Goal: Task Accomplishment & Management: Use online tool/utility

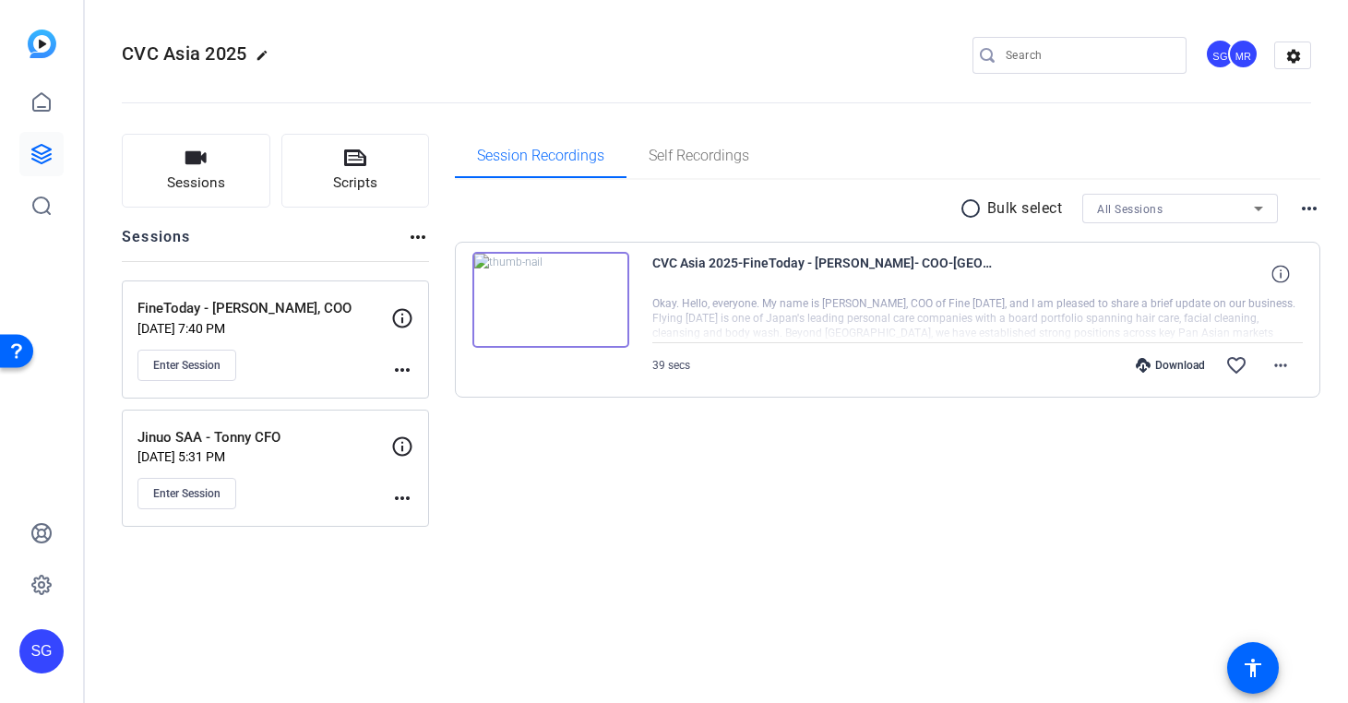
click at [400, 366] on mat-icon "more_horiz" at bounding box center [402, 370] width 22 height 22
click at [439, 396] on span "Edit Session" at bounding box center [448, 397] width 84 height 22
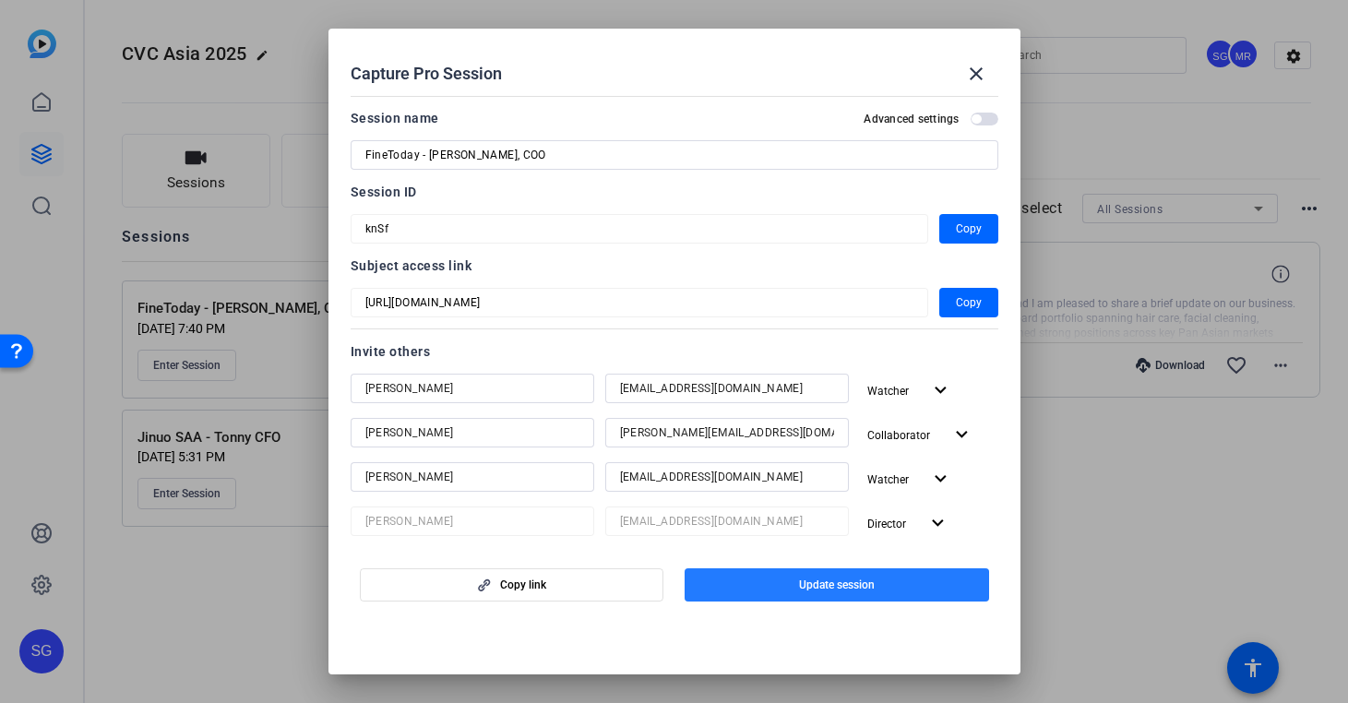
click at [834, 590] on span "Update session" at bounding box center [837, 585] width 76 height 15
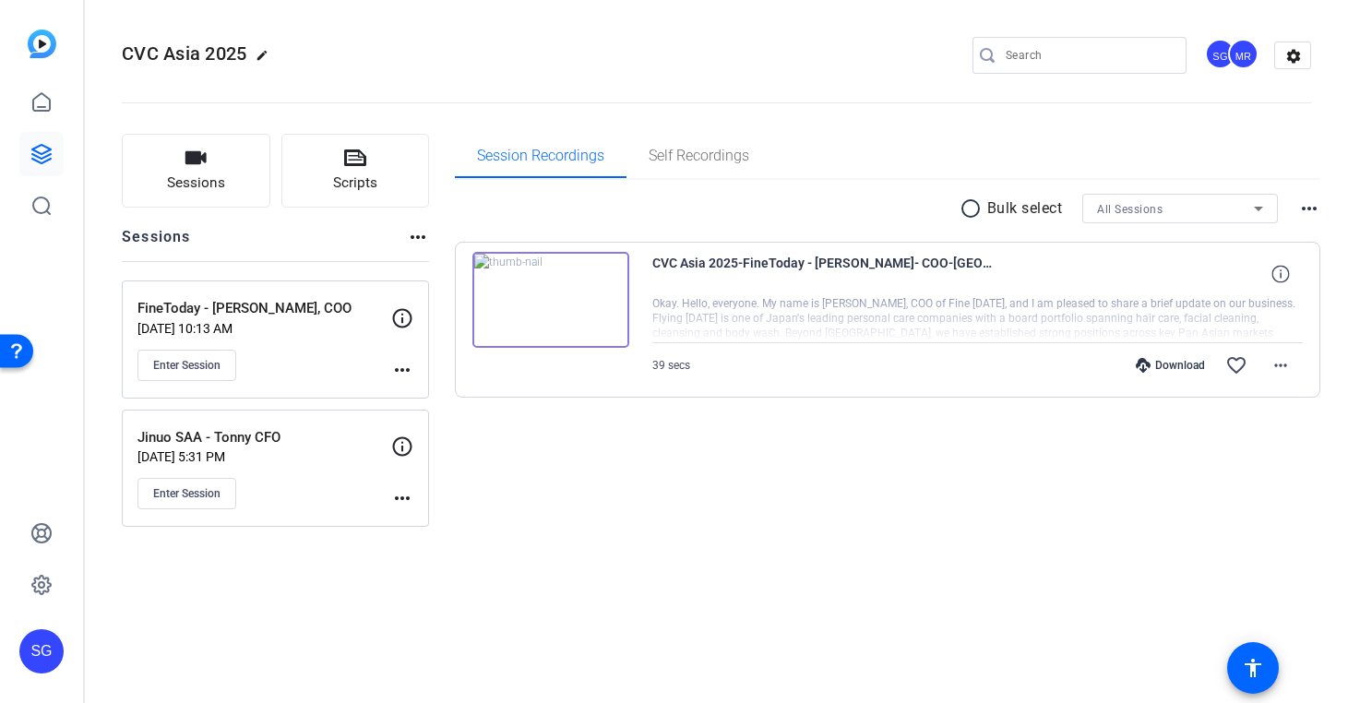
click at [404, 376] on mat-icon "more_horiz" at bounding box center [402, 370] width 22 height 22
click at [430, 399] on span "Edit Session" at bounding box center [448, 397] width 84 height 22
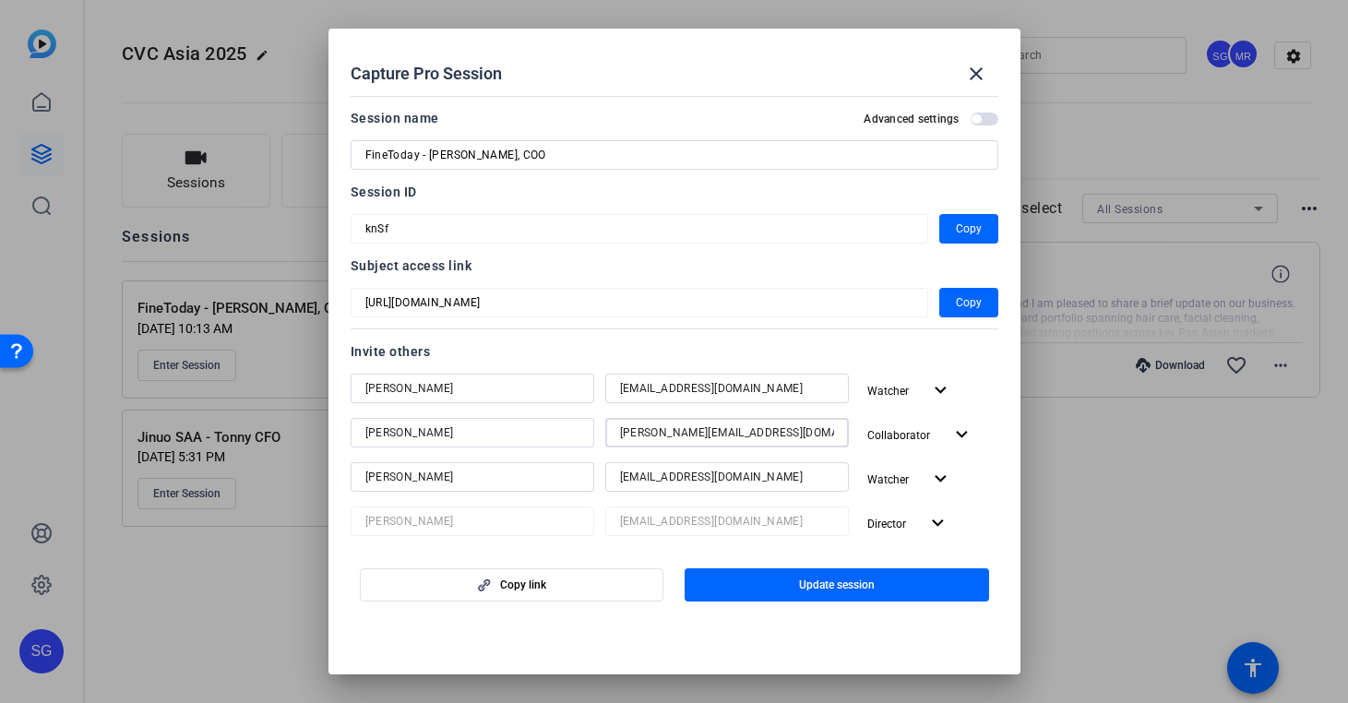
click at [665, 436] on input "steve@studiogiggle.co.uk" at bounding box center [727, 433] width 214 height 22
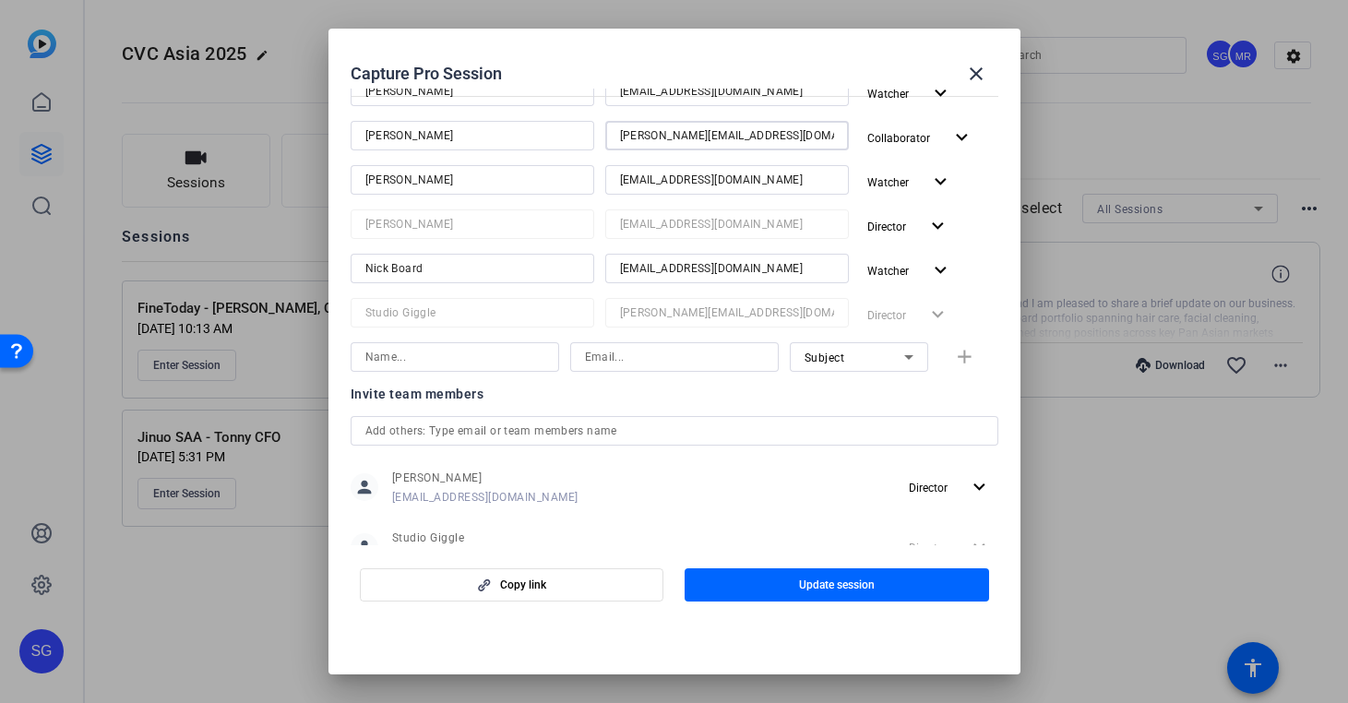
scroll to position [288, 0]
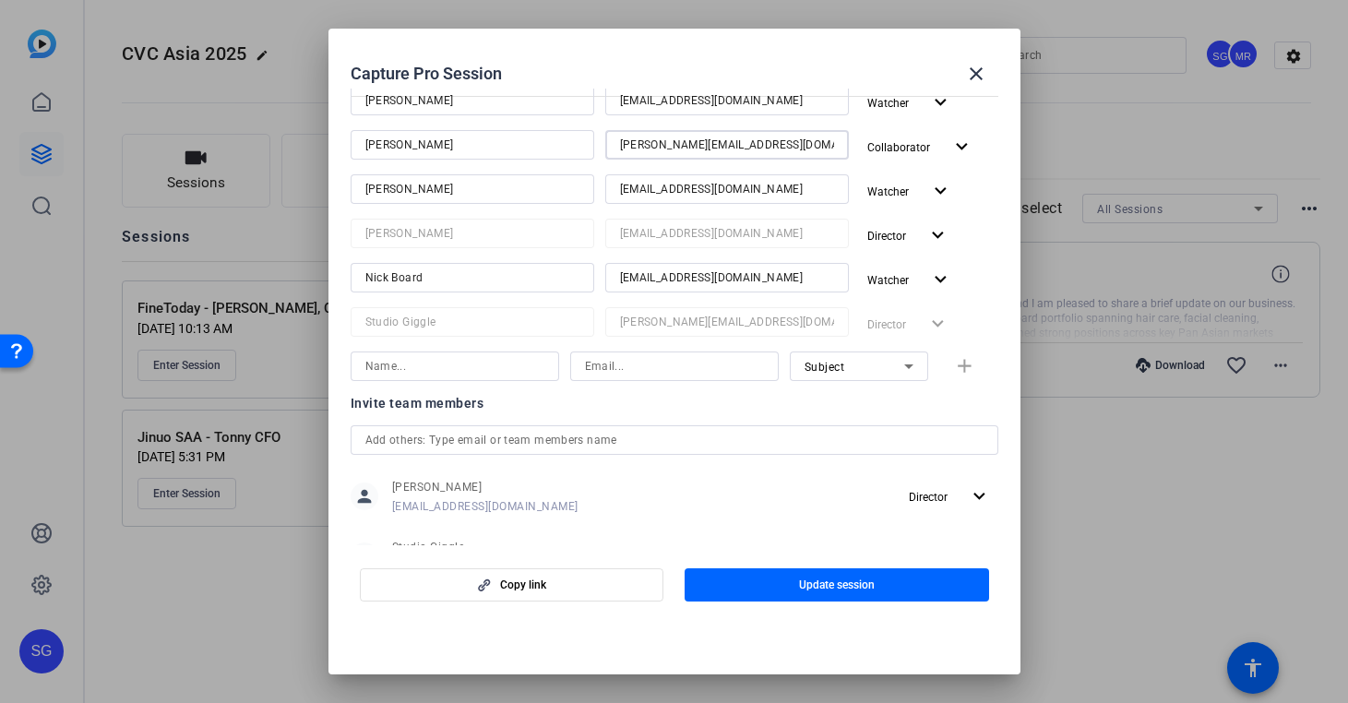
drag, startPoint x: 769, startPoint y: 146, endPoint x: 558, endPoint y: 146, distance: 210.4
click at [558, 146] on div "Steve Garratt steve@studiogiggle.co.uk Collaborator expand_more" at bounding box center [675, 146] width 648 height 33
click at [624, 364] on input at bounding box center [674, 366] width 179 height 22
paste input "steve@studiogiggle.co.uk"
type input "steve@studiogiggle.co.uk"
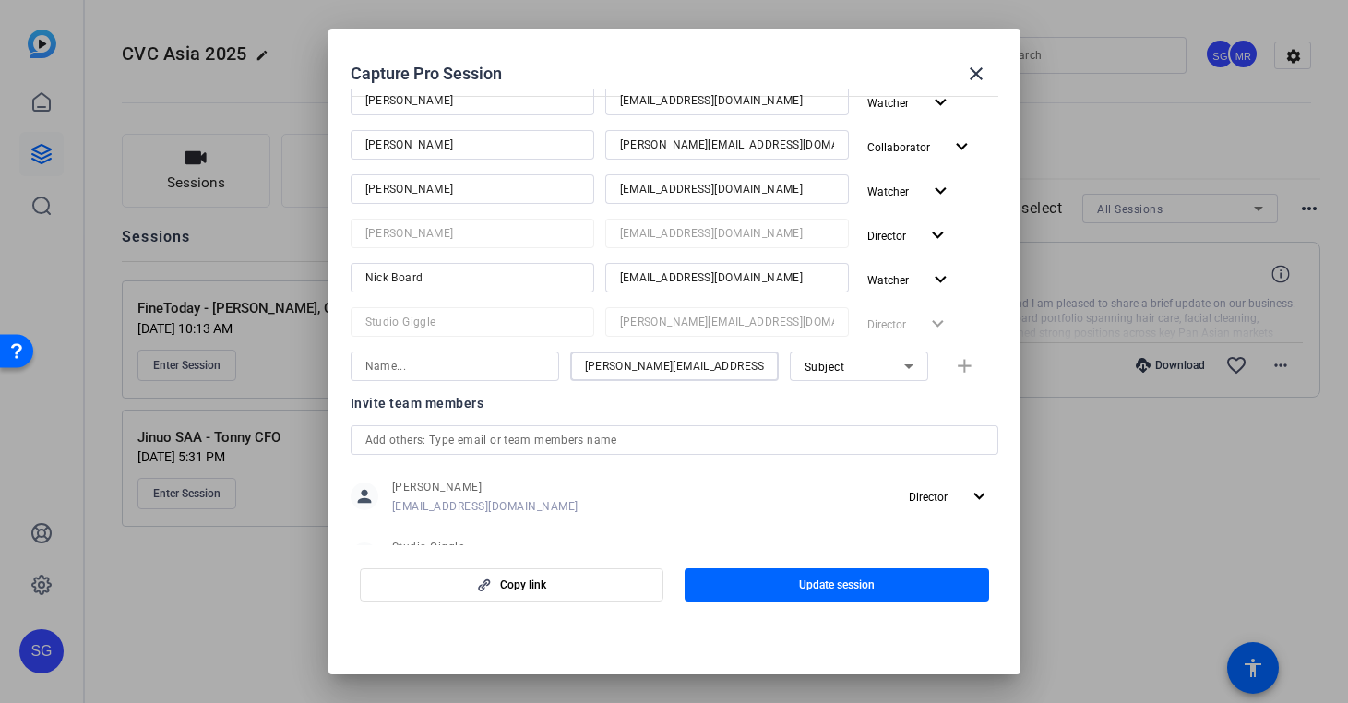
click at [492, 361] on input at bounding box center [454, 366] width 179 height 22
type input "Steve"
click at [910, 376] on icon at bounding box center [909, 366] width 22 height 22
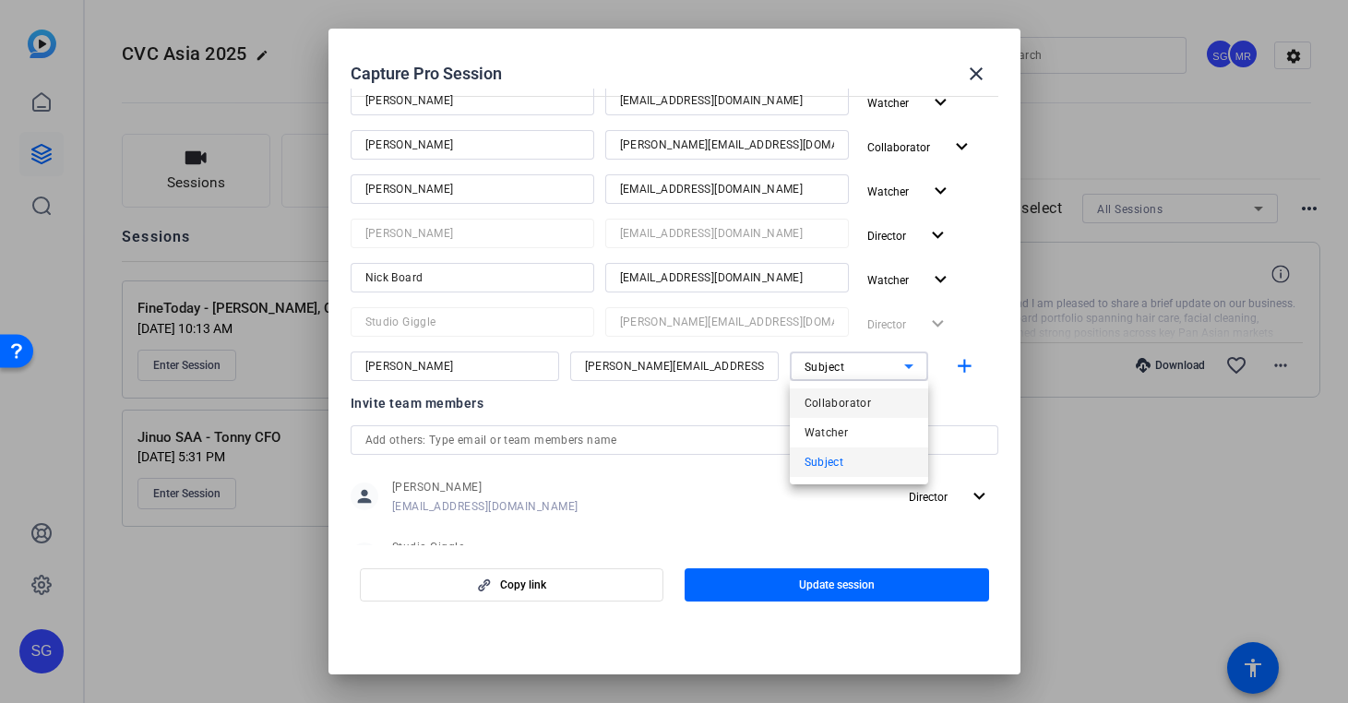
click at [890, 410] on mat-option "Collaborator" at bounding box center [859, 403] width 138 height 30
click at [970, 364] on mat-icon "add" at bounding box center [964, 366] width 23 height 23
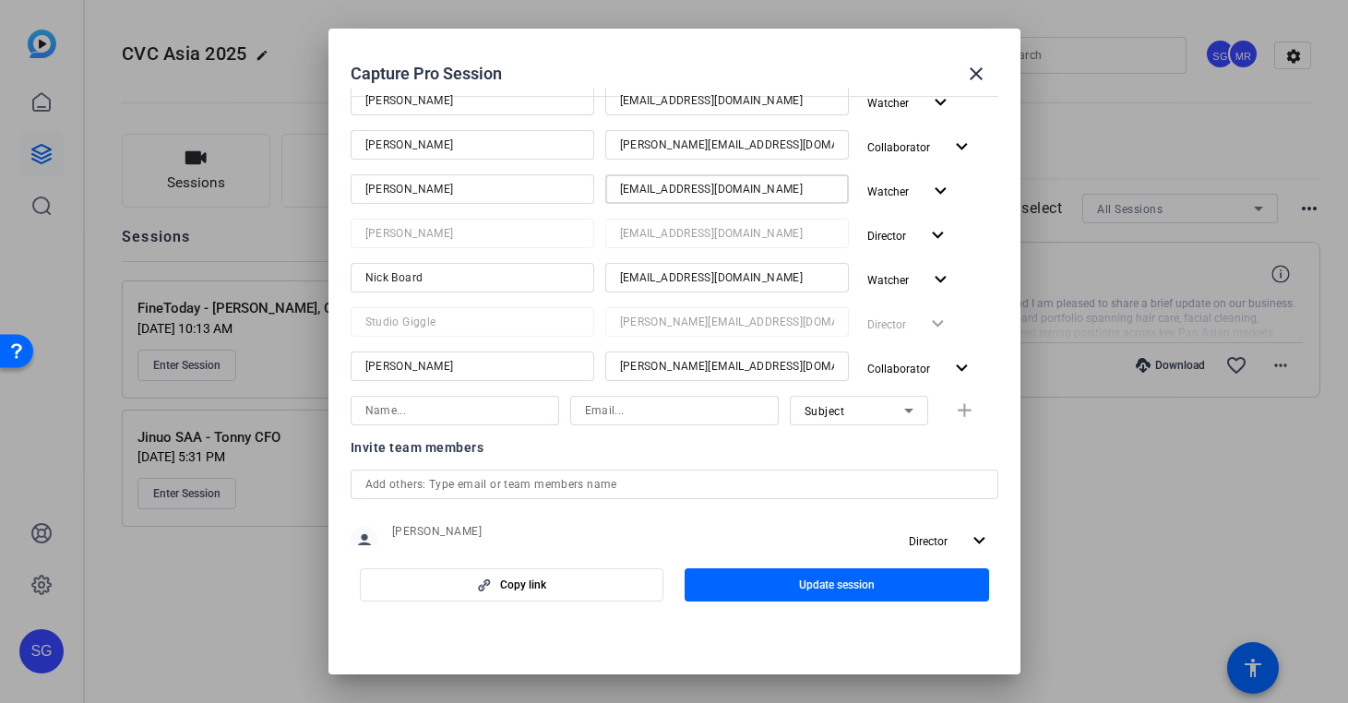
drag, startPoint x: 731, startPoint y: 186, endPoint x: 603, endPoint y: 186, distance: 128.3
click at [602, 186] on div "Jodi Dawson jdawson@cvc.com Watcher expand_more" at bounding box center [675, 190] width 648 height 33
click at [636, 412] on input at bounding box center [674, 411] width 179 height 22
paste input "jdawson@cvc.com"
type input "jdawson@cvc.com"
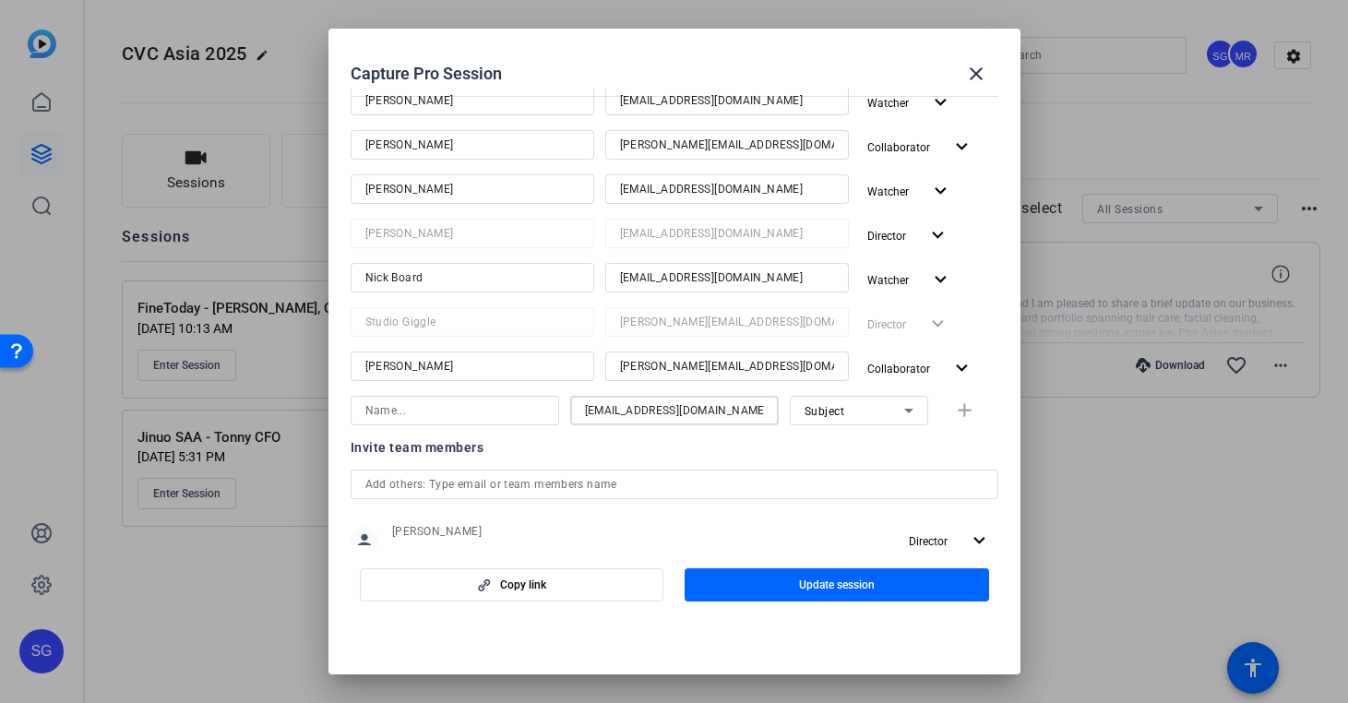
click at [456, 417] on input at bounding box center [454, 411] width 179 height 22
type input "Jodi"
click at [858, 408] on div "Subject" at bounding box center [855, 411] width 100 height 23
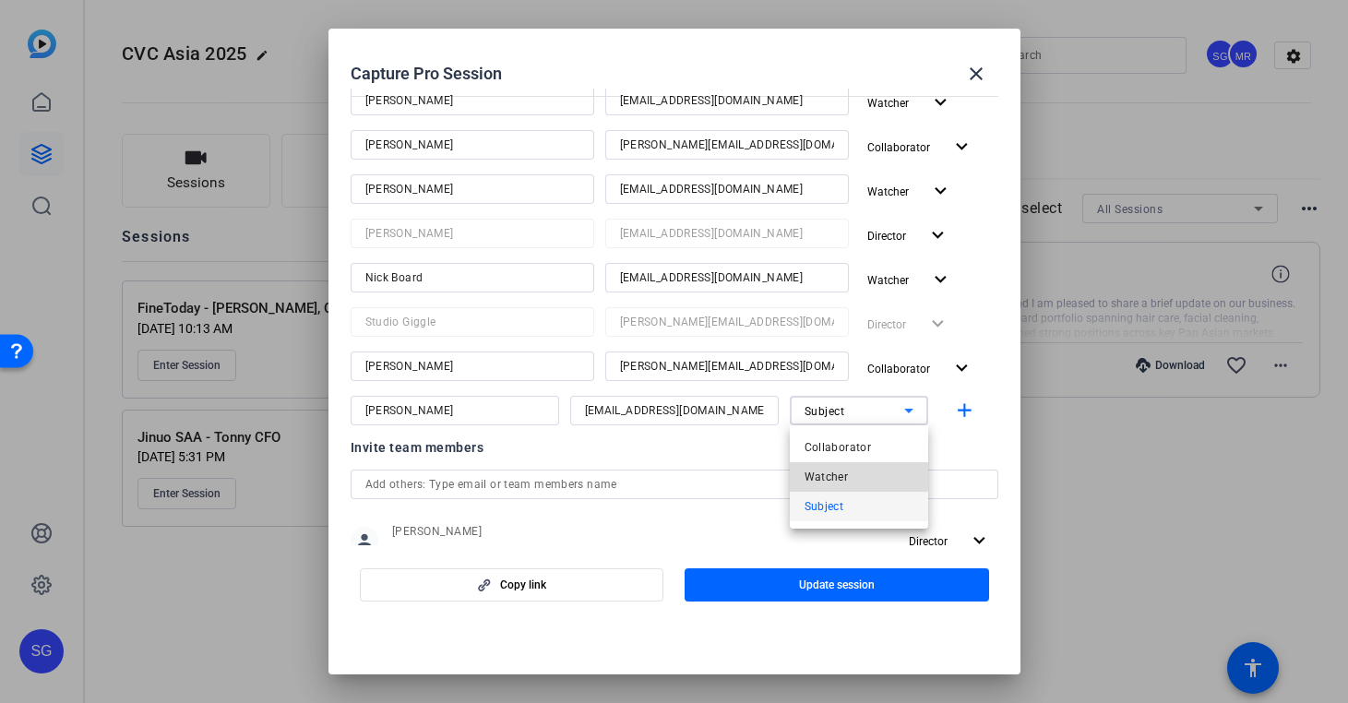
click at [855, 471] on mat-option "Watcher" at bounding box center [859, 477] width 138 height 30
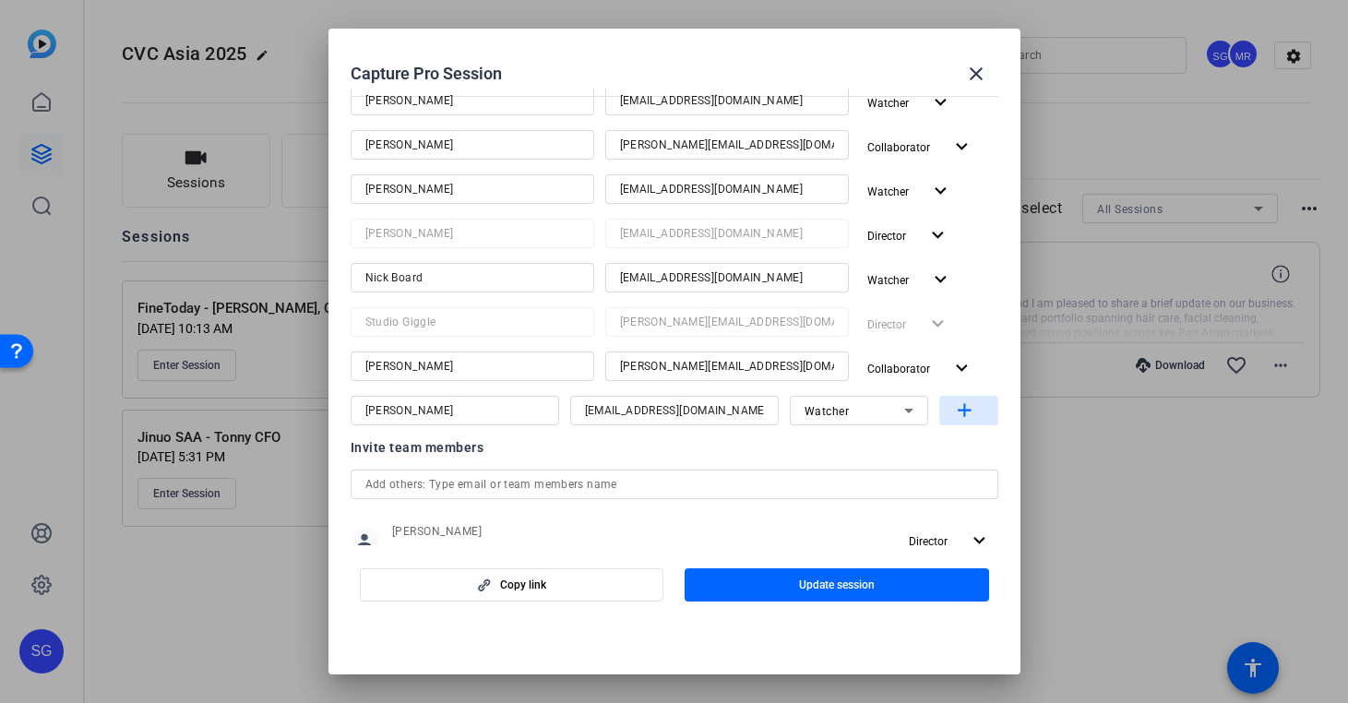
click at [964, 415] on mat-icon "add" at bounding box center [964, 411] width 23 height 23
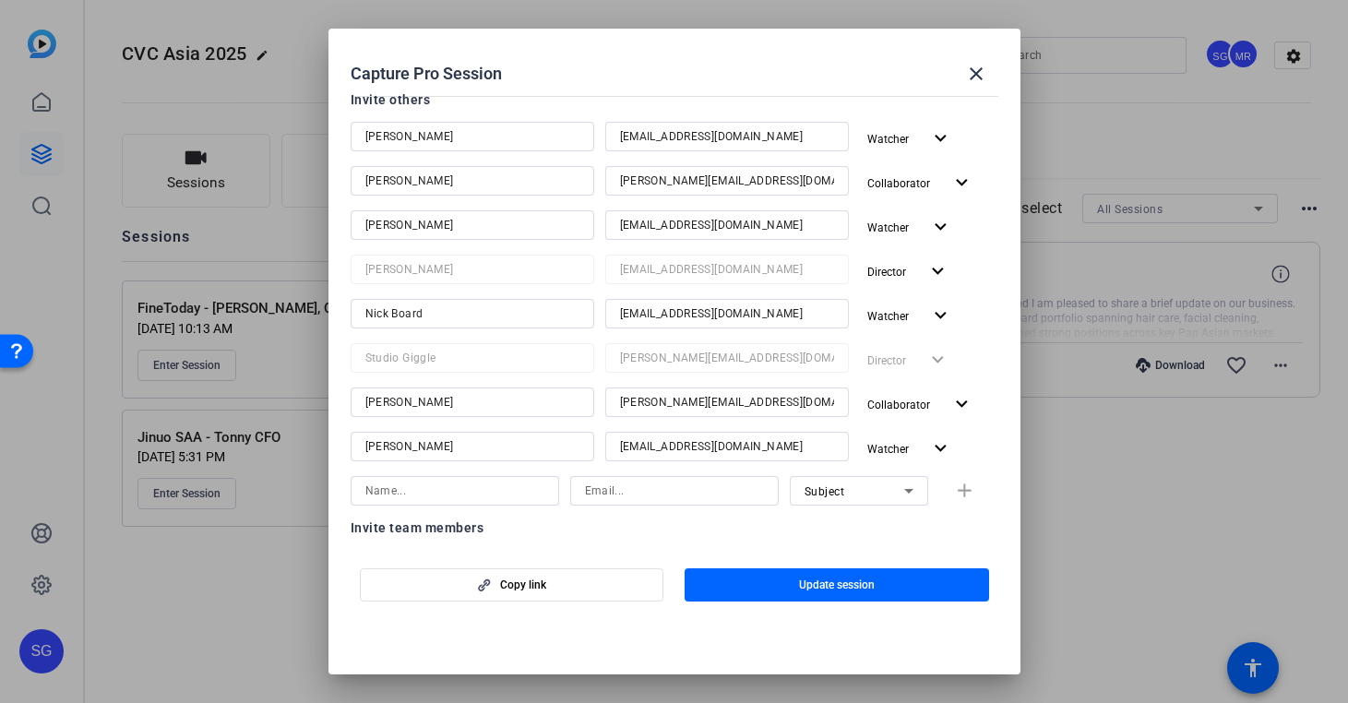
scroll to position [256, 0]
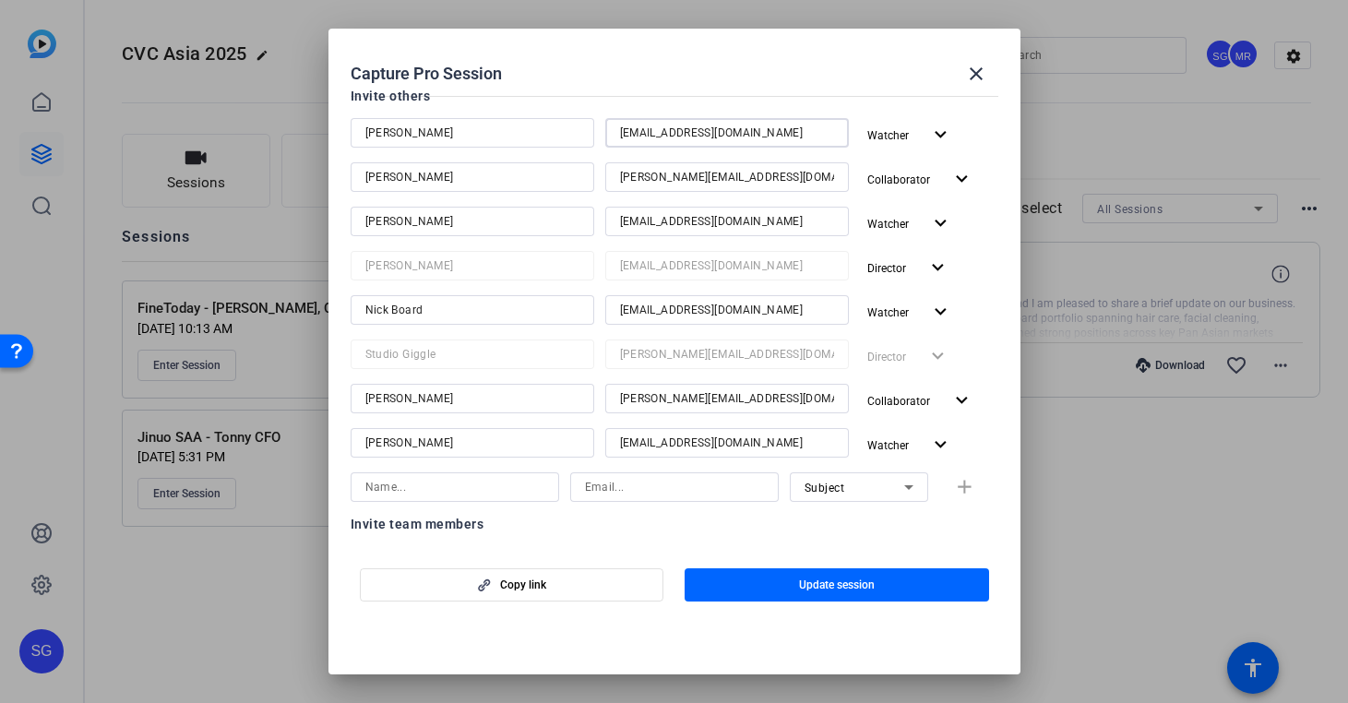
drag, startPoint x: 752, startPoint y: 133, endPoint x: 583, endPoint y: 124, distance: 169.1
click at [581, 125] on div "Danielle Shaffer dshaffer@cvc.com Watcher expand_more" at bounding box center [675, 134] width 648 height 33
click at [691, 490] on input at bounding box center [674, 487] width 179 height 22
paste input "dshaffer@cvc.com"
type input "dshaffer@cvc.com"
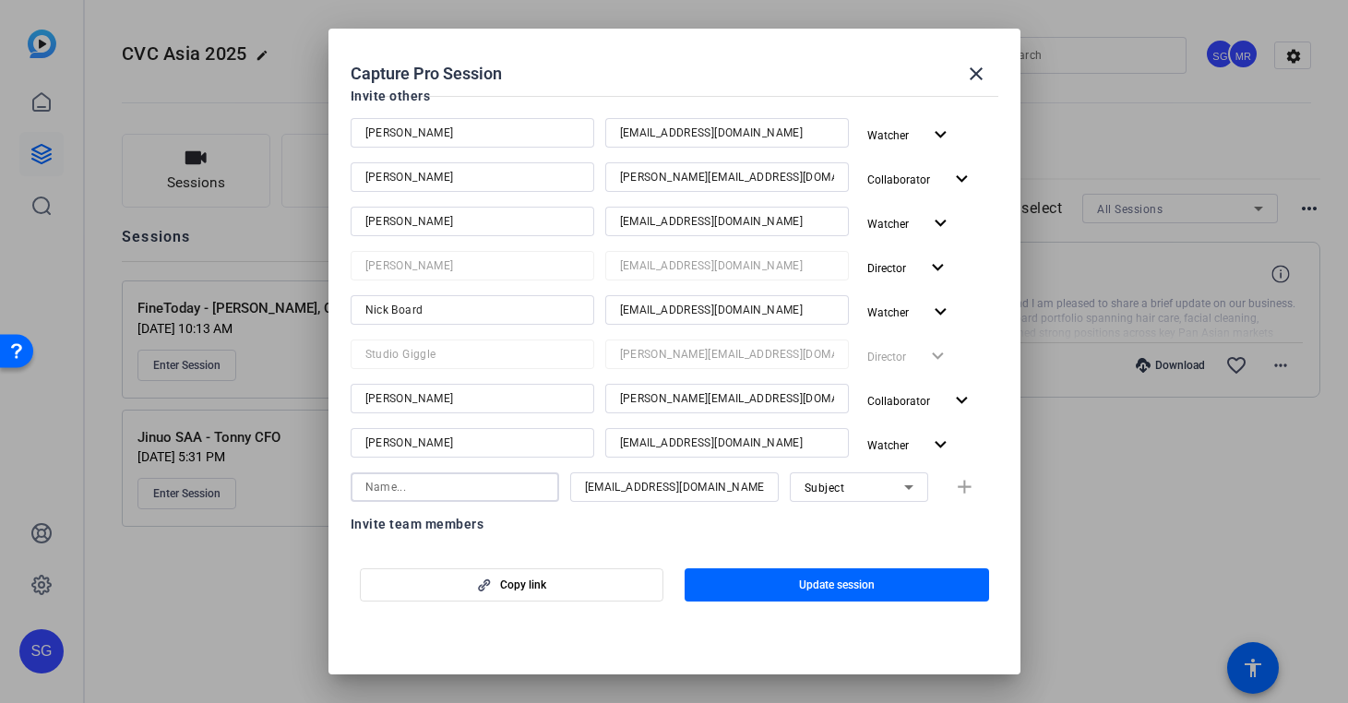
click at [463, 495] on input at bounding box center [454, 487] width 179 height 22
type input "Dani"
click at [901, 486] on icon at bounding box center [909, 487] width 22 height 22
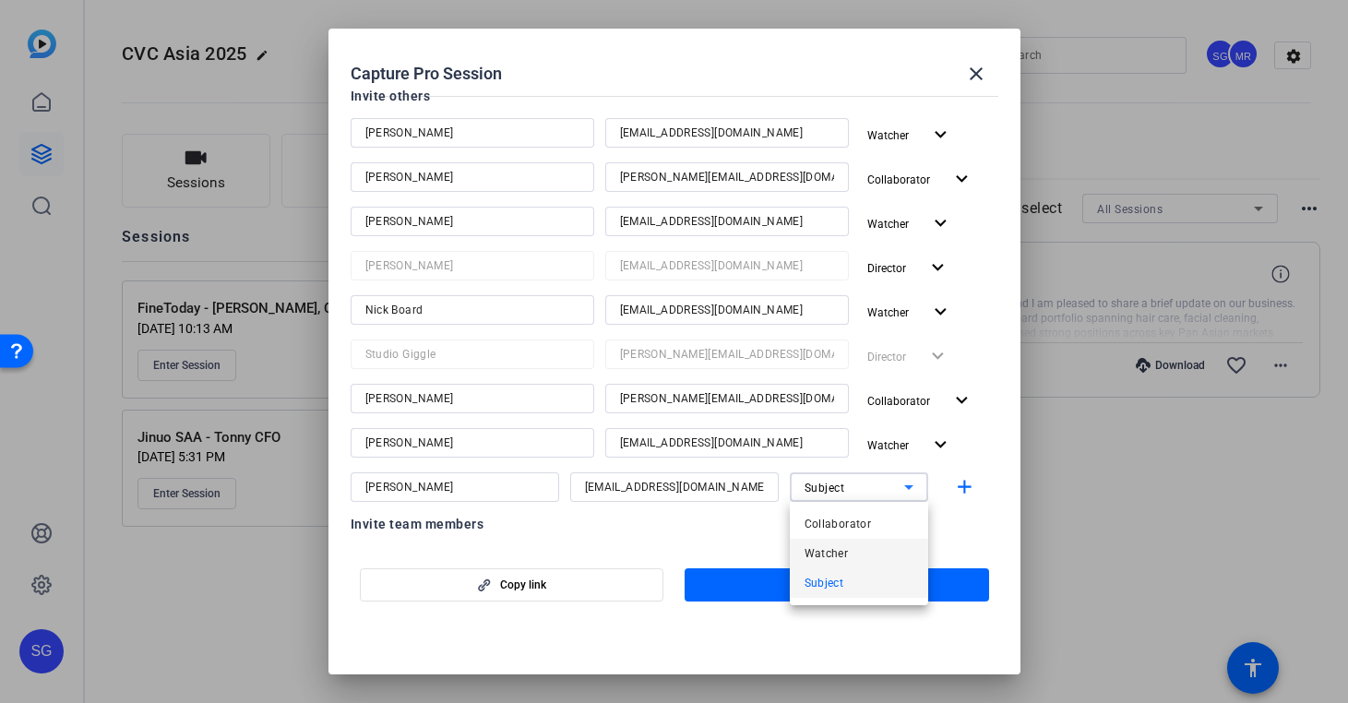
click at [876, 558] on mat-option "Watcher" at bounding box center [859, 554] width 138 height 30
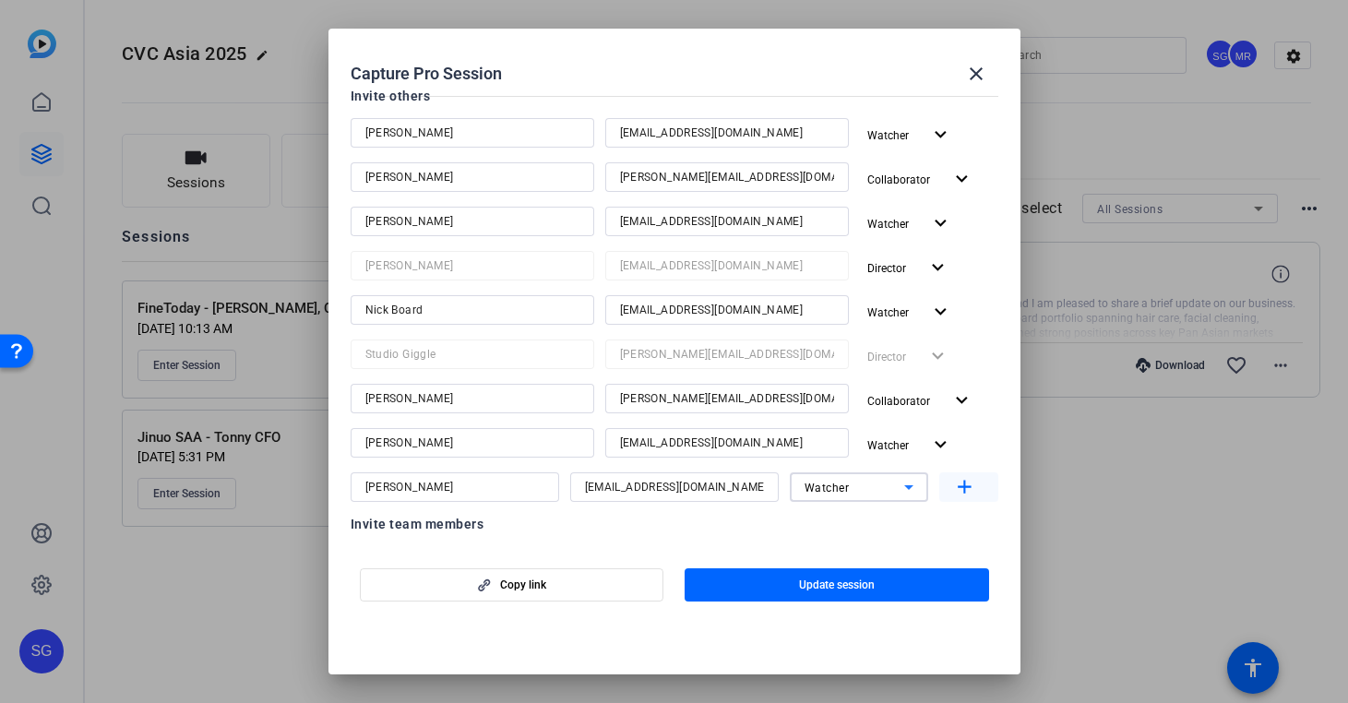
click at [968, 484] on mat-icon "add" at bounding box center [964, 487] width 23 height 23
click at [755, 306] on input "nboard@cvc.com" at bounding box center [727, 310] width 214 height 22
drag, startPoint x: 755, startPoint y: 306, endPoint x: 595, endPoint y: 306, distance: 159.6
click at [594, 306] on div "Nick Board nboard@cvc.com Watcher expand_more" at bounding box center [675, 311] width 648 height 33
click at [627, 520] on input at bounding box center [674, 531] width 179 height 22
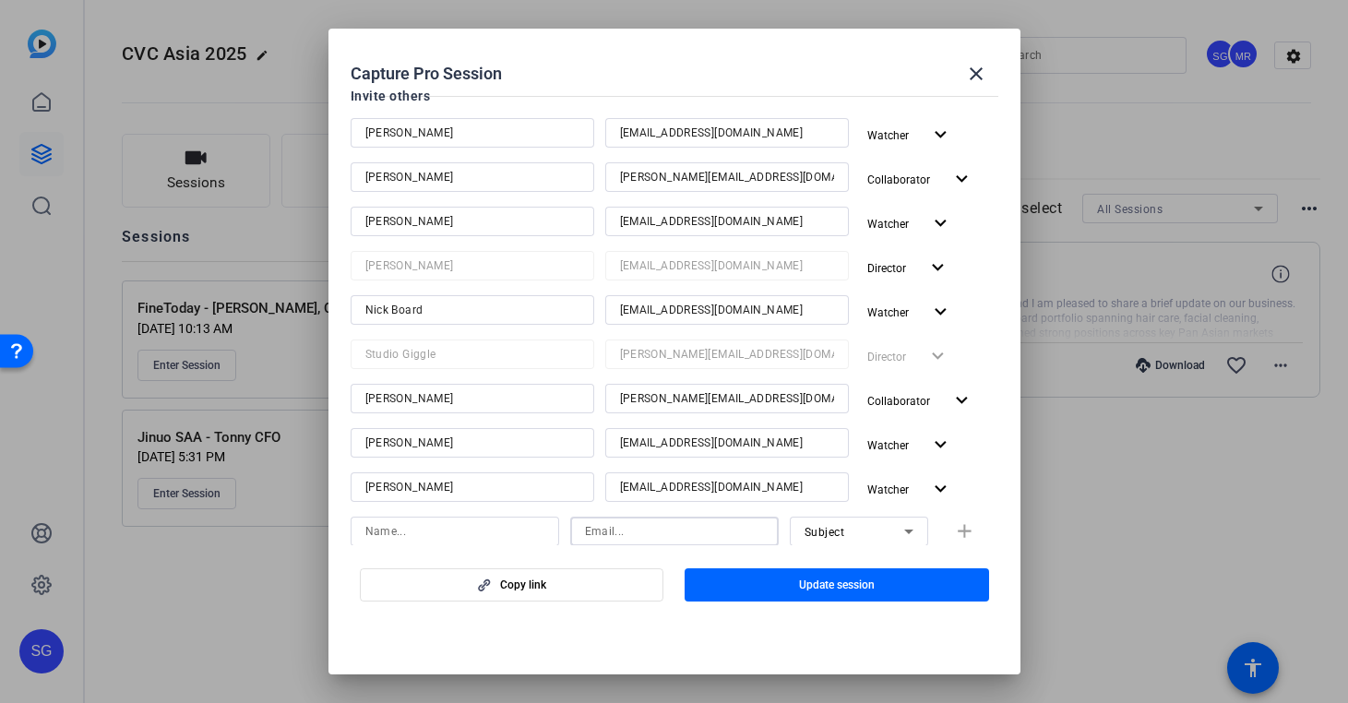
paste input "nboard@cvc.com"
type input "nboard@cvc.com"
click at [493, 531] on input at bounding box center [454, 531] width 179 height 22
type input "Nick Board"
click at [907, 540] on icon at bounding box center [909, 531] width 22 height 22
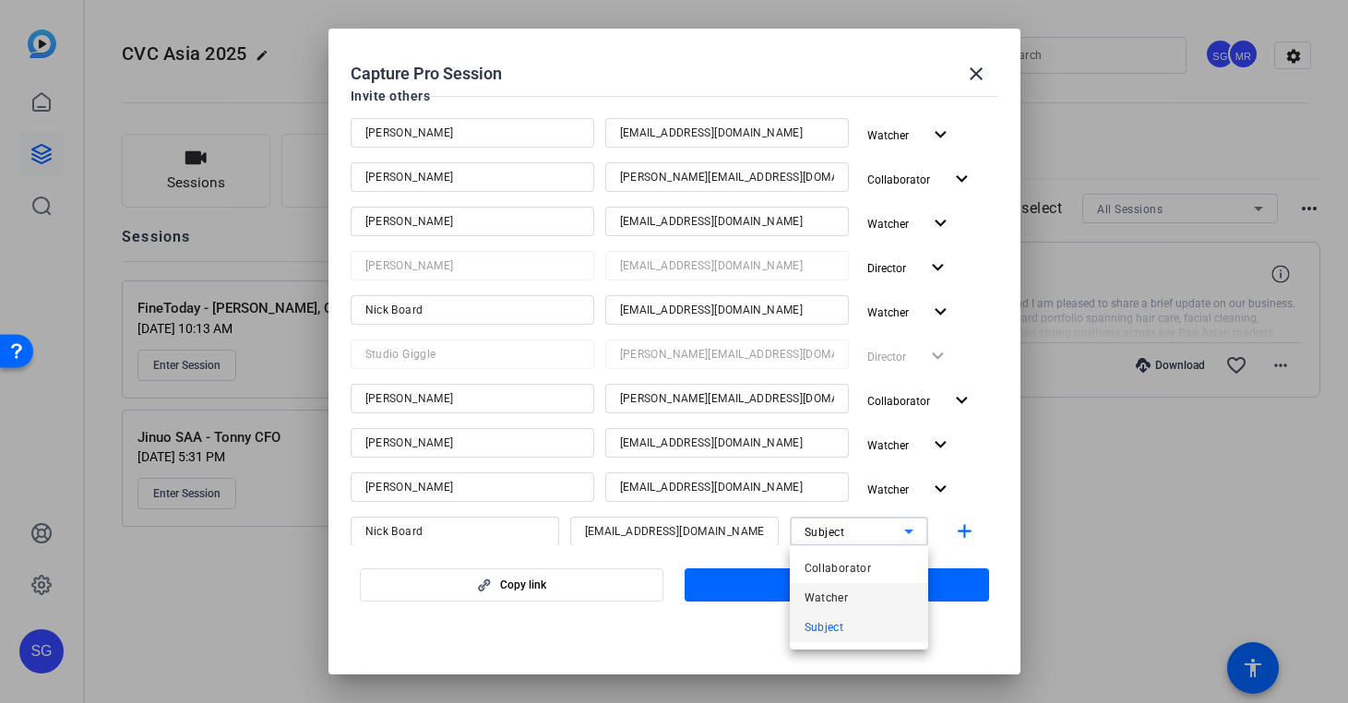
click at [892, 591] on mat-option "Watcher" at bounding box center [859, 598] width 138 height 30
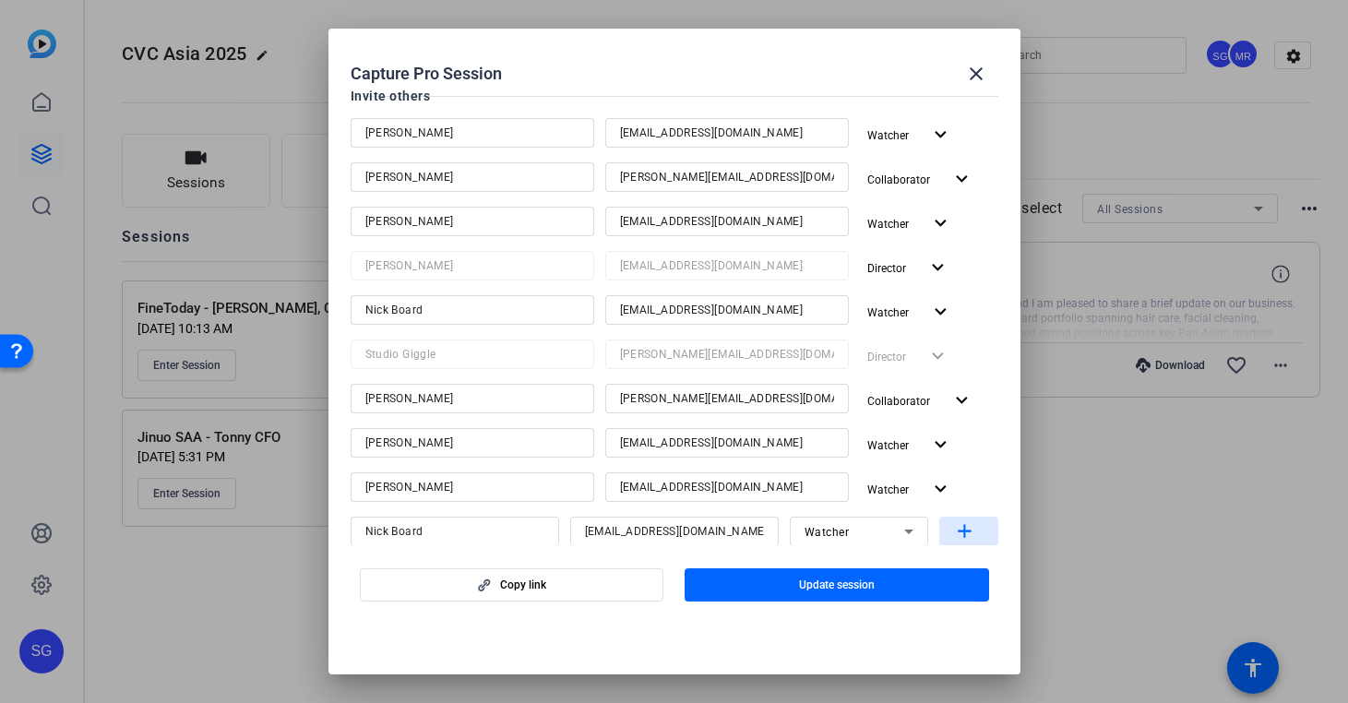
click at [965, 531] on mat-icon "add" at bounding box center [964, 531] width 23 height 23
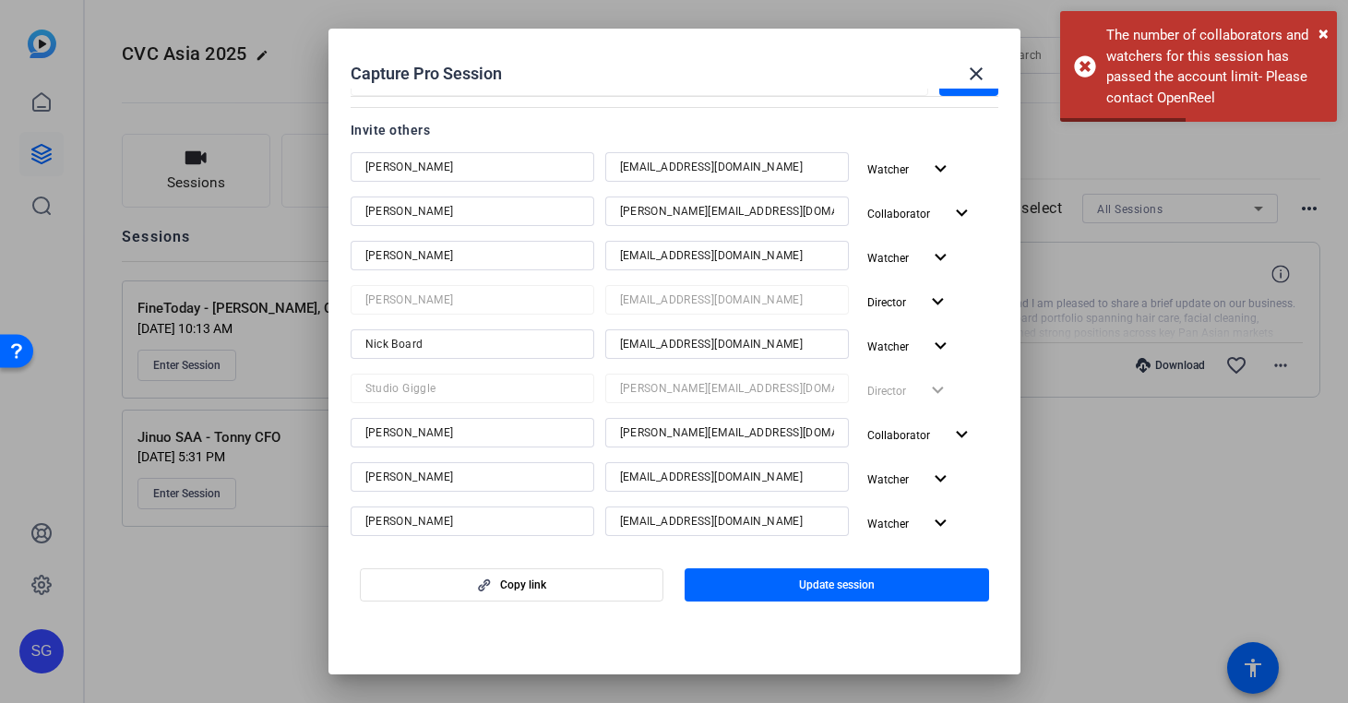
scroll to position [210, 0]
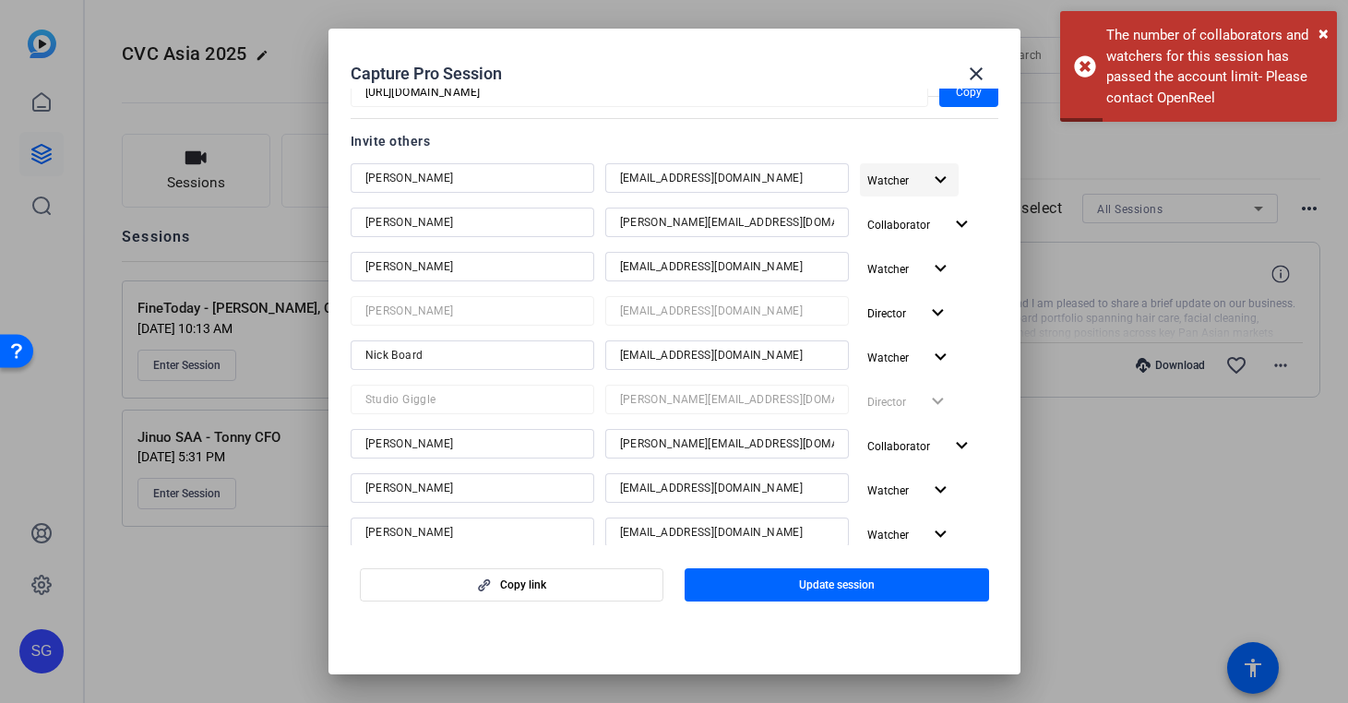
click at [946, 177] on mat-icon "expand_more" at bounding box center [940, 180] width 23 height 23
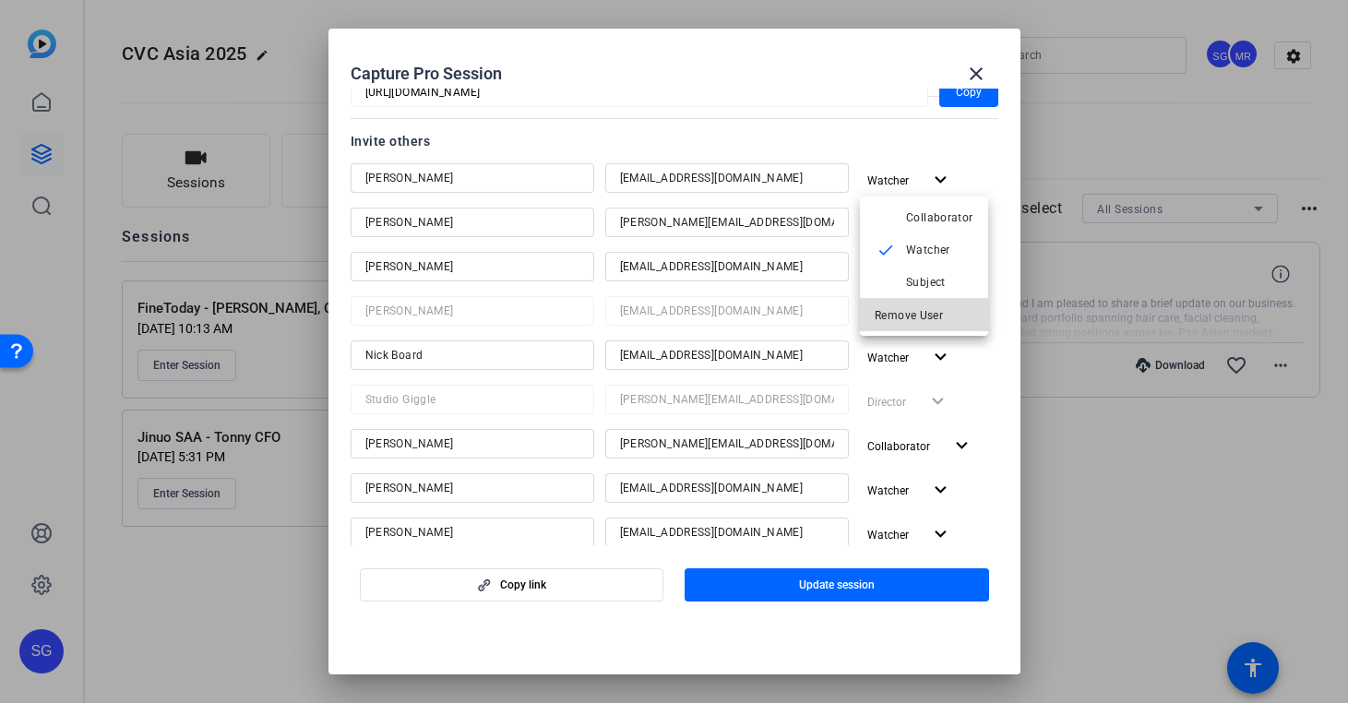
click at [936, 301] on button "Remove User" at bounding box center [924, 315] width 128 height 32
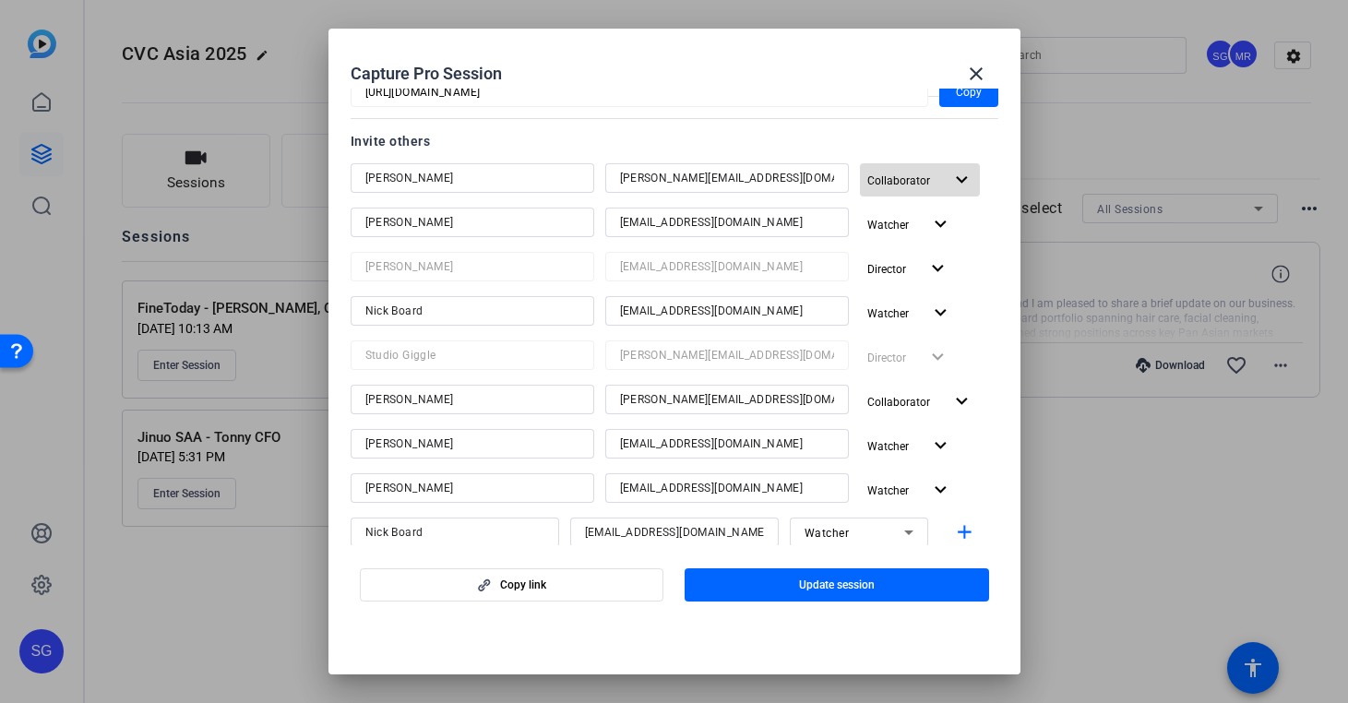
click at [958, 182] on mat-icon "expand_more" at bounding box center [961, 180] width 23 height 23
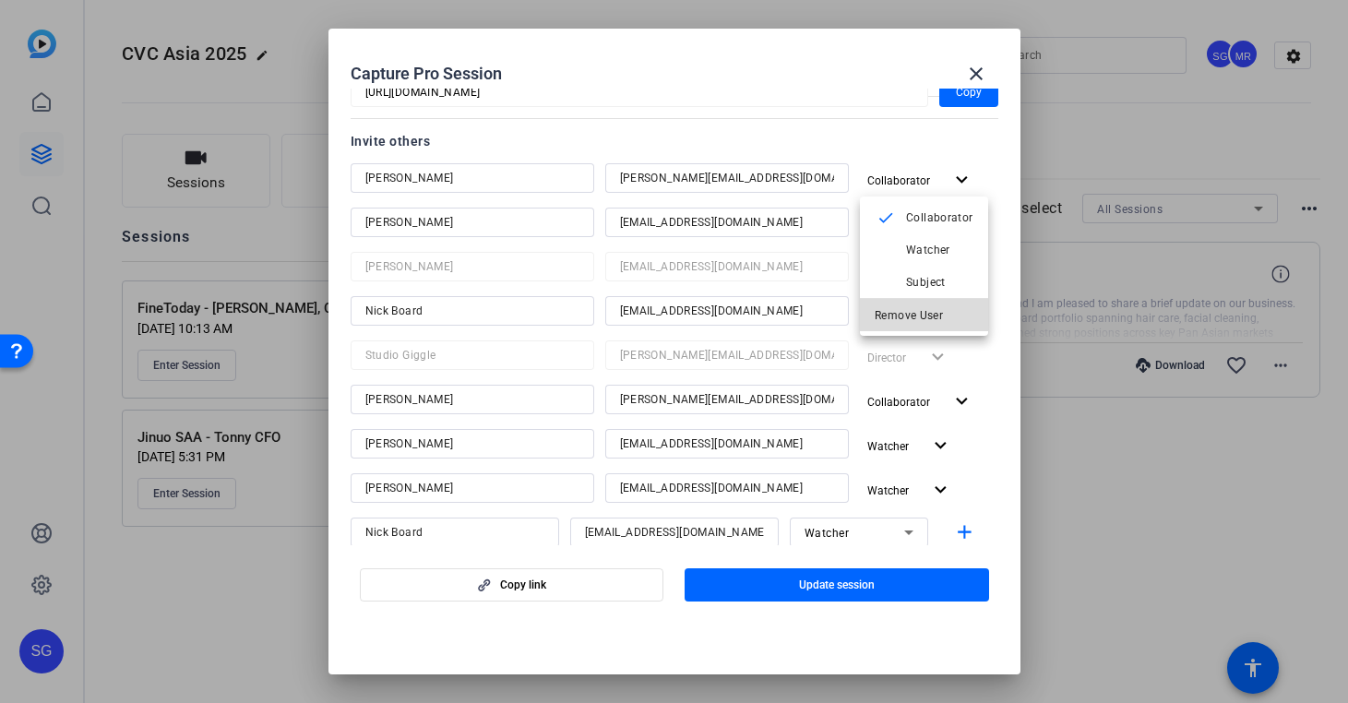
click at [937, 316] on span "Remove User" at bounding box center [909, 315] width 68 height 13
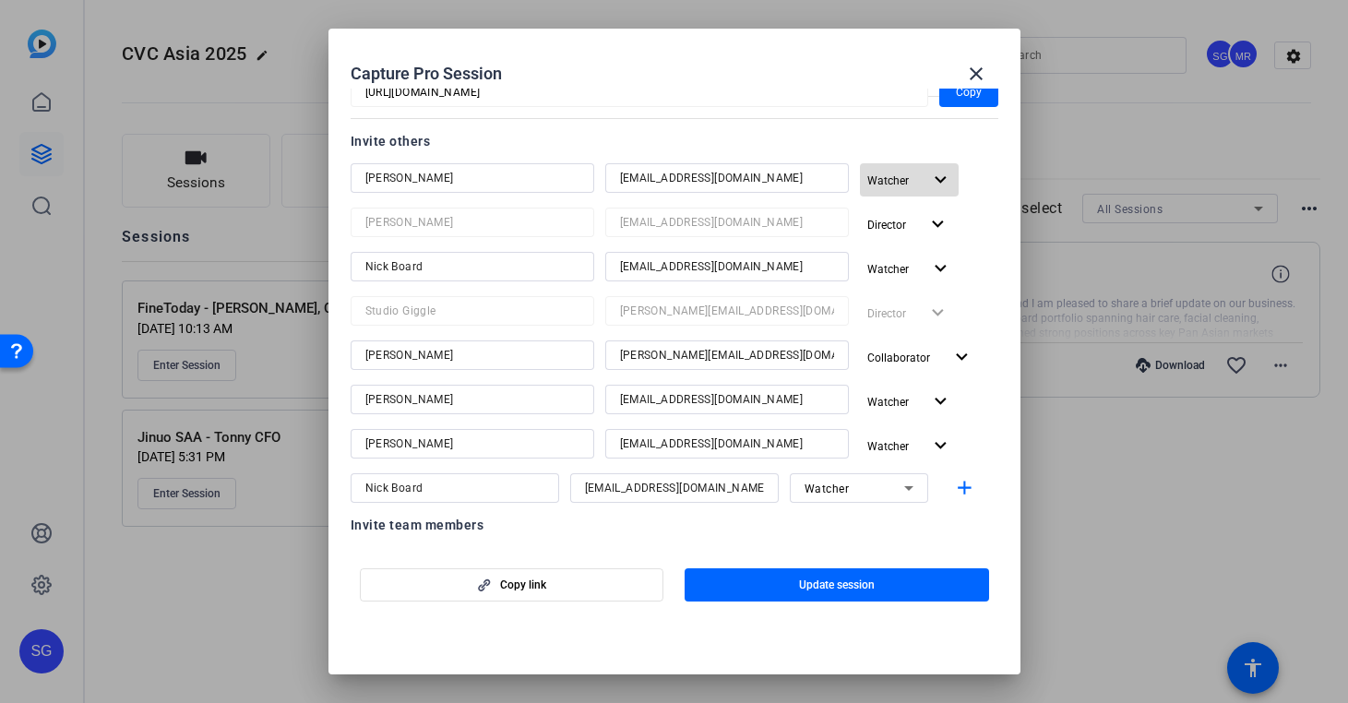
click at [935, 170] on mat-icon "expand_more" at bounding box center [940, 180] width 23 height 23
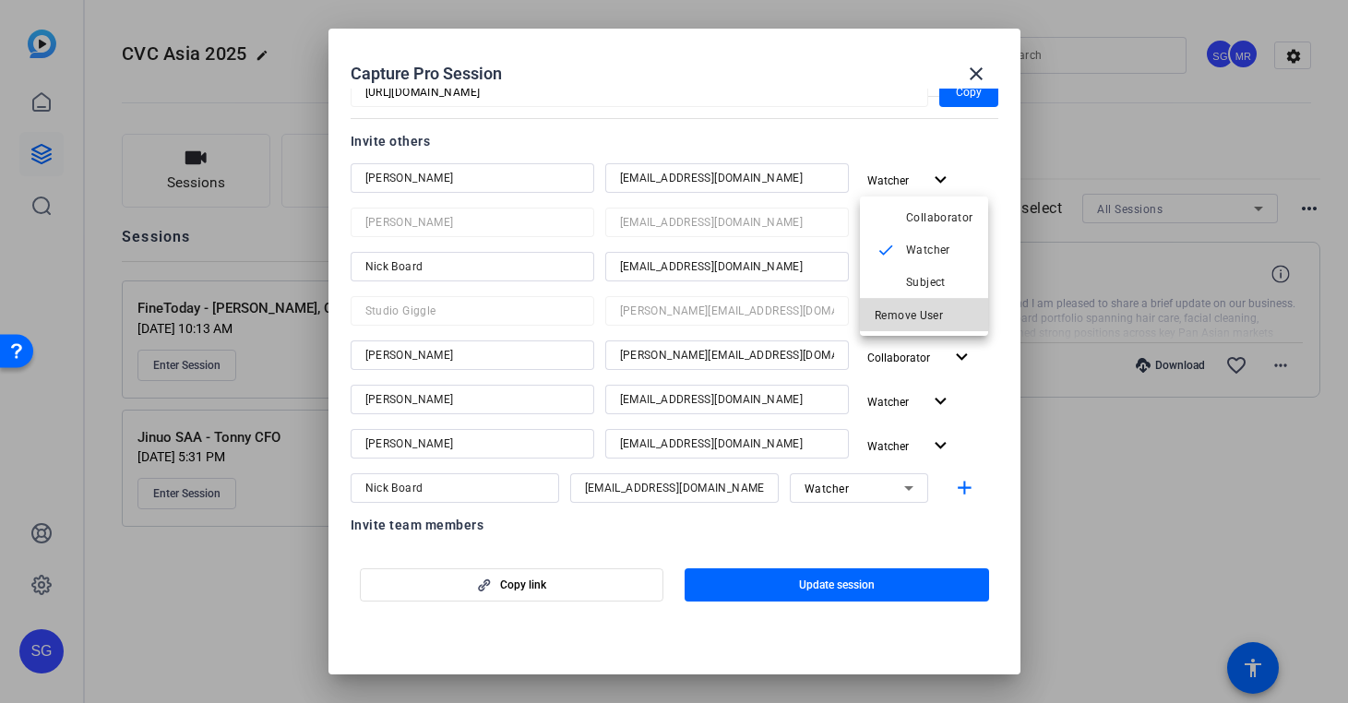
click at [935, 313] on span "Remove User" at bounding box center [909, 315] width 68 height 13
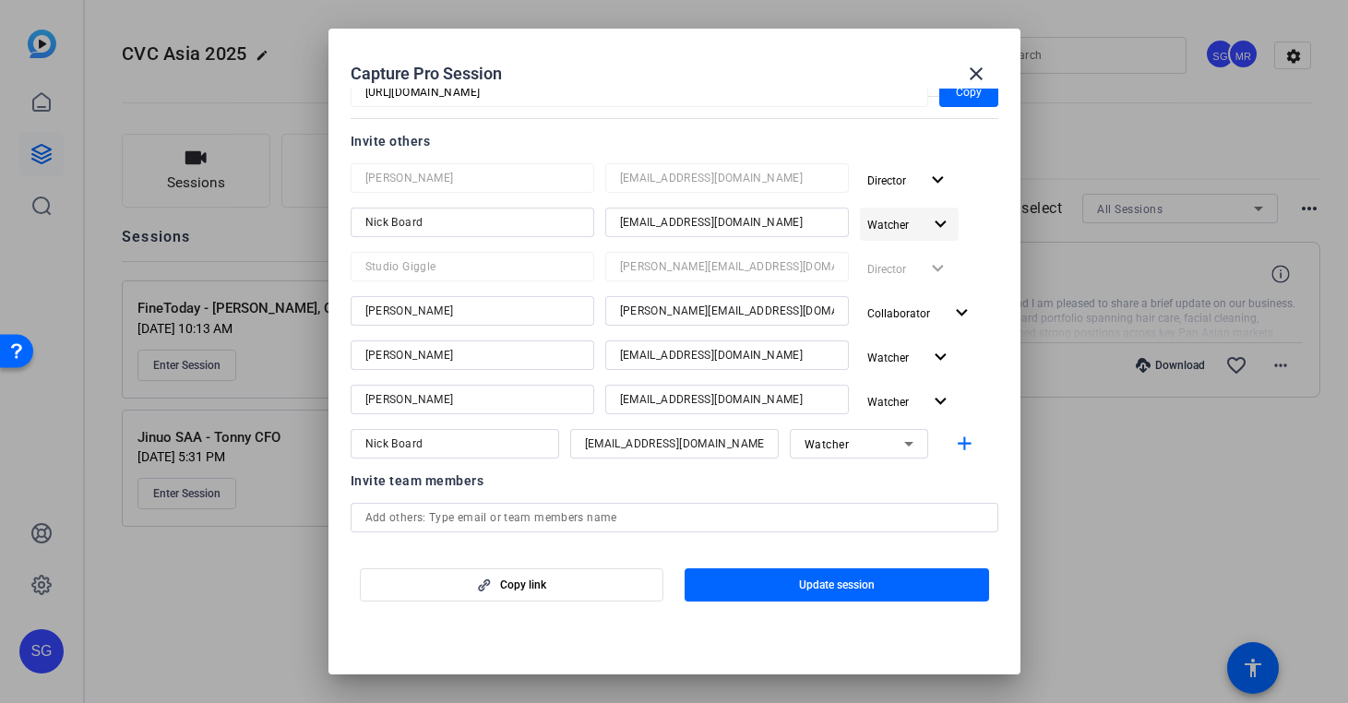
click at [939, 216] on mat-icon "expand_more" at bounding box center [940, 224] width 23 height 23
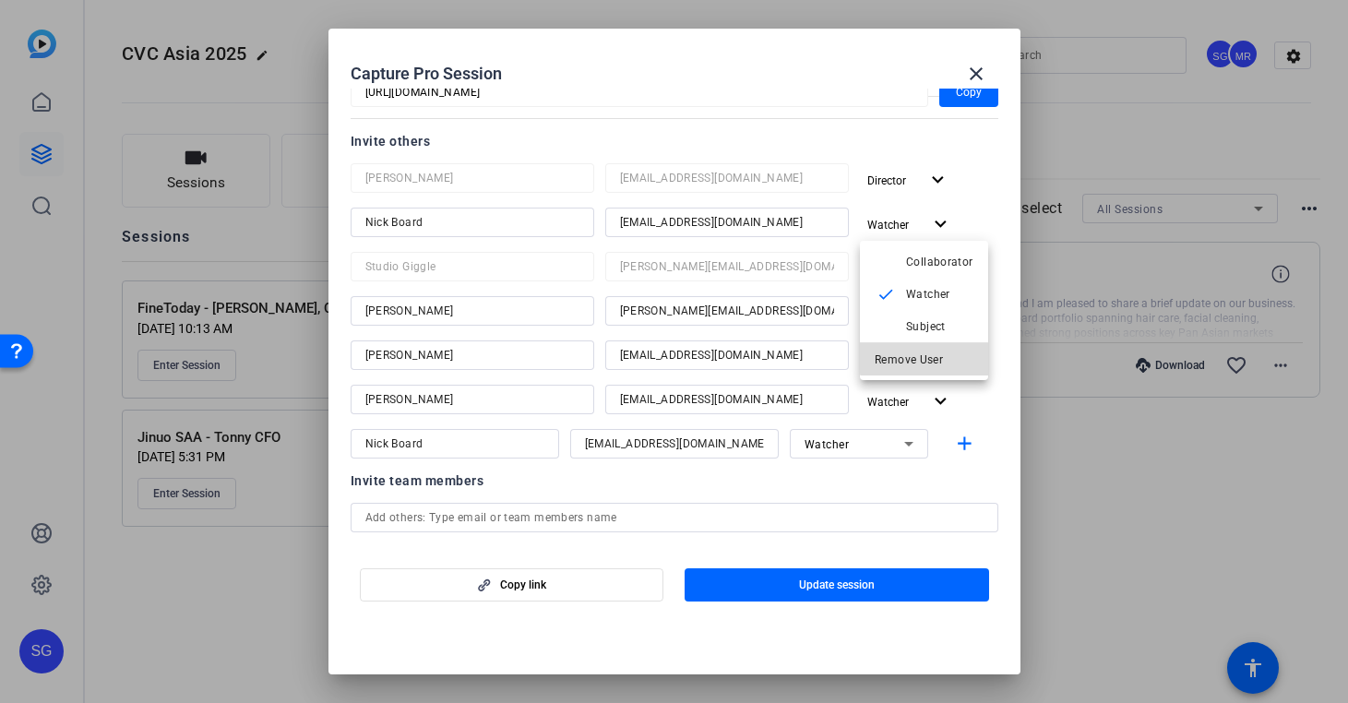
click at [934, 353] on span "Remove User" at bounding box center [909, 359] width 68 height 13
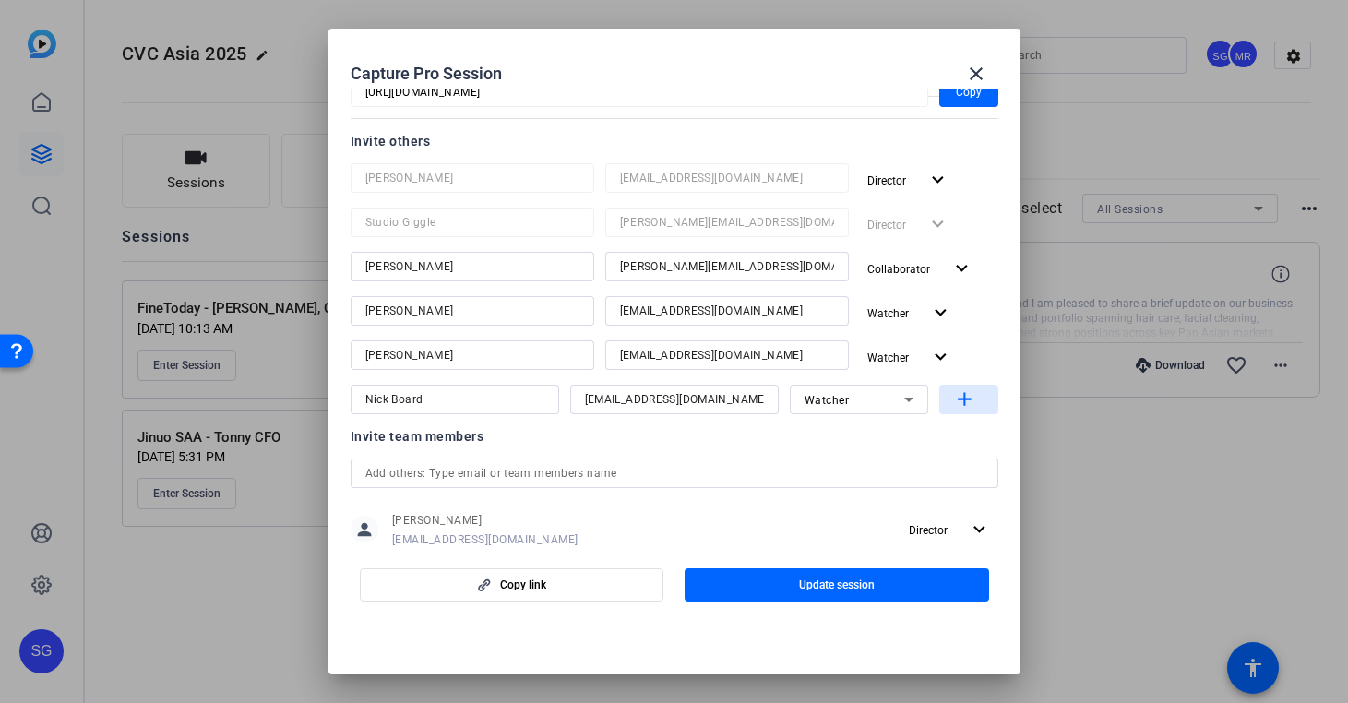
click at [961, 401] on mat-icon "add" at bounding box center [964, 399] width 23 height 23
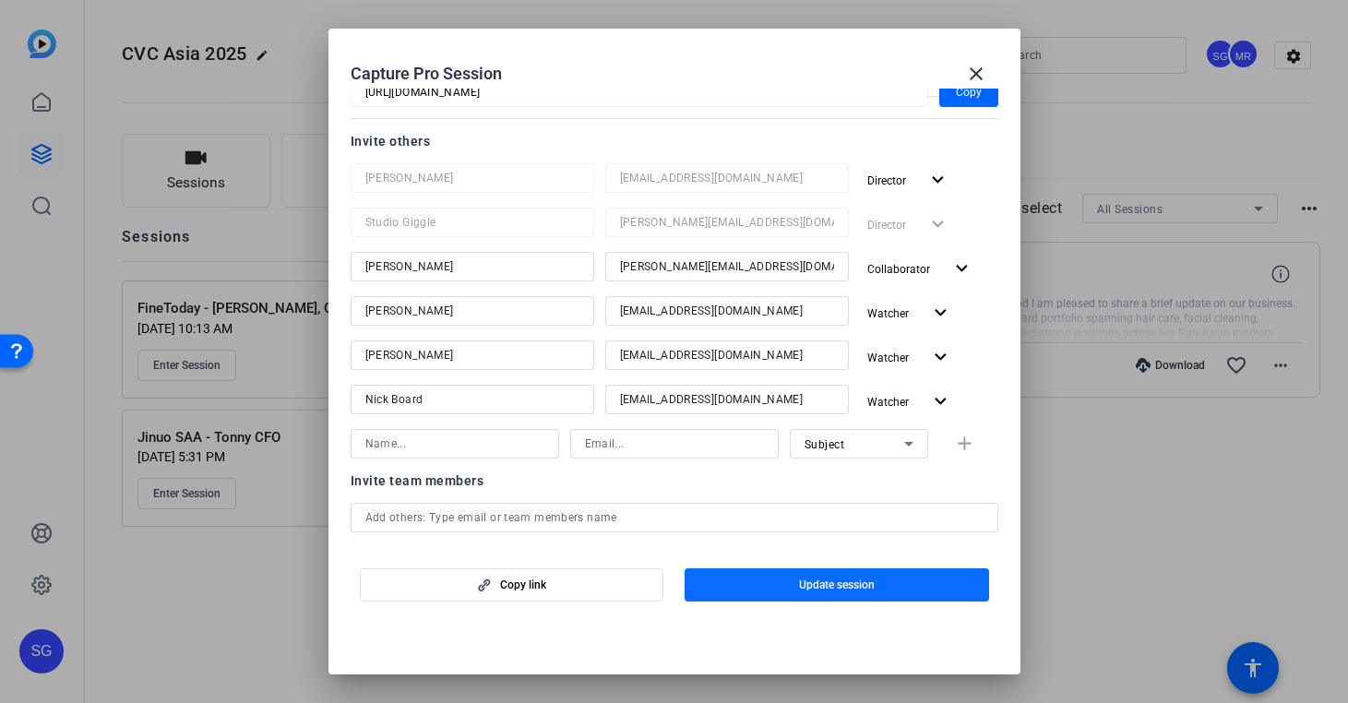
click at [876, 583] on span "button" at bounding box center [837, 585] width 304 height 44
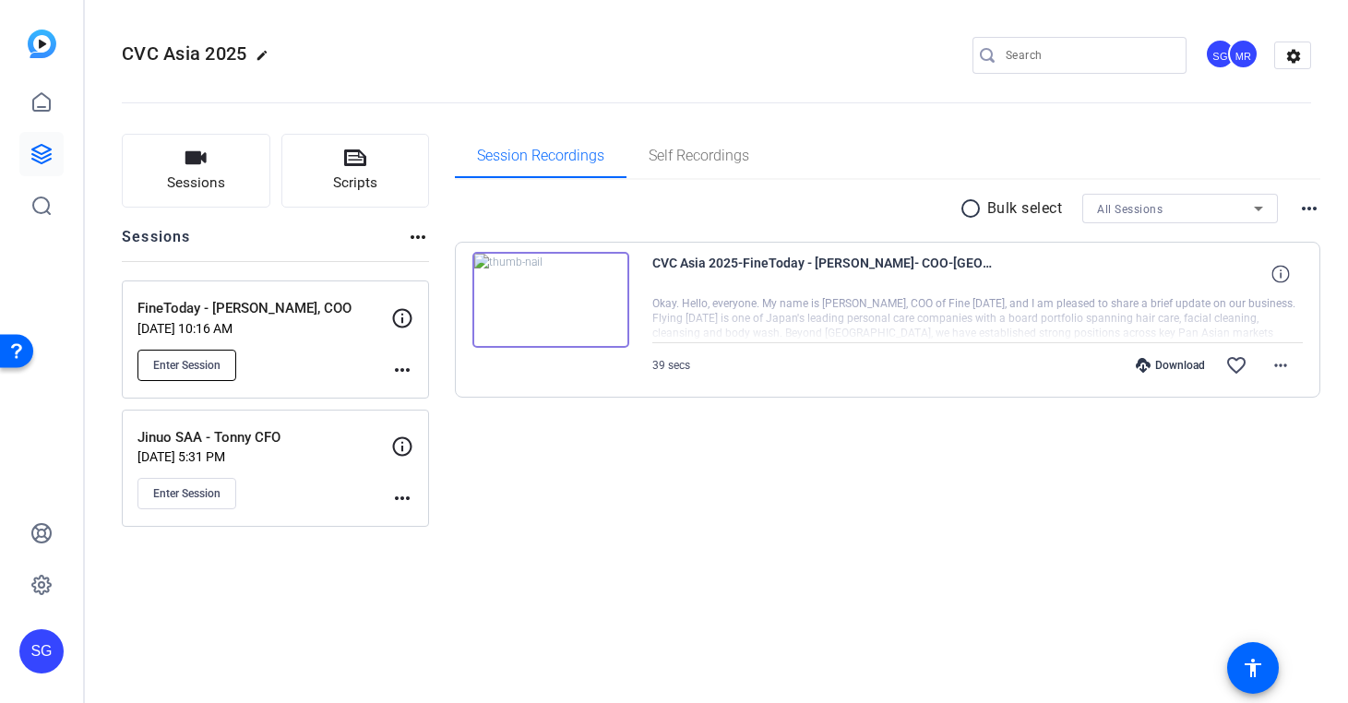
click at [200, 370] on span "Enter Session" at bounding box center [186, 365] width 67 height 15
click at [212, 364] on span "Enter Session" at bounding box center [186, 365] width 67 height 15
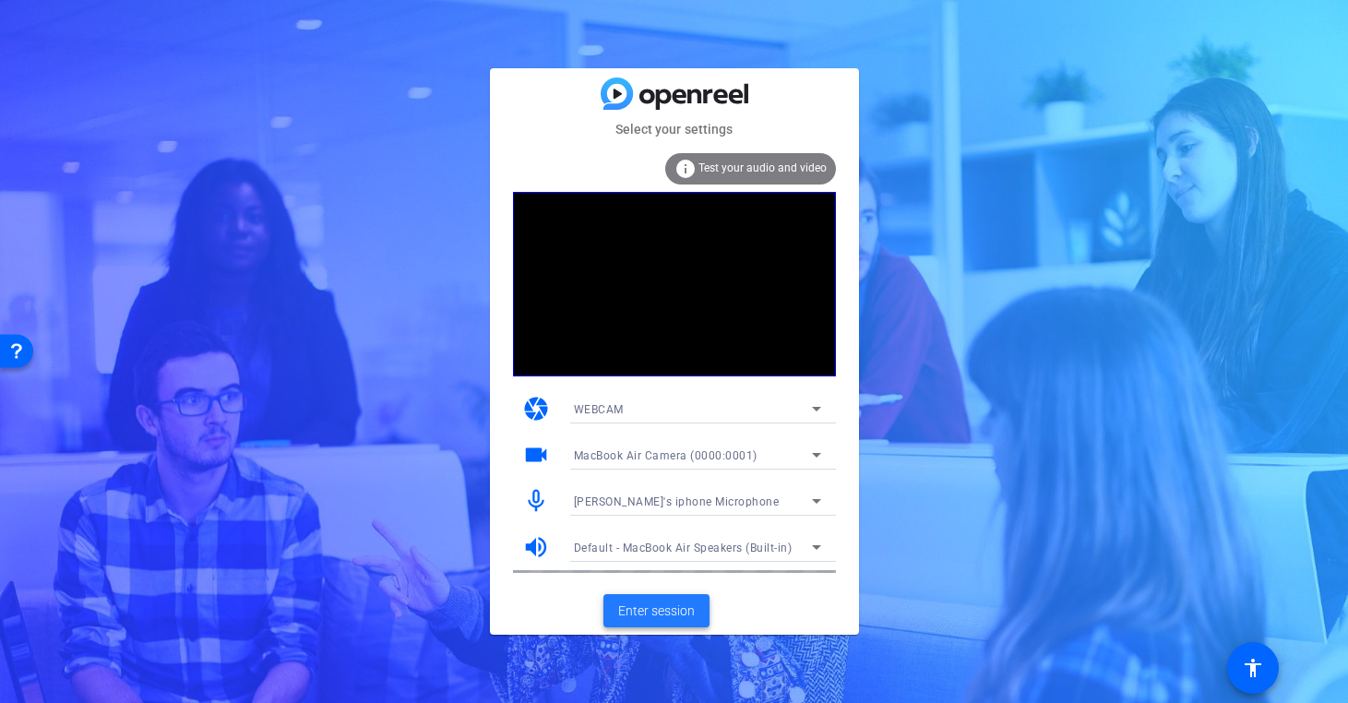
click at [677, 603] on span "Enter session" at bounding box center [656, 611] width 77 height 19
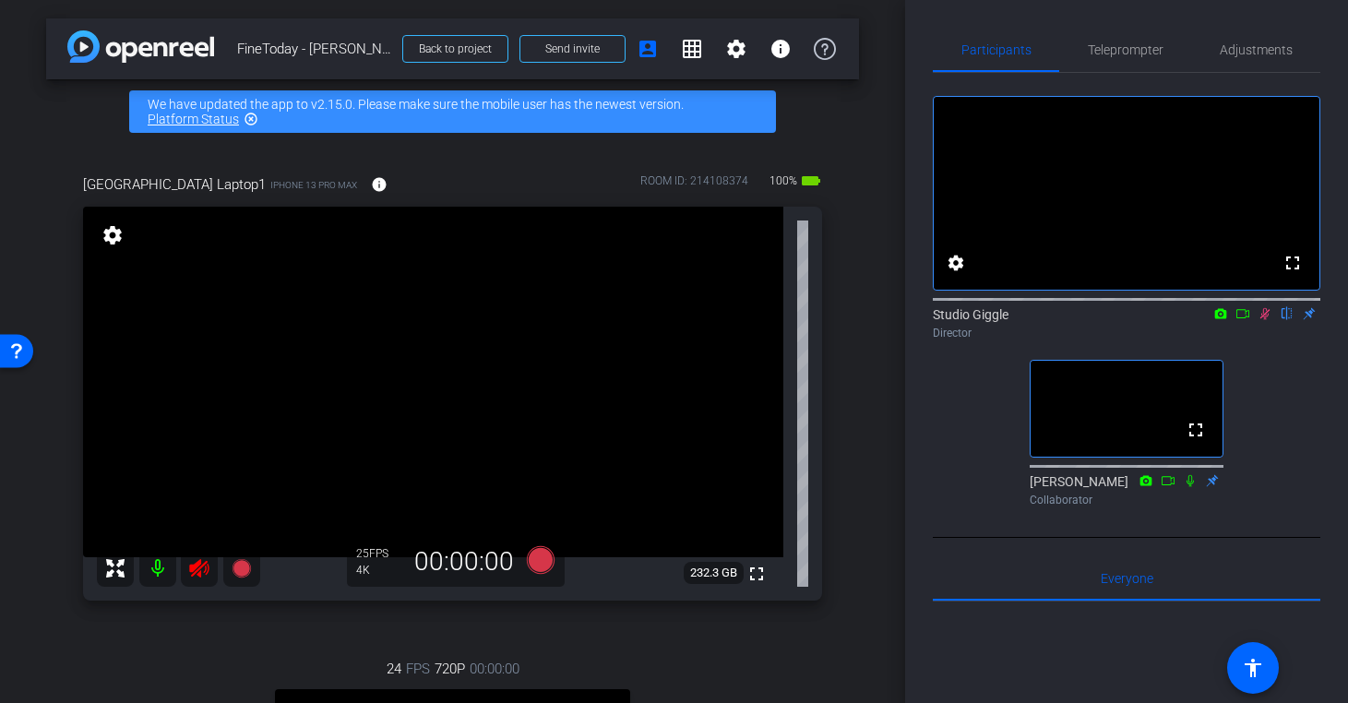
scroll to position [26, 0]
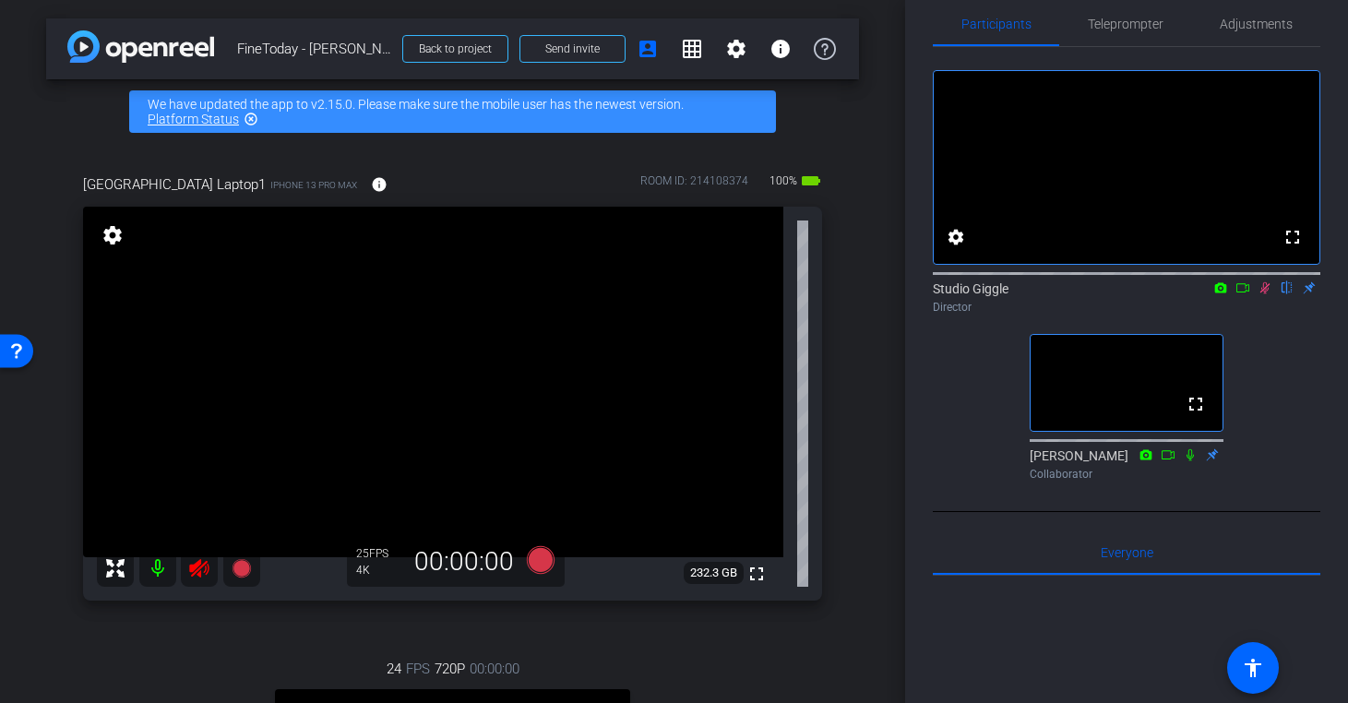
click at [1262, 296] on mat-icon at bounding box center [1265, 288] width 22 height 17
click at [1265, 294] on icon at bounding box center [1264, 288] width 7 height 12
click at [1258, 30] on span "Adjustments" at bounding box center [1256, 24] width 73 height 13
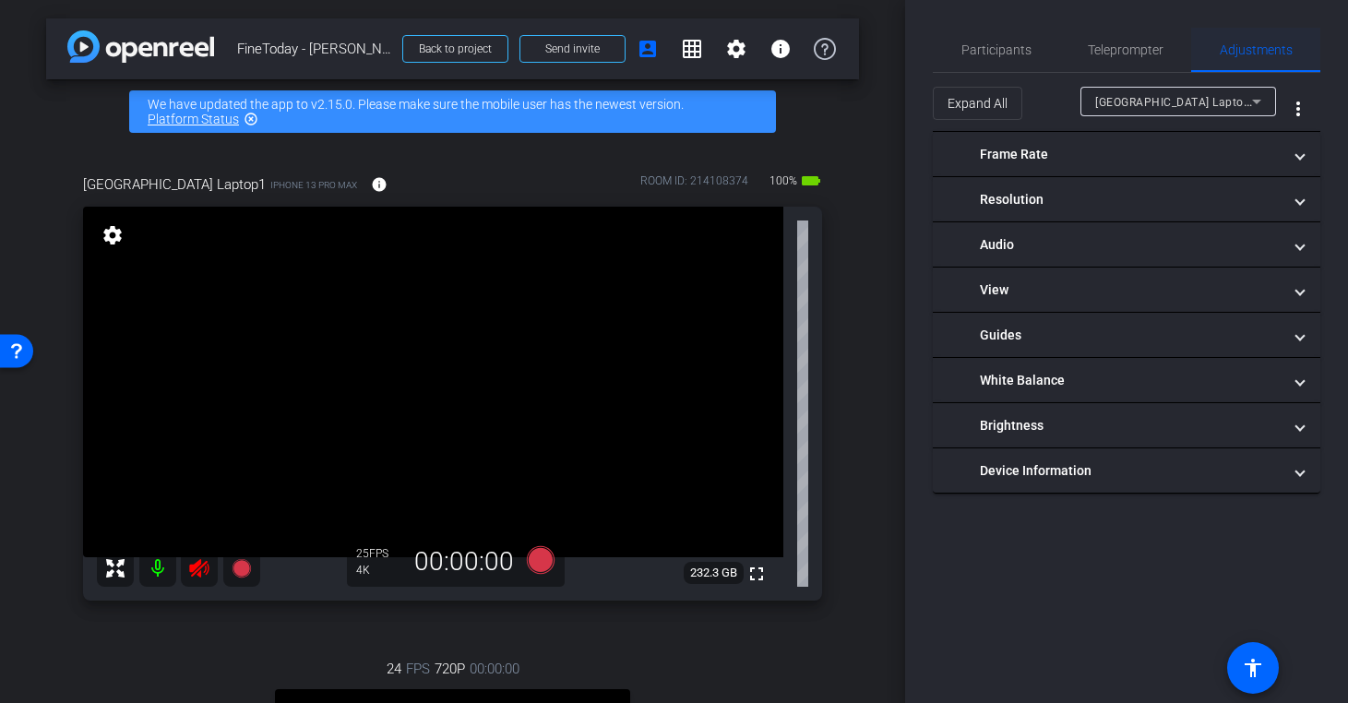
scroll to position [0, 0]
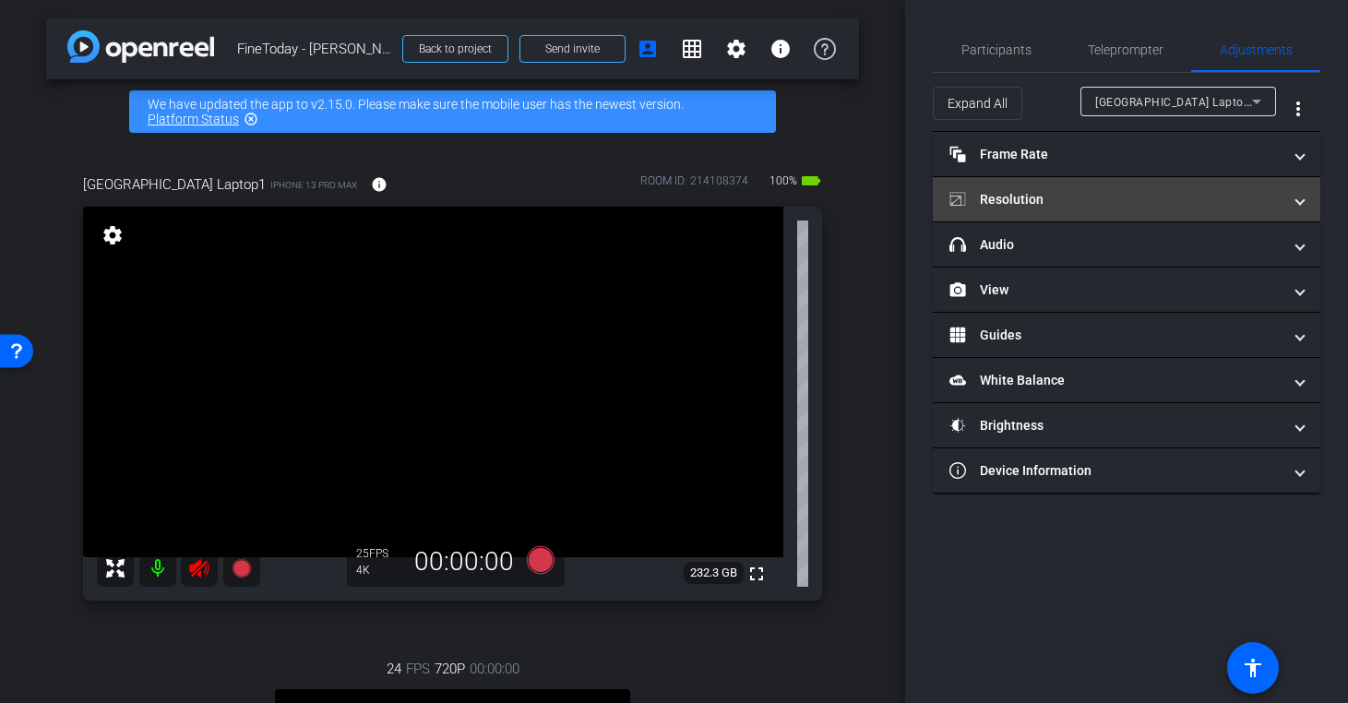
click at [1162, 208] on mat-panel-title "Resolution" at bounding box center [1115, 199] width 332 height 19
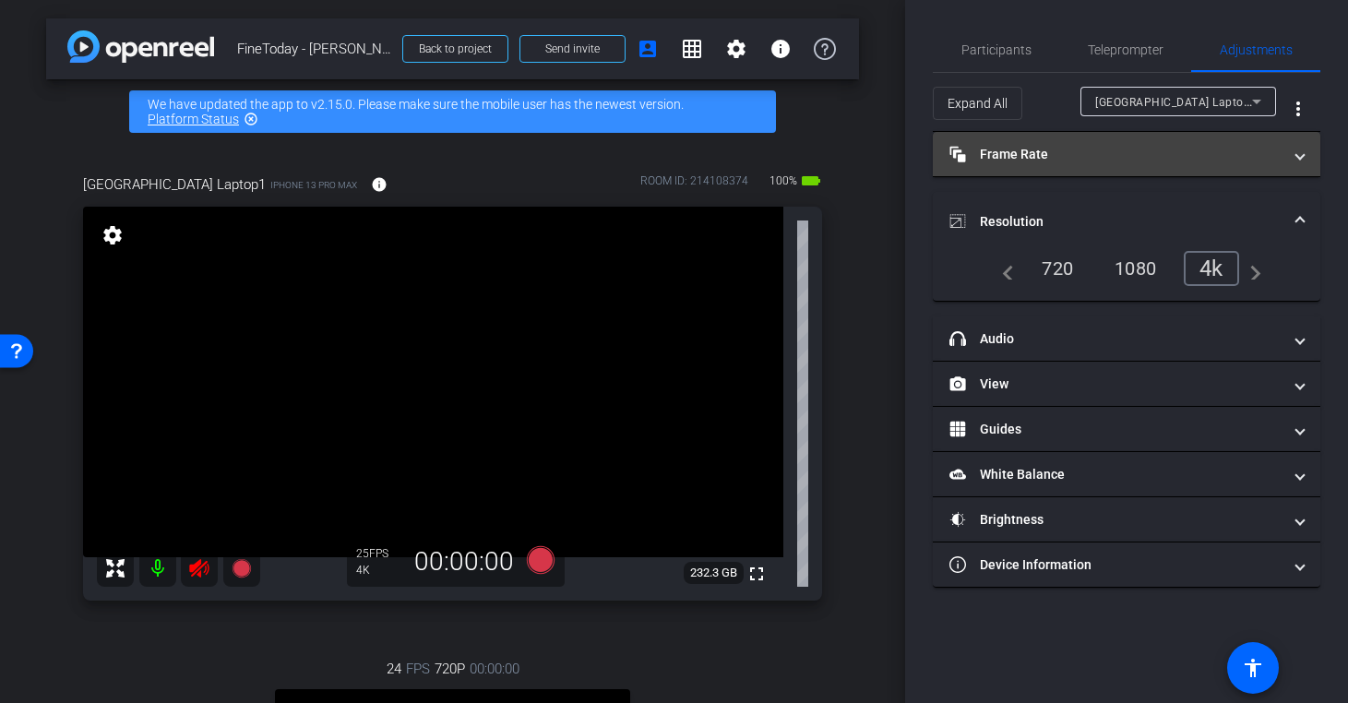
click at [1080, 168] on mat-expansion-panel-header "Frame Rate Frame Rate" at bounding box center [1127, 154] width 388 height 44
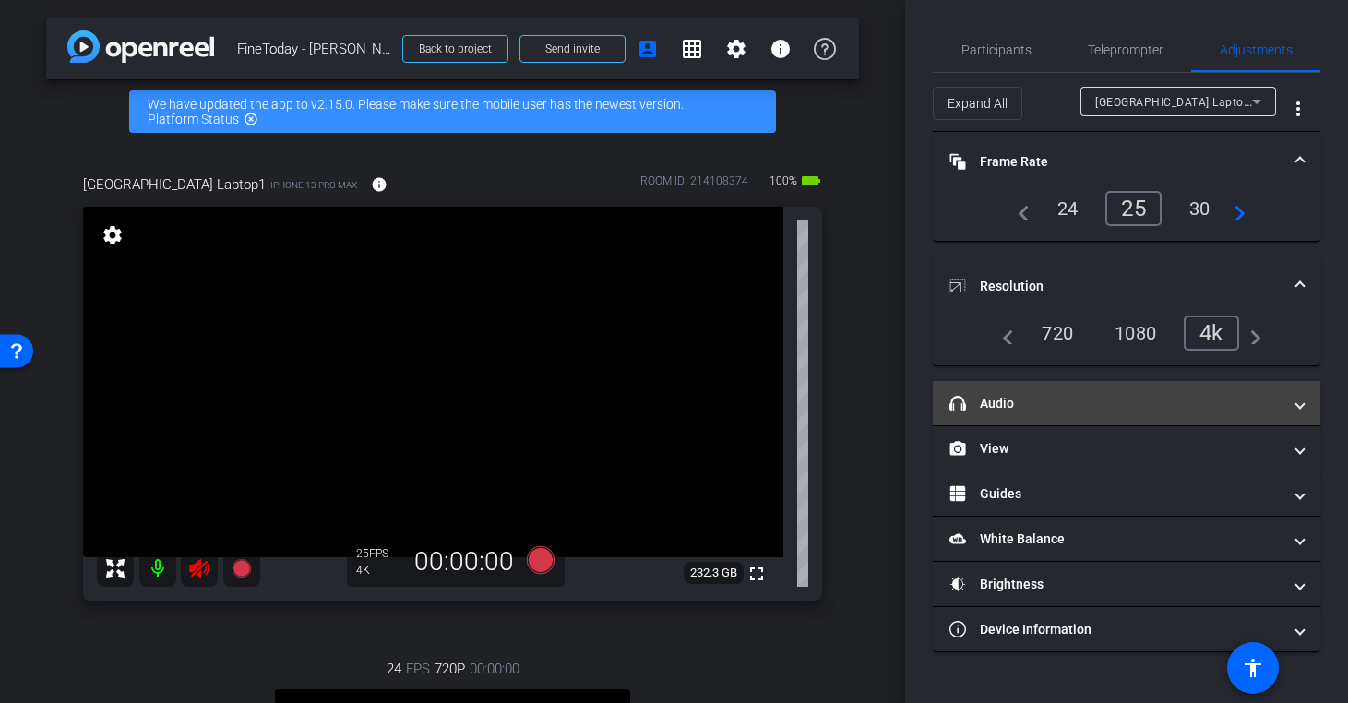
click at [1100, 406] on mat-panel-title "headphone icon Audio" at bounding box center [1115, 403] width 332 height 19
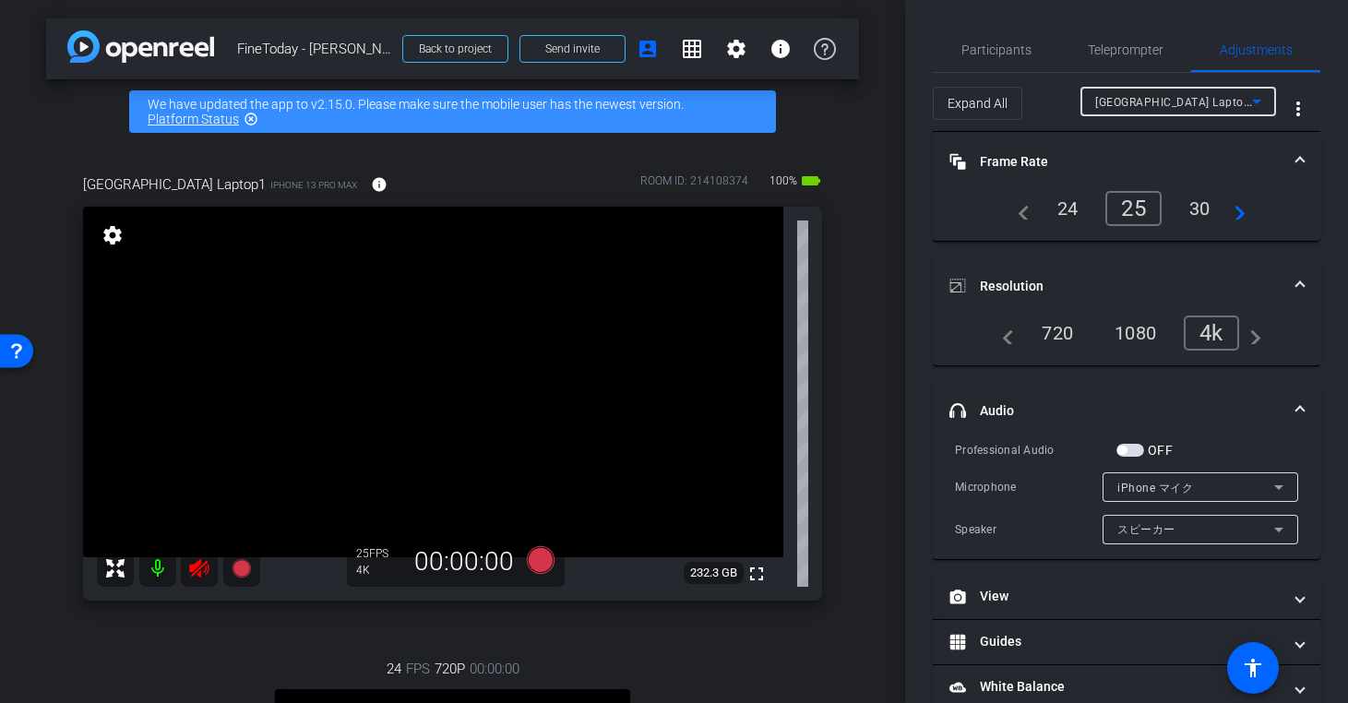
click at [1259, 101] on icon at bounding box center [1257, 101] width 22 height 22
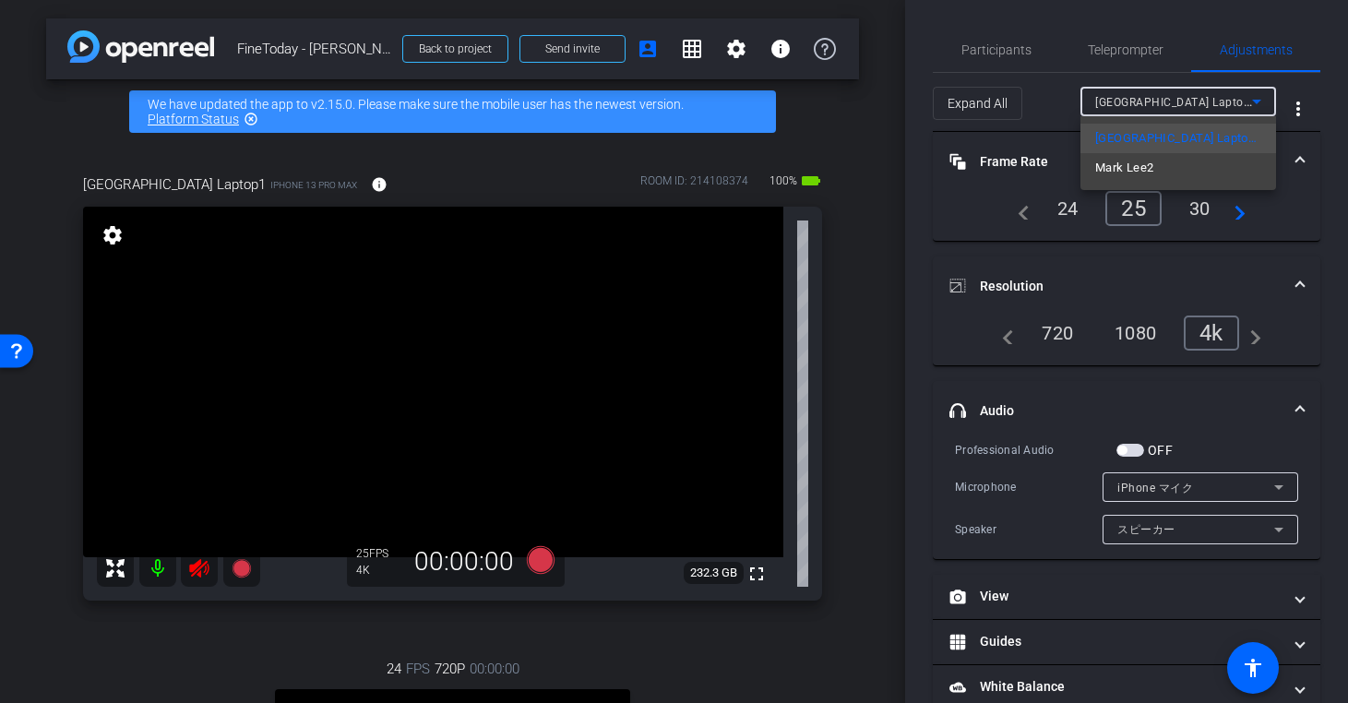
click at [1274, 492] on div at bounding box center [674, 351] width 1348 height 703
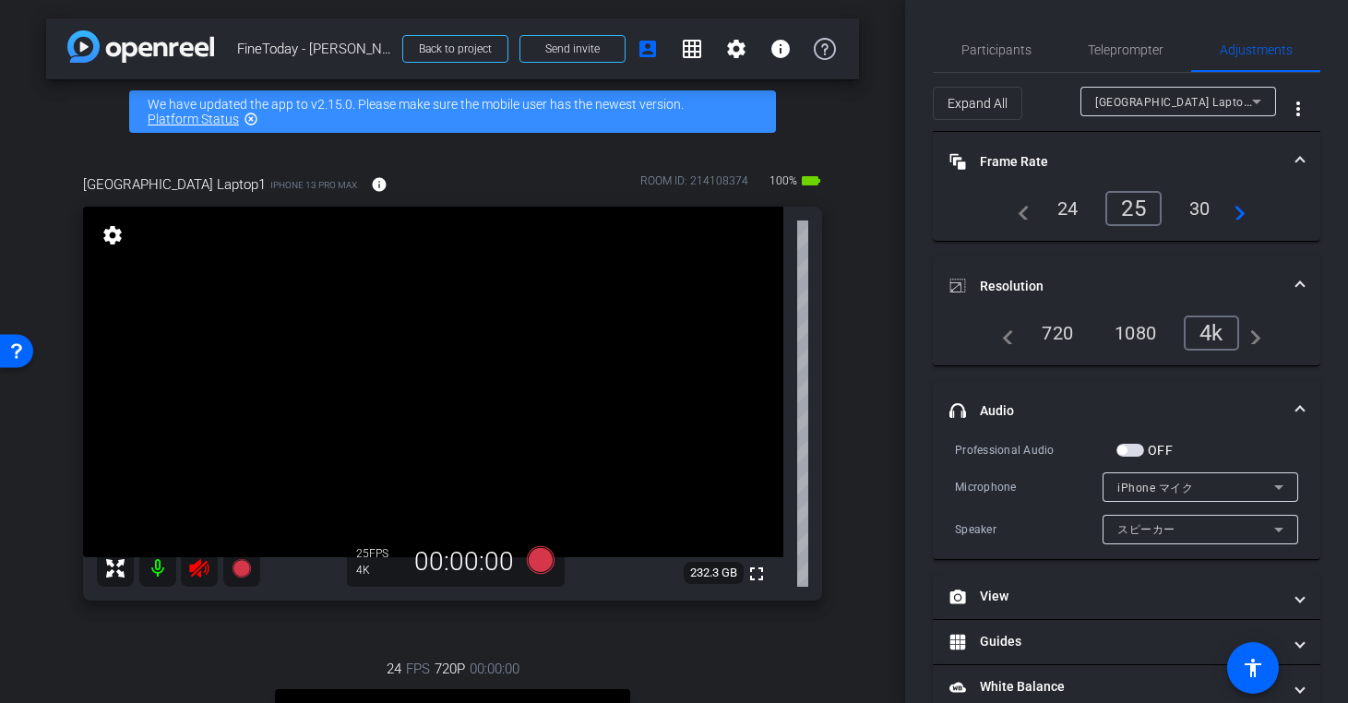
click at [1274, 492] on icon at bounding box center [1279, 487] width 22 height 22
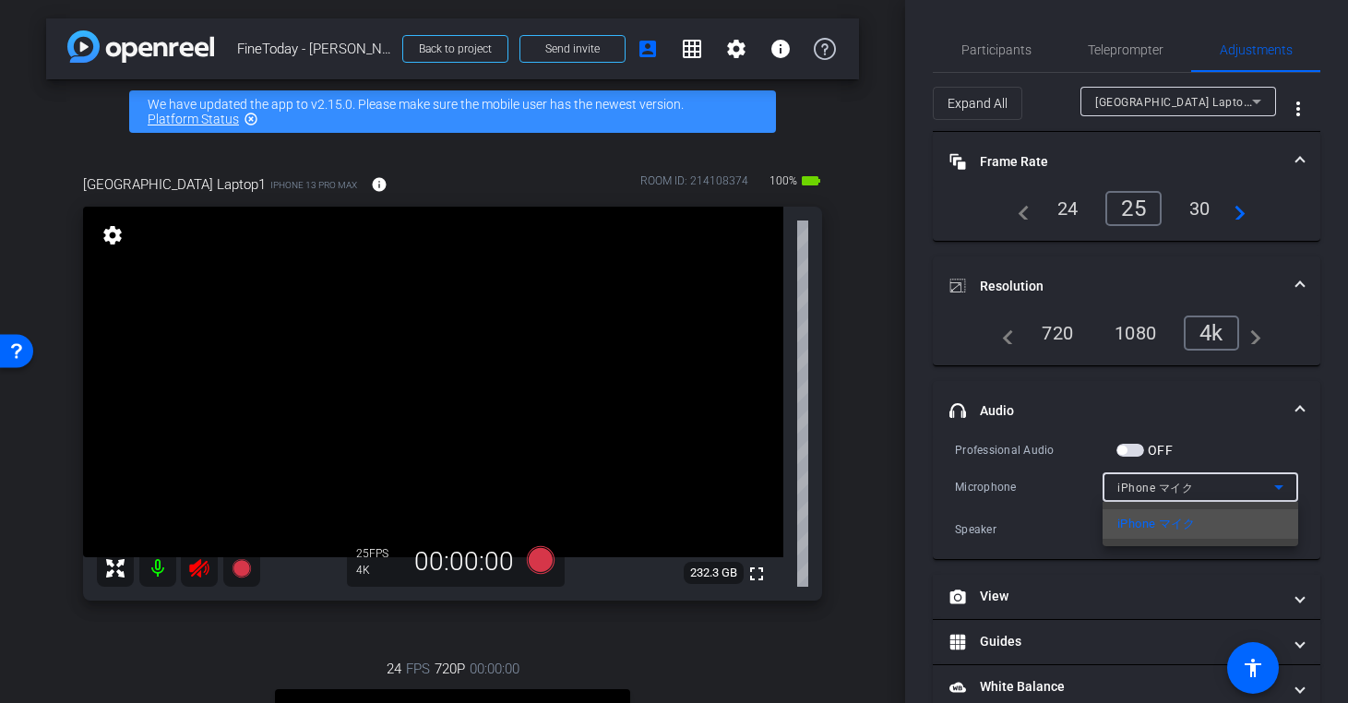
click at [1313, 450] on div at bounding box center [674, 351] width 1348 height 703
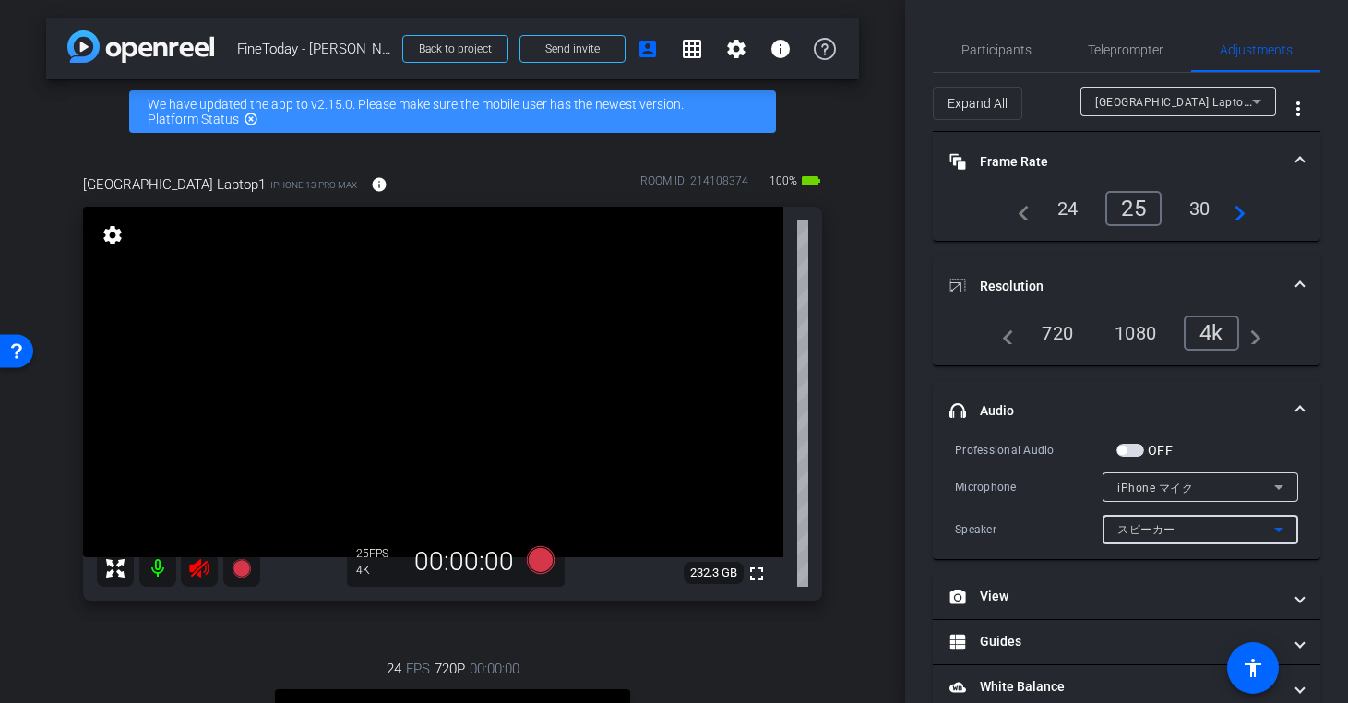
click at [1282, 537] on icon at bounding box center [1279, 530] width 22 height 22
click at [1314, 527] on div at bounding box center [674, 351] width 1348 height 703
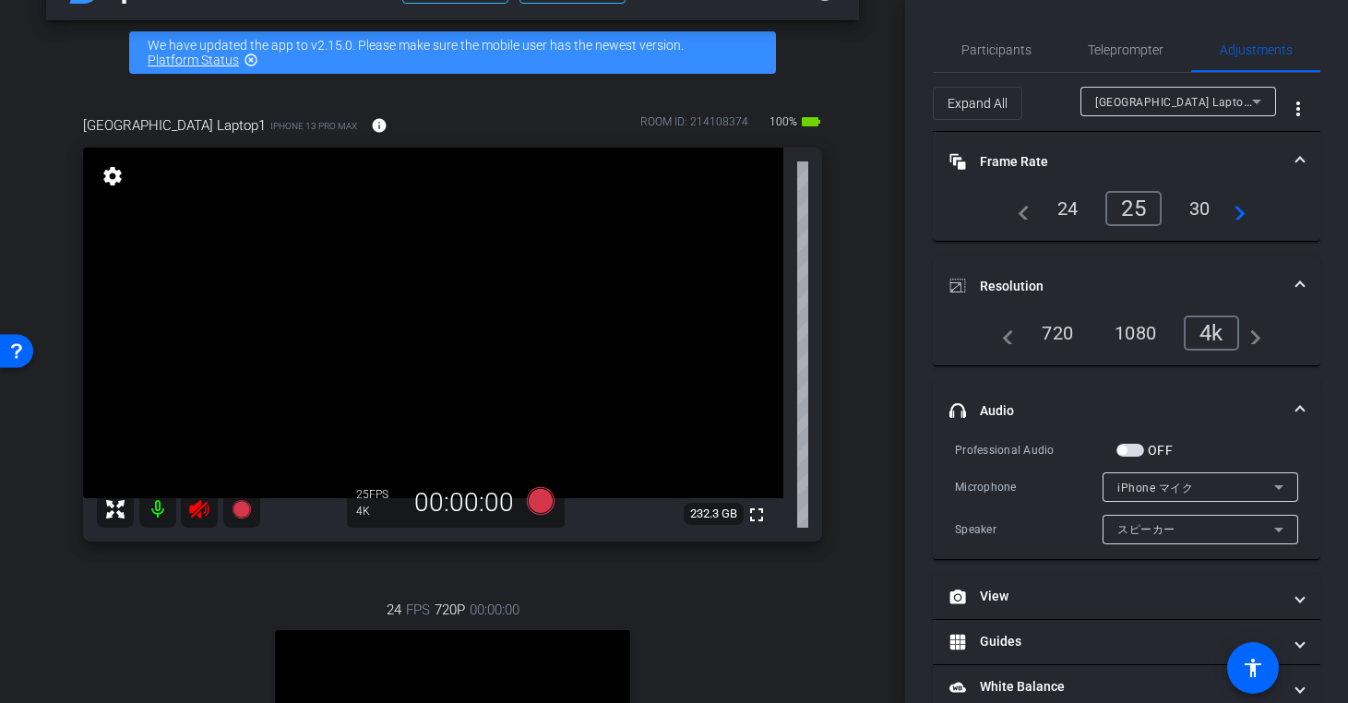
scroll to position [55, 0]
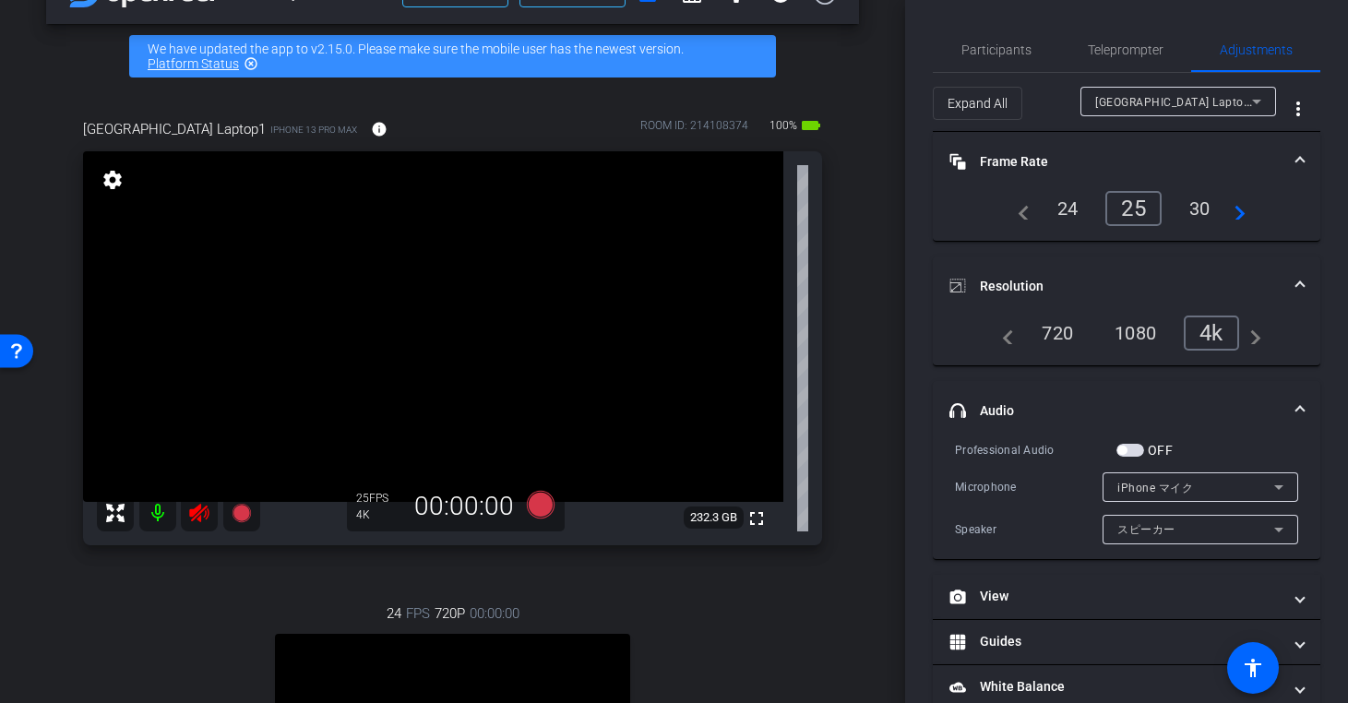
click at [200, 515] on icon at bounding box center [198, 513] width 19 height 18
click at [1011, 51] on span "Participants" at bounding box center [996, 49] width 70 height 13
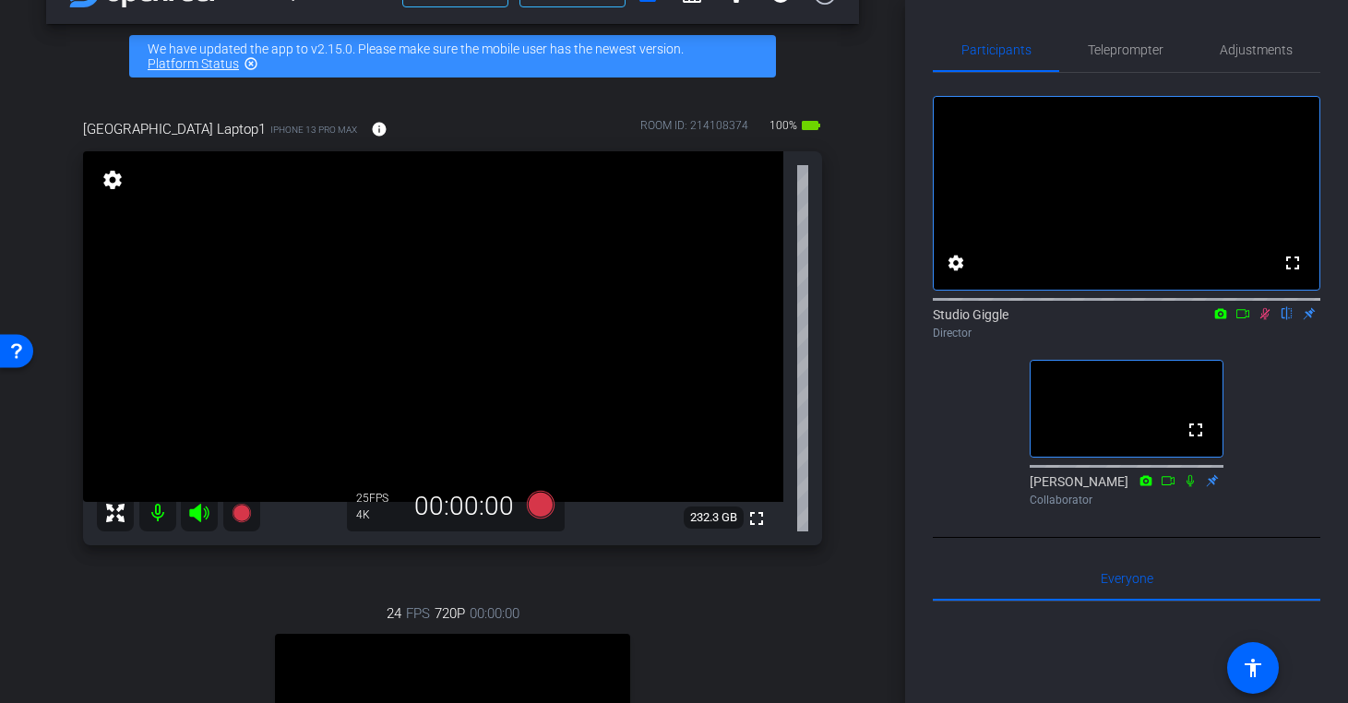
click at [1266, 320] on icon at bounding box center [1265, 314] width 10 height 12
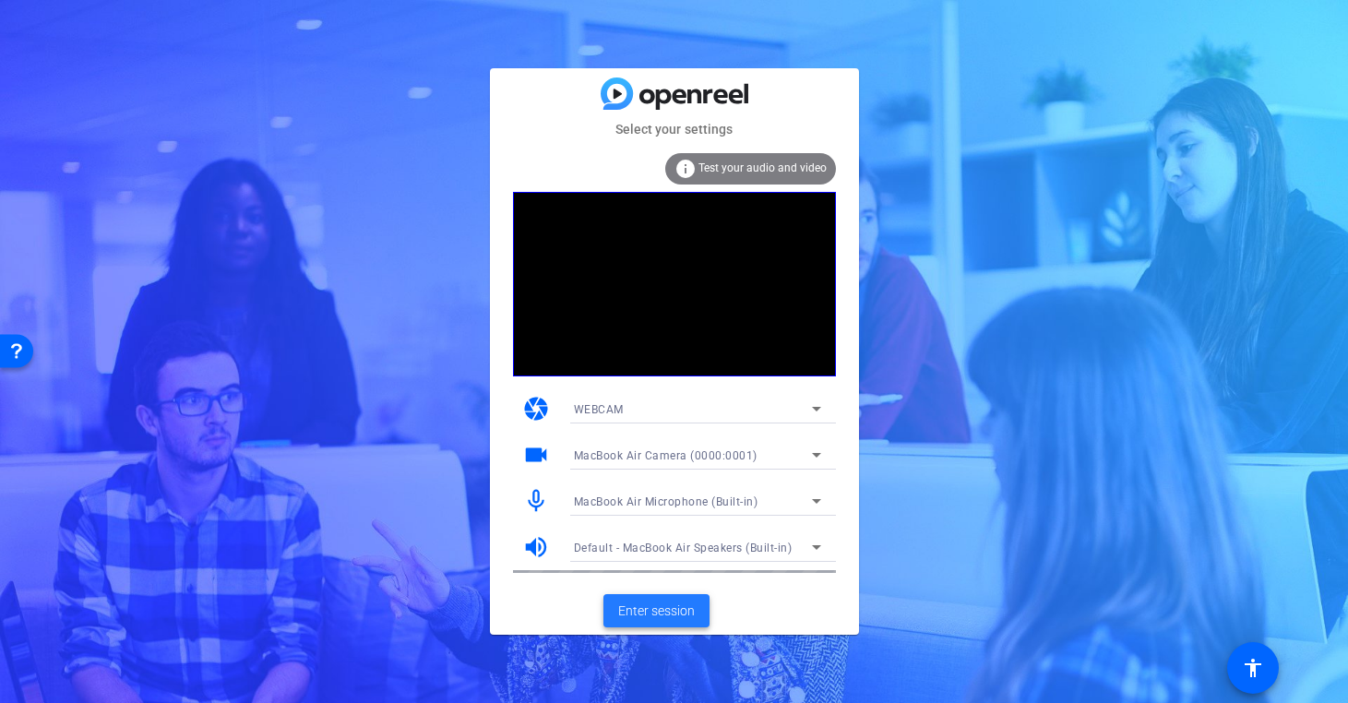
click at [675, 619] on span "Enter session" at bounding box center [656, 611] width 77 height 19
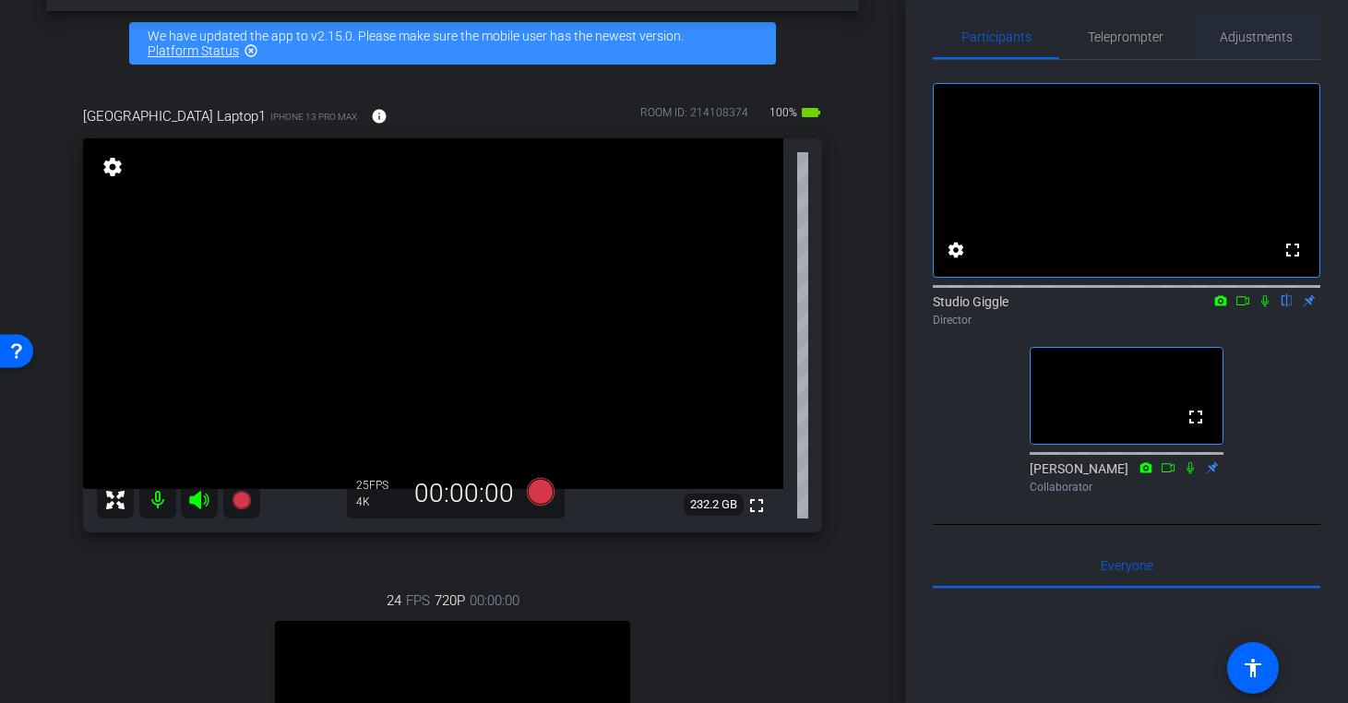
scroll to position [5, 0]
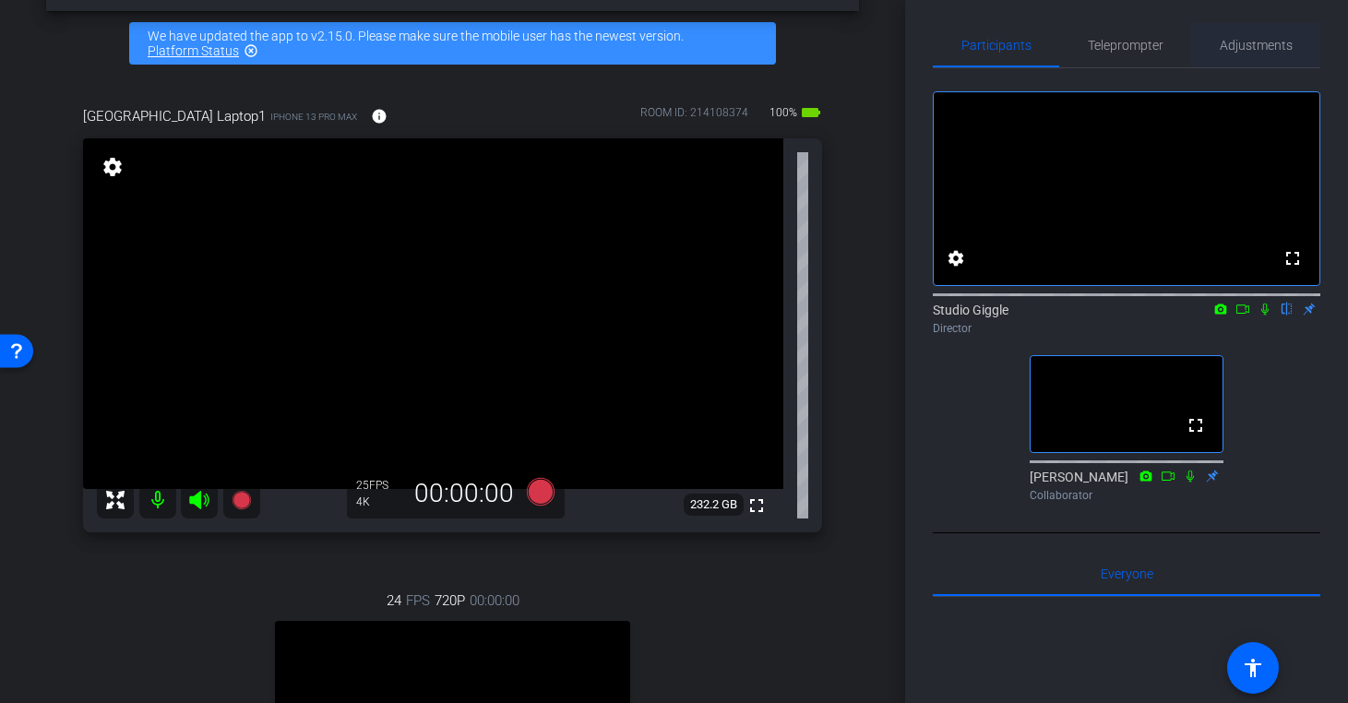
click at [1248, 43] on span "Adjustments" at bounding box center [1256, 45] width 73 height 13
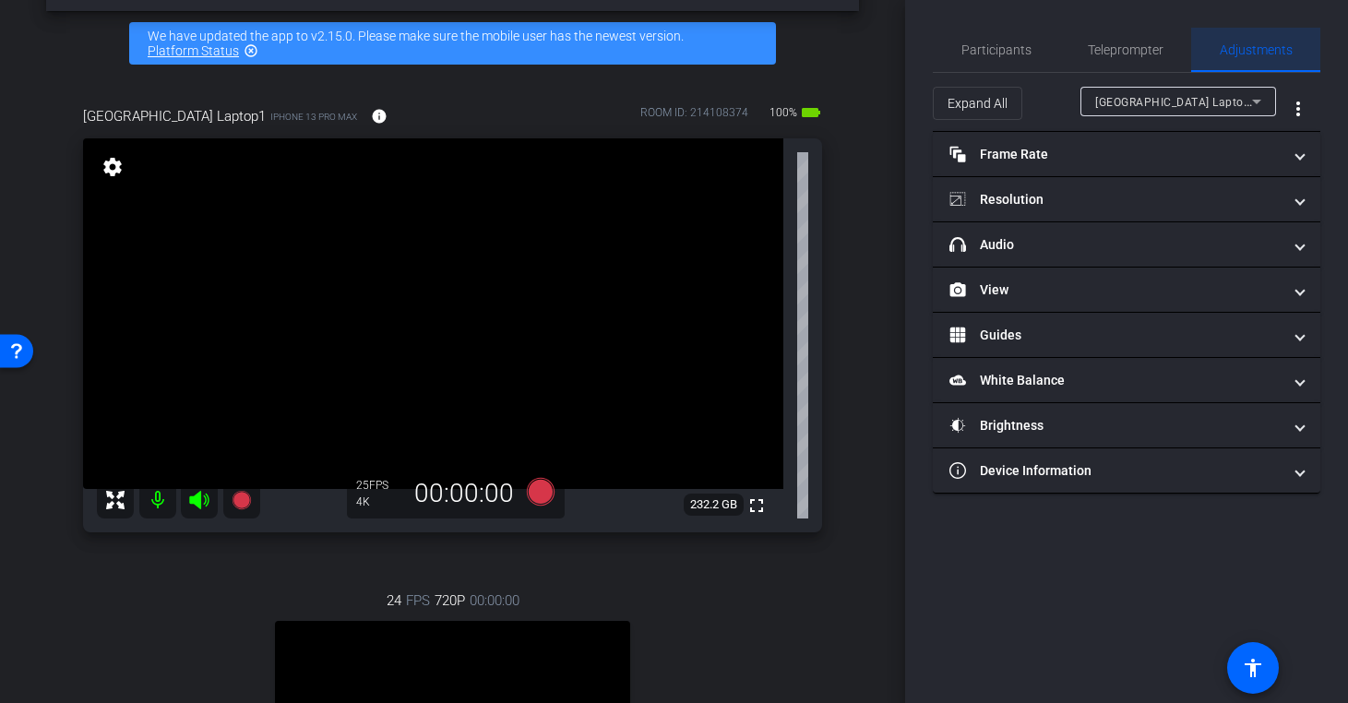
scroll to position [0, 0]
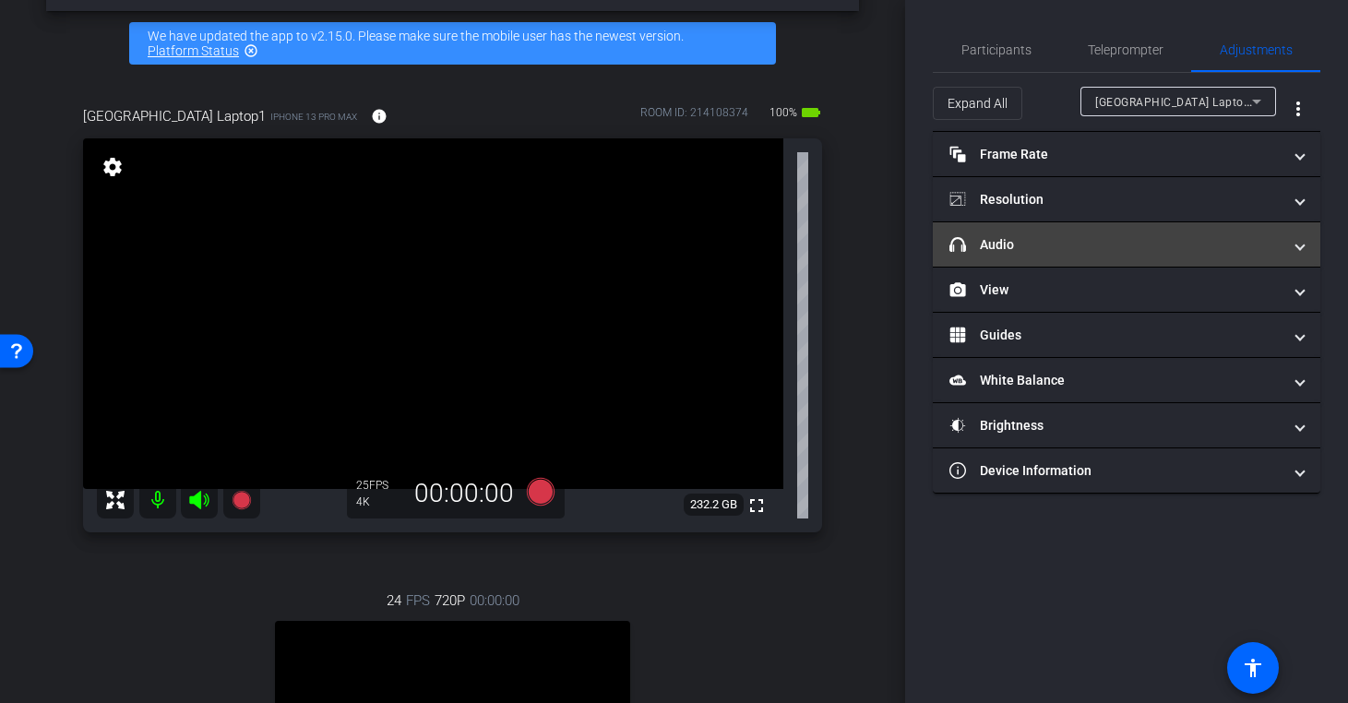
click at [1090, 246] on mat-panel-title "headphone icon Audio" at bounding box center [1115, 244] width 332 height 19
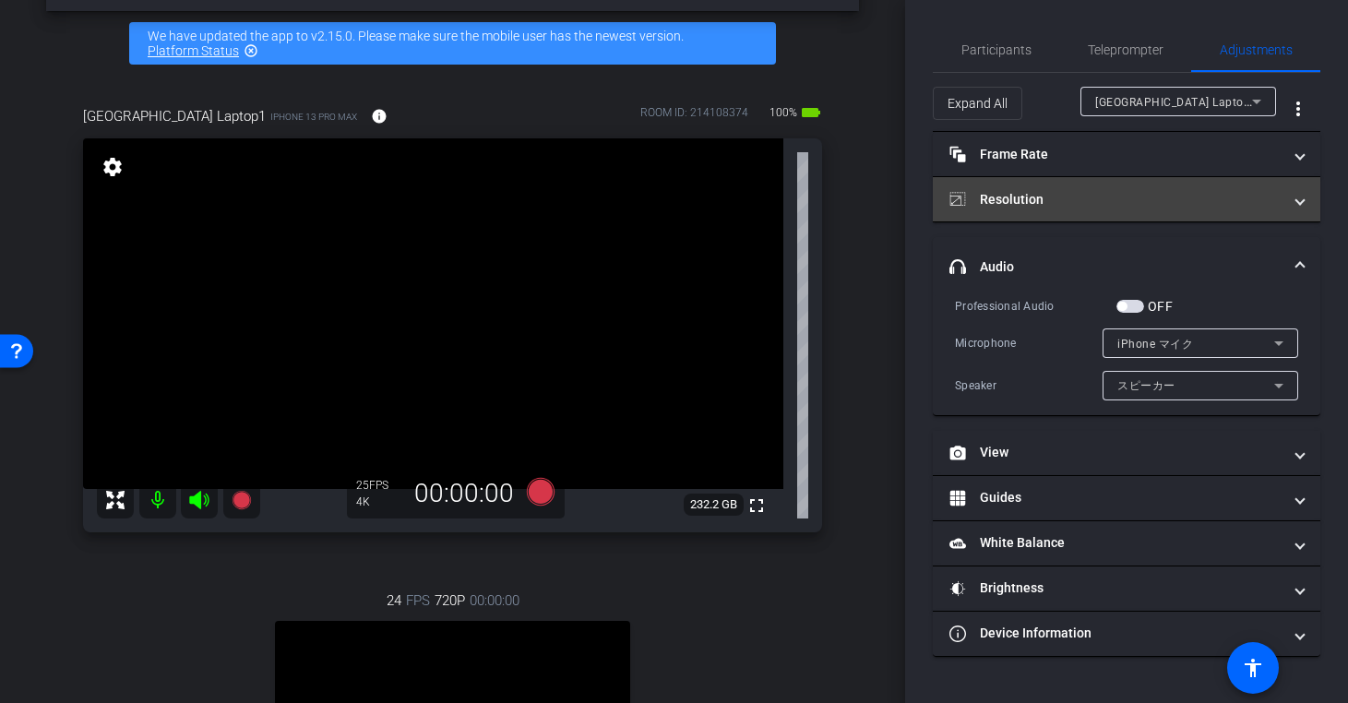
click at [1105, 204] on mat-panel-title "Resolution" at bounding box center [1115, 199] width 332 height 19
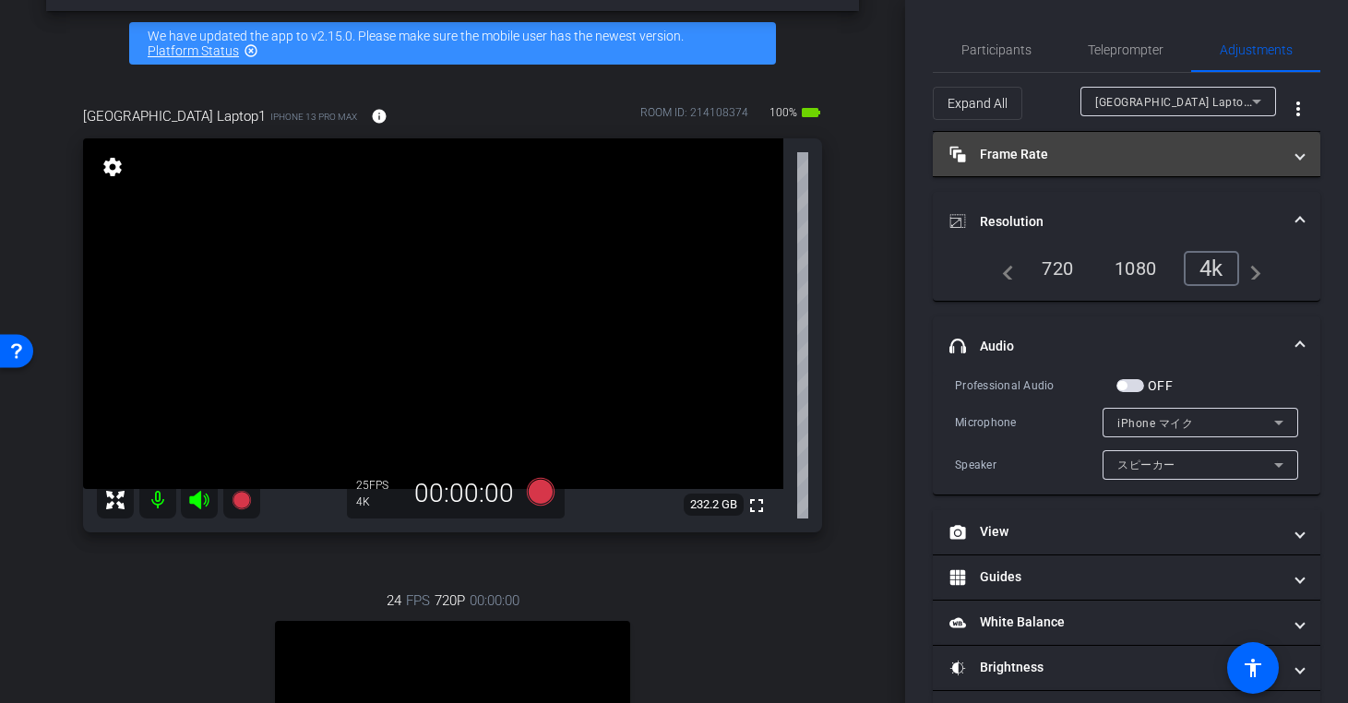
click at [1103, 153] on mat-panel-title "Frame Rate Frame Rate" at bounding box center [1115, 154] width 332 height 19
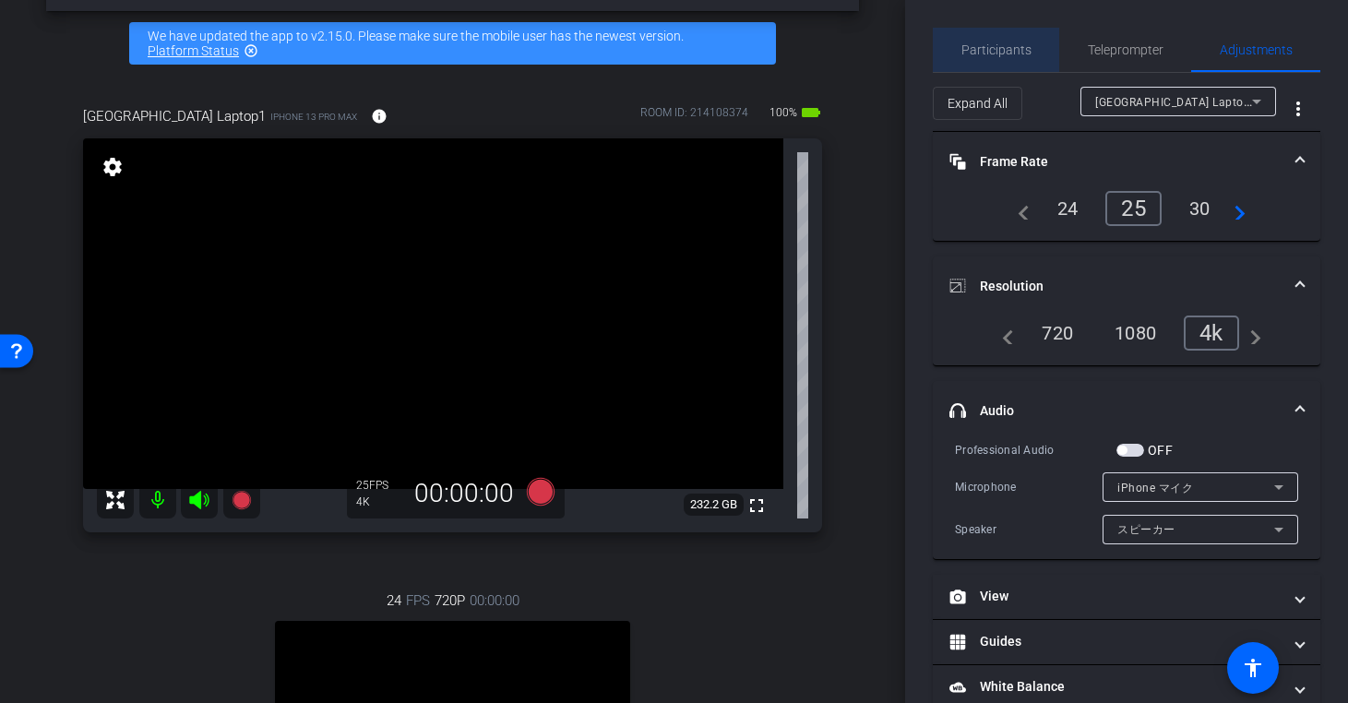
click at [1021, 56] on span "Participants" at bounding box center [996, 49] width 70 height 13
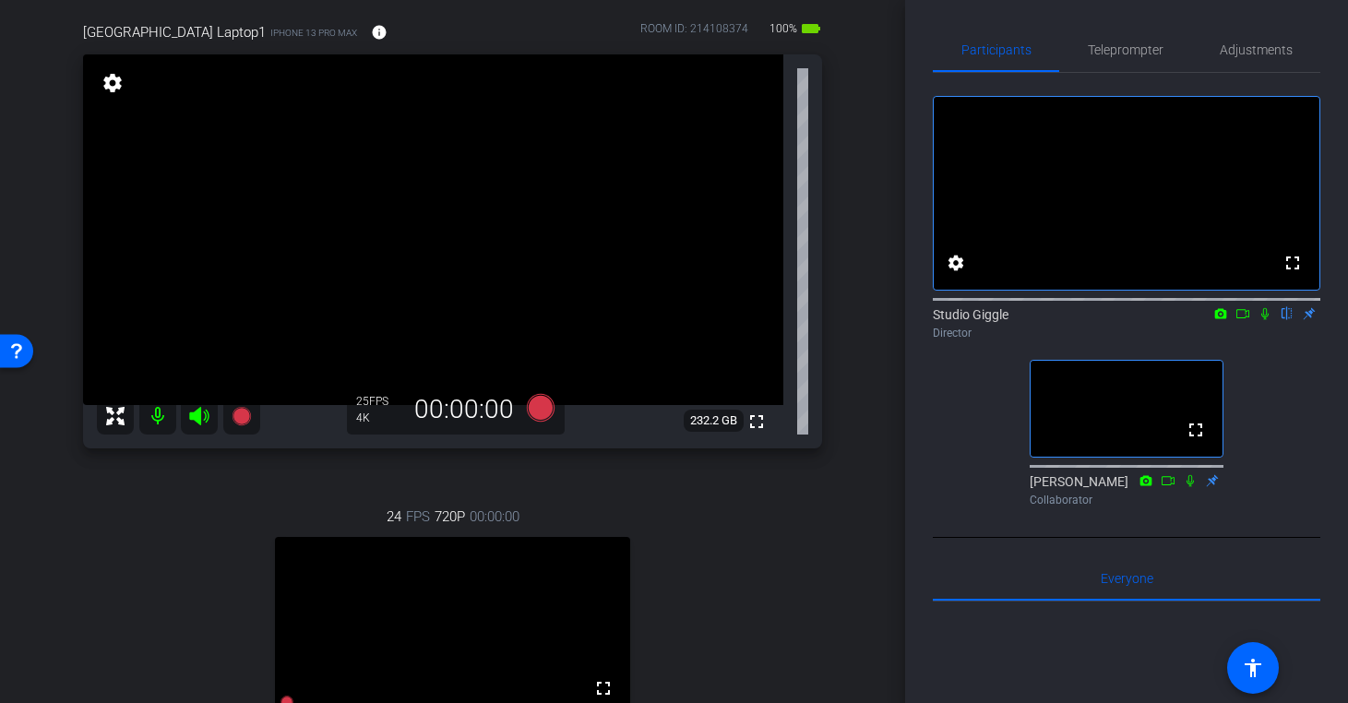
scroll to position [156, 0]
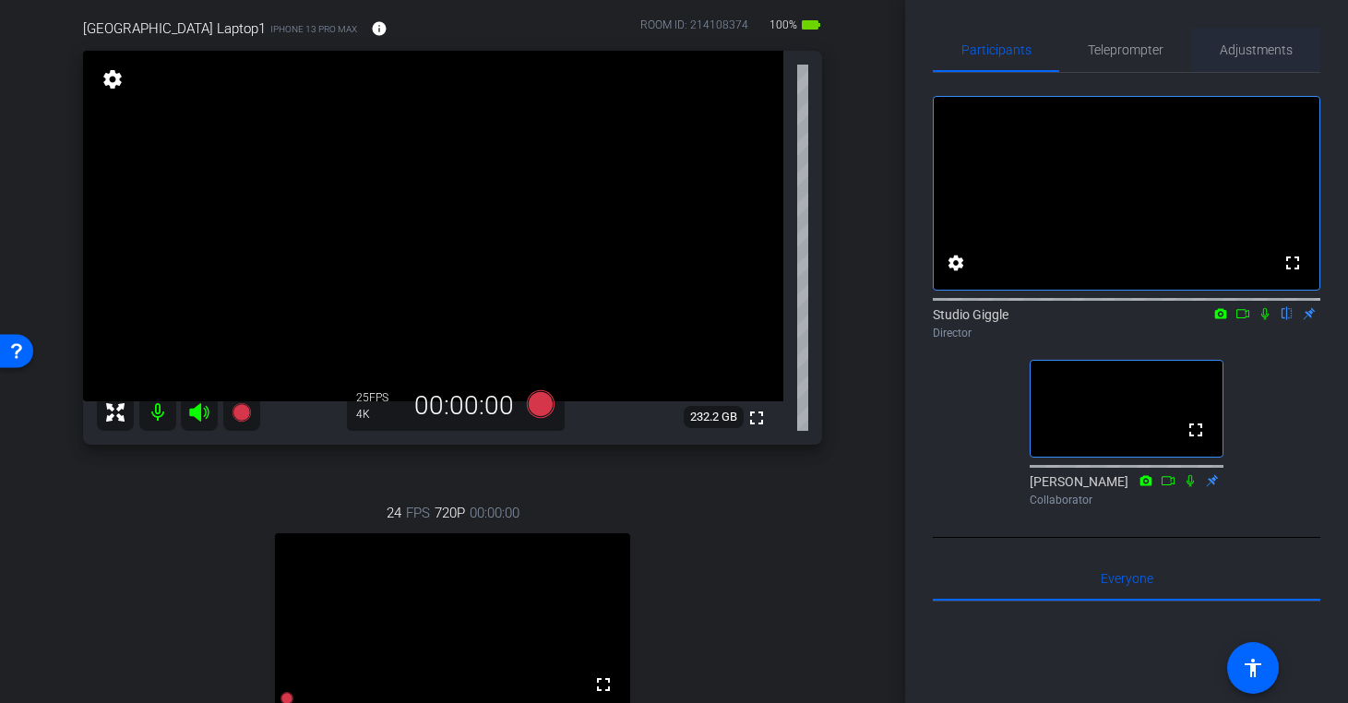
click at [1247, 48] on span "Adjustments" at bounding box center [1256, 49] width 73 height 13
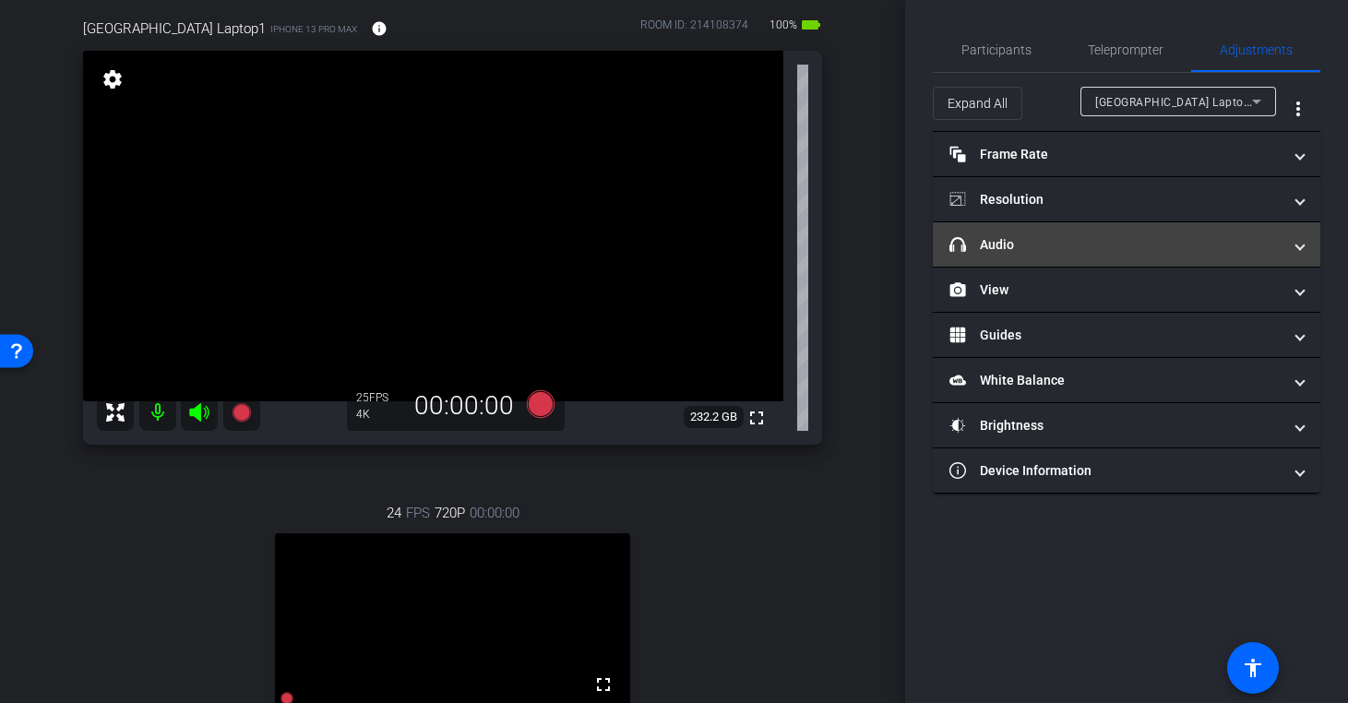
click at [1143, 256] on mat-expansion-panel-header "headphone icon Audio" at bounding box center [1127, 244] width 388 height 44
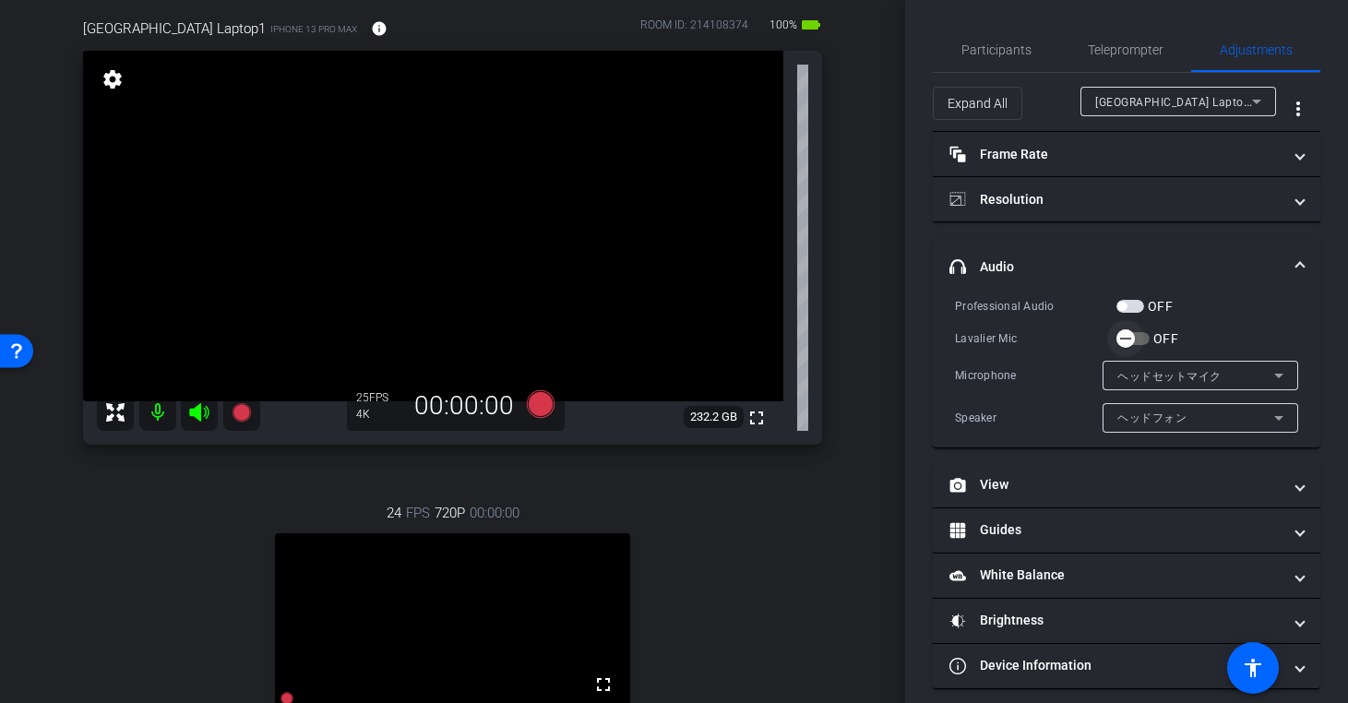
click at [1126, 339] on icon "button" at bounding box center [1125, 340] width 11 height 2
click at [1138, 339] on icon "button" at bounding box center [1140, 338] width 17 height 17
click at [1131, 339] on icon "button" at bounding box center [1125, 338] width 17 height 17
click at [1141, 339] on icon "button" at bounding box center [1140, 338] width 17 height 17
click at [1130, 339] on icon "button" at bounding box center [1125, 340] width 11 height 2
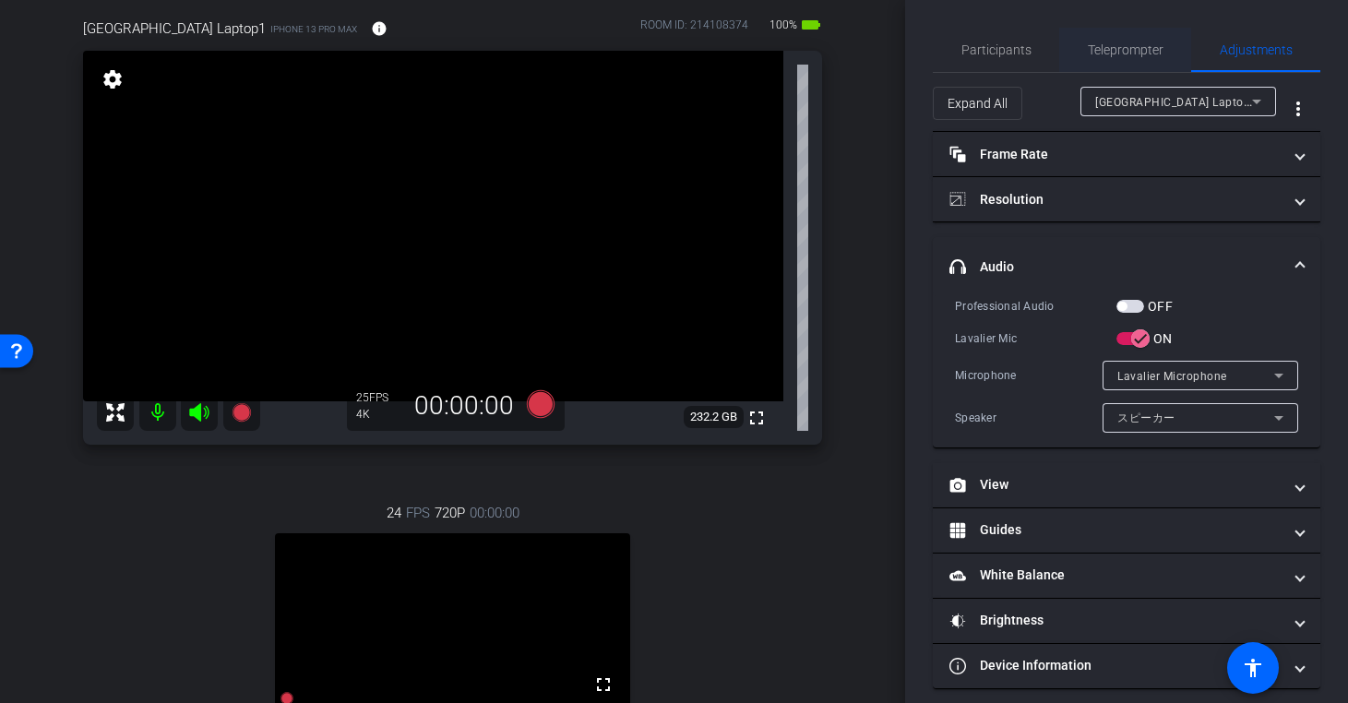
click at [1140, 47] on span "Teleprompter" at bounding box center [1126, 49] width 76 height 13
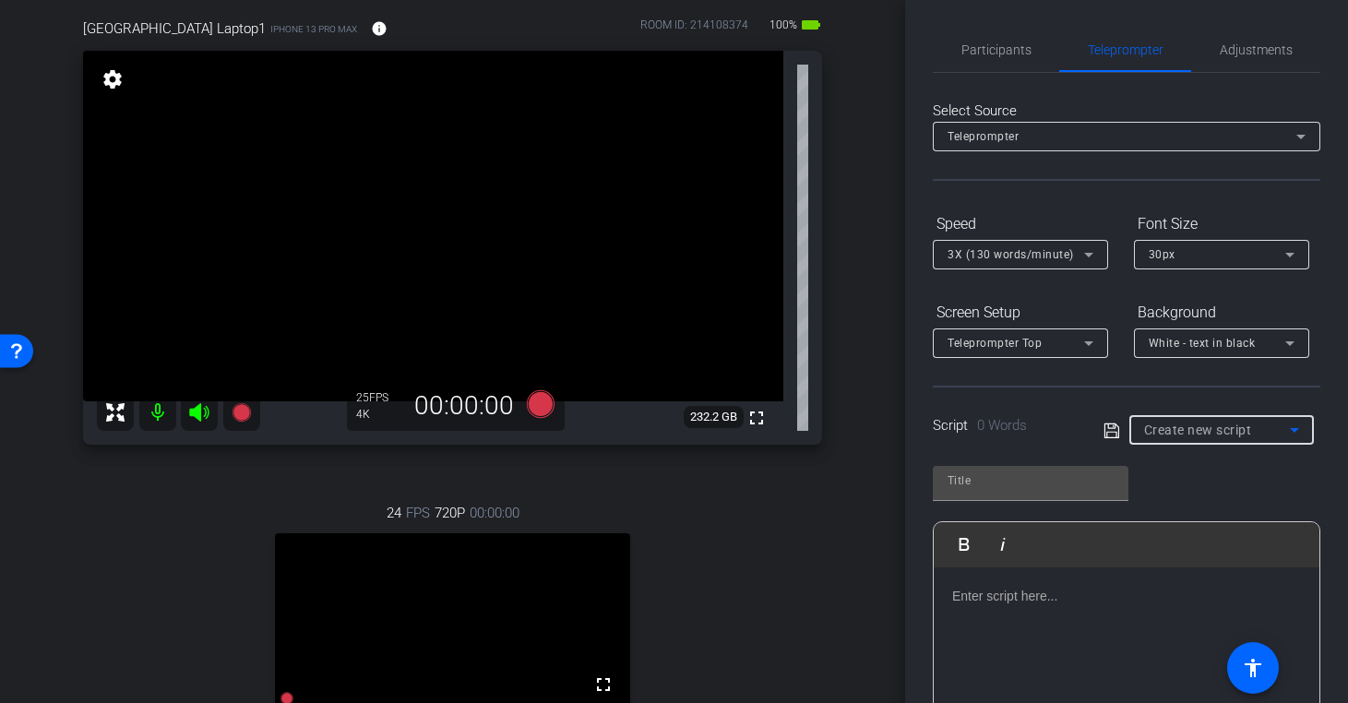
click at [1217, 428] on span "Create new script" at bounding box center [1198, 430] width 108 height 15
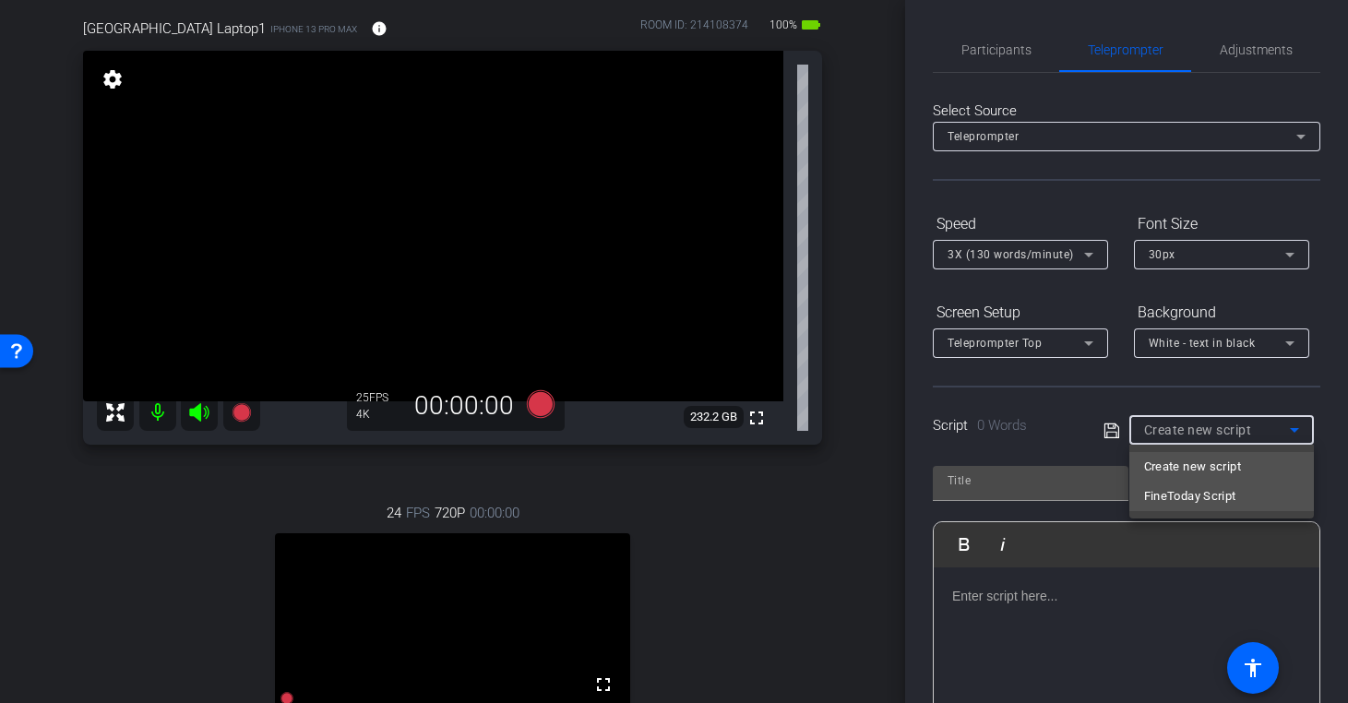
click at [1205, 496] on span "FineToday Script" at bounding box center [1190, 496] width 92 height 22
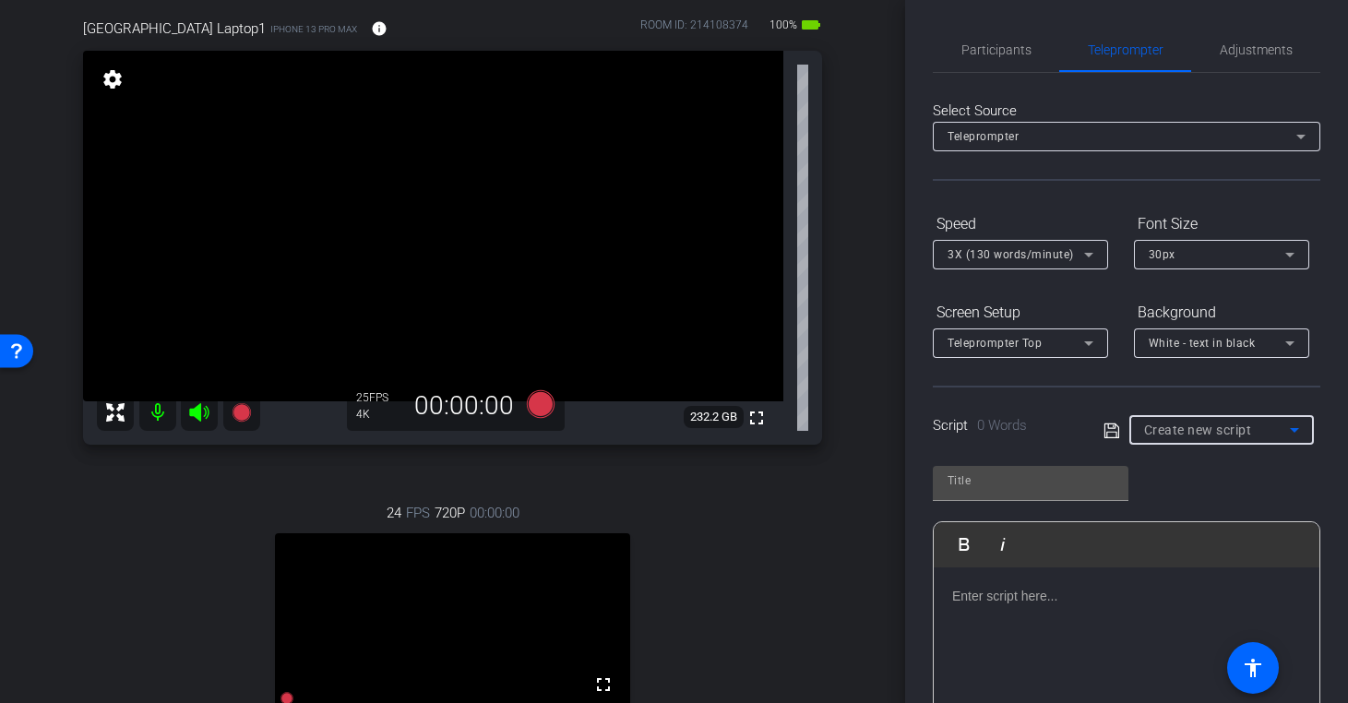
type input "FineToday Script"
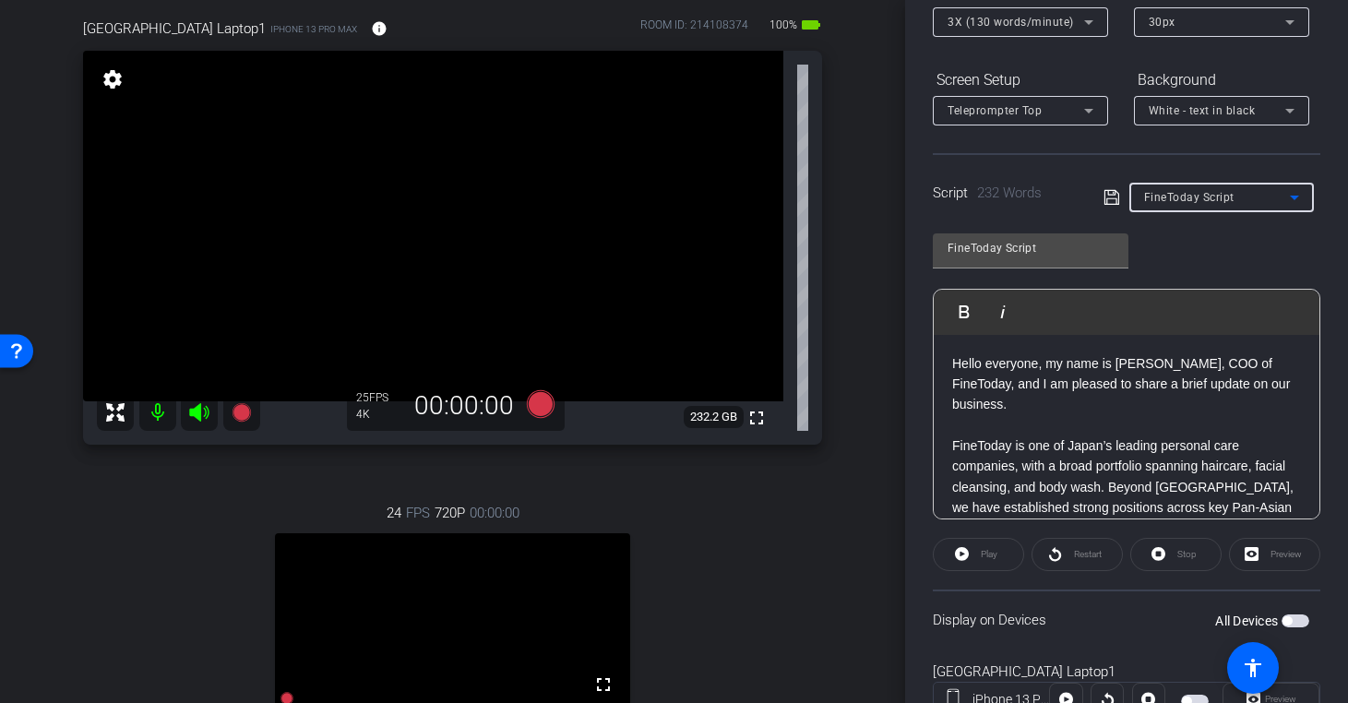
scroll to position [246, 0]
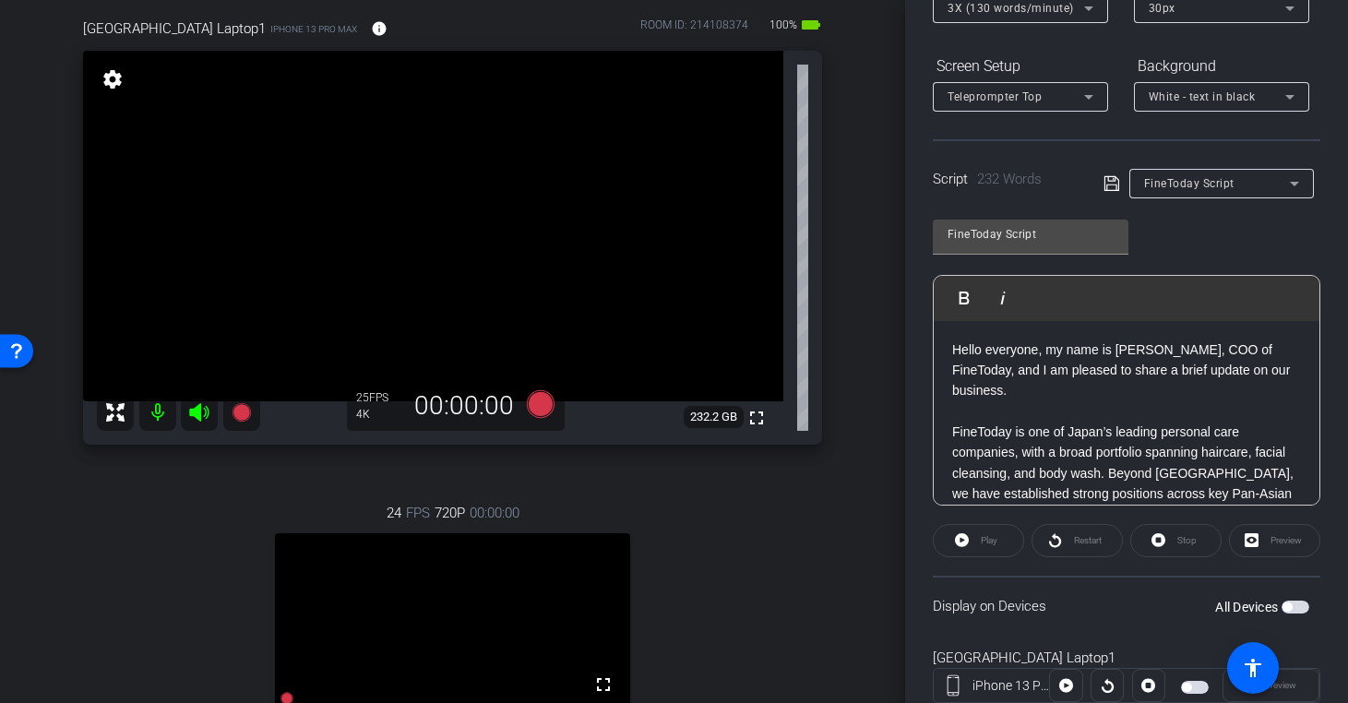
click at [1287, 608] on span "button" at bounding box center [1287, 607] width 9 height 9
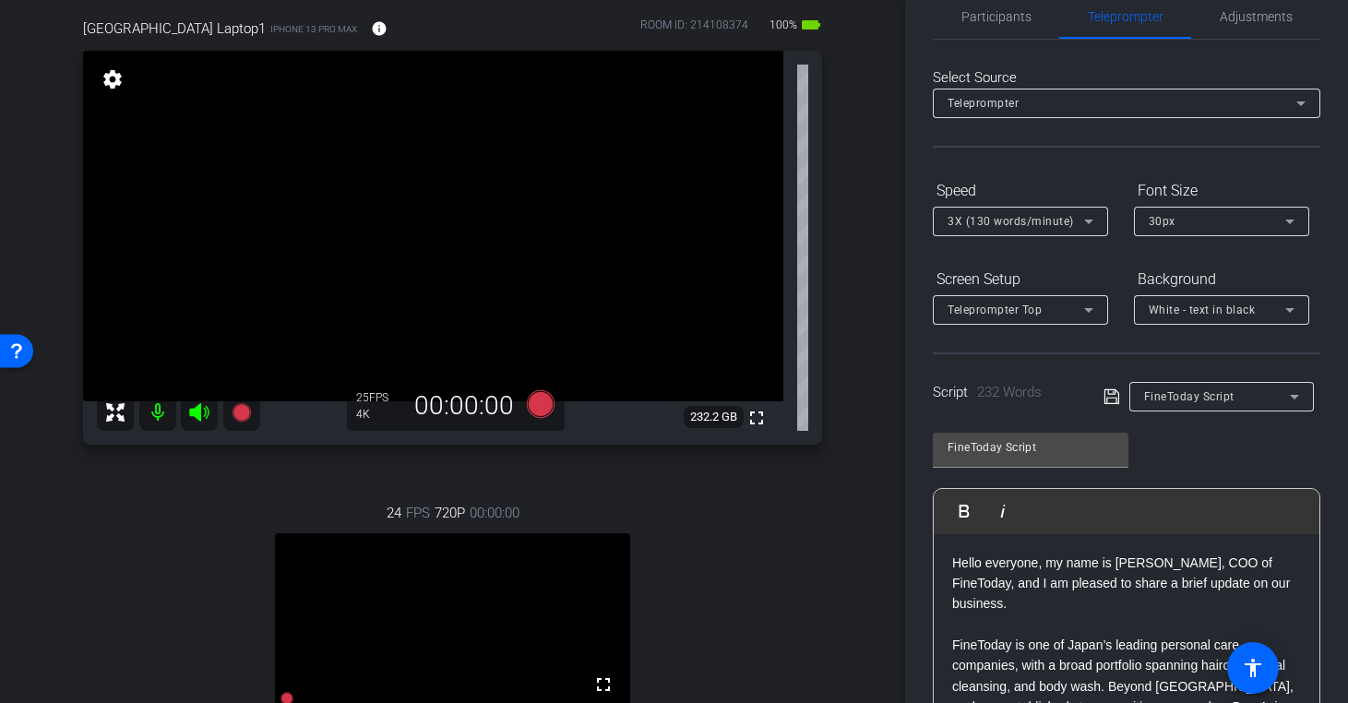
scroll to position [0, 0]
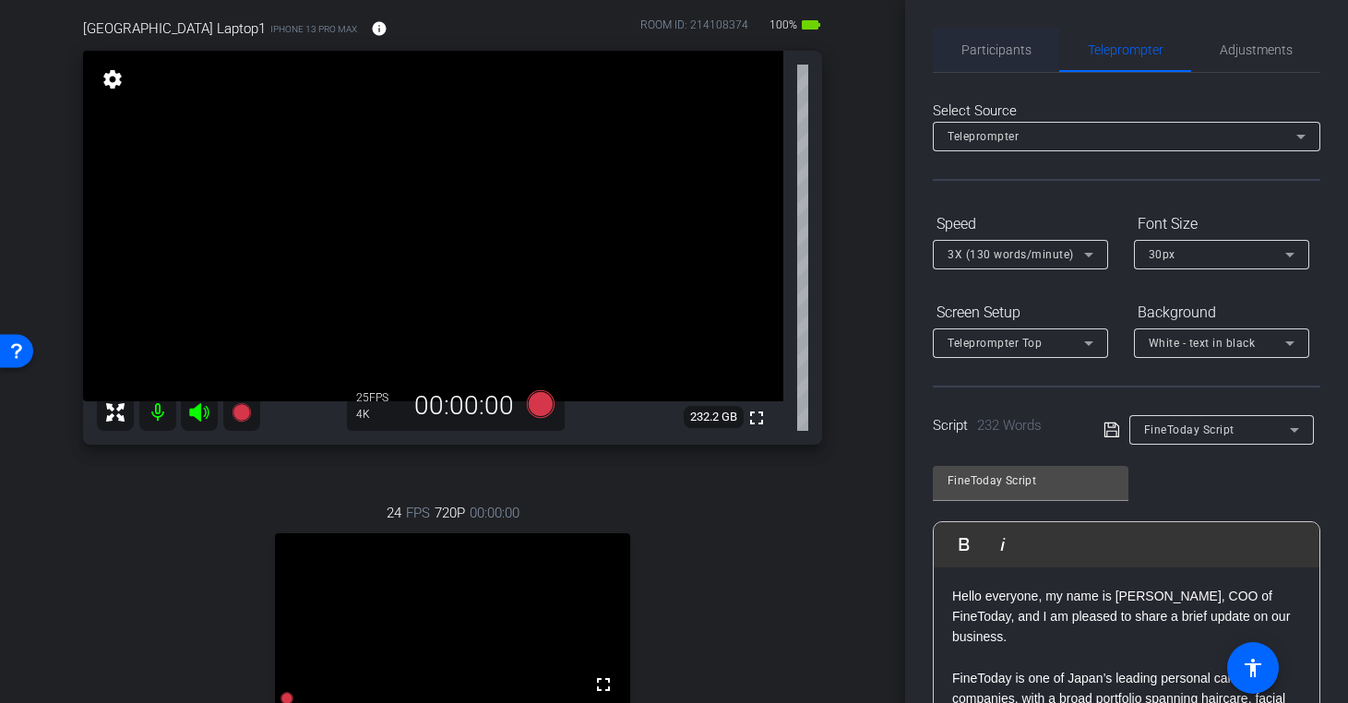
click at [984, 57] on span "Participants" at bounding box center [996, 50] width 70 height 44
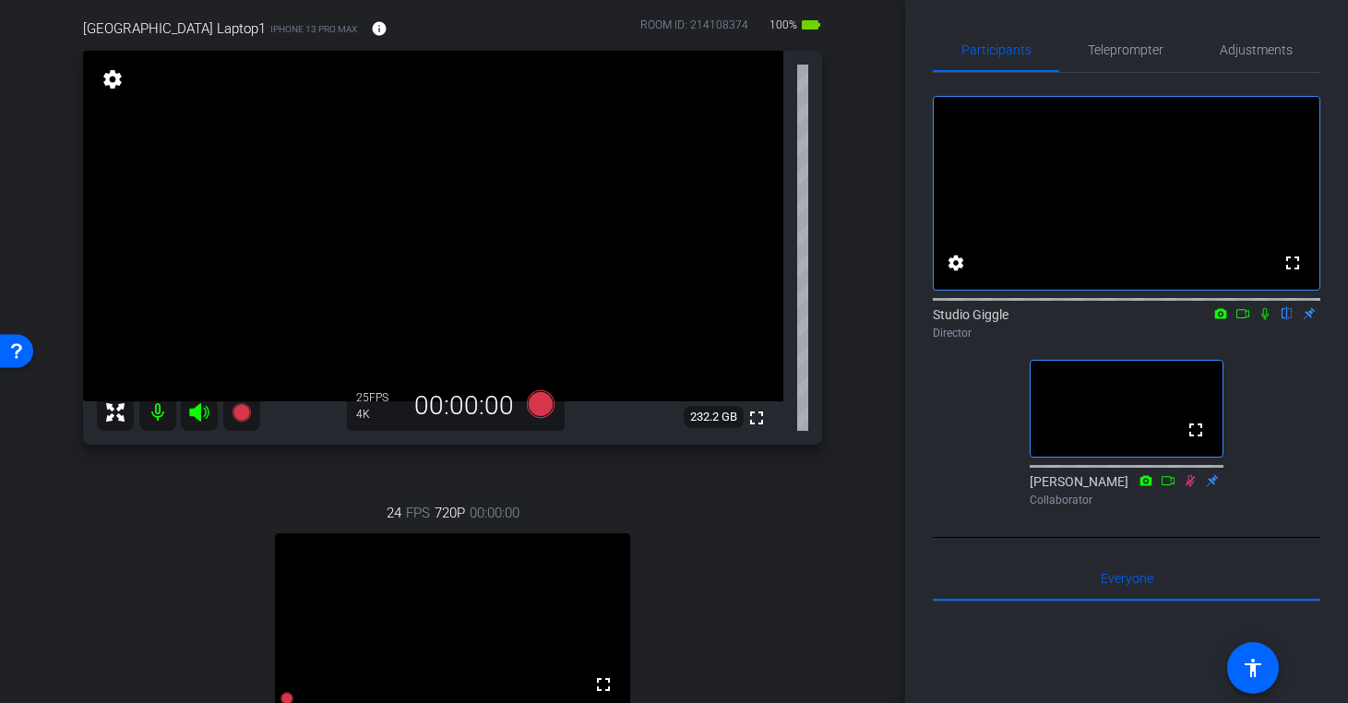
click at [1264, 322] on mat-icon at bounding box center [1265, 313] width 22 height 17
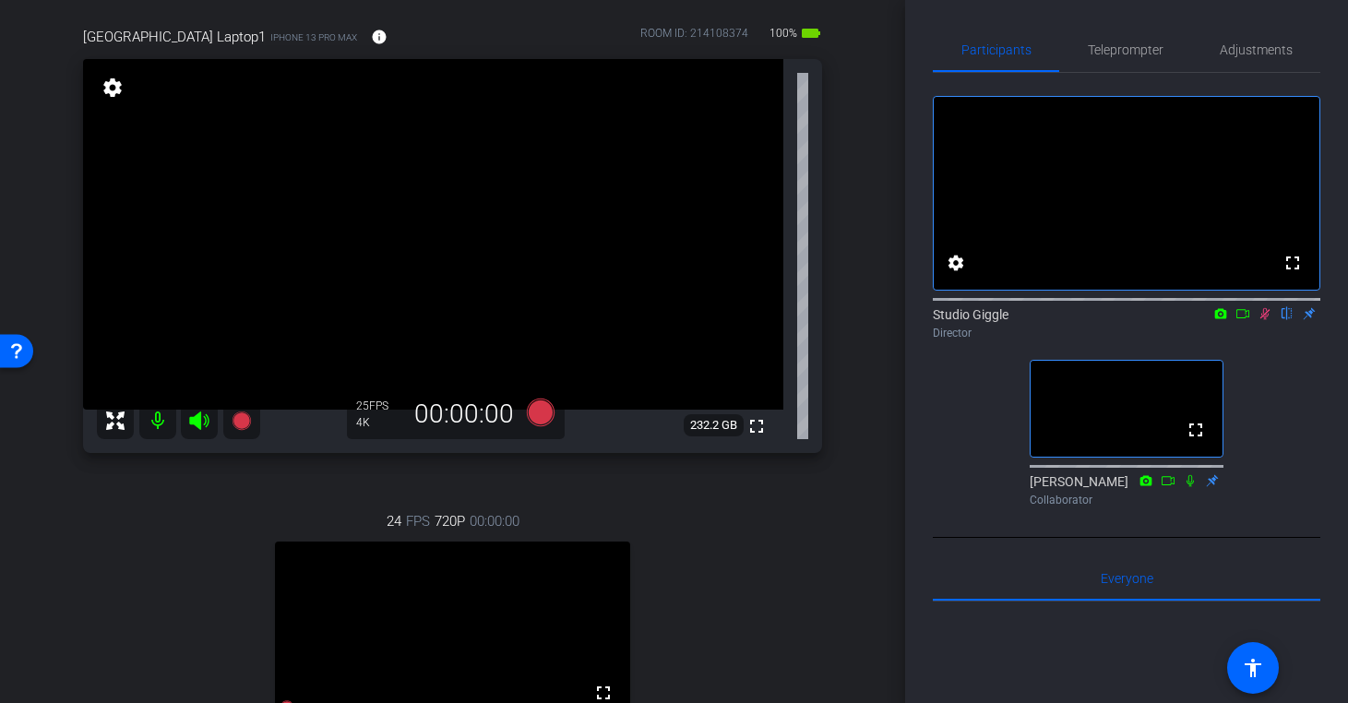
click at [1242, 320] on icon at bounding box center [1243, 313] width 15 height 13
click at [1263, 320] on icon at bounding box center [1265, 313] width 15 height 13
click at [1265, 320] on icon at bounding box center [1265, 314] width 10 height 12
click at [1254, 52] on span "Adjustments" at bounding box center [1256, 49] width 73 height 13
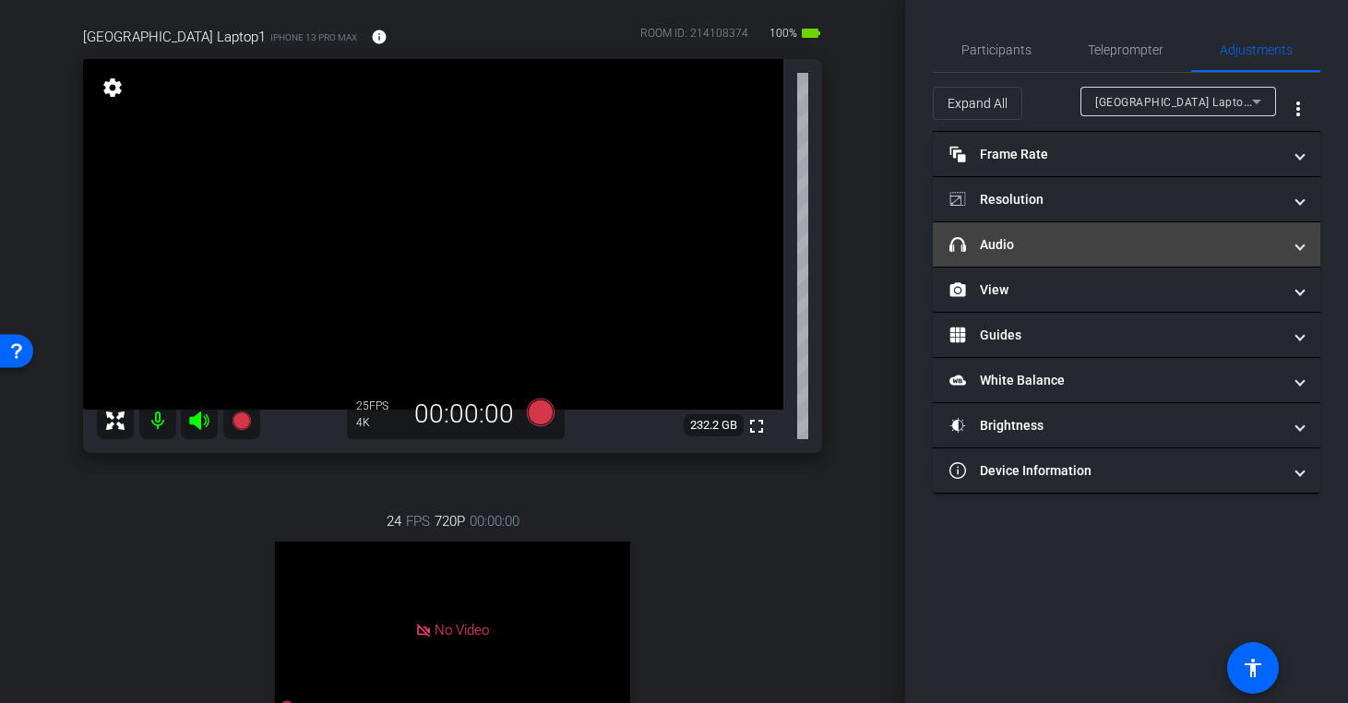
click at [1072, 253] on mat-panel-title "headphone icon Audio" at bounding box center [1115, 244] width 332 height 19
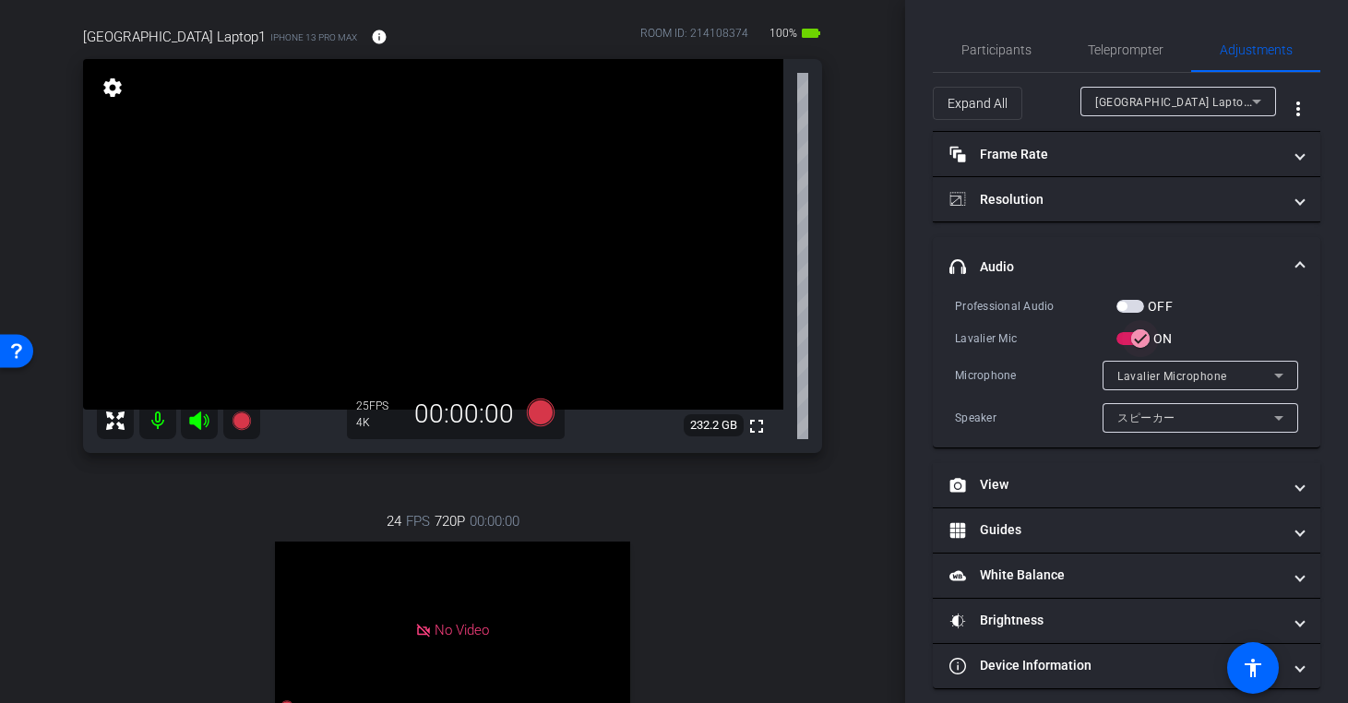
click at [1140, 340] on icon "button" at bounding box center [1140, 338] width 17 height 17
click at [1005, 48] on span "Participants" at bounding box center [996, 49] width 70 height 13
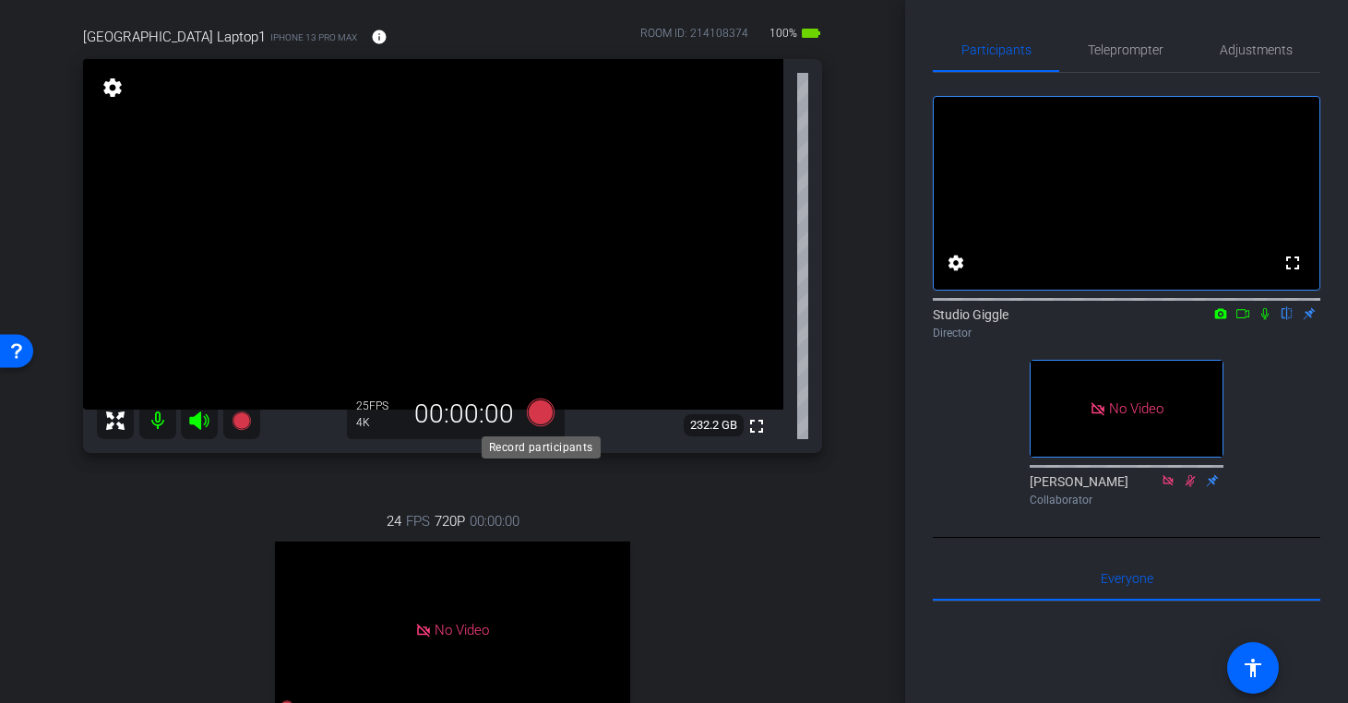
click at [541, 407] on icon at bounding box center [540, 413] width 28 height 28
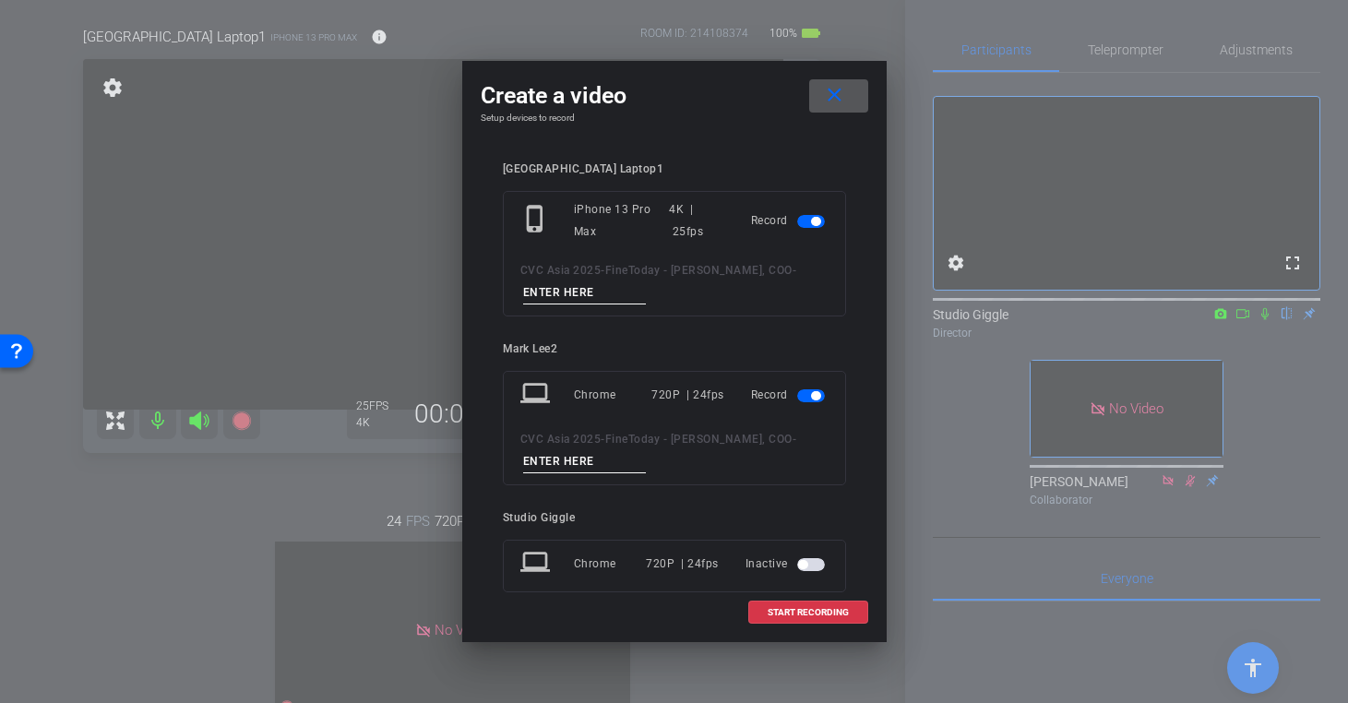
scroll to position [1, 0]
click at [811, 394] on span "button" at bounding box center [815, 394] width 9 height 9
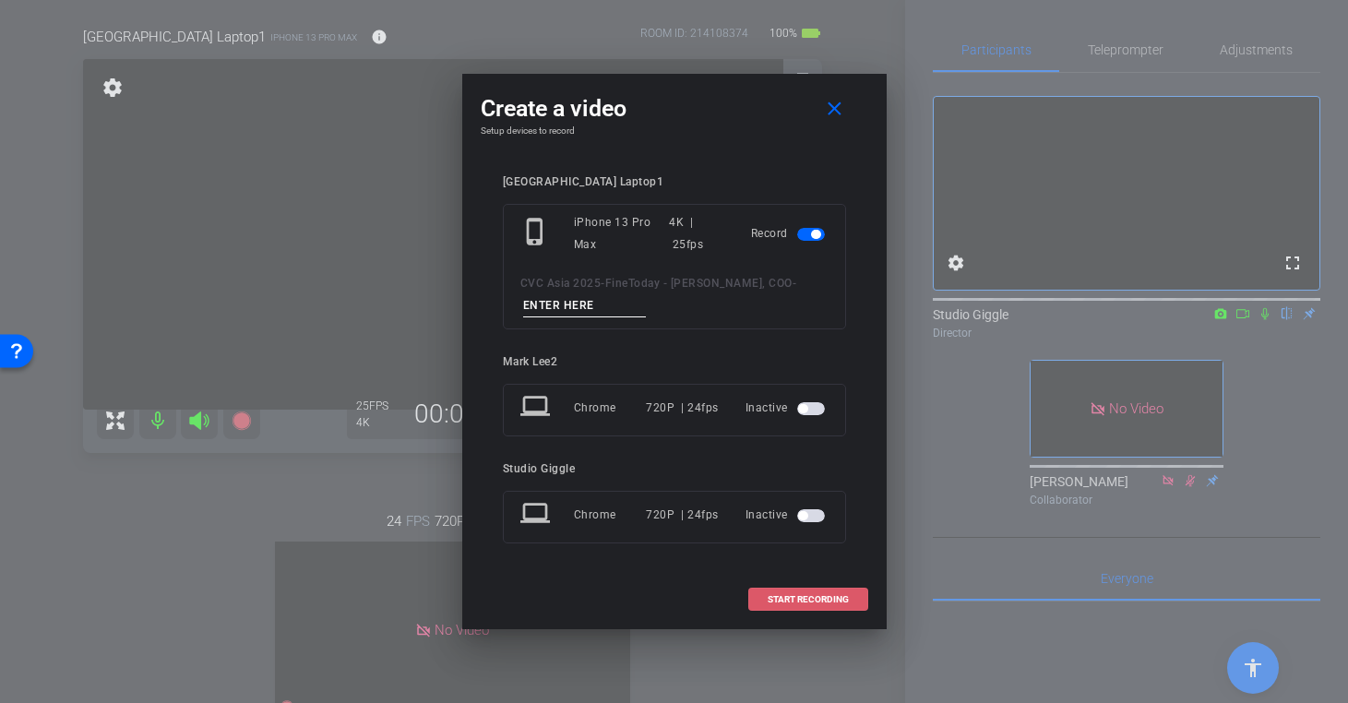
click at [809, 599] on span "START RECORDING" at bounding box center [808, 599] width 81 height 9
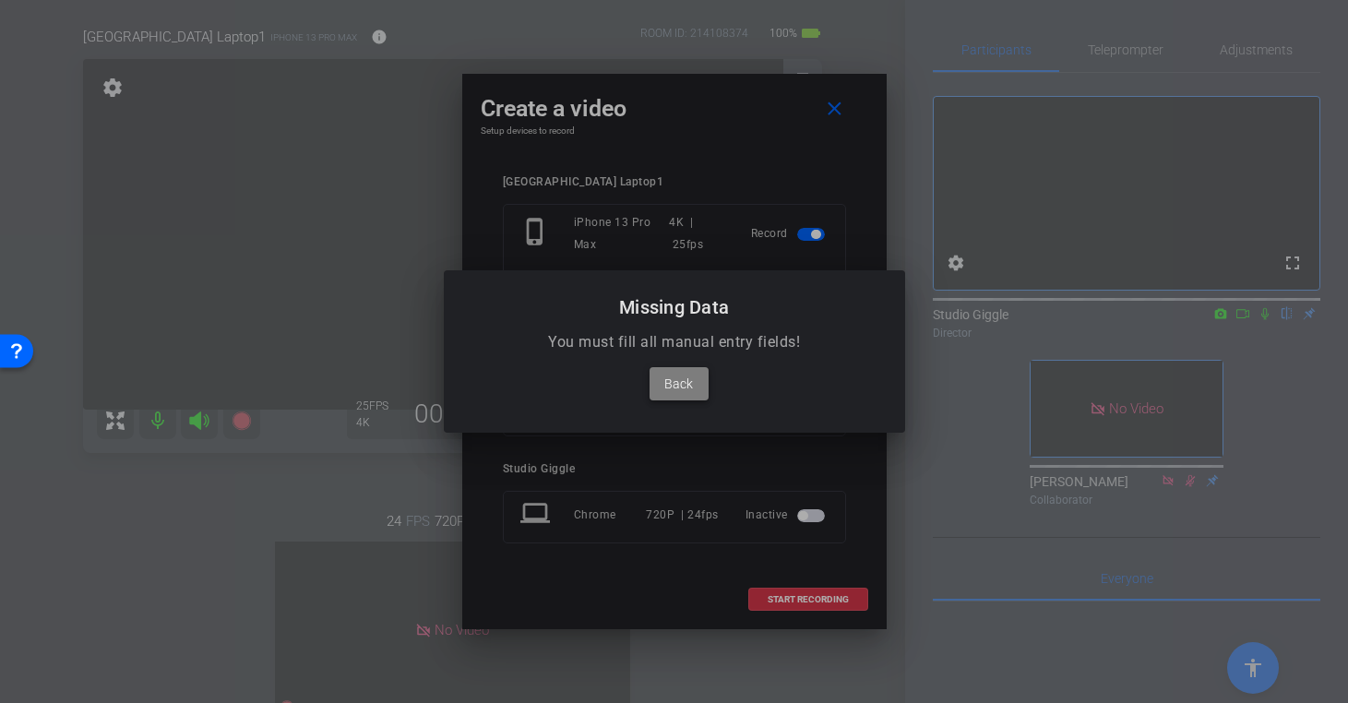
click at [684, 388] on span "Back" at bounding box center [678, 384] width 29 height 22
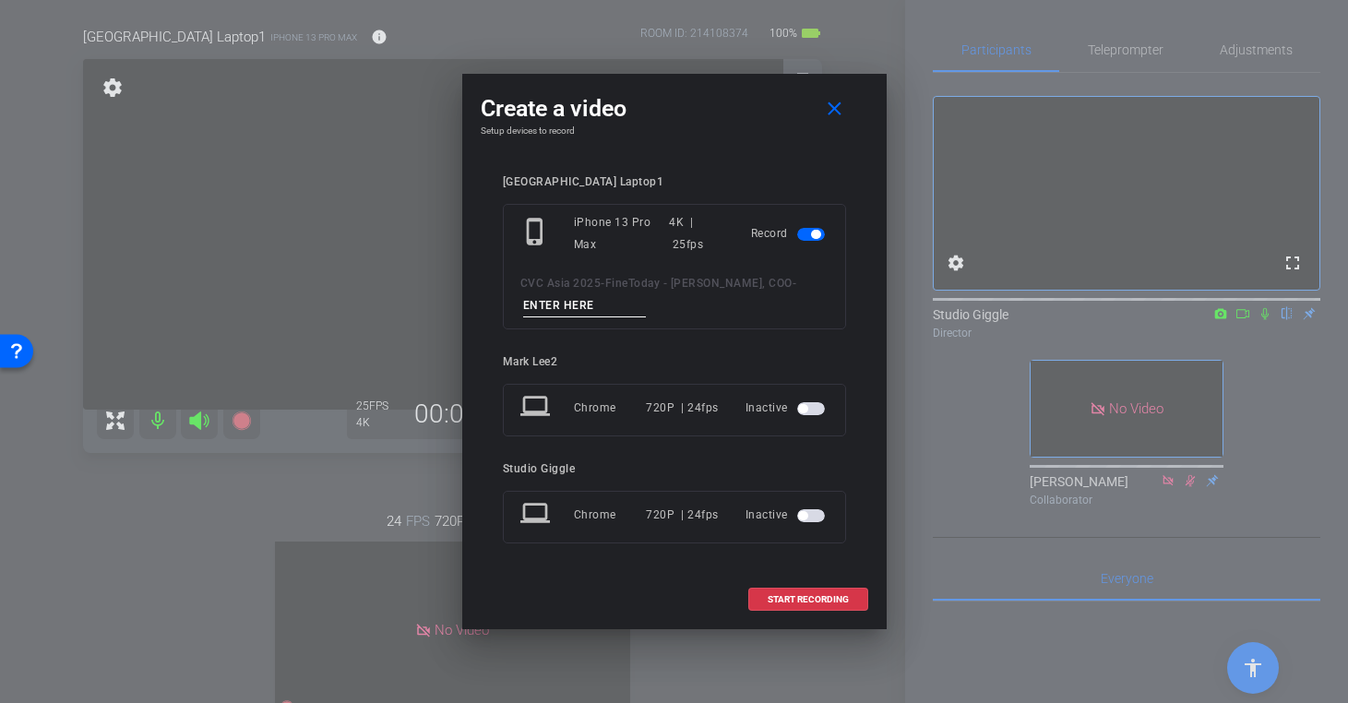
click at [622, 308] on input at bounding box center [585, 305] width 124 height 23
type input "Japan"
click at [795, 592] on span at bounding box center [808, 600] width 118 height 44
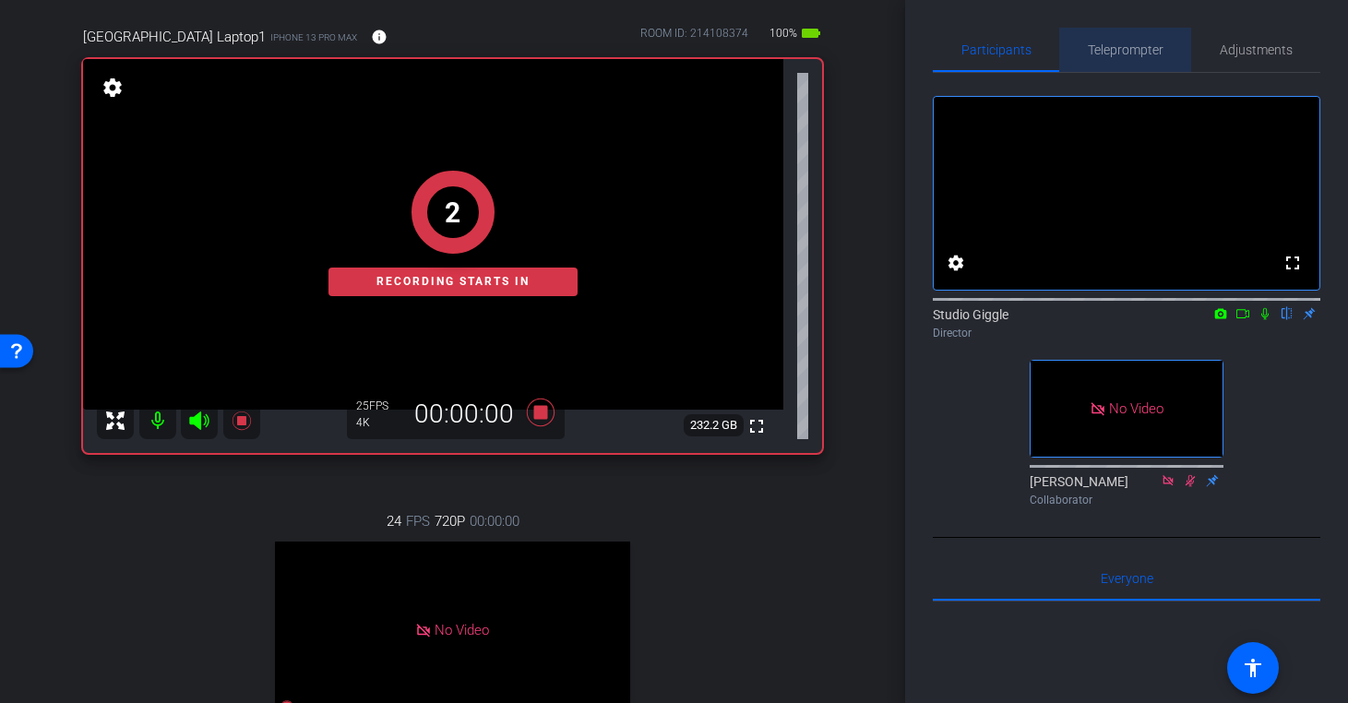
click at [1131, 52] on span "Teleprompter" at bounding box center [1126, 49] width 76 height 13
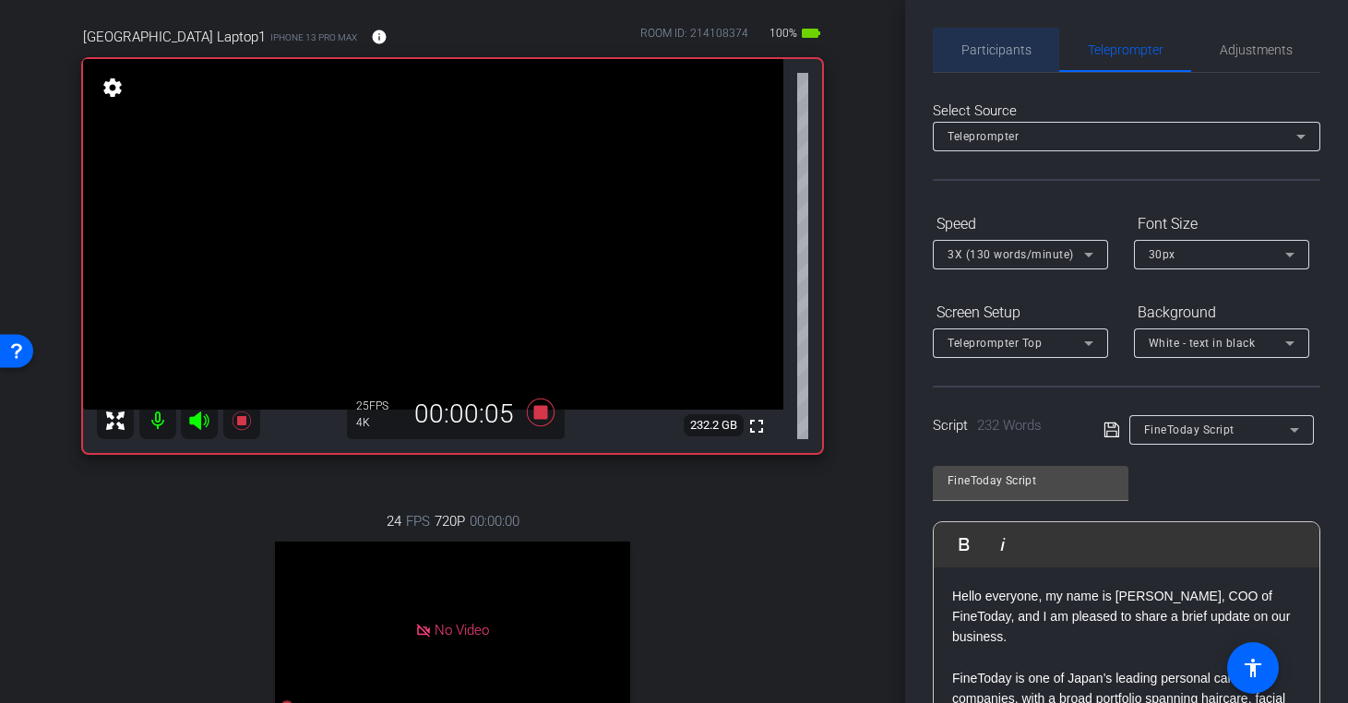
click at [999, 49] on span "Participants" at bounding box center [996, 49] width 70 height 13
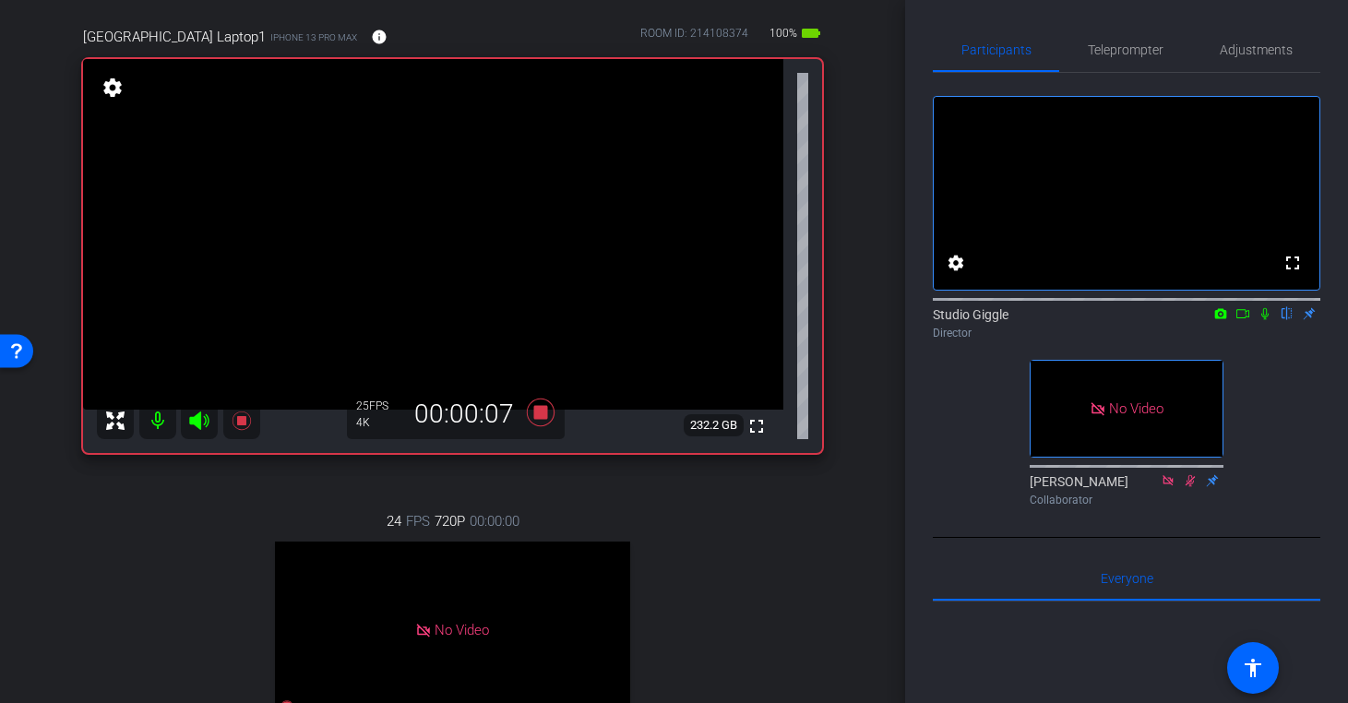
click at [1239, 320] on icon at bounding box center [1243, 313] width 15 height 13
click at [1125, 45] on span "Teleprompter" at bounding box center [1126, 49] width 76 height 13
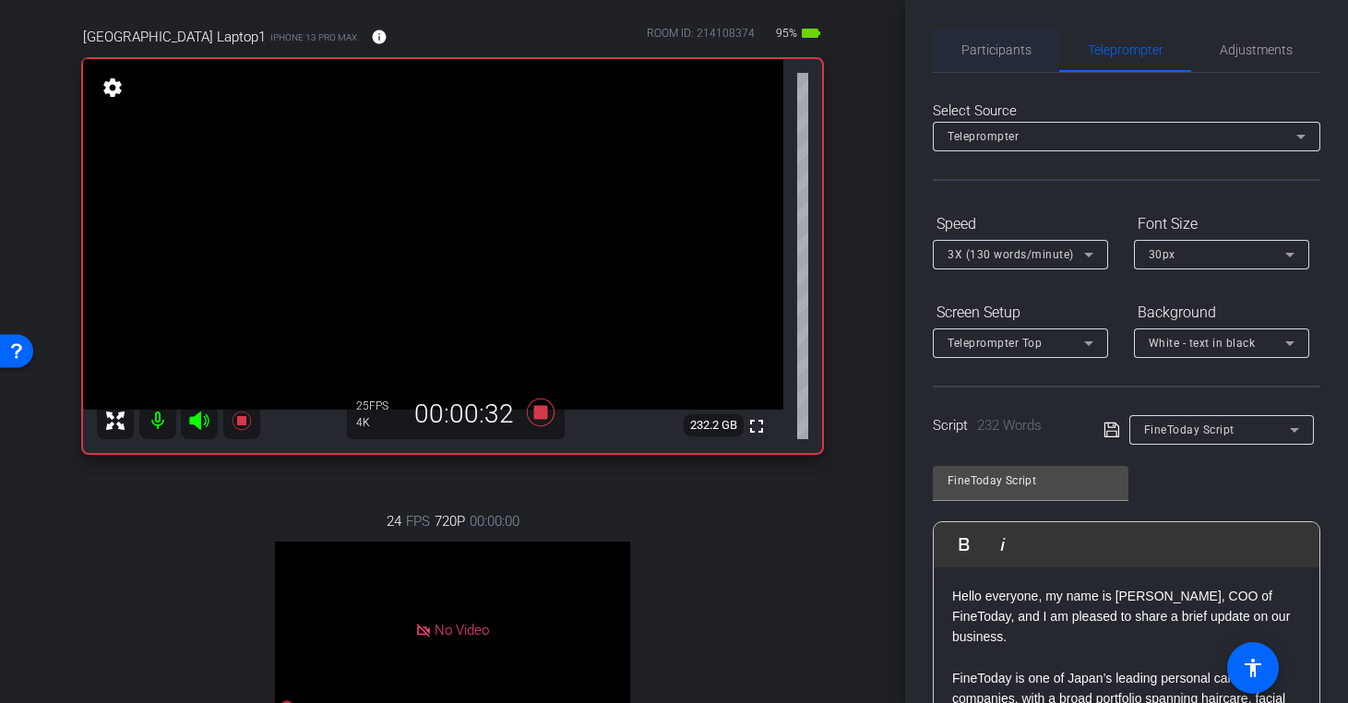
click at [1015, 51] on span "Participants" at bounding box center [996, 49] width 70 height 13
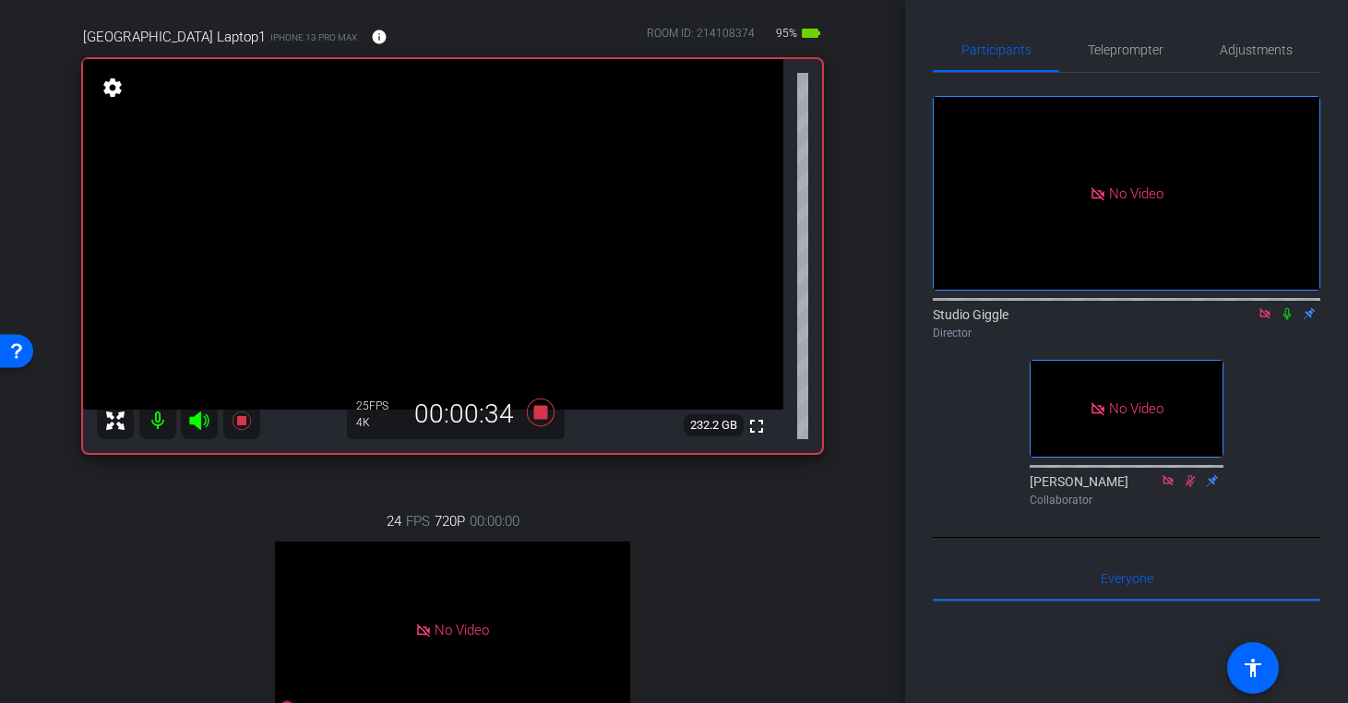
click at [1285, 308] on icon at bounding box center [1286, 314] width 7 height 12
click at [1137, 48] on span "Teleprompter" at bounding box center [1126, 49] width 76 height 13
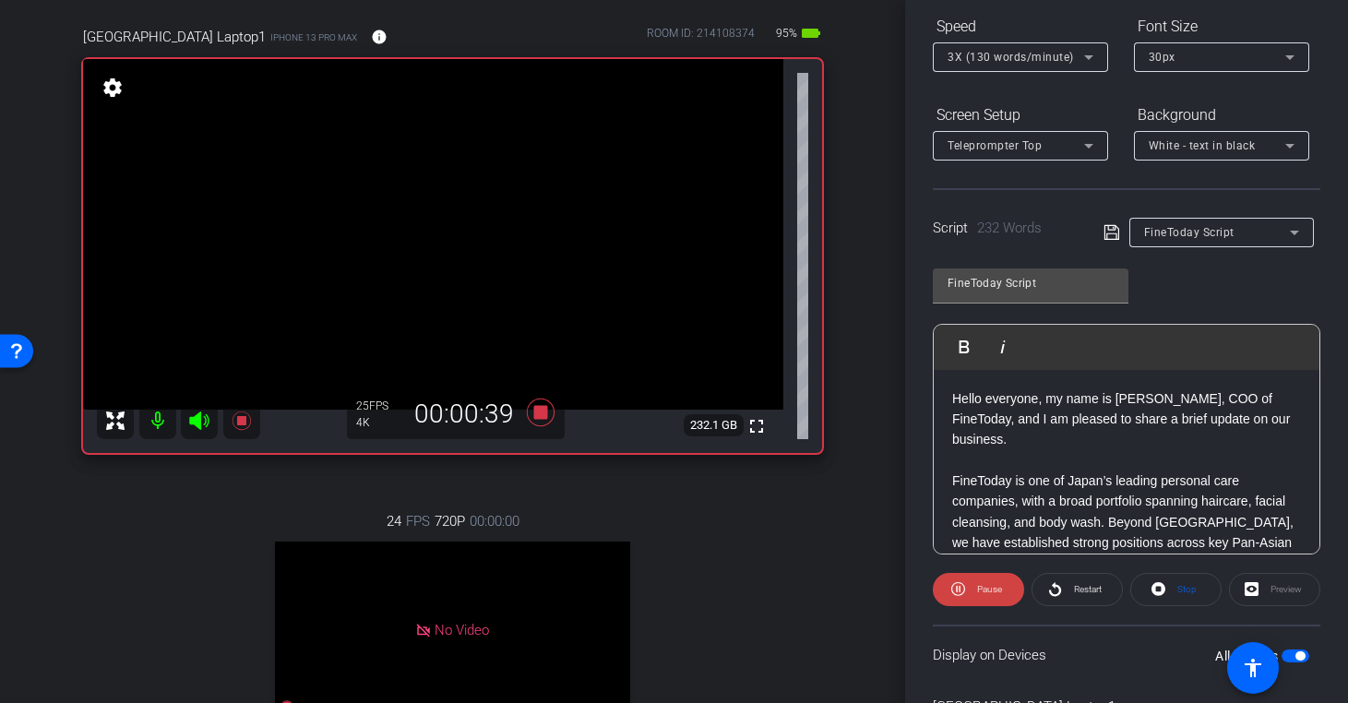
scroll to position [200, 0]
click at [977, 582] on span "Pause" at bounding box center [989, 586] width 25 height 10
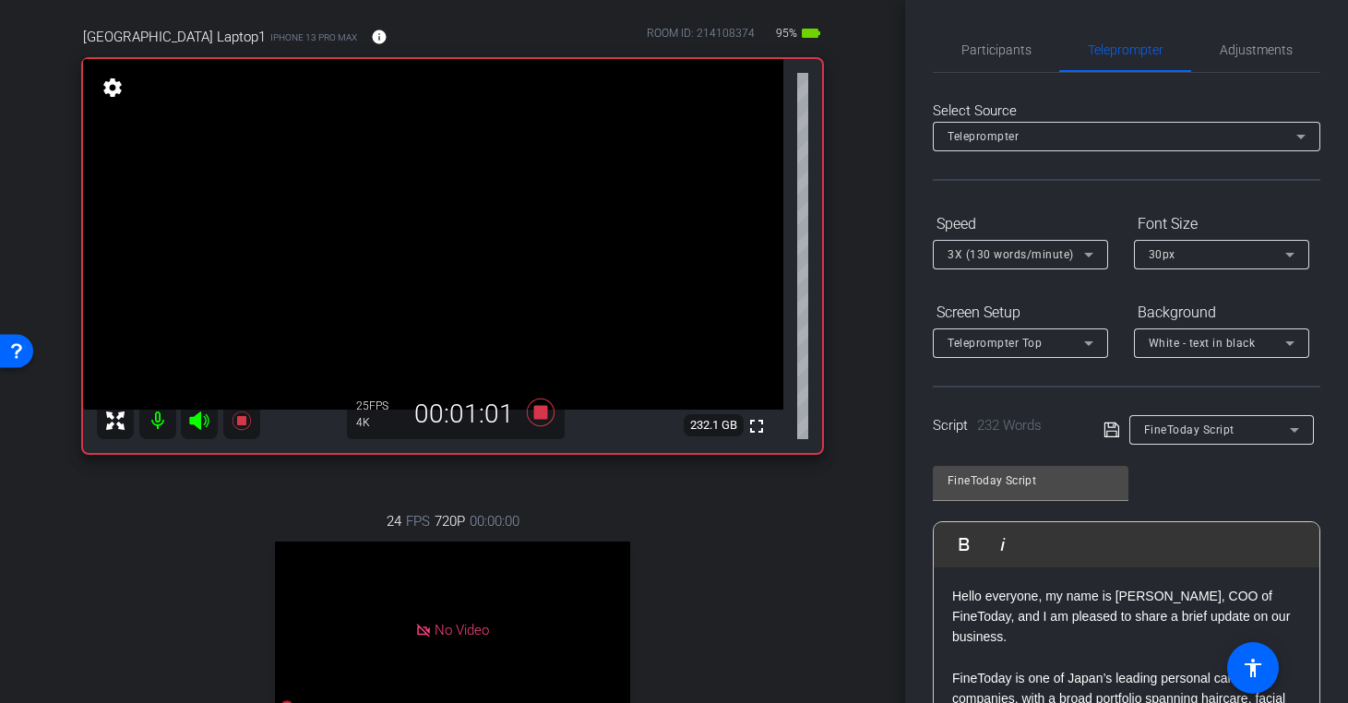
scroll to position [1, 0]
click at [1006, 67] on span "Participants" at bounding box center [996, 49] width 70 height 44
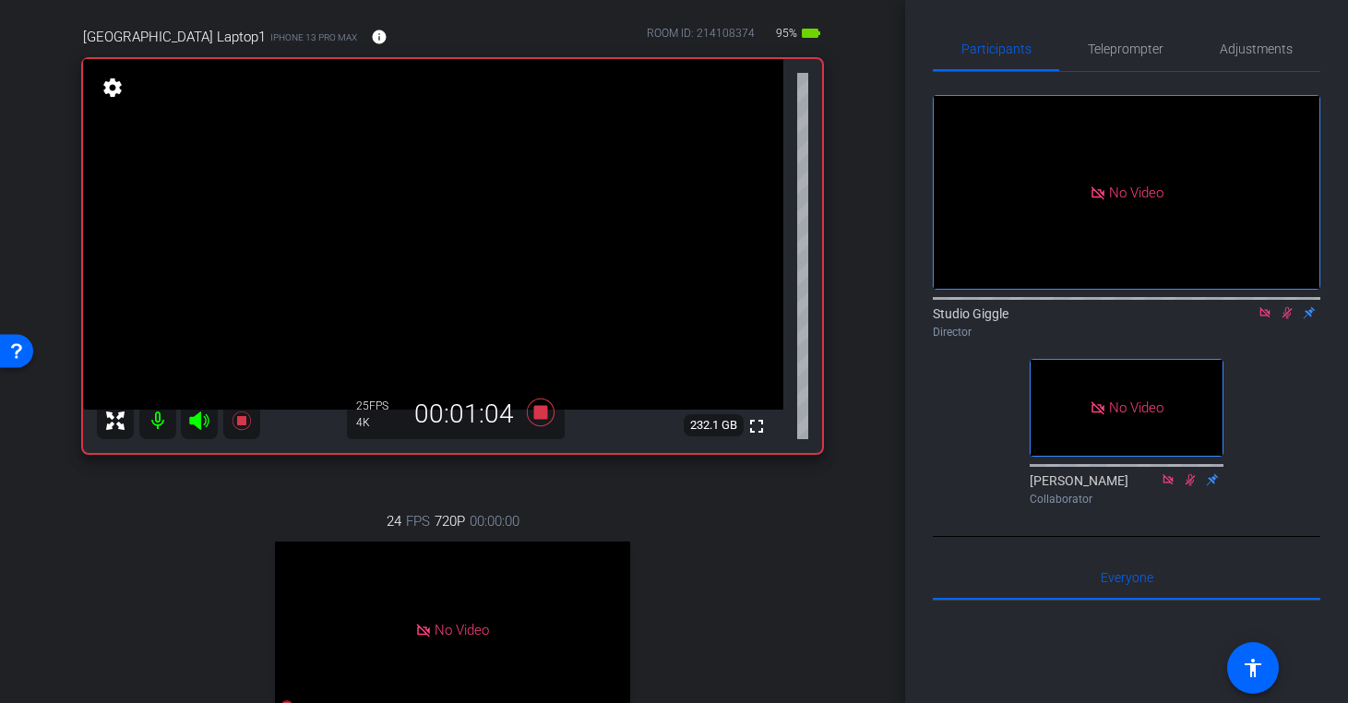
click at [1291, 306] on icon at bounding box center [1287, 312] width 15 height 13
click at [1244, 45] on span "Adjustments" at bounding box center [1256, 48] width 73 height 13
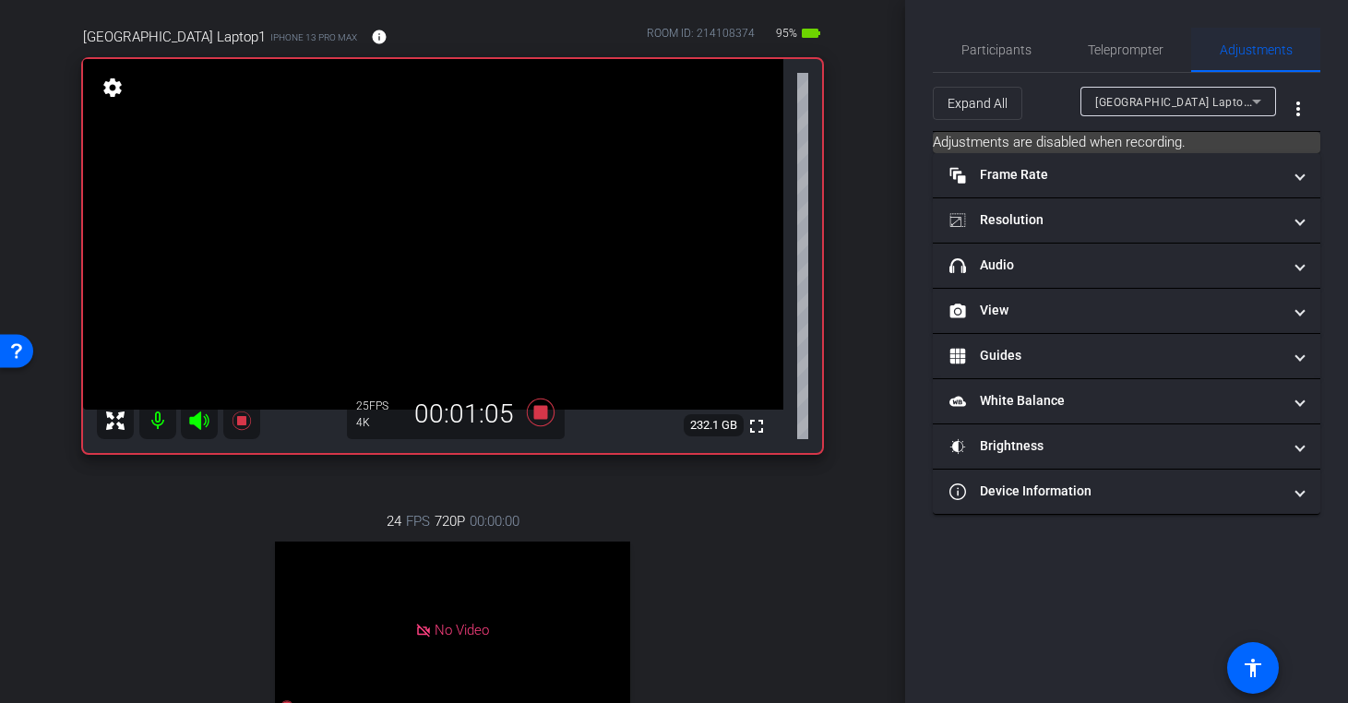
scroll to position [0, 0]
click at [542, 412] on icon at bounding box center [540, 413] width 28 height 28
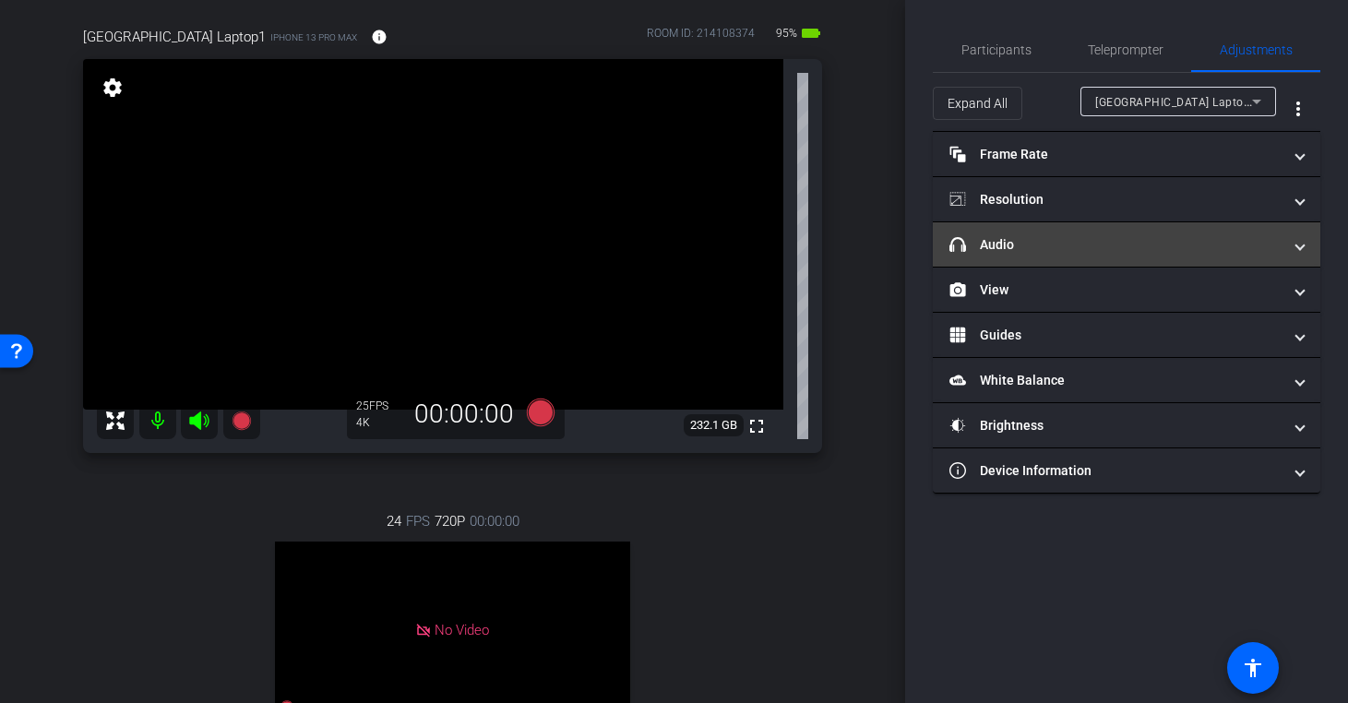
click at [1120, 239] on mat-panel-title "headphone icon Audio" at bounding box center [1115, 244] width 332 height 19
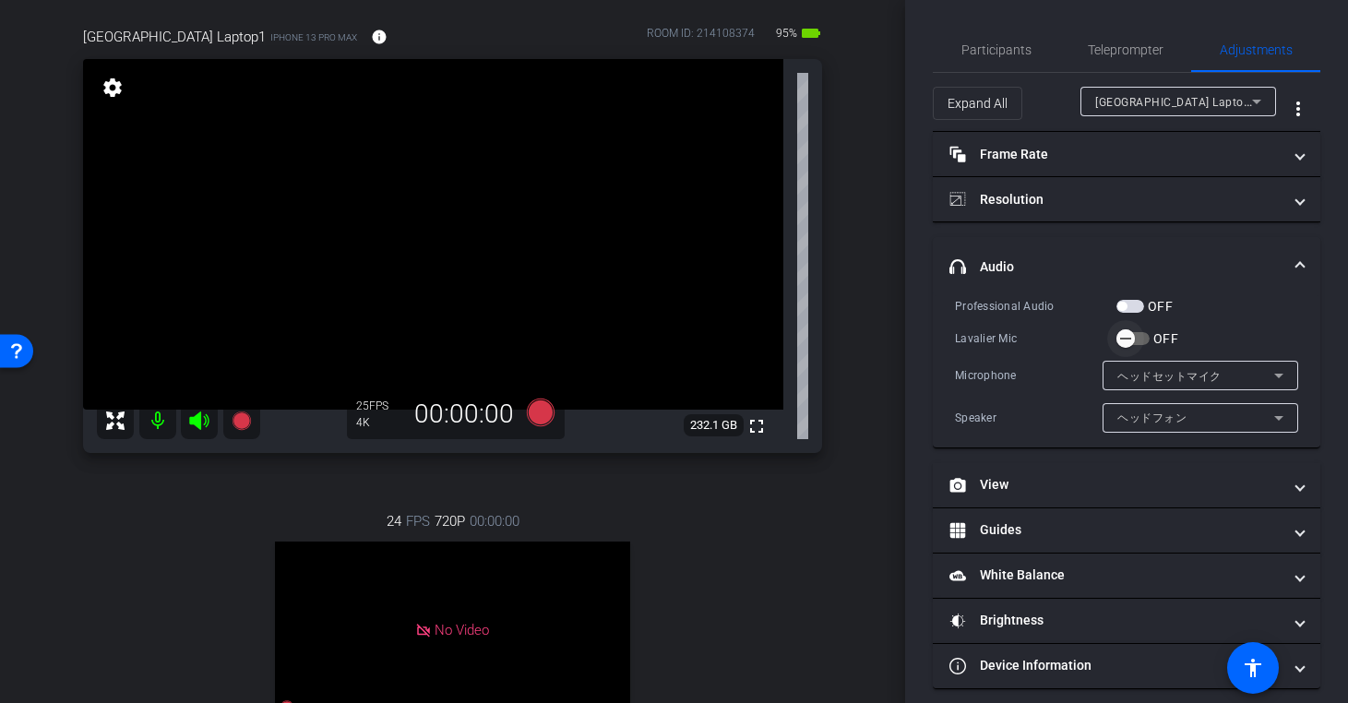
click at [1128, 339] on icon "button" at bounding box center [1125, 340] width 11 height 2
click at [1127, 52] on span "Teleprompter" at bounding box center [1126, 49] width 76 height 13
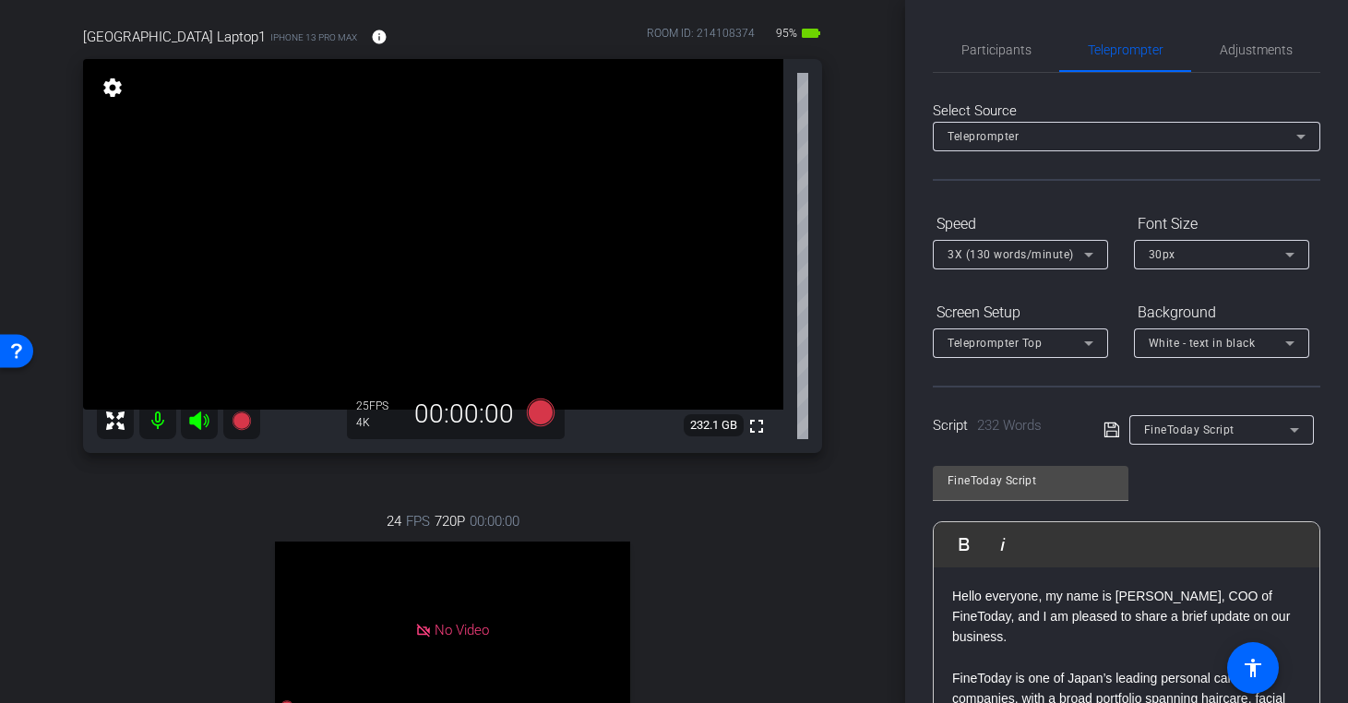
click at [1060, 255] on span "3X (130 words/minute)" at bounding box center [1011, 254] width 126 height 13
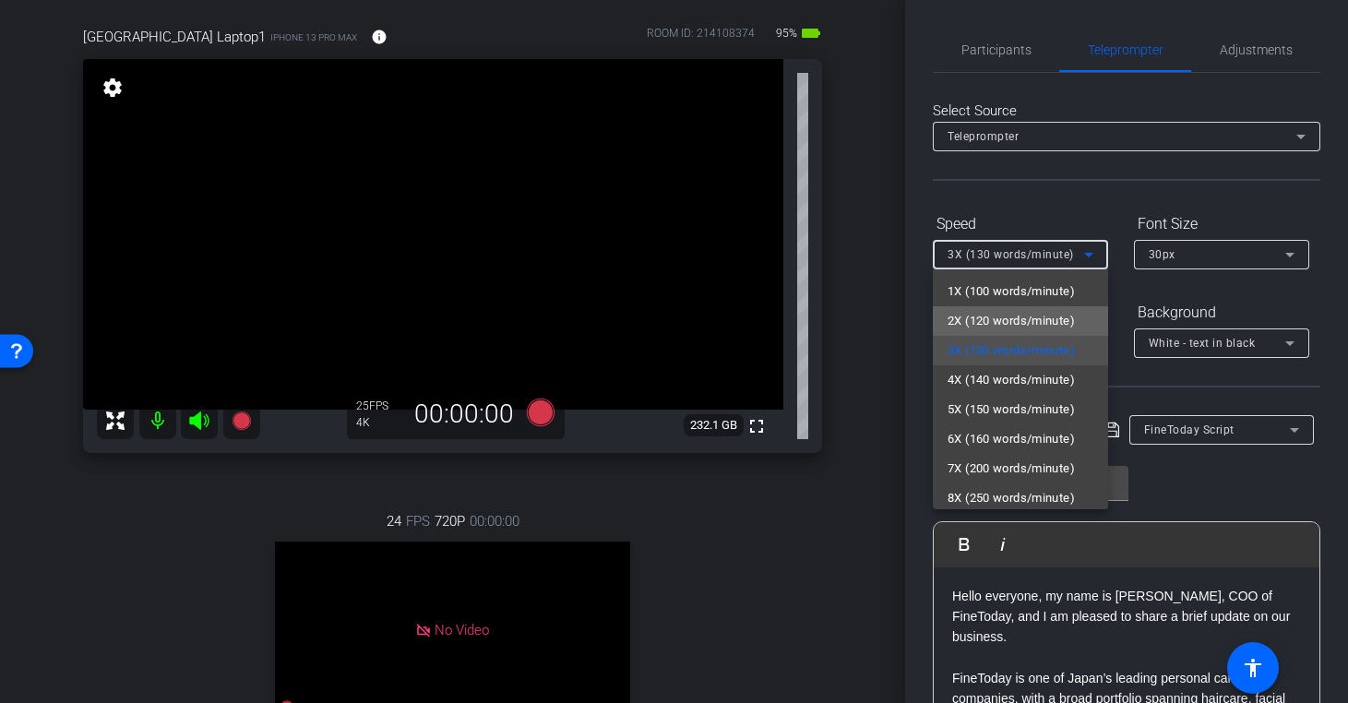
click at [1033, 320] on span "2X (120 words/minute)" at bounding box center [1011, 321] width 127 height 22
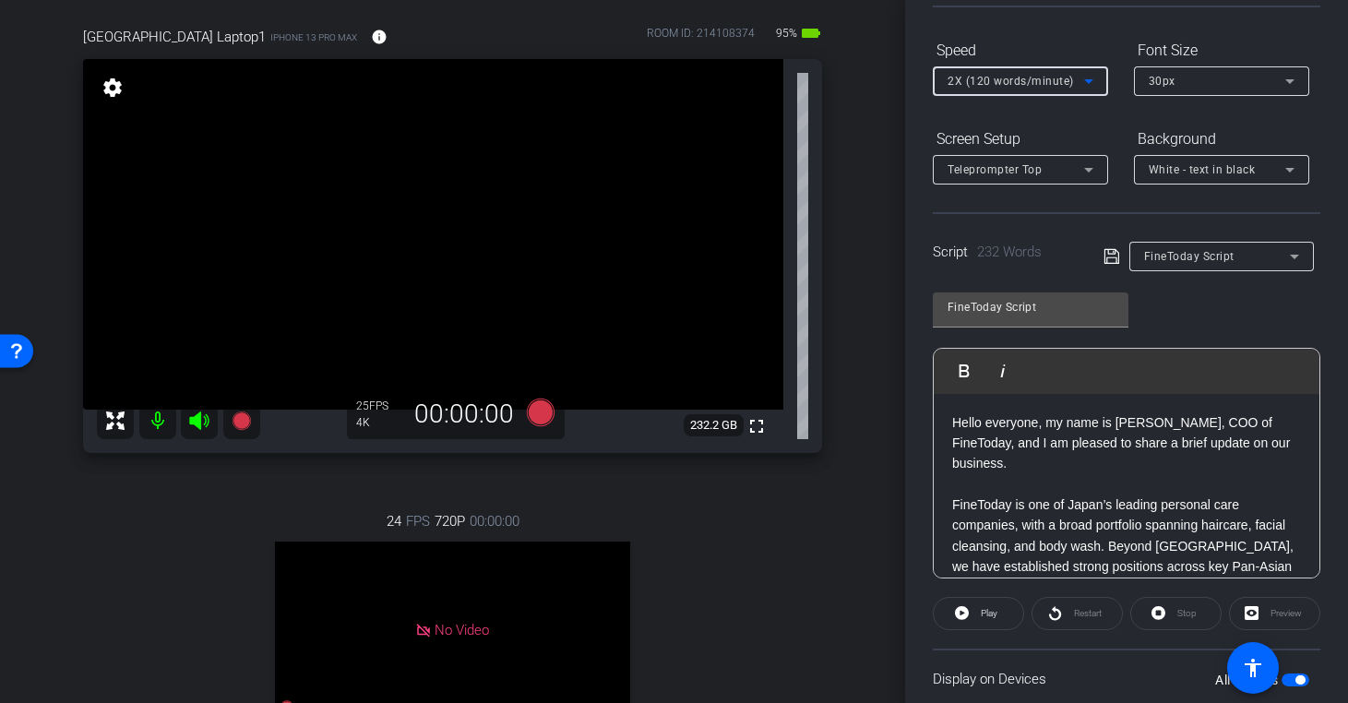
scroll to position [175, 0]
click at [992, 615] on span "Play" at bounding box center [989, 611] width 17 height 10
click at [992, 615] on span "Pause" at bounding box center [989, 611] width 25 height 10
click at [1060, 609] on icon at bounding box center [1055, 611] width 14 height 23
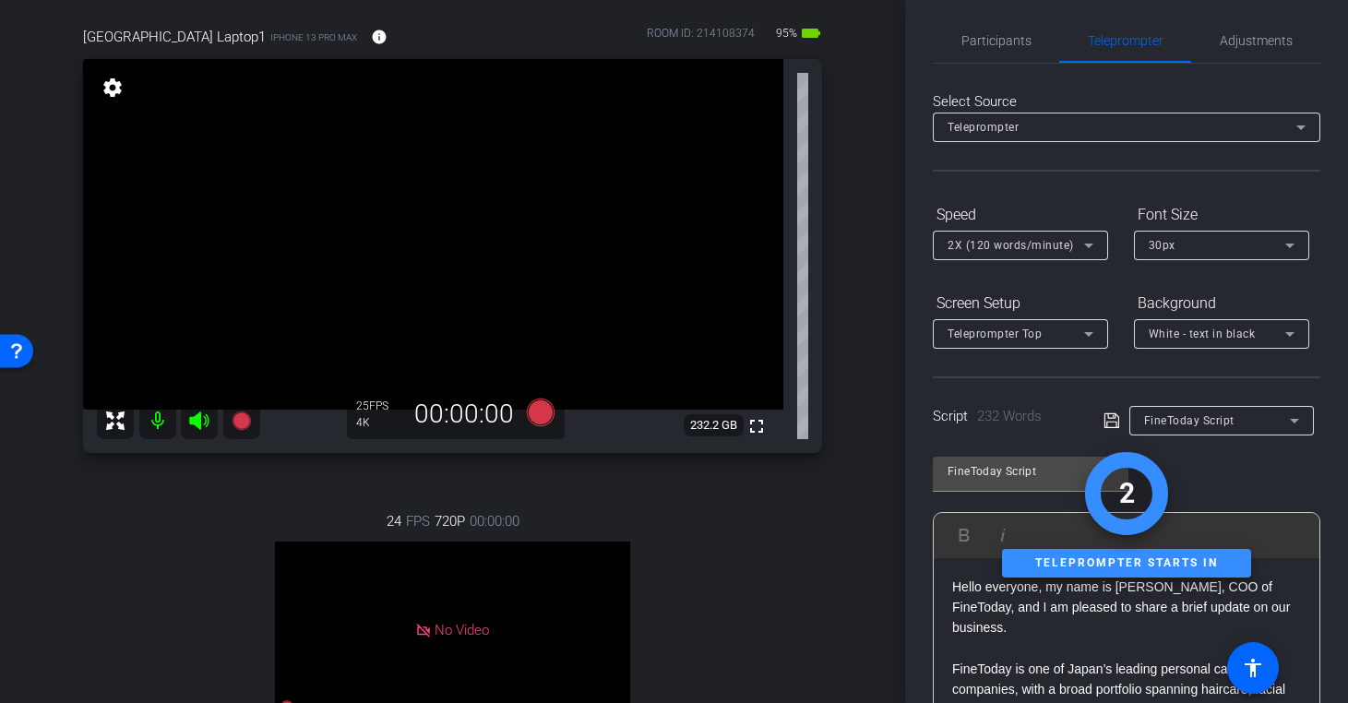
scroll to position [0, 0]
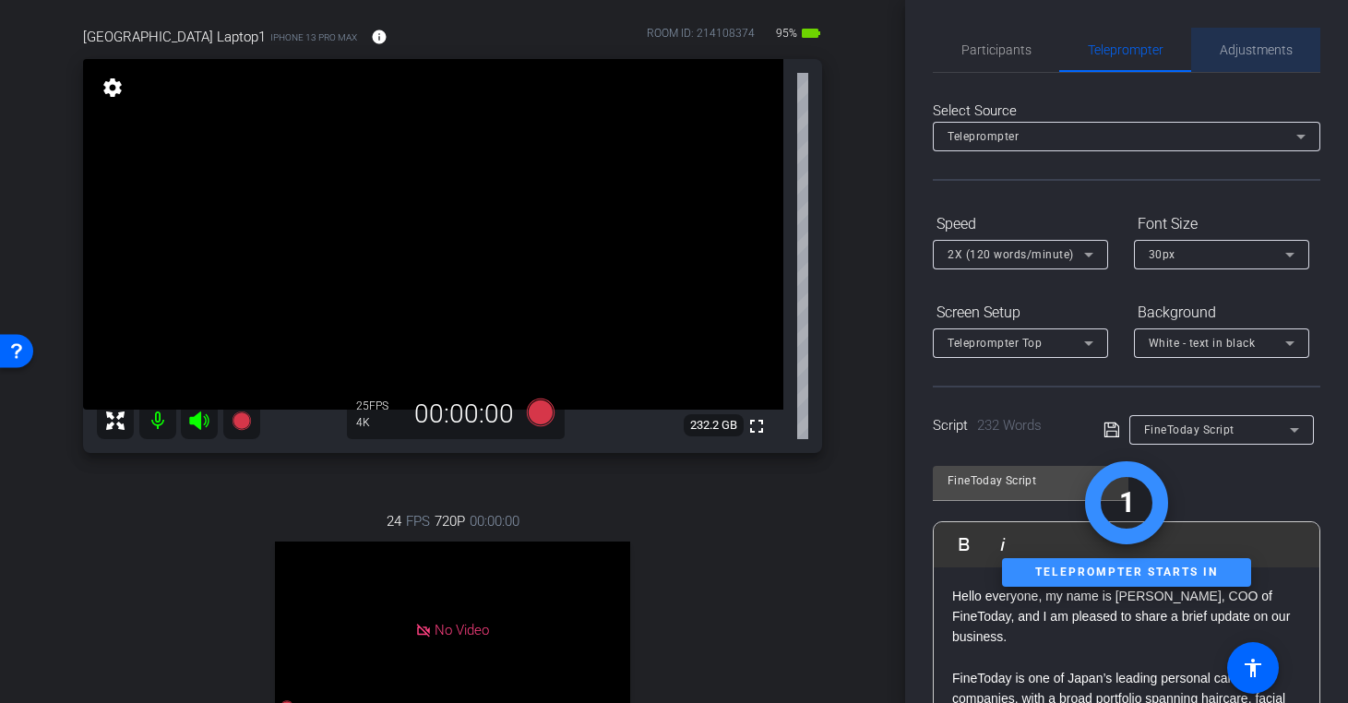
click at [1259, 54] on span "Adjustments" at bounding box center [1256, 49] width 73 height 13
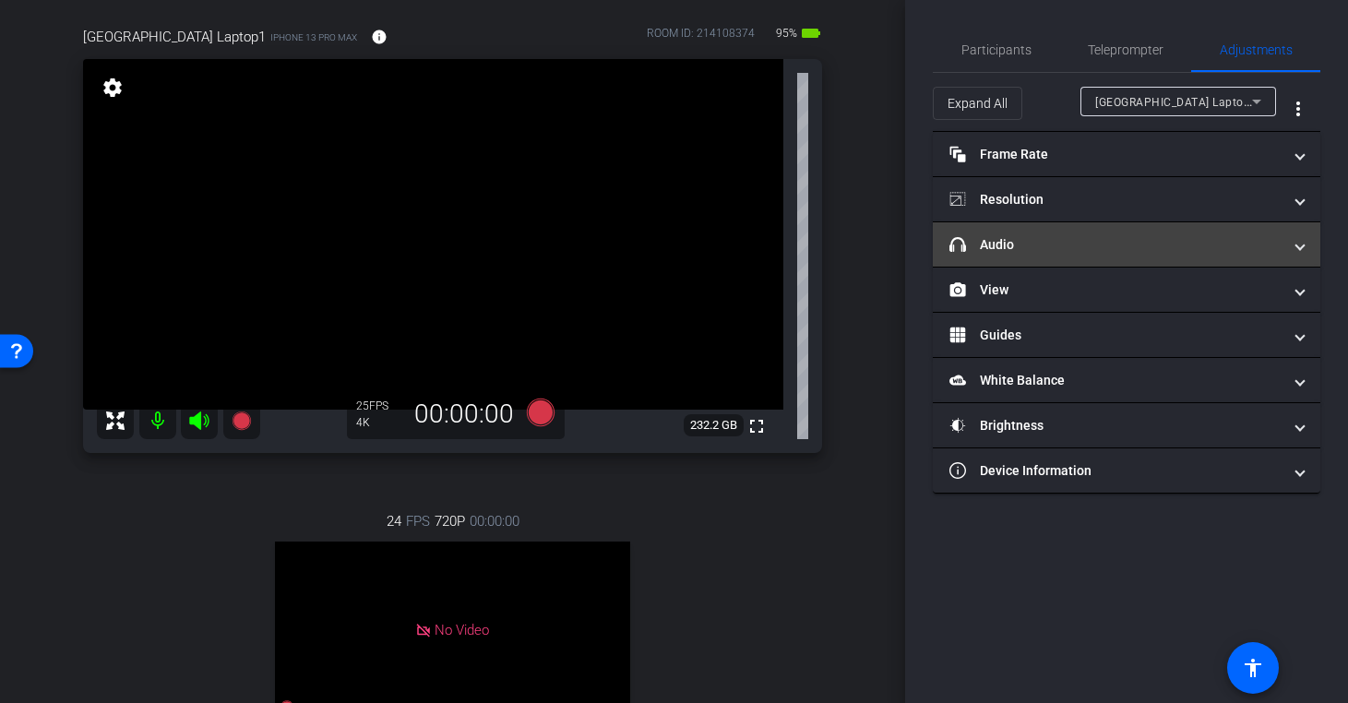
click at [1078, 238] on mat-panel-title "headphone icon Audio" at bounding box center [1115, 244] width 332 height 19
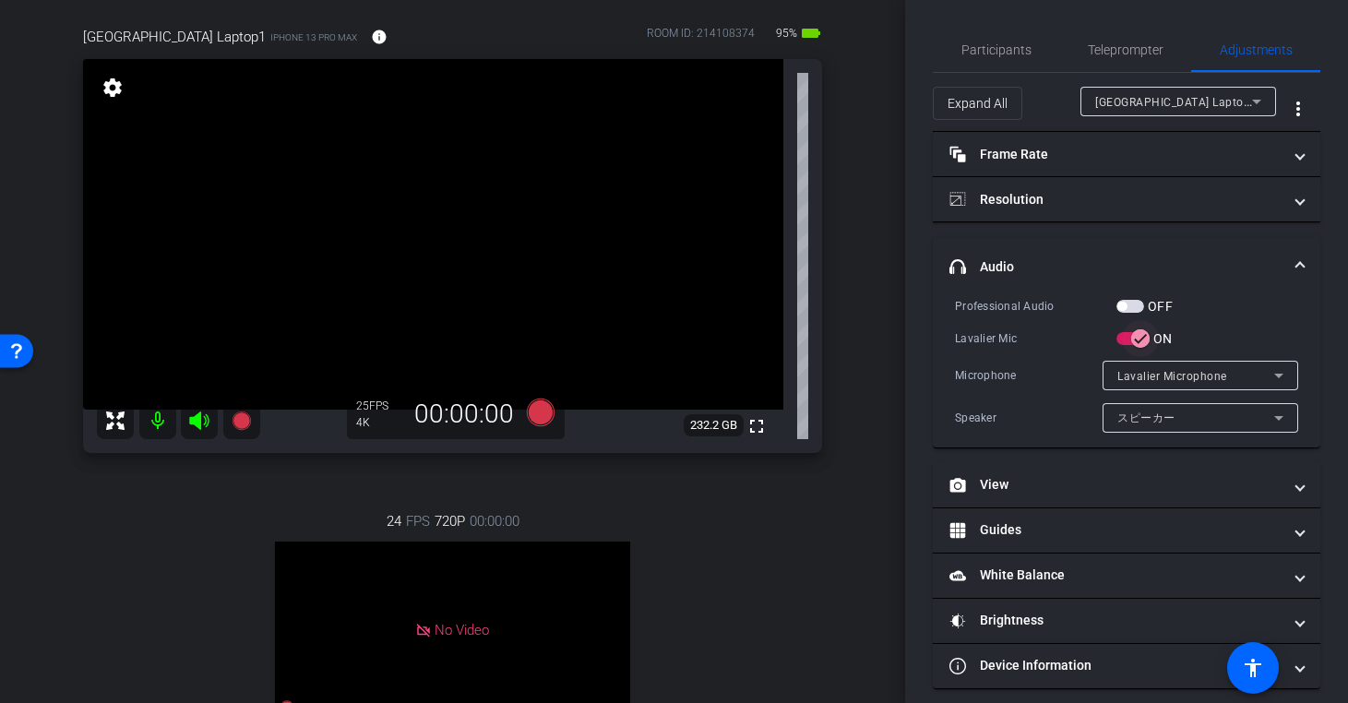
click at [1139, 341] on icon "button" at bounding box center [1140, 338] width 17 height 17
click at [1000, 47] on span "Participants" at bounding box center [996, 49] width 70 height 13
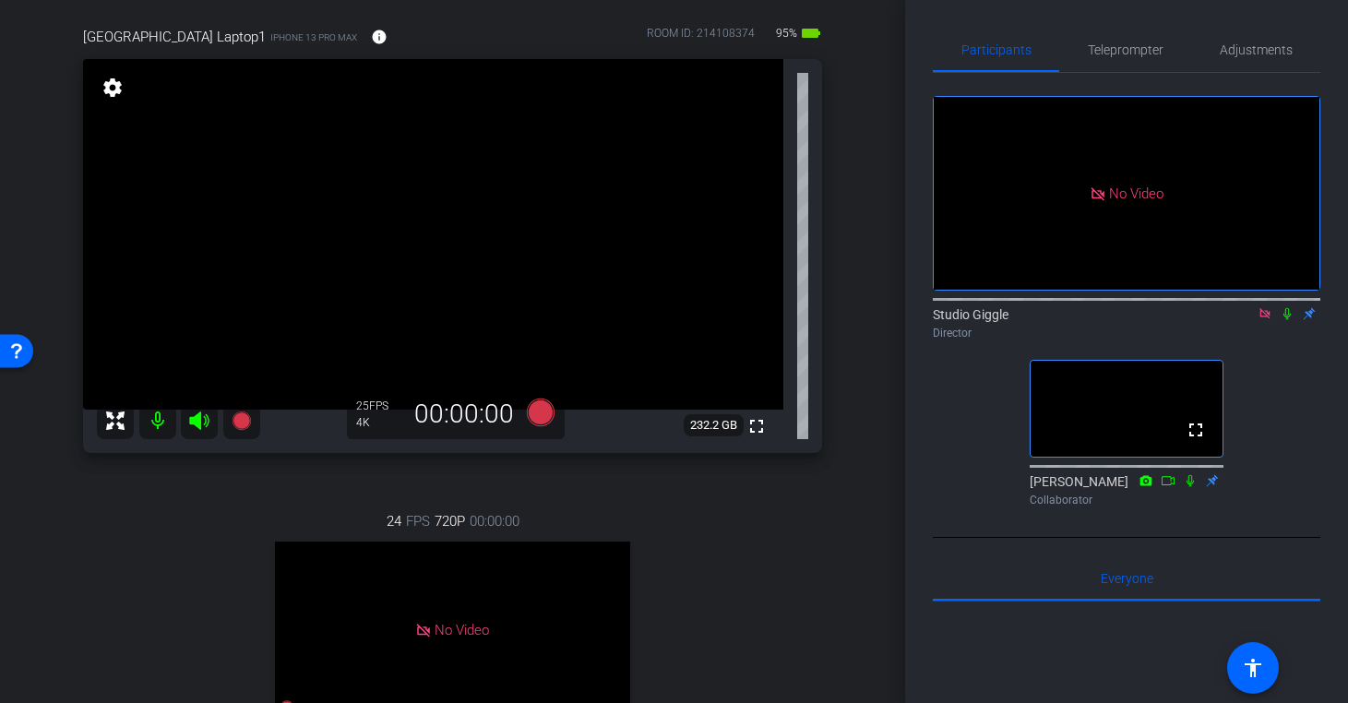
click at [1292, 307] on icon at bounding box center [1287, 313] width 15 height 13
click at [548, 419] on icon at bounding box center [540, 413] width 28 height 28
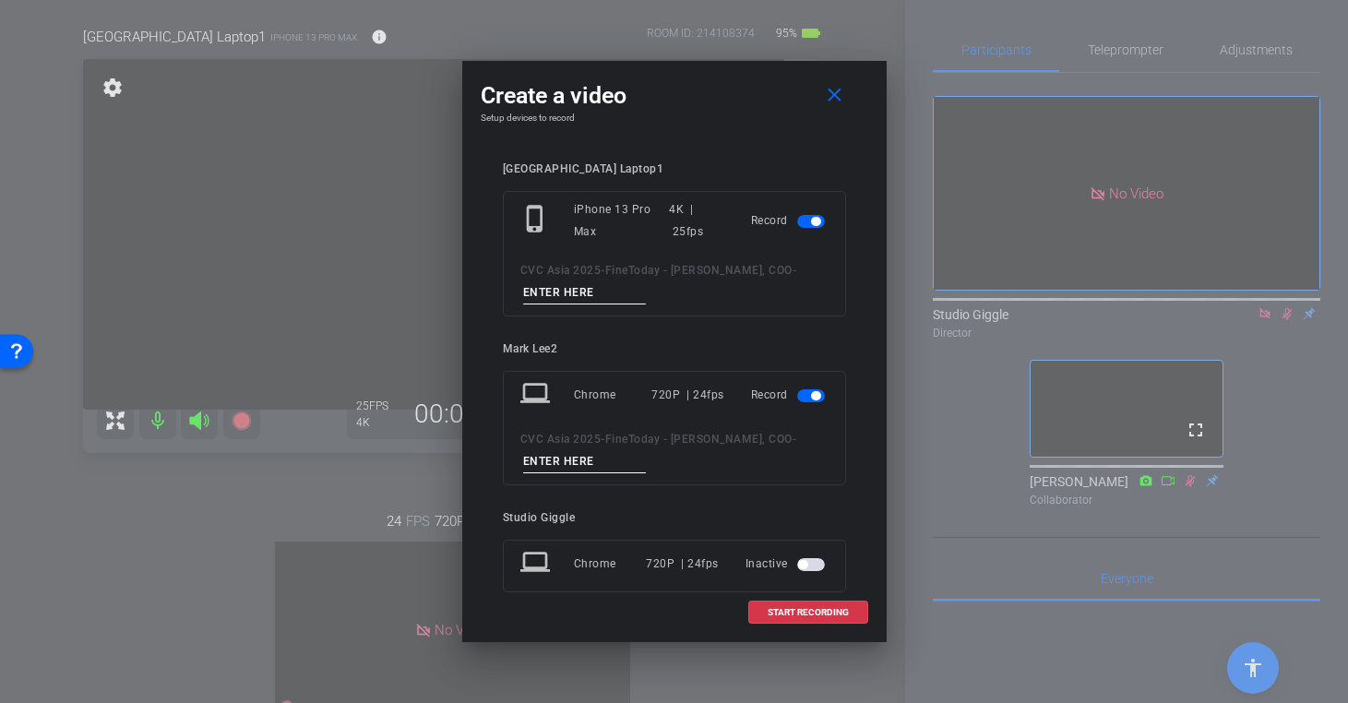
click at [812, 404] on mat-slide-toggle at bounding box center [812, 395] width 31 height 22
click at [812, 396] on span "button" at bounding box center [815, 395] width 9 height 9
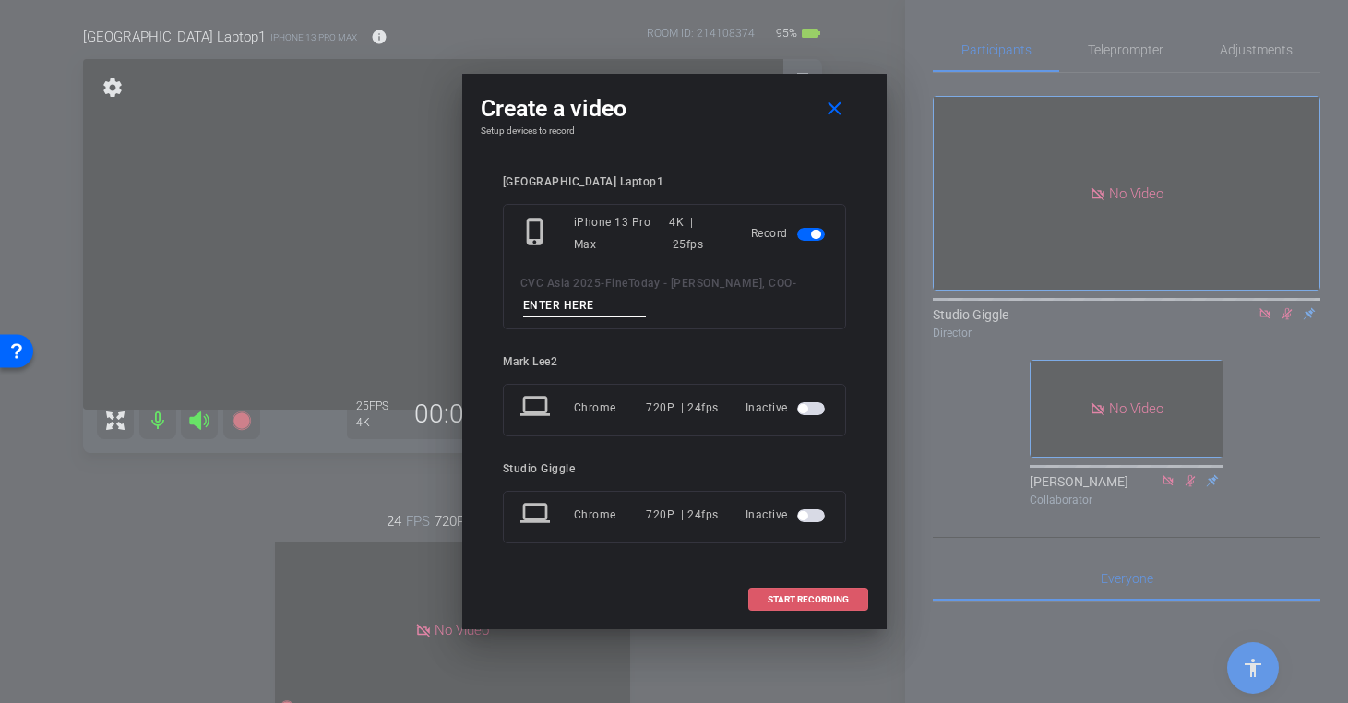
click at [806, 601] on span "START RECORDING" at bounding box center [808, 599] width 81 height 9
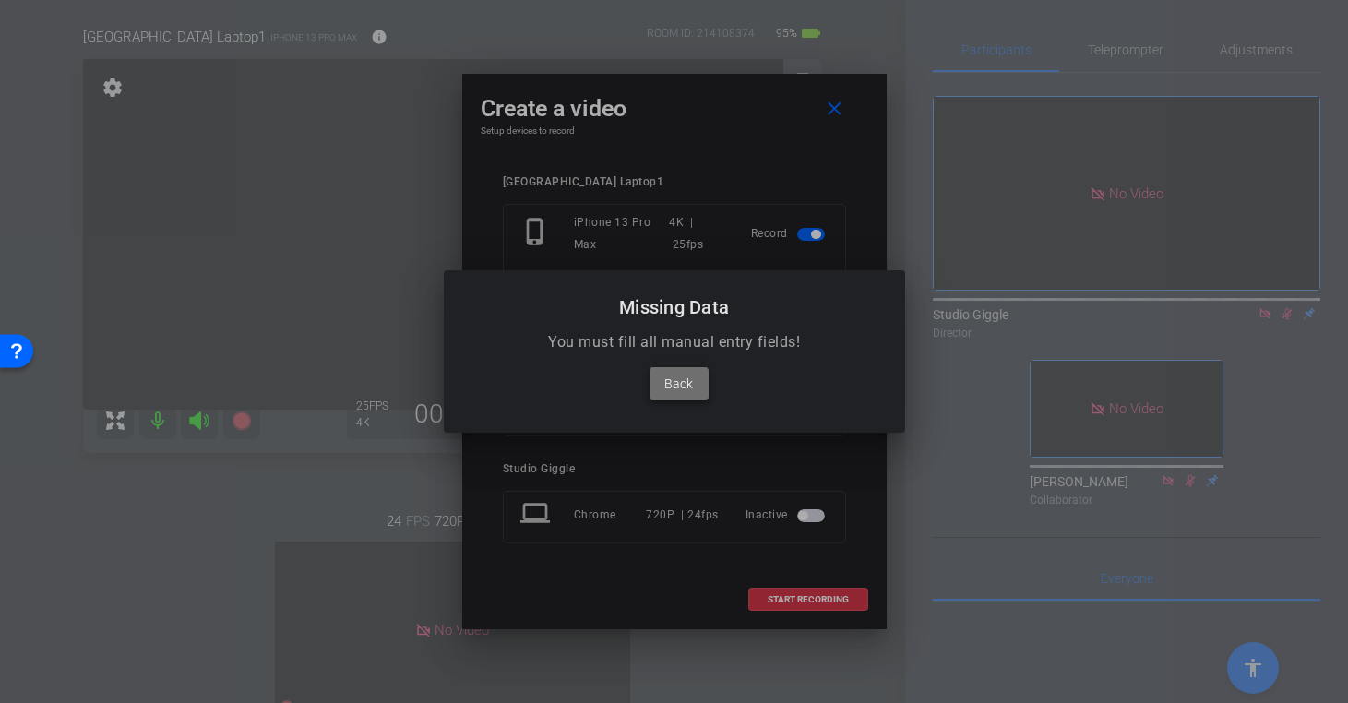
click at [686, 380] on span "Back" at bounding box center [678, 384] width 29 height 22
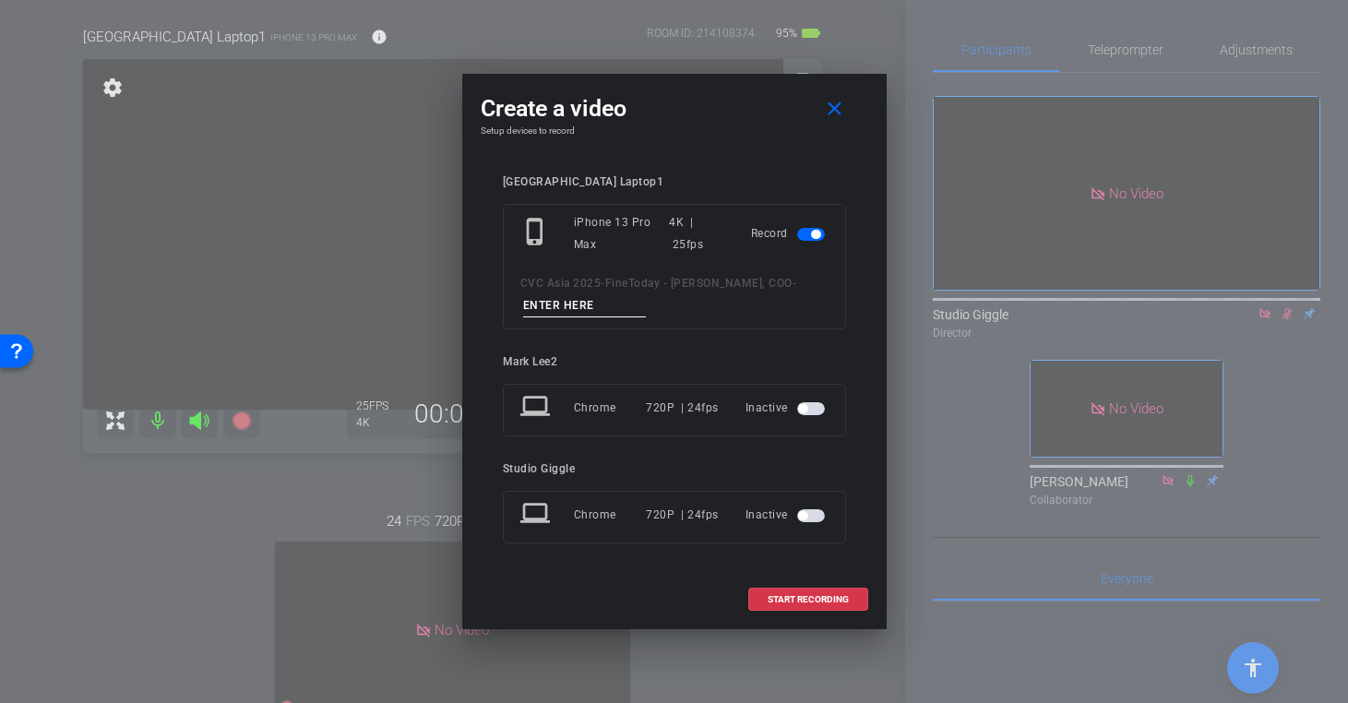
click at [612, 302] on input at bounding box center [585, 305] width 124 height 23
type input "Japan"
click at [803, 598] on span "START RECORDING" at bounding box center [808, 599] width 81 height 9
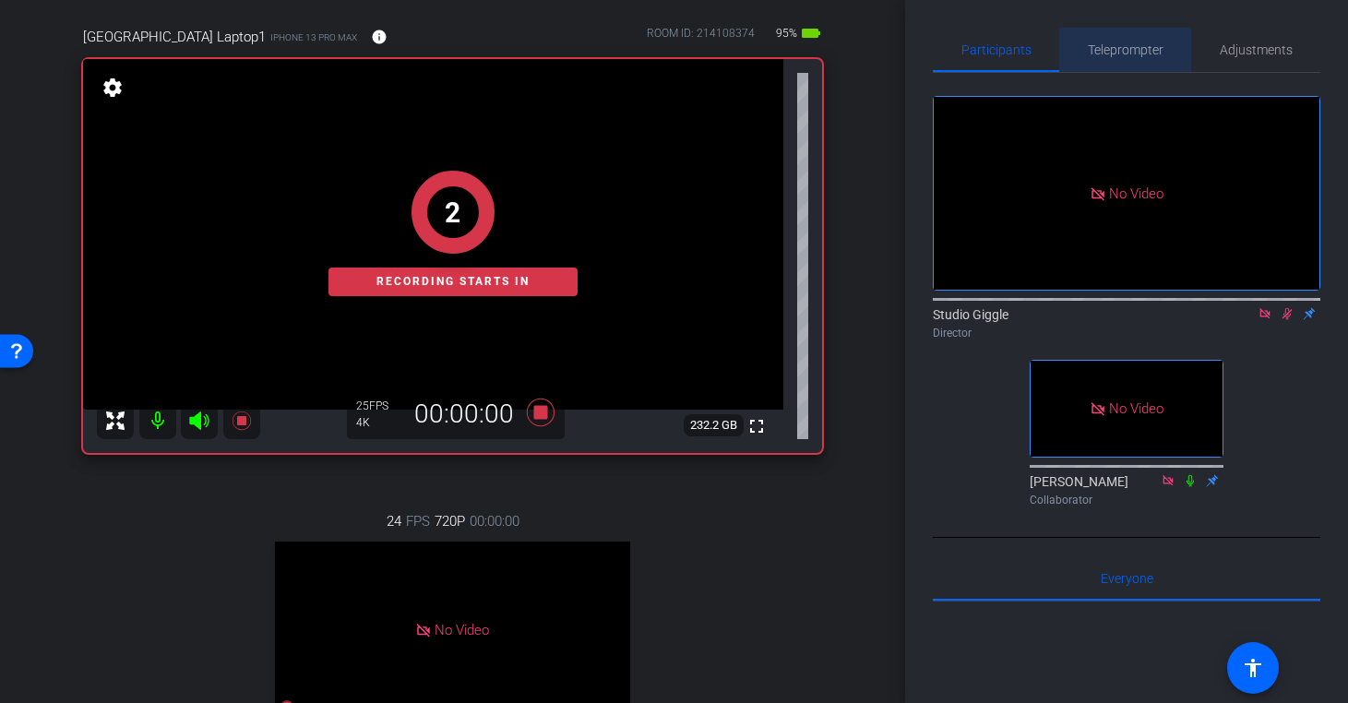
click at [1153, 51] on span "Teleprompter" at bounding box center [1126, 49] width 76 height 13
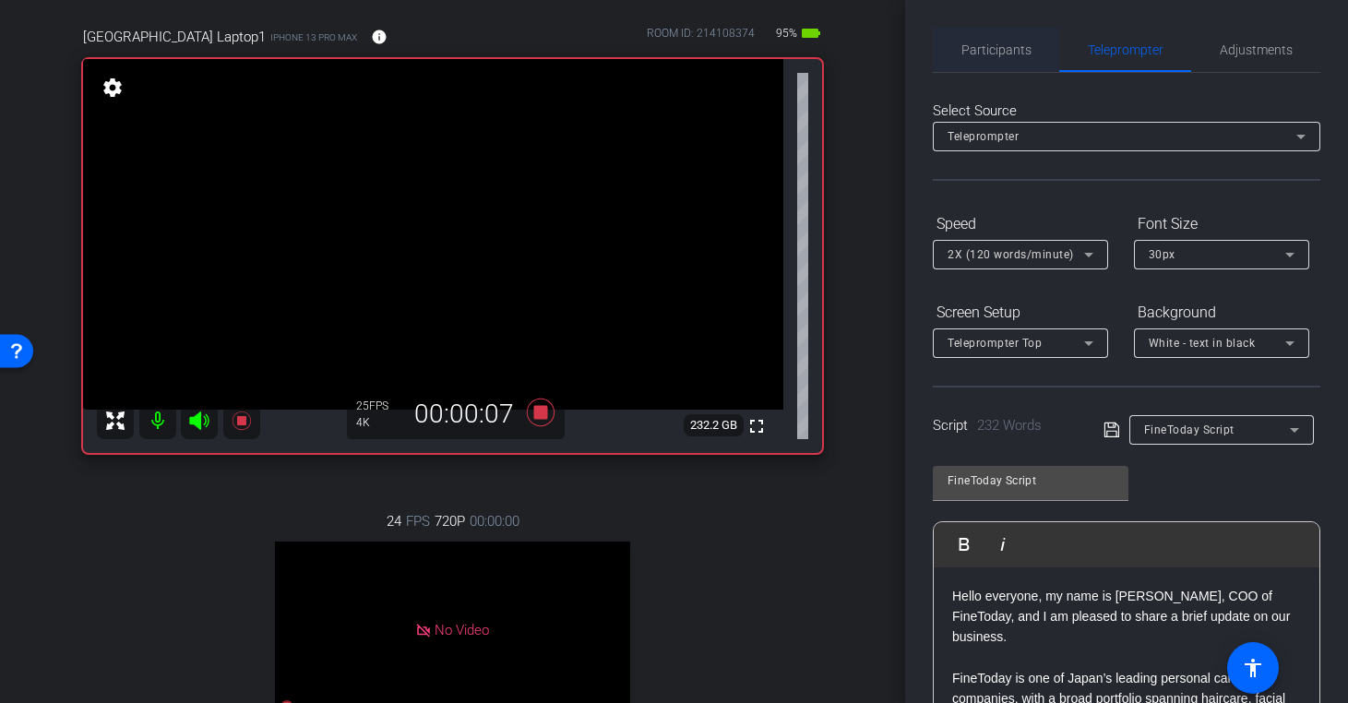
click at [999, 53] on span "Participants" at bounding box center [996, 49] width 70 height 13
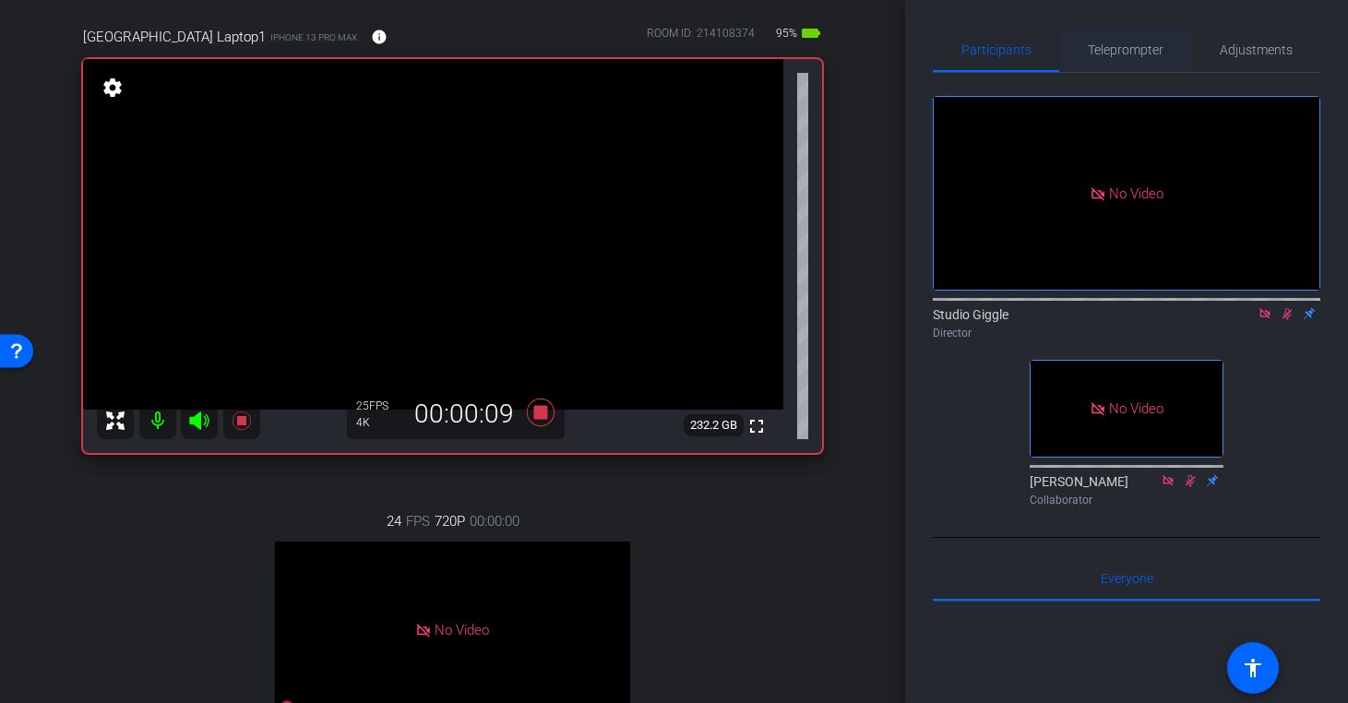
click at [1091, 54] on span "Teleprompter" at bounding box center [1126, 49] width 76 height 13
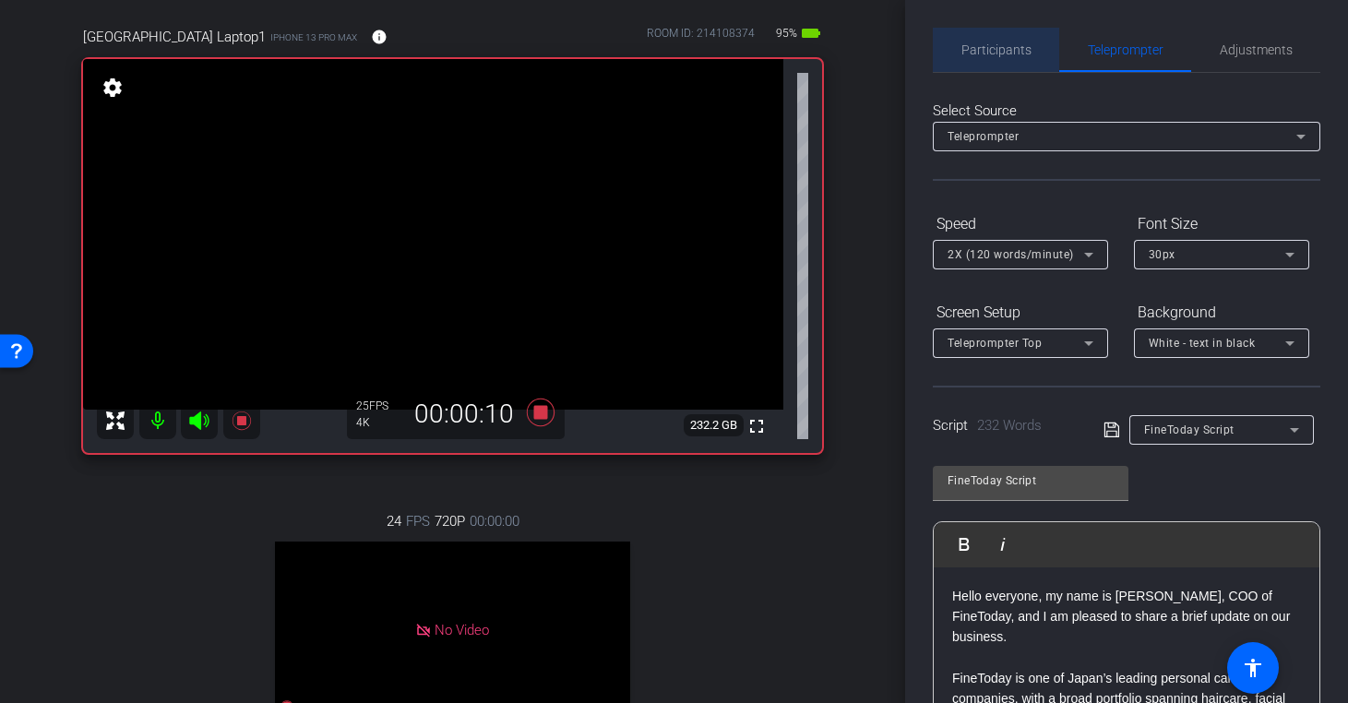
click at [990, 43] on span "Participants" at bounding box center [996, 49] width 70 height 13
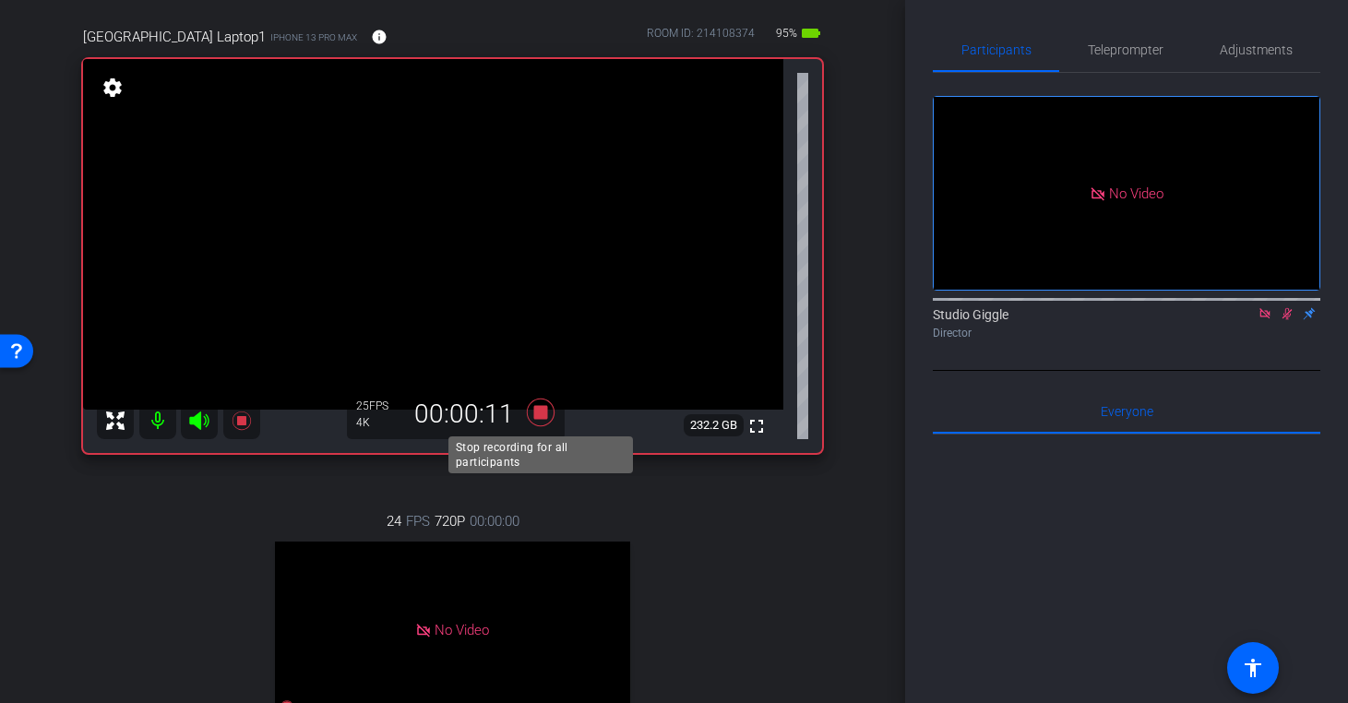
click at [535, 419] on icon at bounding box center [540, 413] width 28 height 28
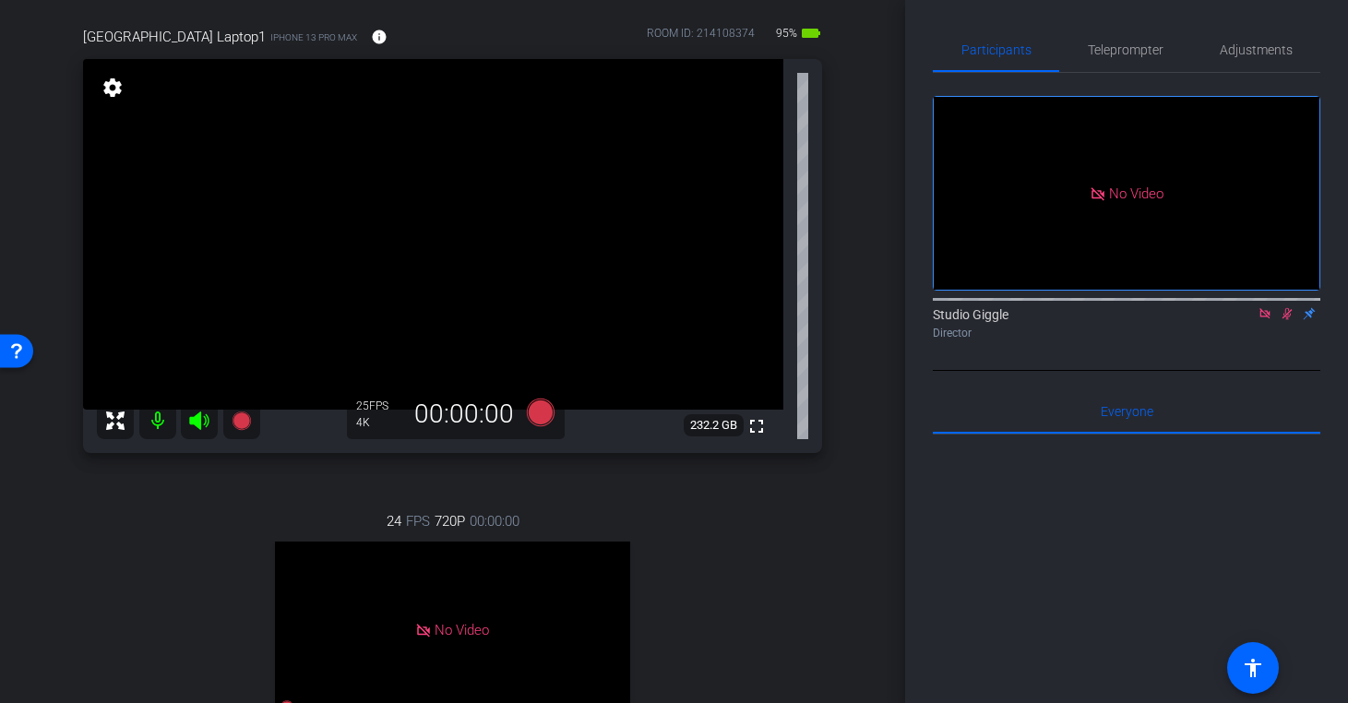
click at [1283, 307] on icon at bounding box center [1287, 313] width 15 height 13
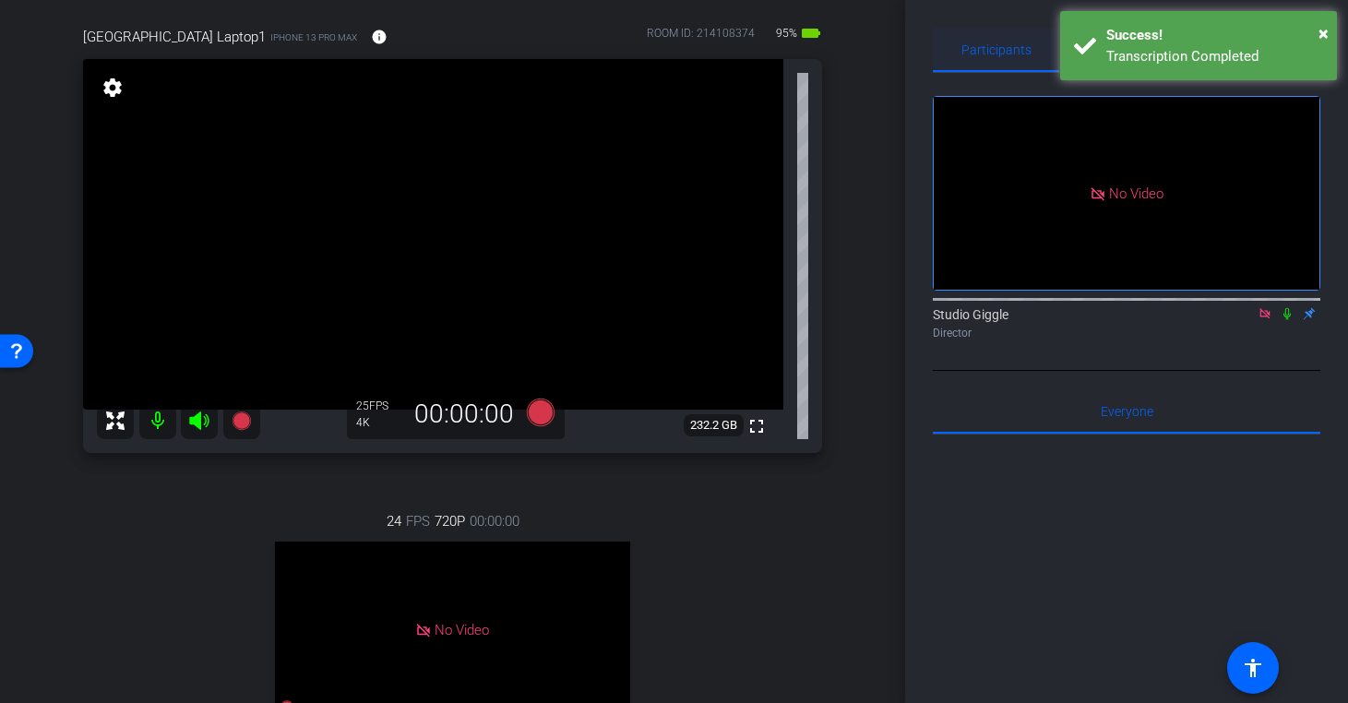
click at [1058, 36] on body "Accessibility Screen-Reader Guide, Feedback, and Issue Reporting | New window m…" at bounding box center [674, 351] width 1348 height 703
click at [973, 49] on span "Participants" at bounding box center [996, 49] width 70 height 13
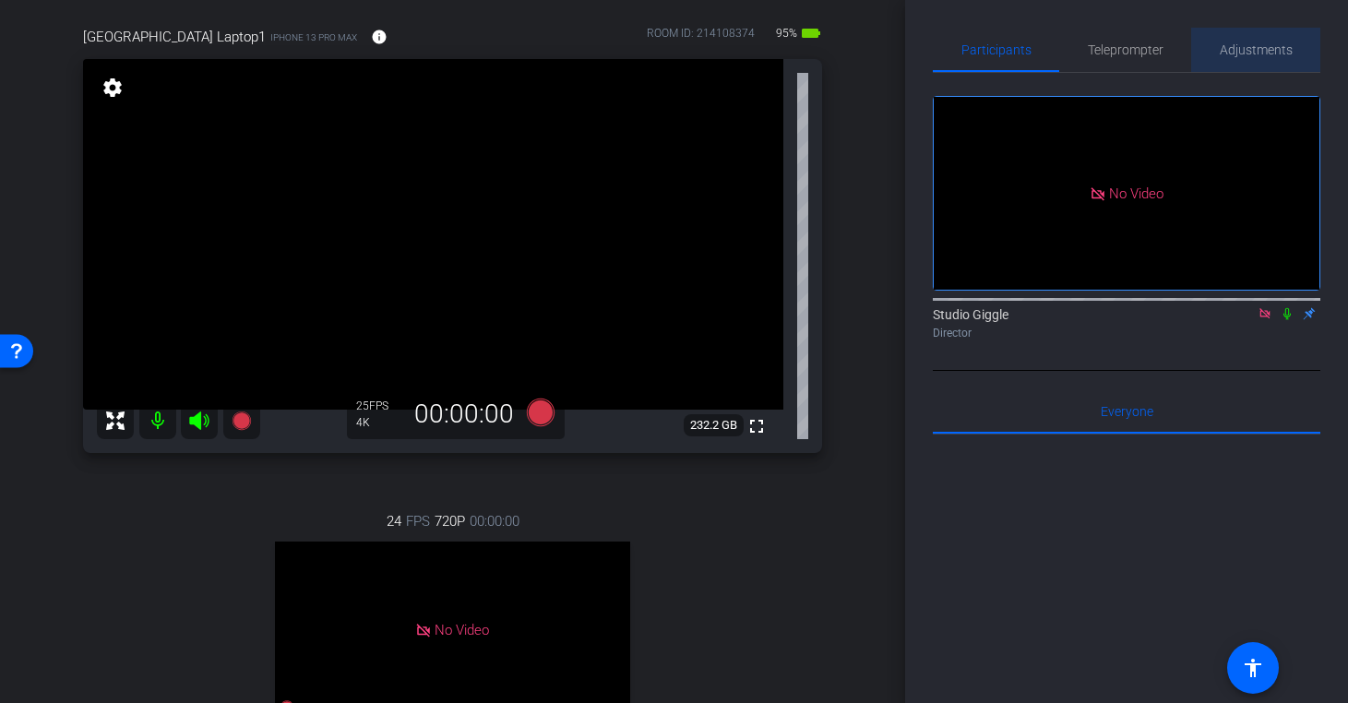
click at [1276, 39] on span "Adjustments" at bounding box center [1256, 50] width 73 height 44
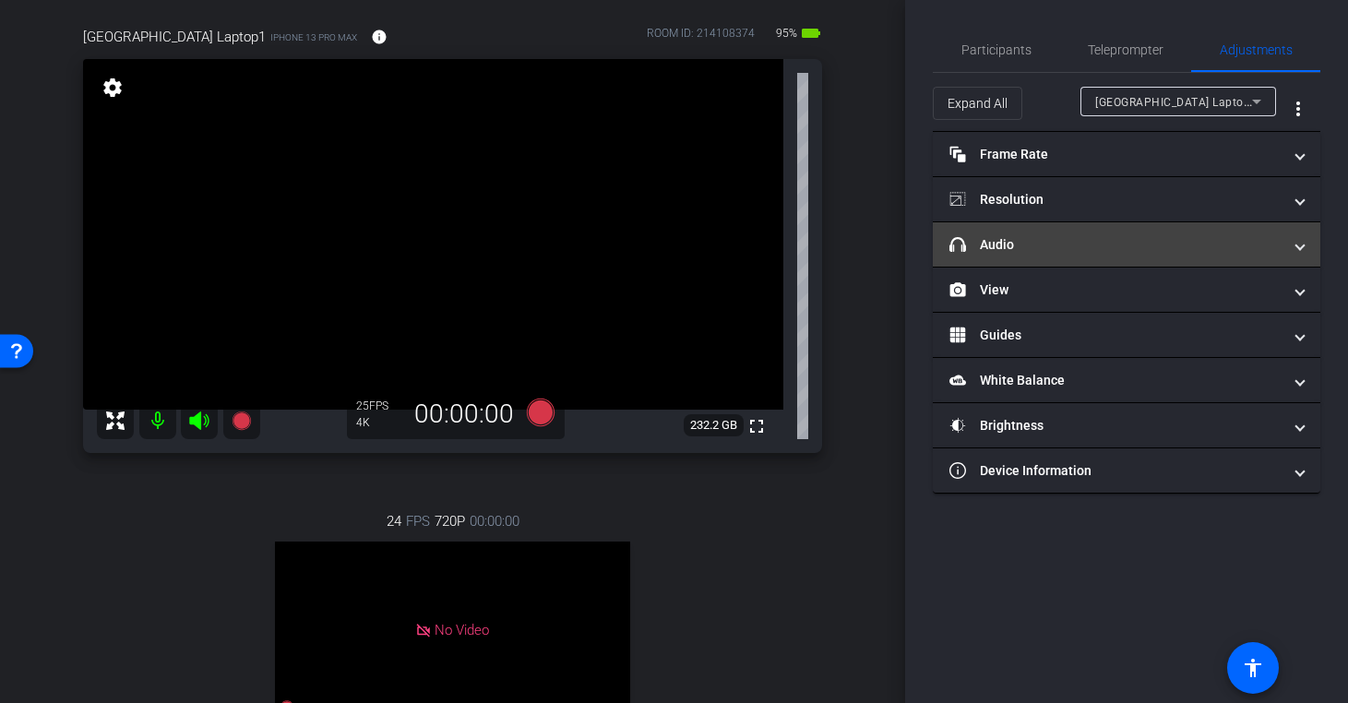
click at [1074, 241] on mat-panel-title "headphone icon Audio" at bounding box center [1115, 244] width 332 height 19
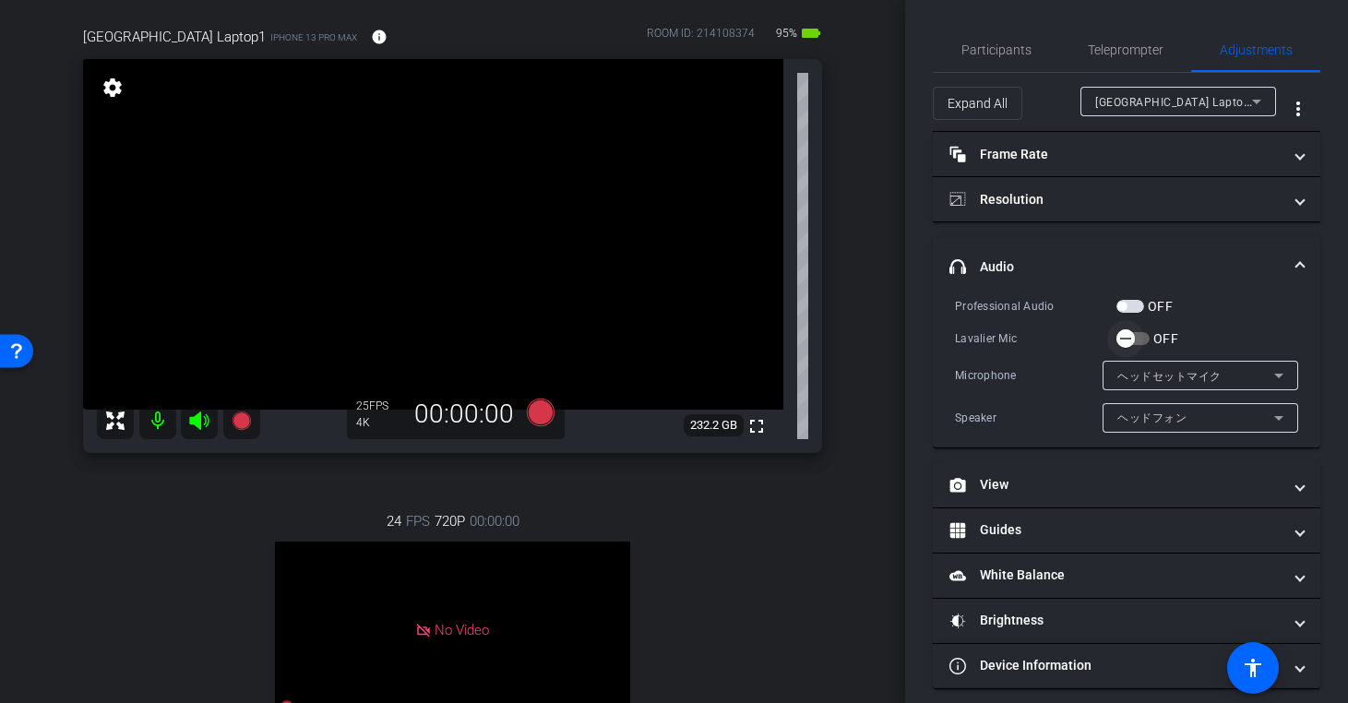
click at [1127, 339] on icon "button" at bounding box center [1125, 340] width 11 height 2
click at [981, 56] on span "Participants" at bounding box center [996, 49] width 70 height 13
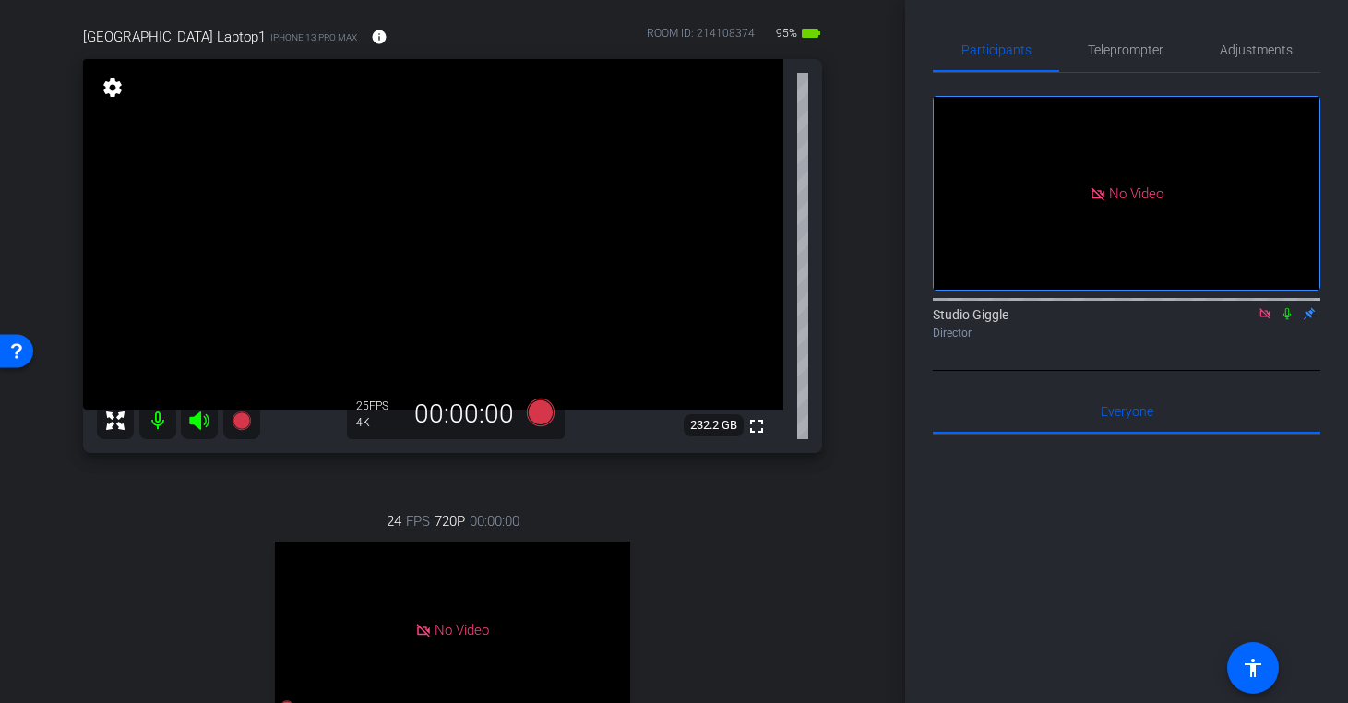
click at [1270, 307] on icon at bounding box center [1265, 313] width 15 height 13
click at [1229, 52] on span "Adjustments" at bounding box center [1256, 49] width 73 height 13
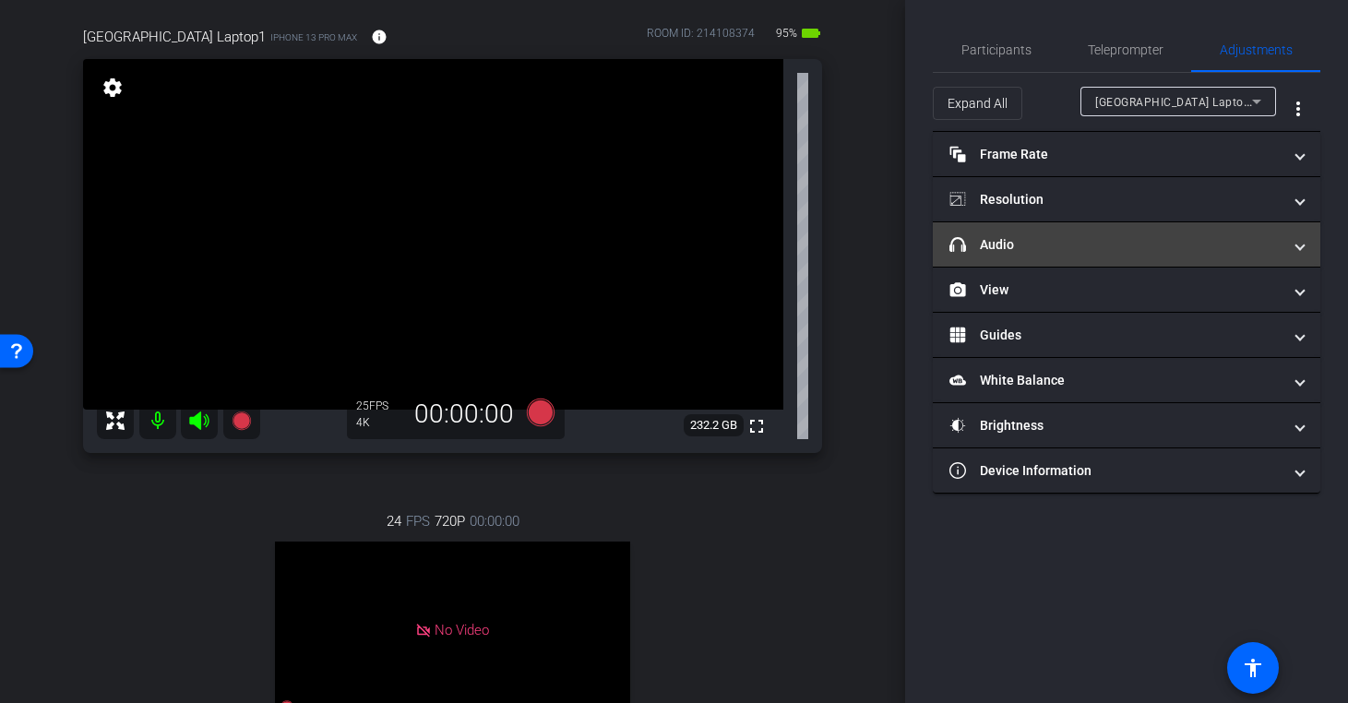
click at [1171, 244] on mat-panel-title "headphone icon Audio" at bounding box center [1115, 244] width 332 height 19
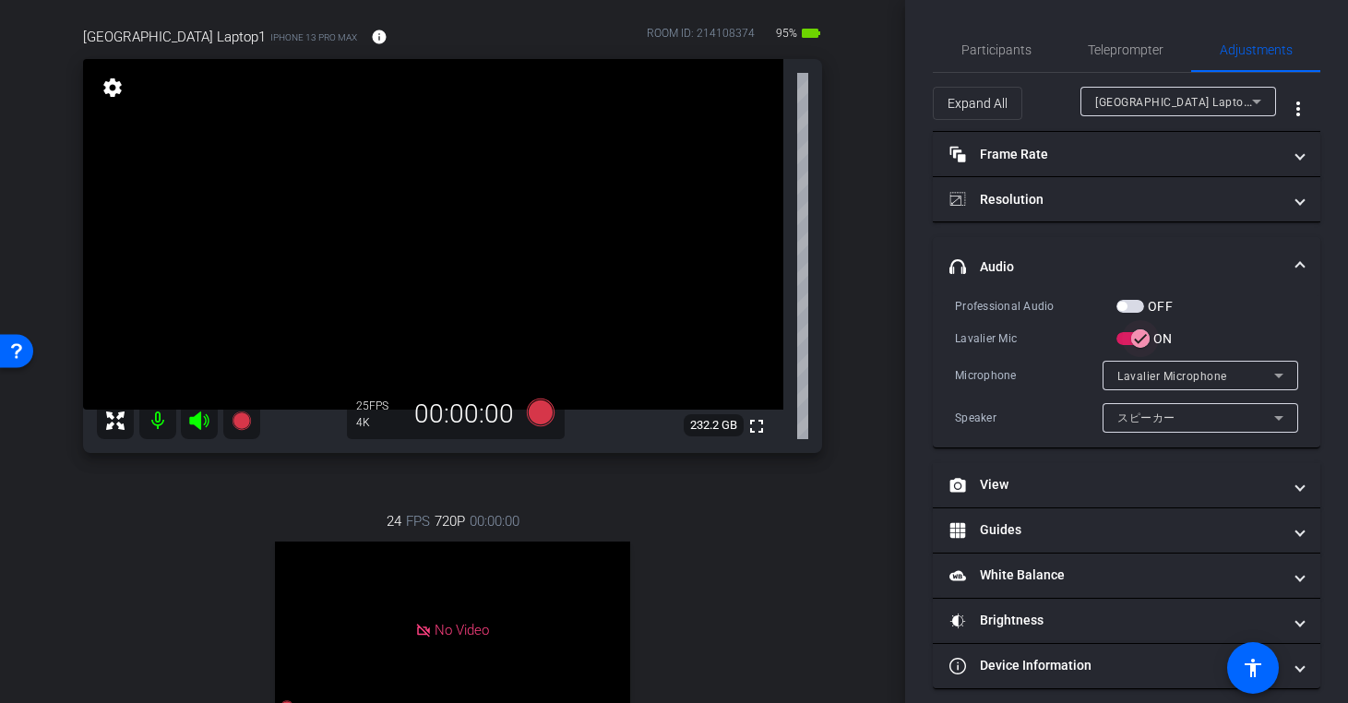
click at [1140, 339] on icon "button" at bounding box center [1140, 340] width 11 height 2
click at [1008, 49] on span "Participants" at bounding box center [996, 49] width 70 height 13
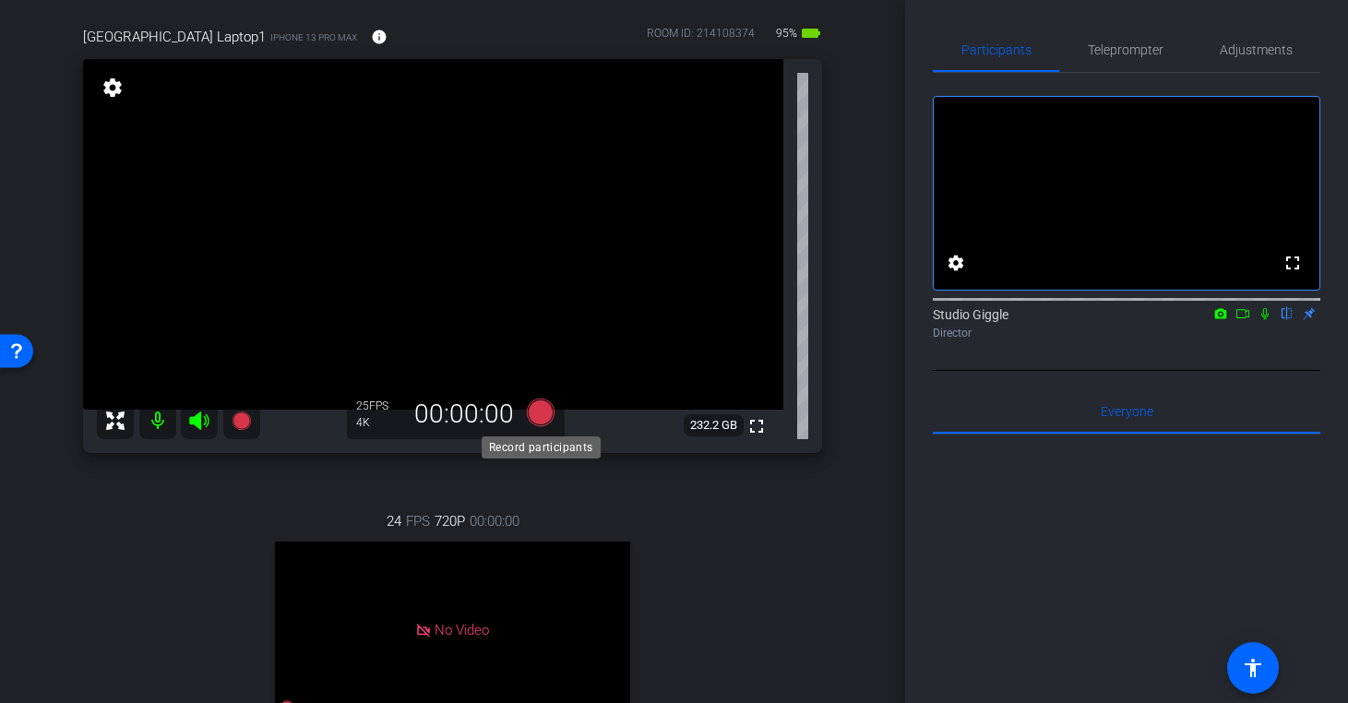
click at [533, 406] on icon at bounding box center [540, 413] width 28 height 28
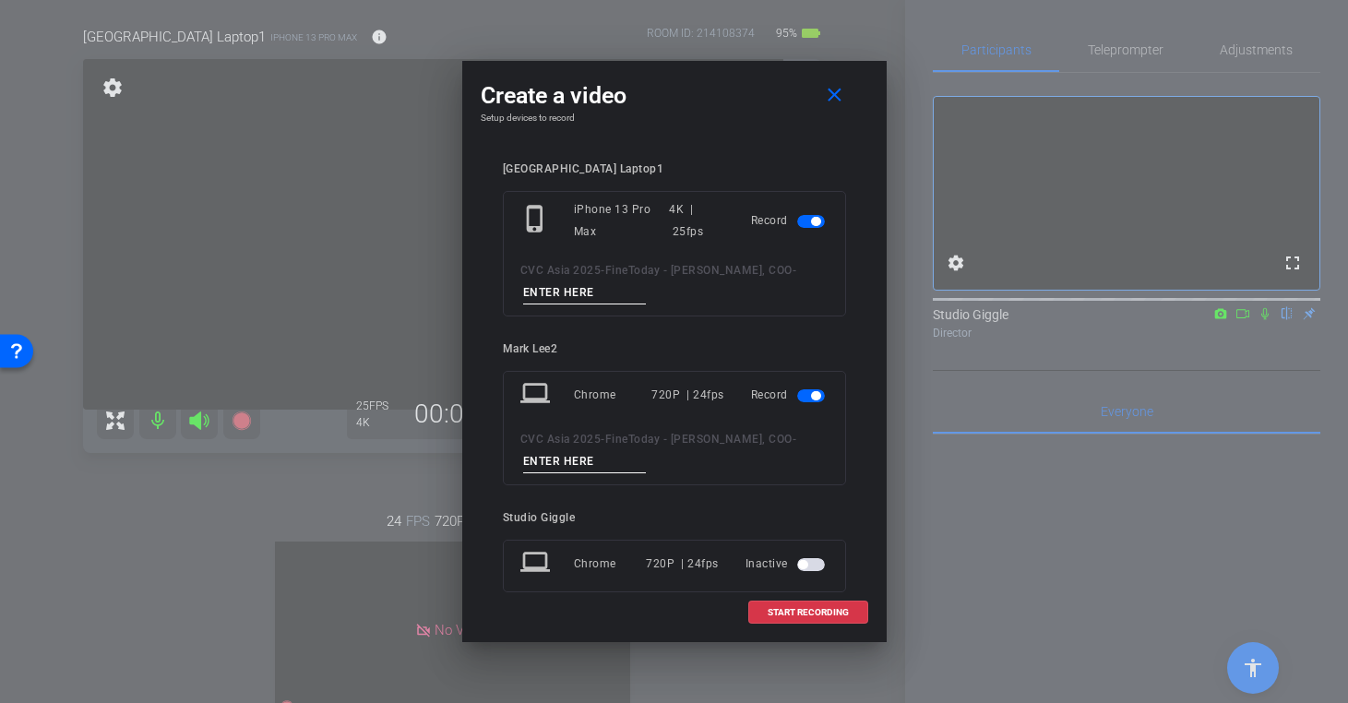
click at [811, 398] on span "button" at bounding box center [815, 395] width 9 height 9
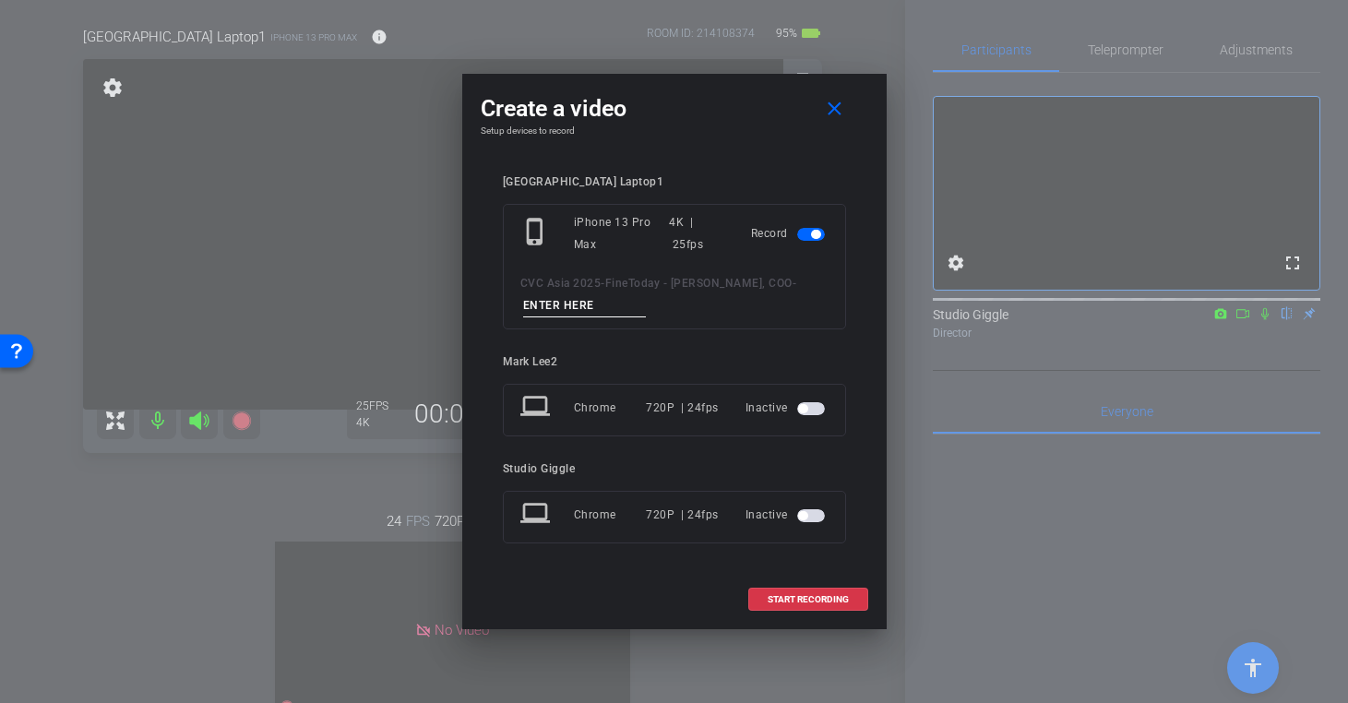
click at [591, 308] on input at bounding box center [585, 305] width 124 height 23
type input "Japan"
click at [775, 592] on span at bounding box center [808, 600] width 118 height 44
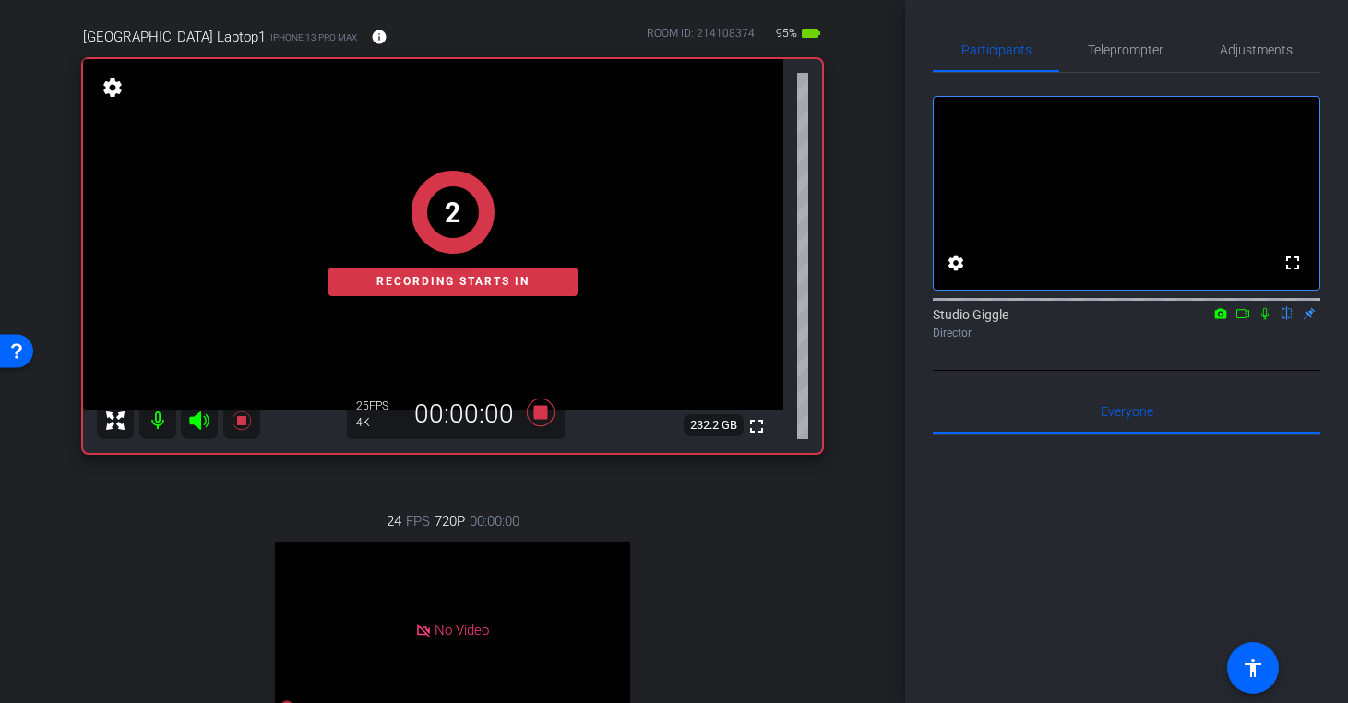
click at [1262, 320] on icon at bounding box center [1264, 314] width 7 height 12
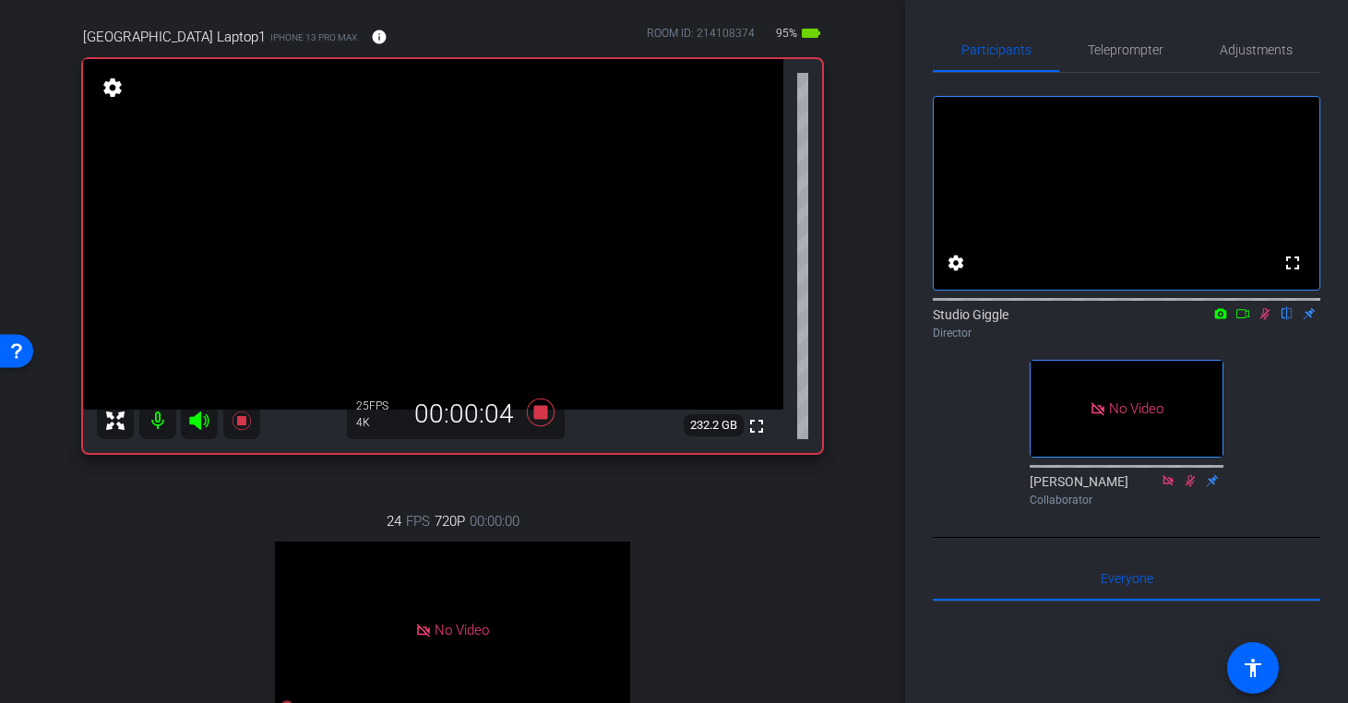
click at [1247, 320] on icon at bounding box center [1243, 313] width 15 height 13
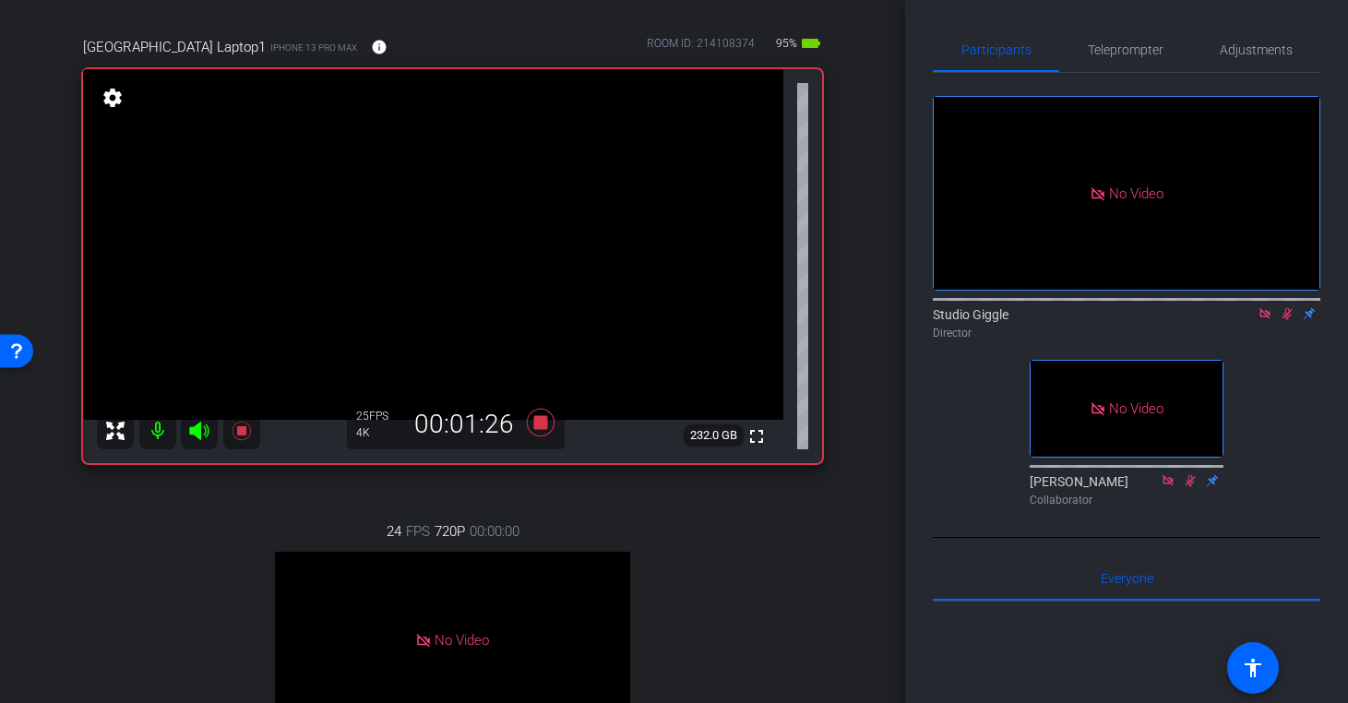
scroll to position [135, 0]
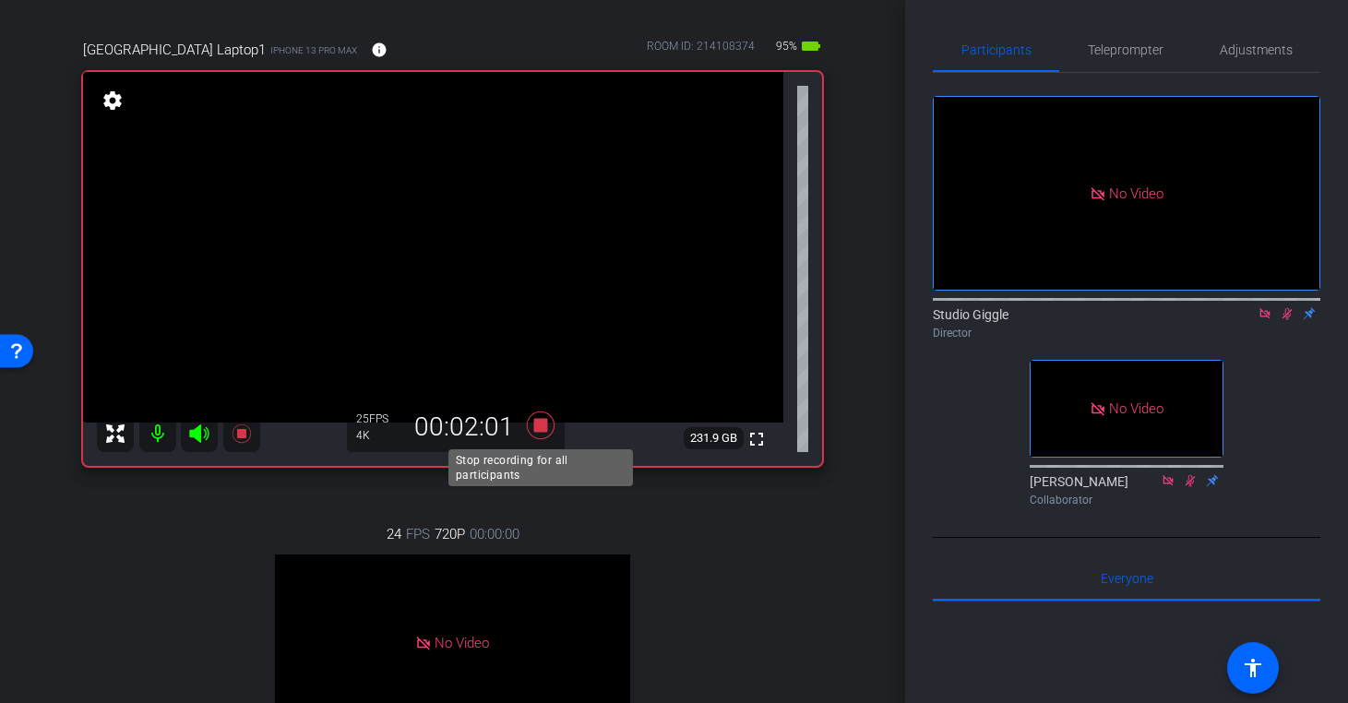
click at [546, 425] on icon at bounding box center [540, 426] width 28 height 28
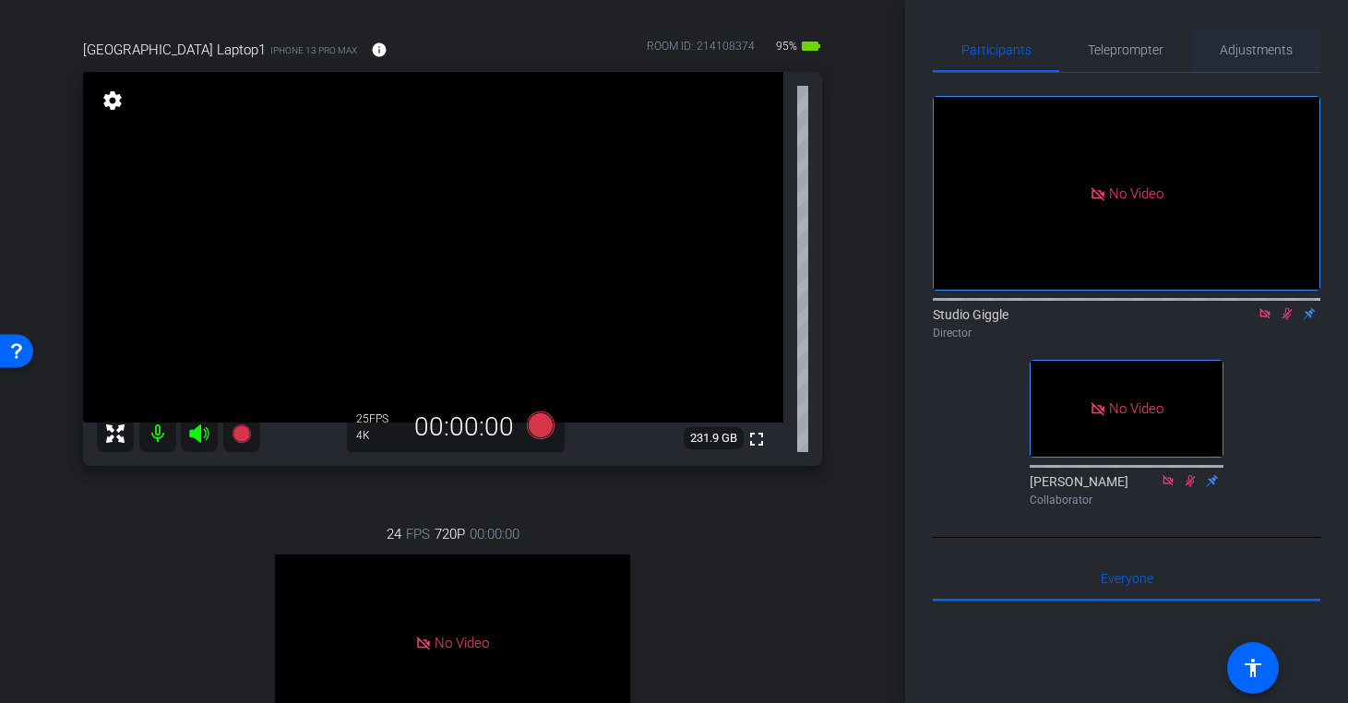
click at [1256, 51] on span "Adjustments" at bounding box center [1256, 49] width 73 height 13
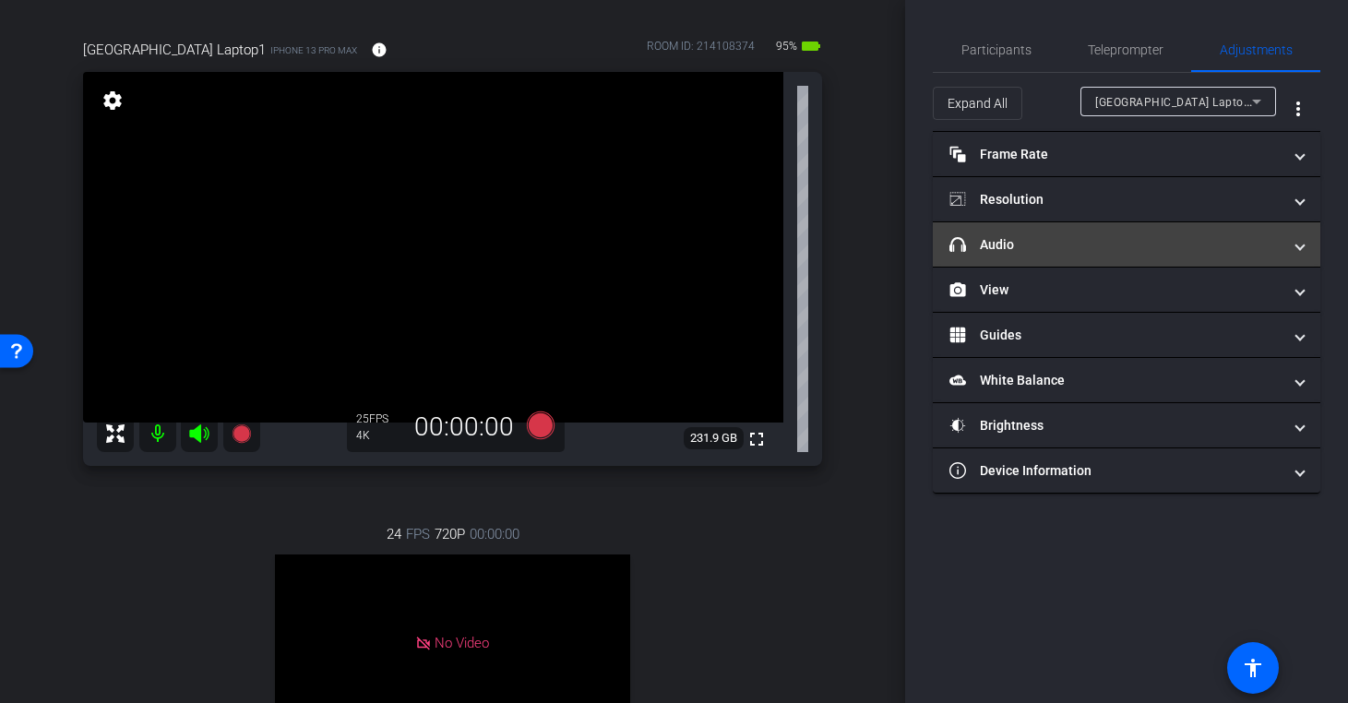
click at [1118, 250] on mat-panel-title "headphone icon Audio" at bounding box center [1115, 244] width 332 height 19
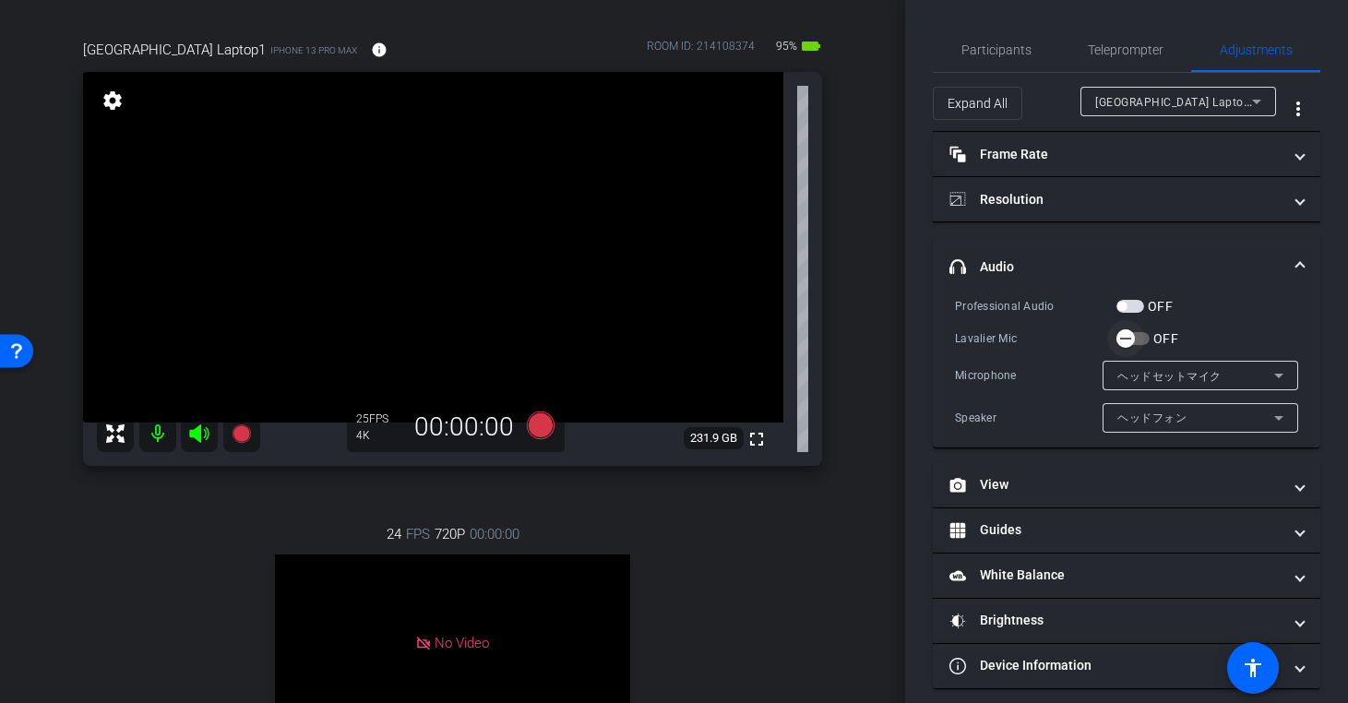
click at [1128, 341] on icon "button" at bounding box center [1125, 338] width 17 height 17
click at [1011, 55] on span "Participants" at bounding box center [996, 49] width 70 height 13
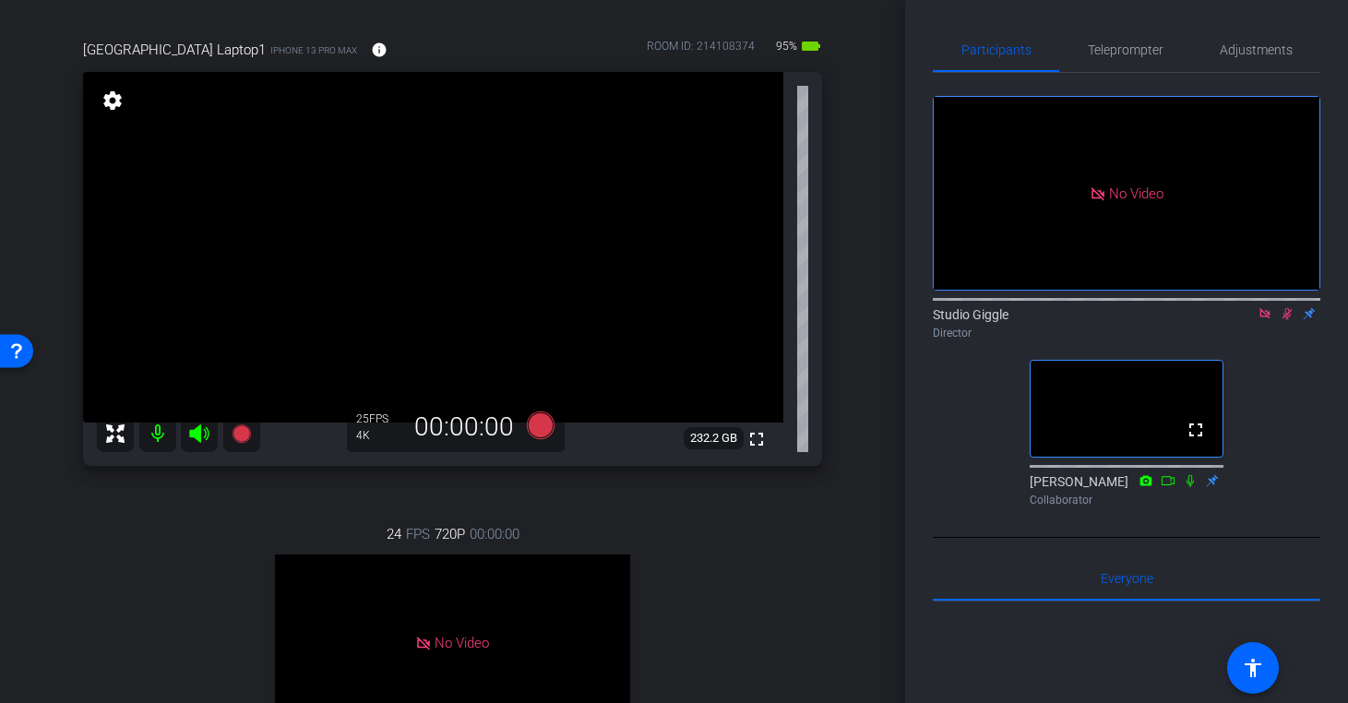
click at [1286, 308] on icon at bounding box center [1288, 314] width 10 height 12
click at [1268, 308] on icon at bounding box center [1264, 313] width 10 height 10
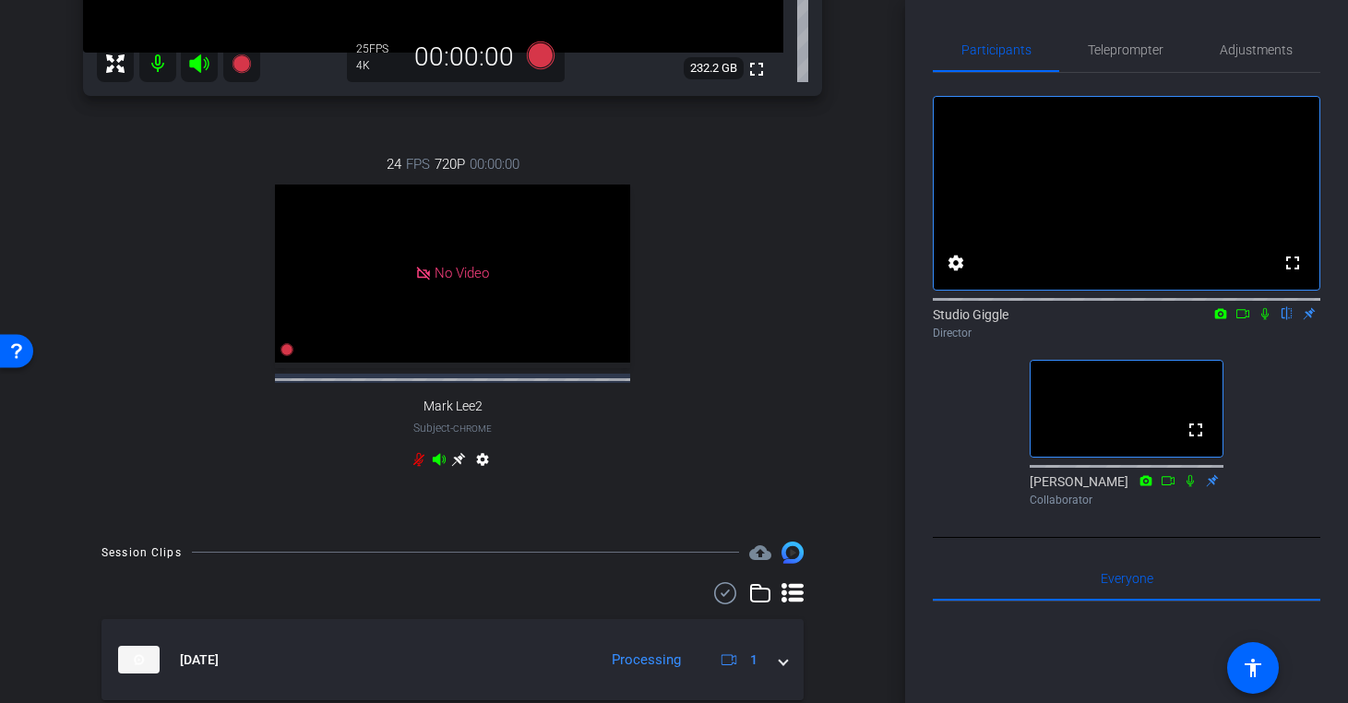
scroll to position [602, 0]
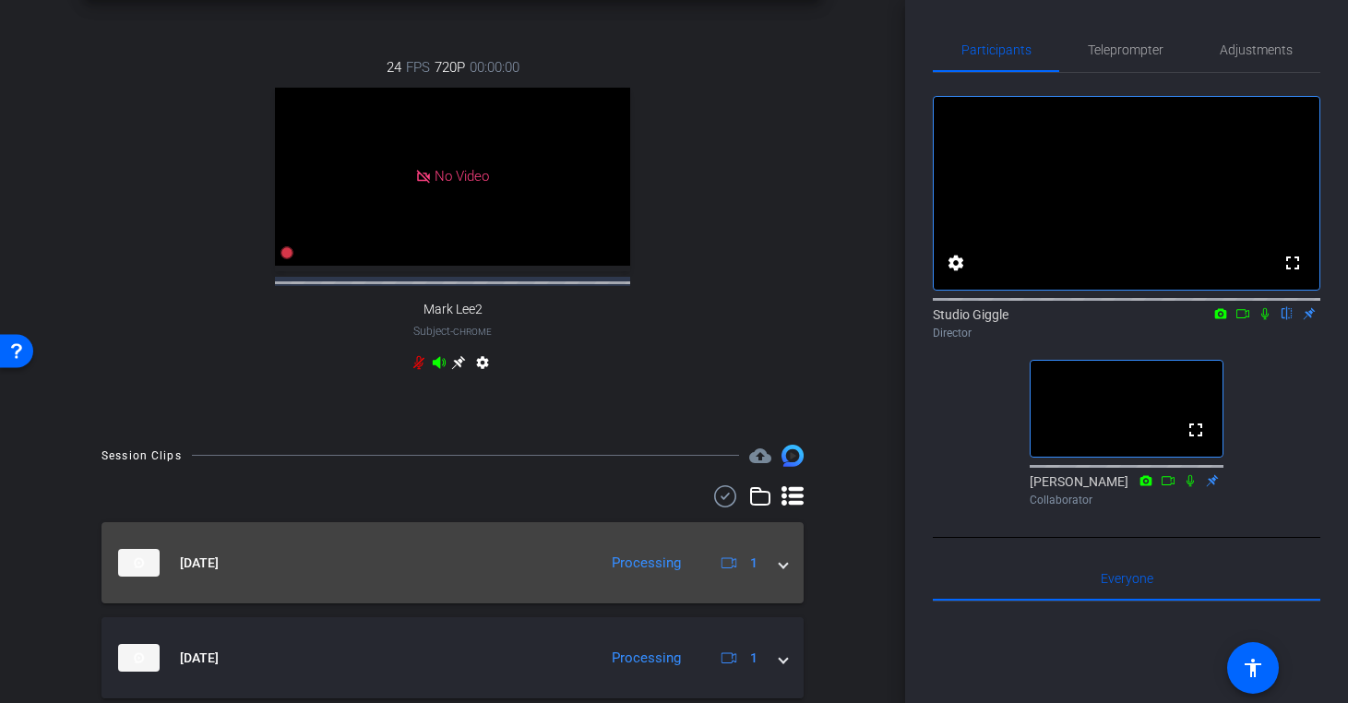
click at [786, 573] on span at bounding box center [783, 563] width 7 height 19
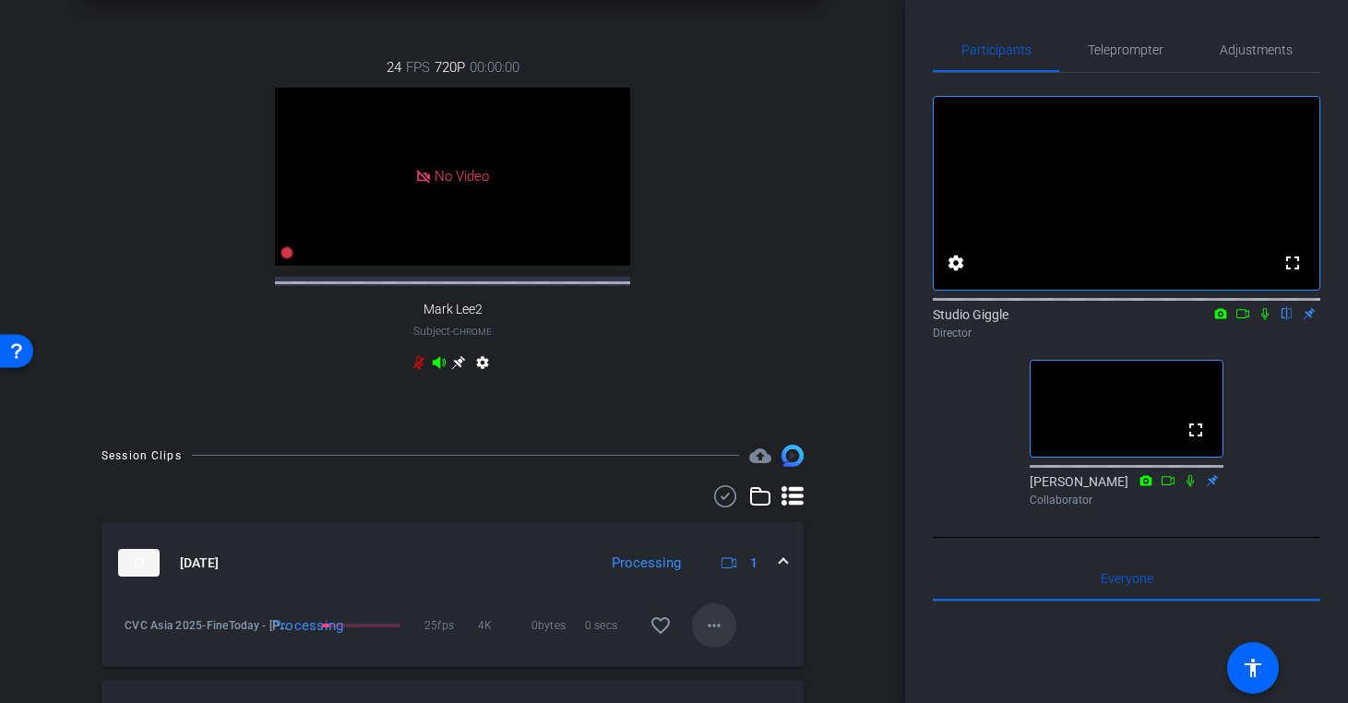
click at [705, 637] on mat-icon "more_horiz" at bounding box center [714, 626] width 22 height 22
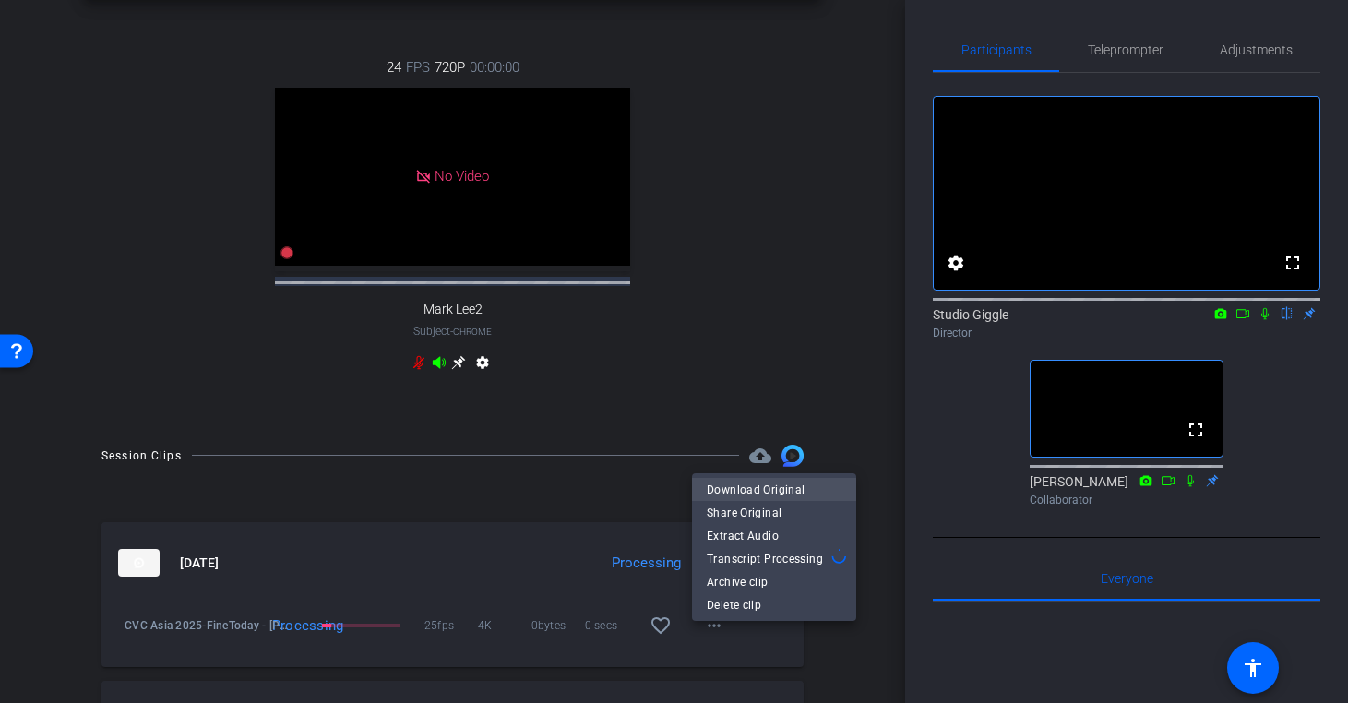
click at [742, 492] on span "Download Original" at bounding box center [774, 489] width 135 height 22
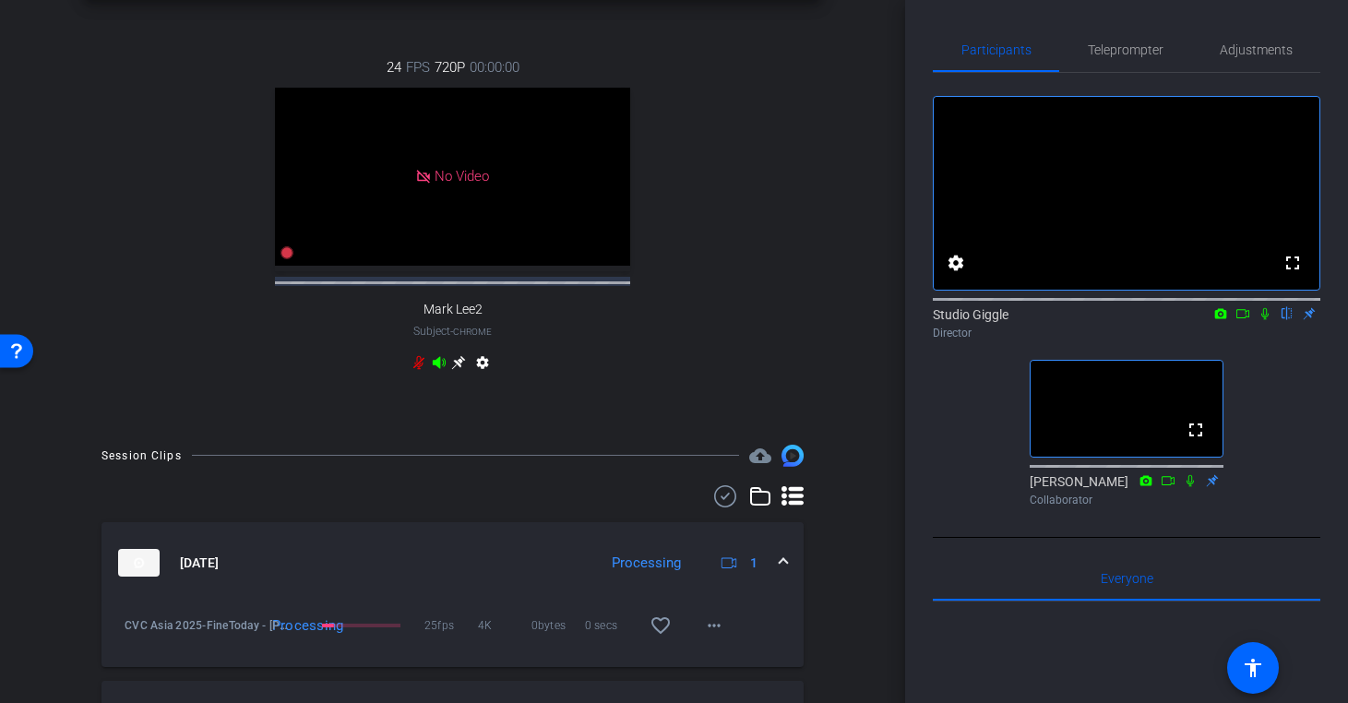
click at [1267, 320] on icon at bounding box center [1265, 313] width 15 height 13
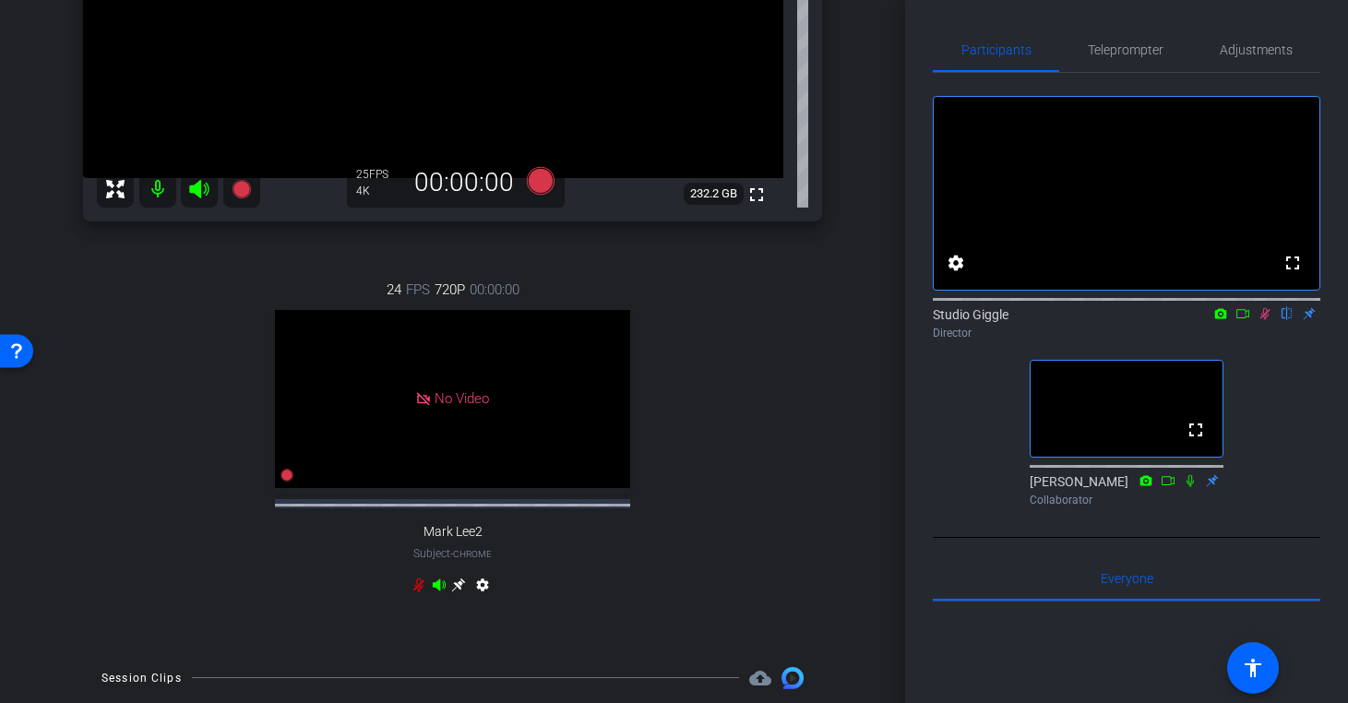
scroll to position [364, 0]
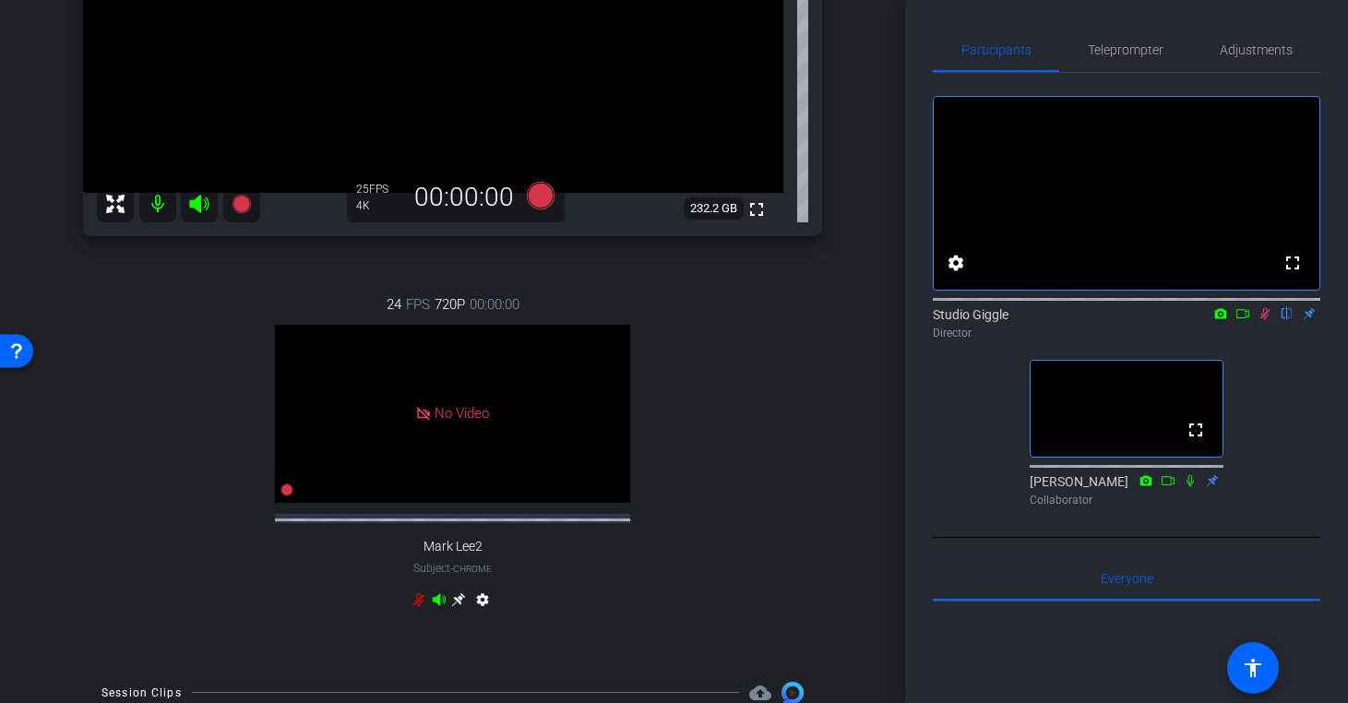
click at [1267, 320] on icon at bounding box center [1265, 313] width 15 height 13
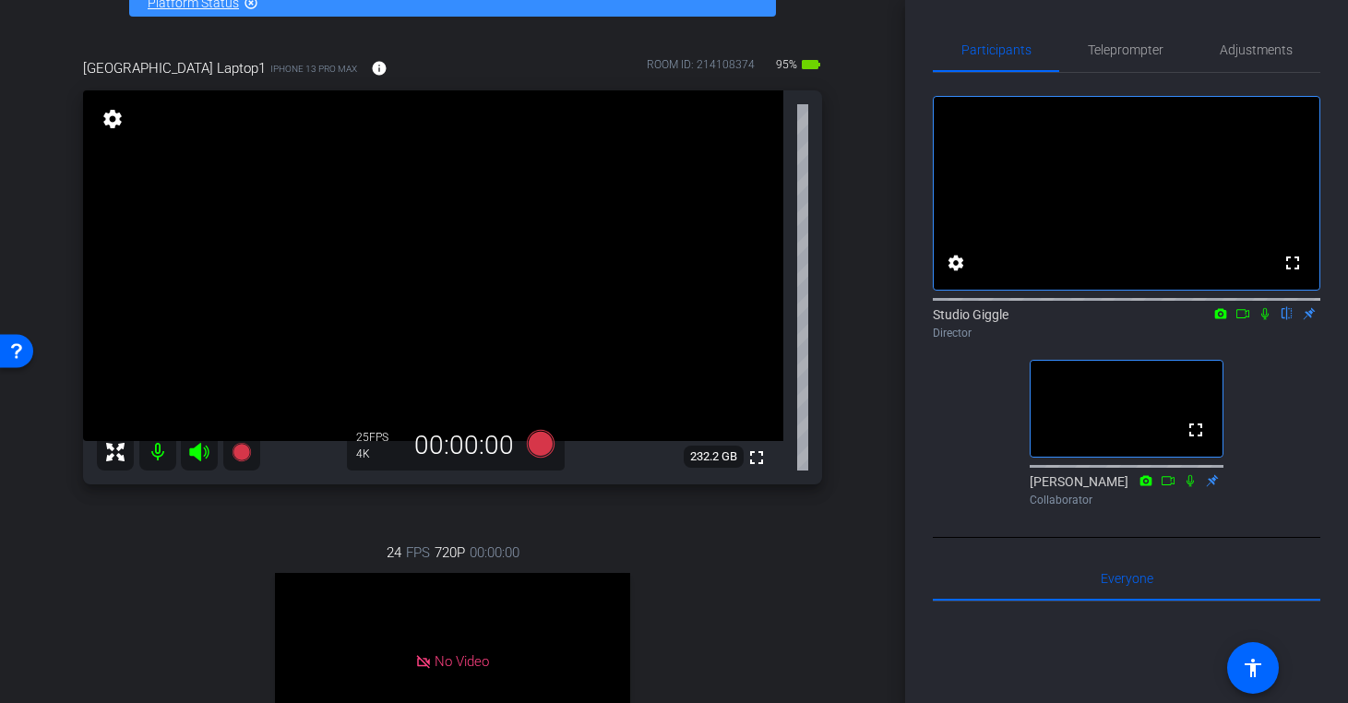
scroll to position [102, 0]
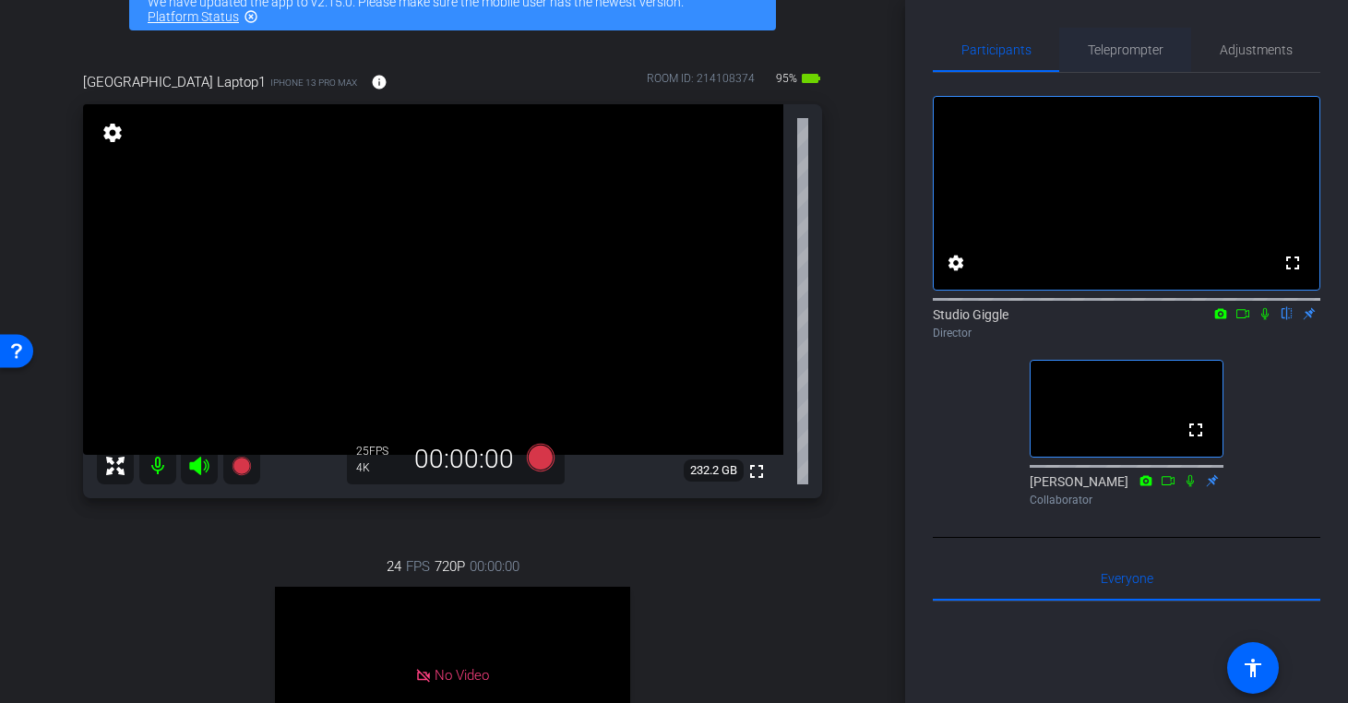
click at [1168, 57] on div "Teleprompter" at bounding box center [1125, 50] width 132 height 44
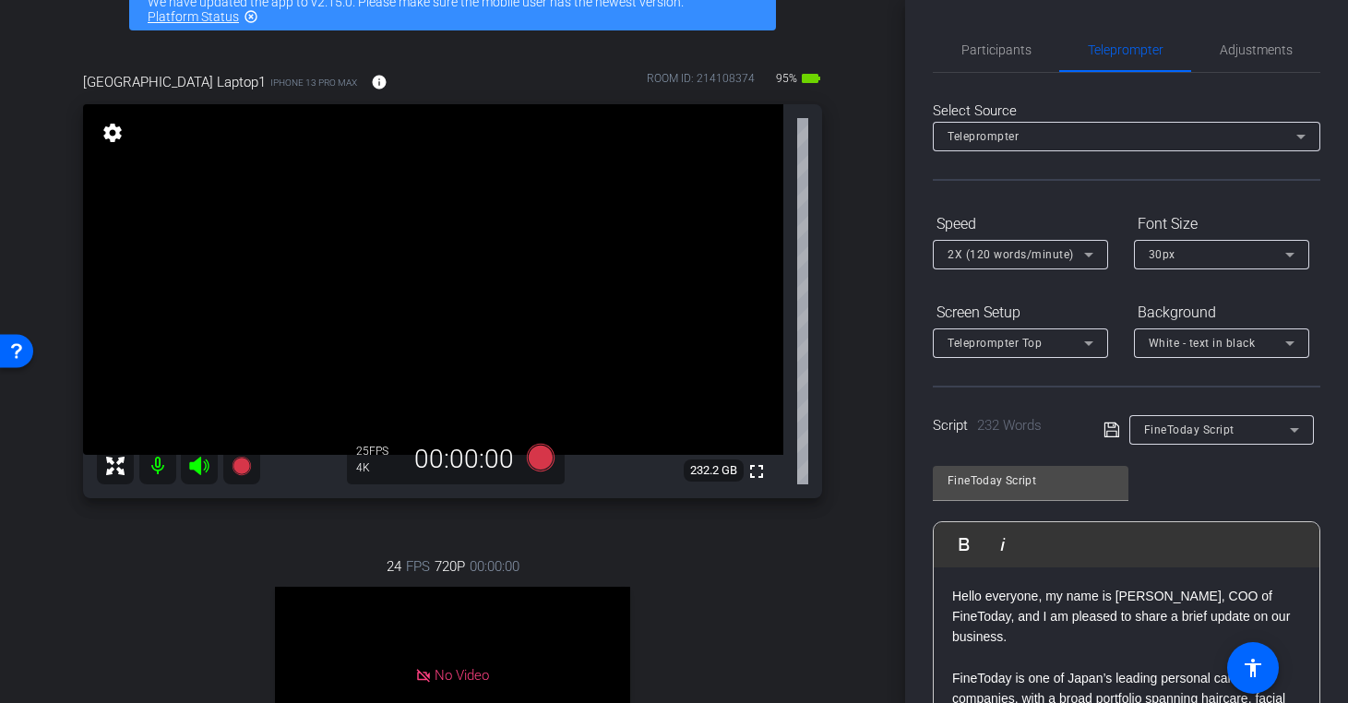
click at [997, 261] on span "2X (120 words/minute)" at bounding box center [1011, 254] width 126 height 13
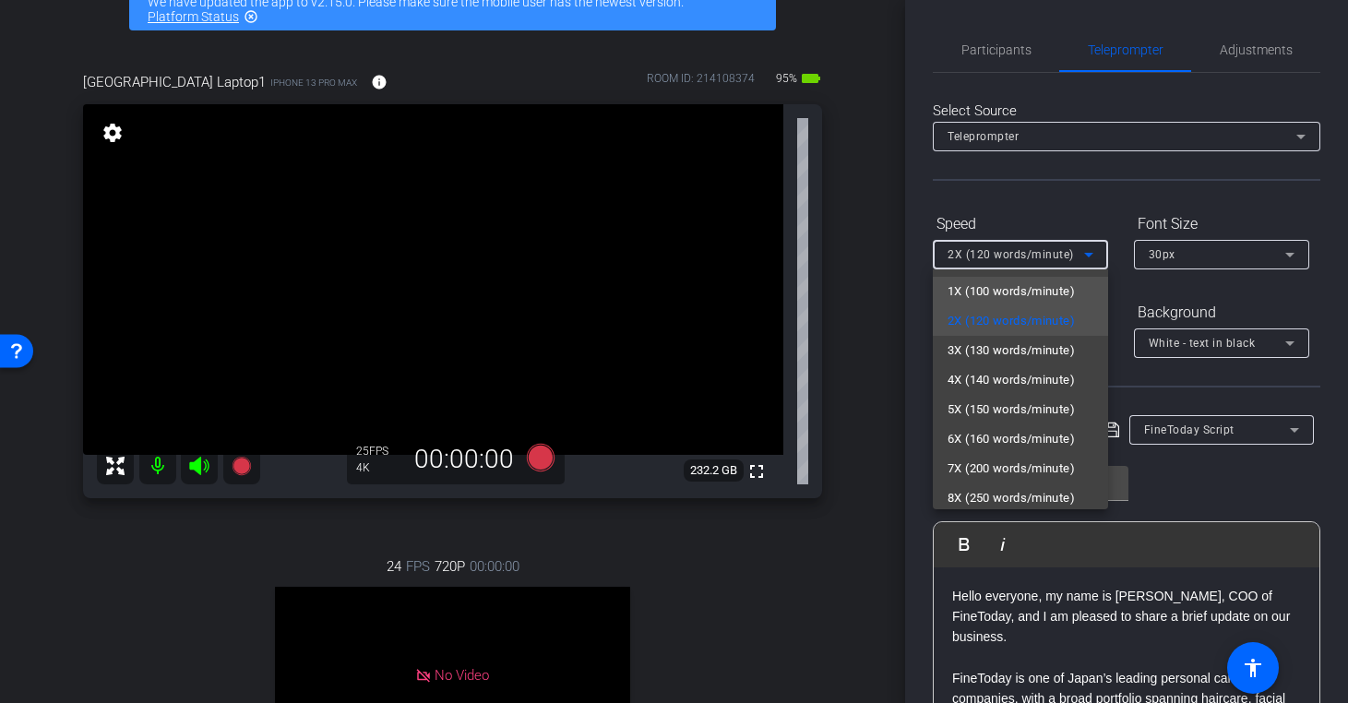
click at [1050, 294] on span "1X (100 words/minute)" at bounding box center [1011, 292] width 127 height 22
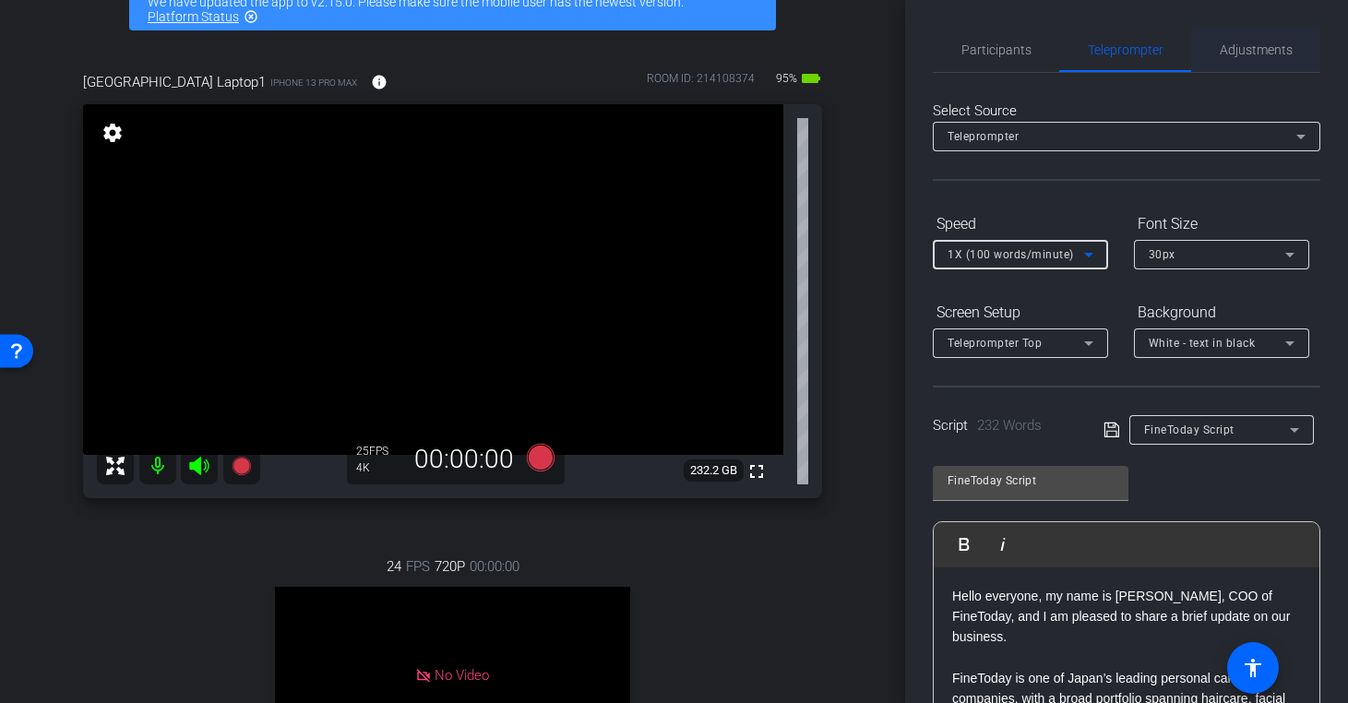
click at [1265, 51] on span "Adjustments" at bounding box center [1256, 49] width 73 height 13
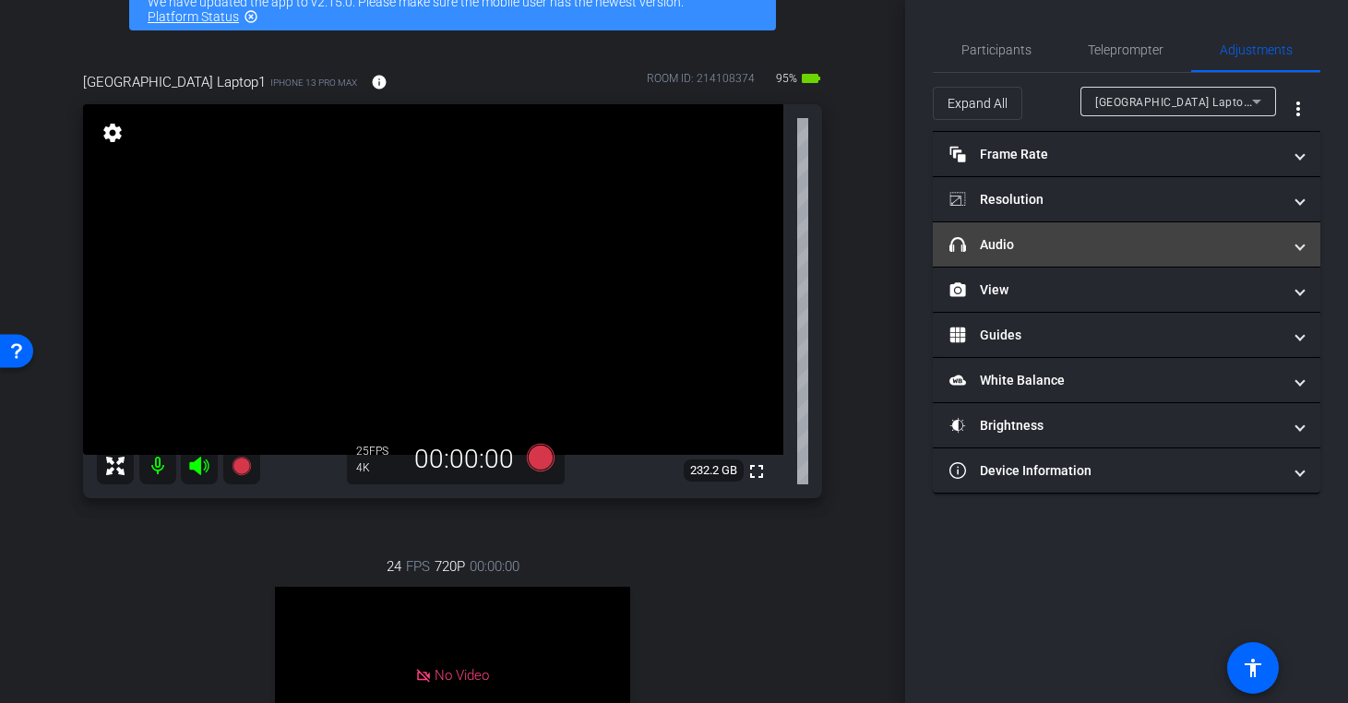
click at [1124, 256] on mat-expansion-panel-header "headphone icon Audio" at bounding box center [1127, 244] width 388 height 44
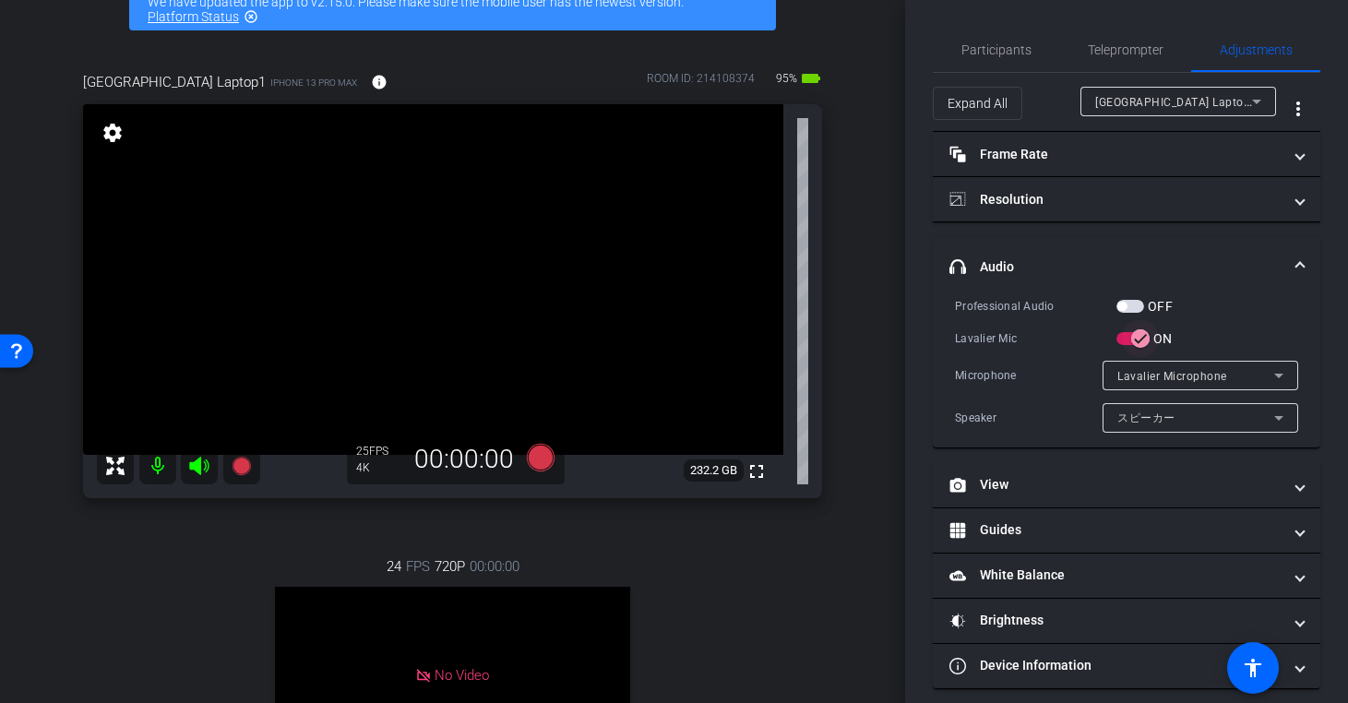
click at [1141, 340] on icon "button" at bounding box center [1140, 338] width 17 height 17
click at [538, 463] on icon at bounding box center [540, 458] width 28 height 28
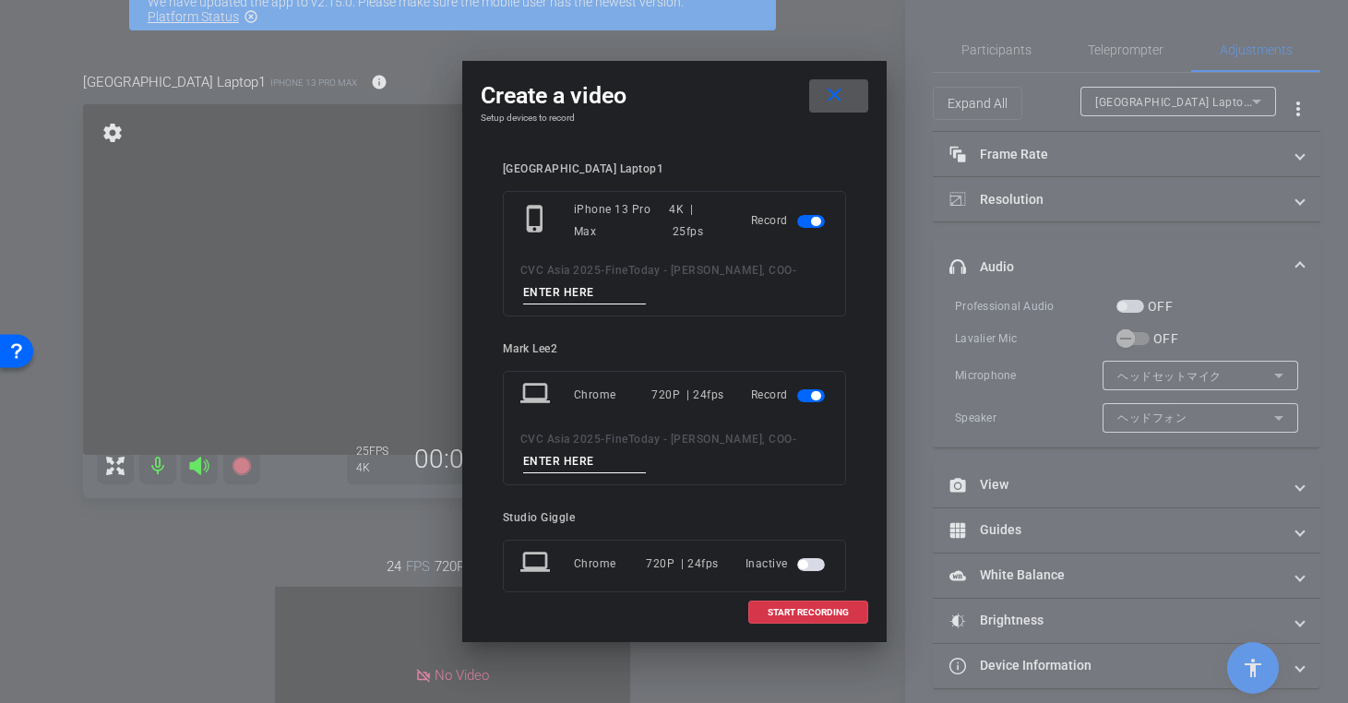
click at [564, 285] on input at bounding box center [585, 292] width 124 height 23
type input "Japan"
click at [816, 392] on span "button" at bounding box center [815, 395] width 9 height 9
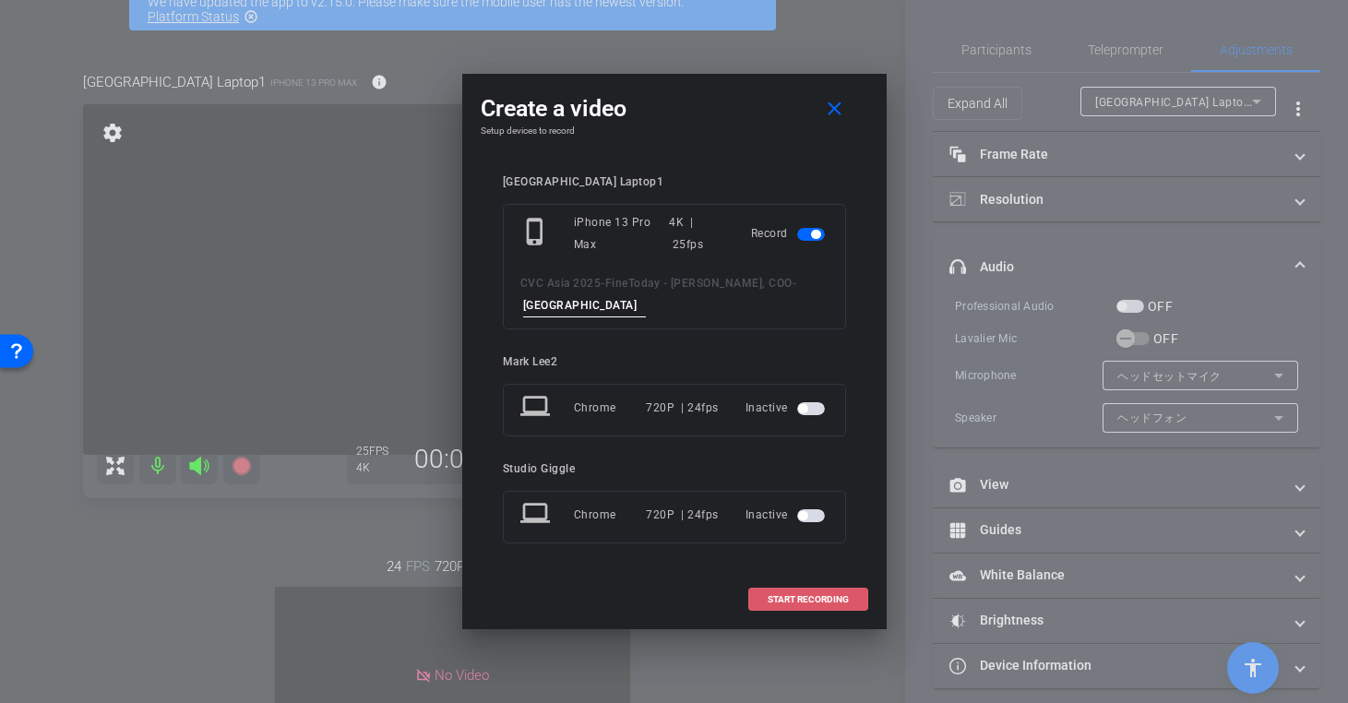
click at [801, 599] on span "START RECORDING" at bounding box center [808, 599] width 81 height 9
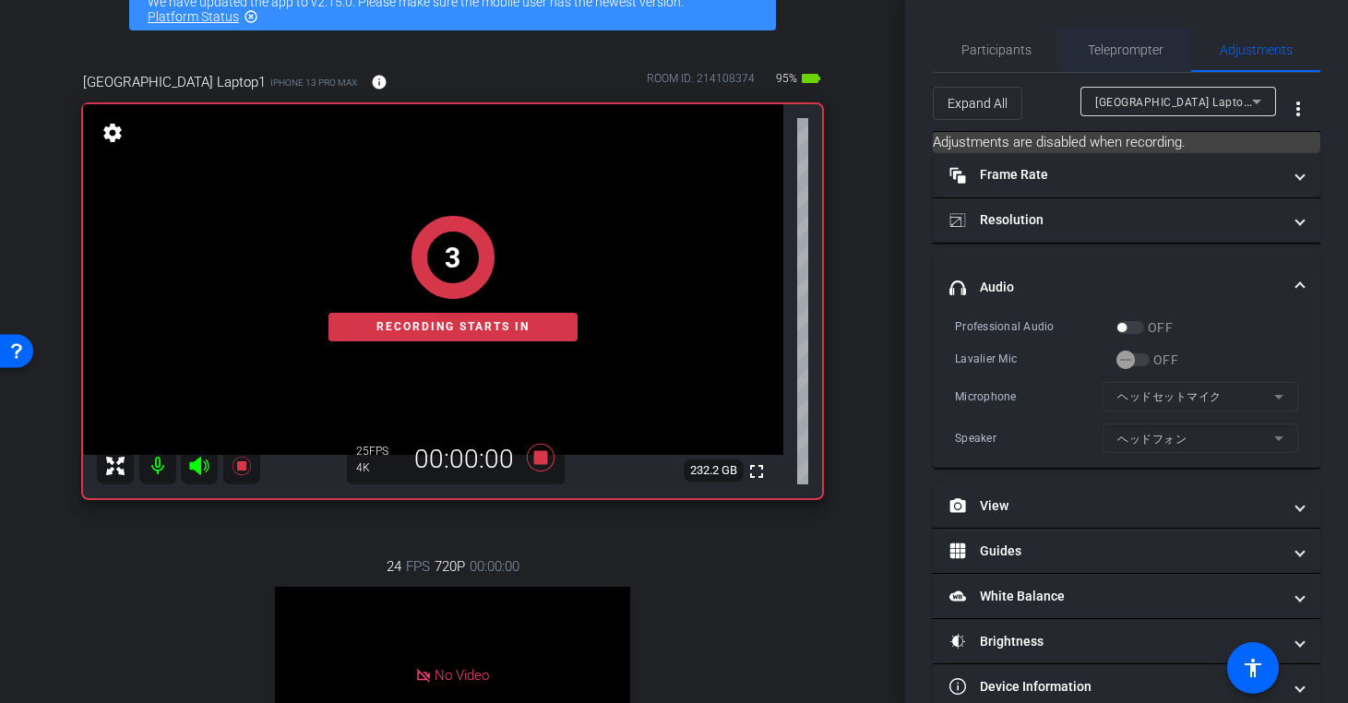
click at [1108, 57] on span "Teleprompter" at bounding box center [1126, 50] width 76 height 44
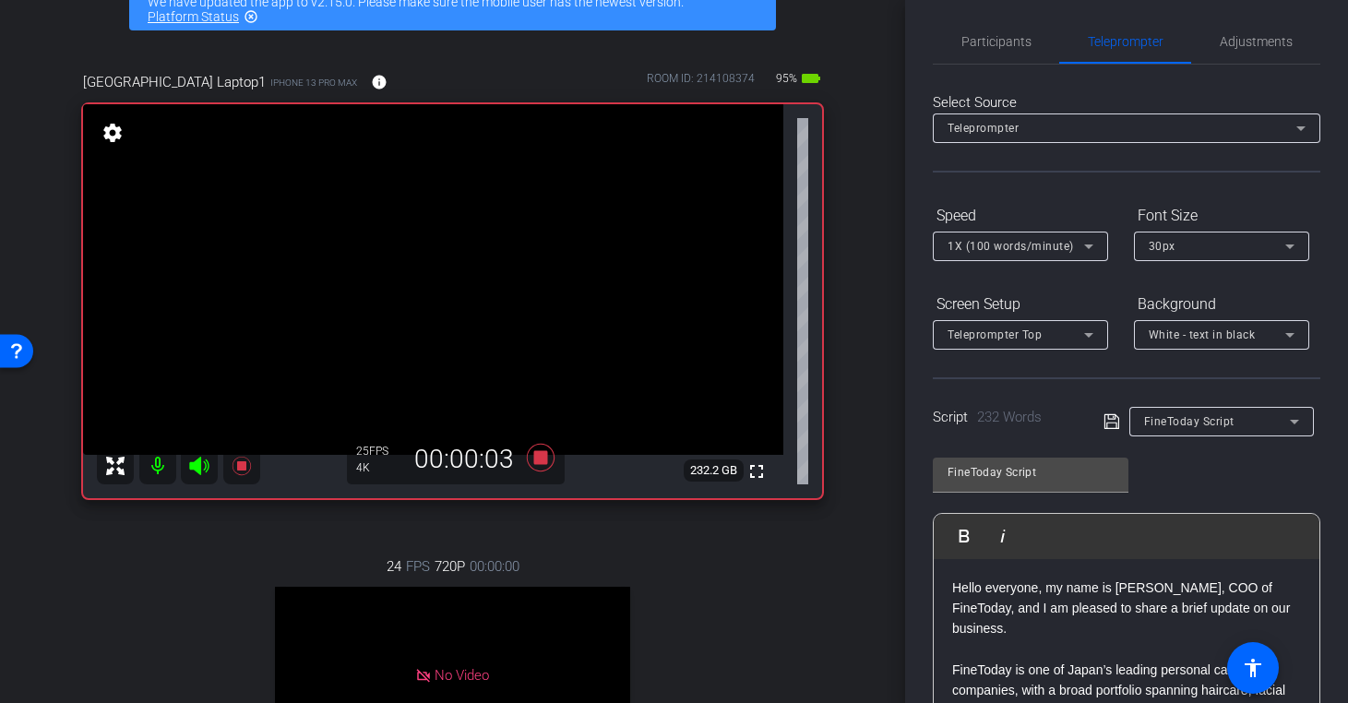
scroll to position [0, 0]
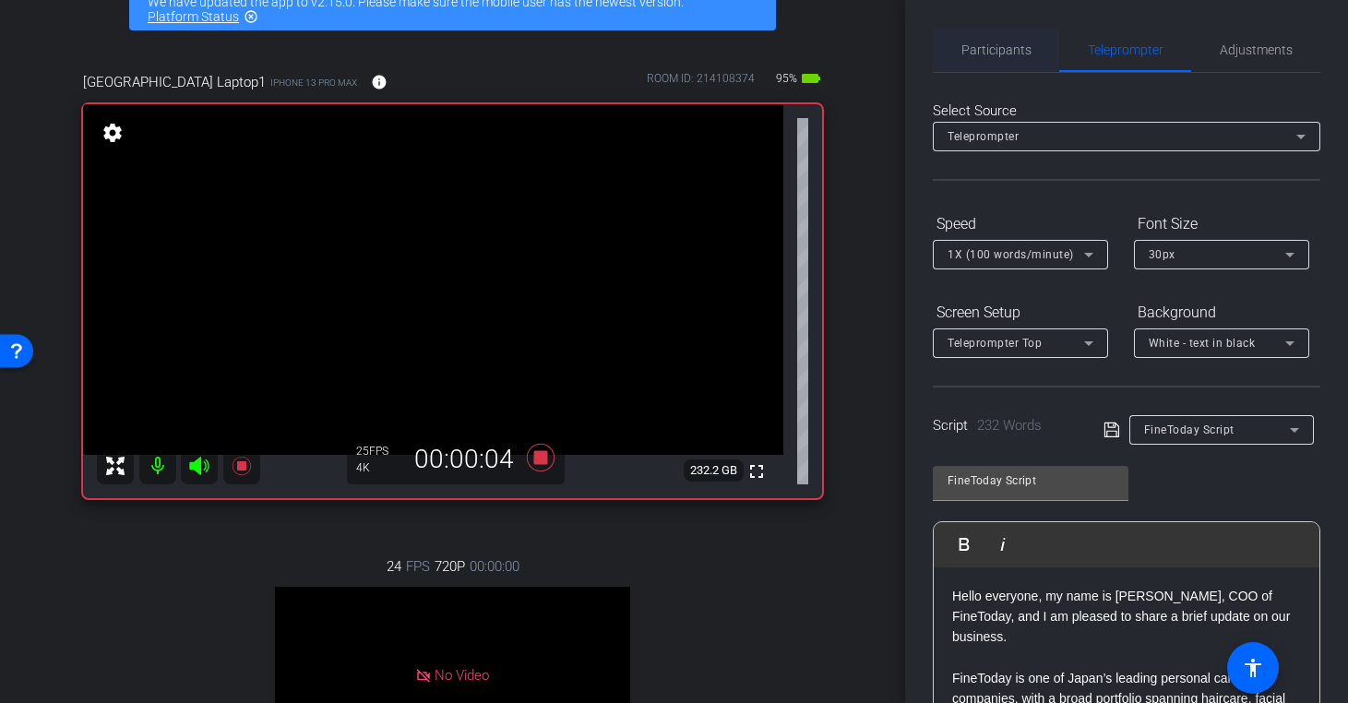
click at [1017, 50] on span "Participants" at bounding box center [996, 49] width 70 height 13
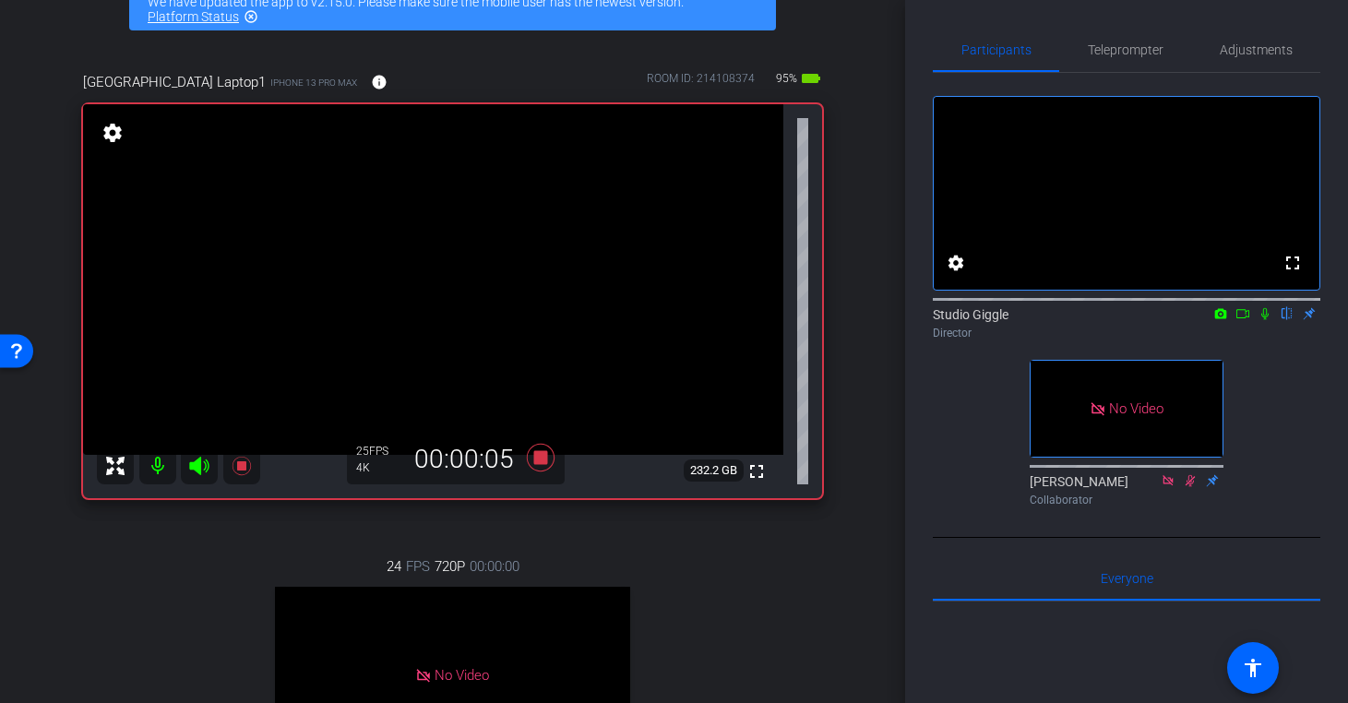
click at [1242, 320] on icon at bounding box center [1243, 313] width 15 height 13
click at [1288, 320] on icon at bounding box center [1287, 313] width 15 height 13
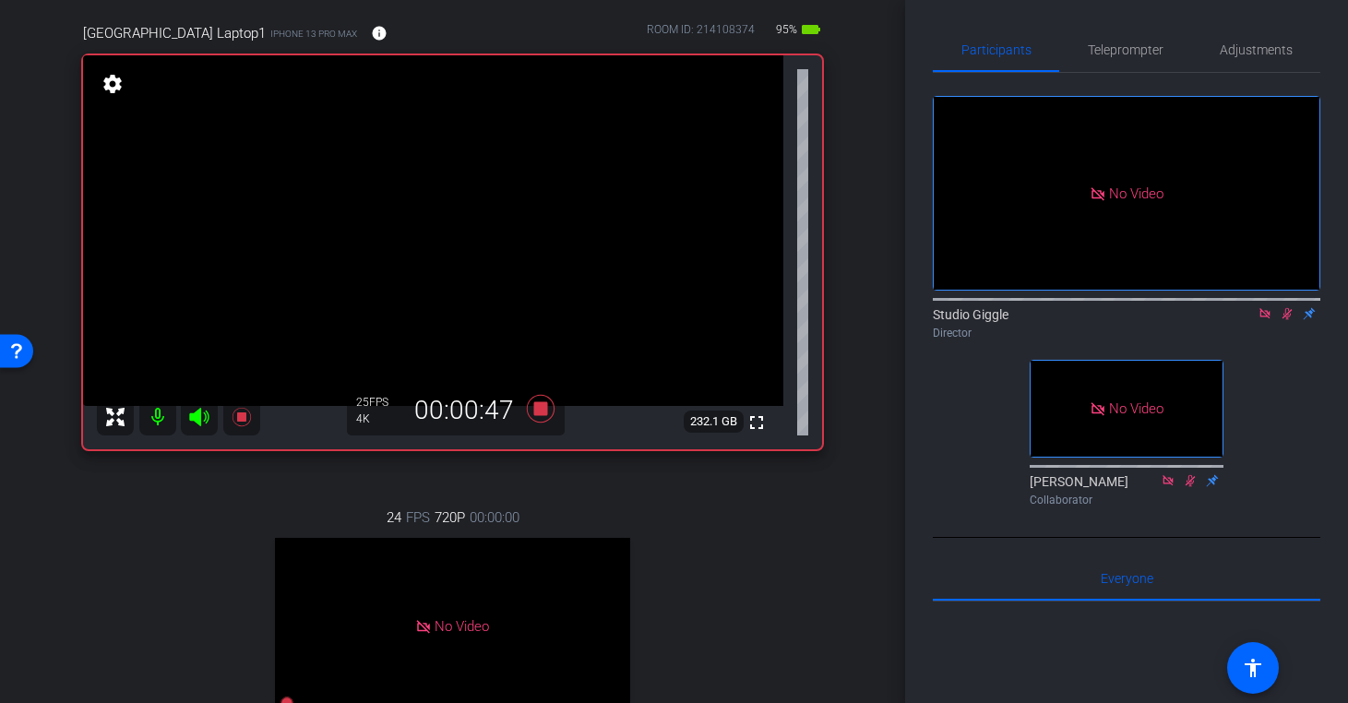
scroll to position [149, 0]
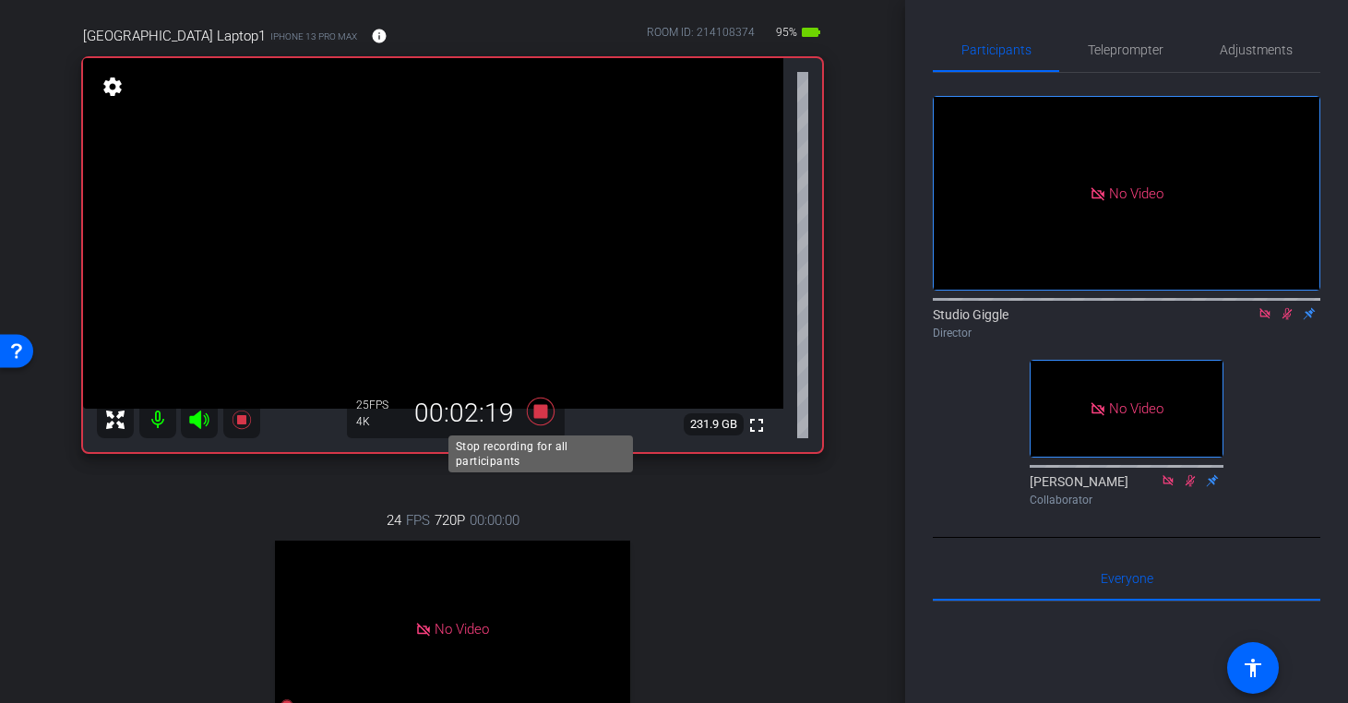
click at [547, 407] on icon at bounding box center [541, 411] width 44 height 33
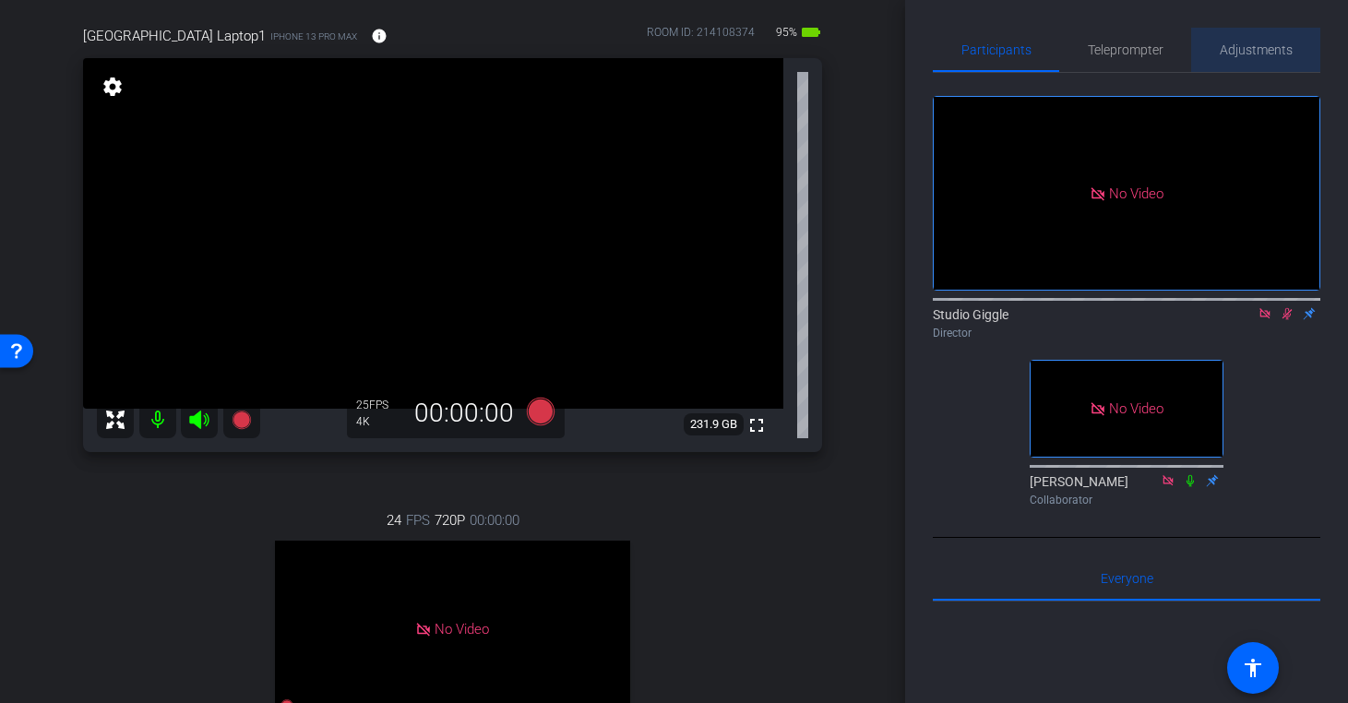
click at [1281, 54] on span "Adjustments" at bounding box center [1256, 49] width 73 height 13
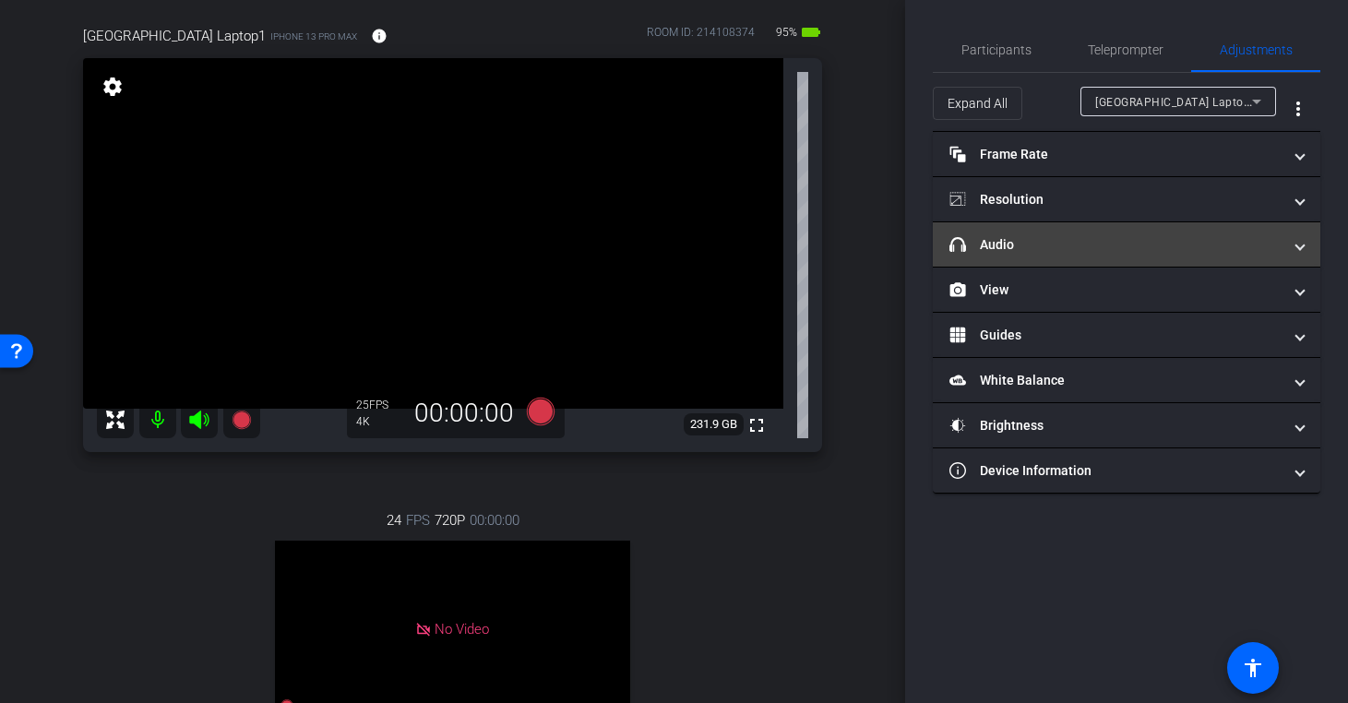
click at [1058, 260] on mat-expansion-panel-header "headphone icon Audio" at bounding box center [1127, 244] width 388 height 44
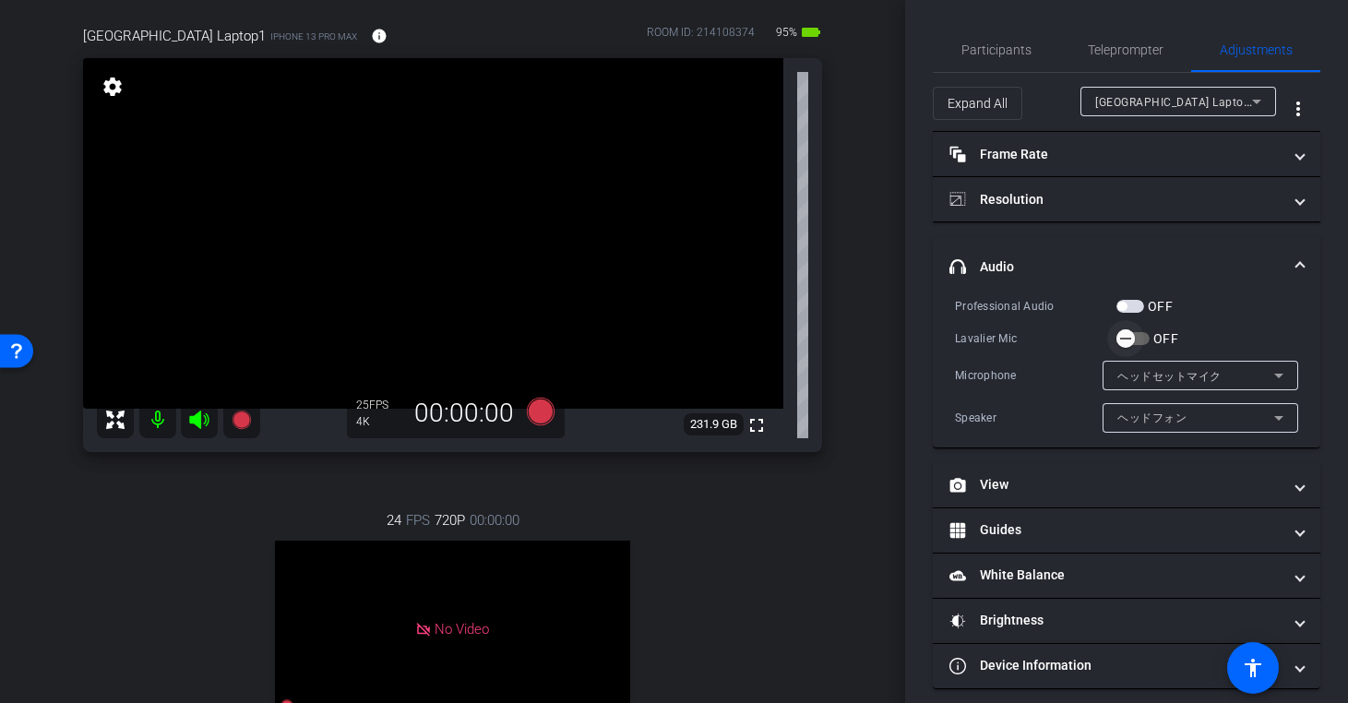
click at [1129, 339] on icon "button" at bounding box center [1125, 340] width 11 height 2
click at [1011, 49] on span "Participants" at bounding box center [996, 49] width 70 height 13
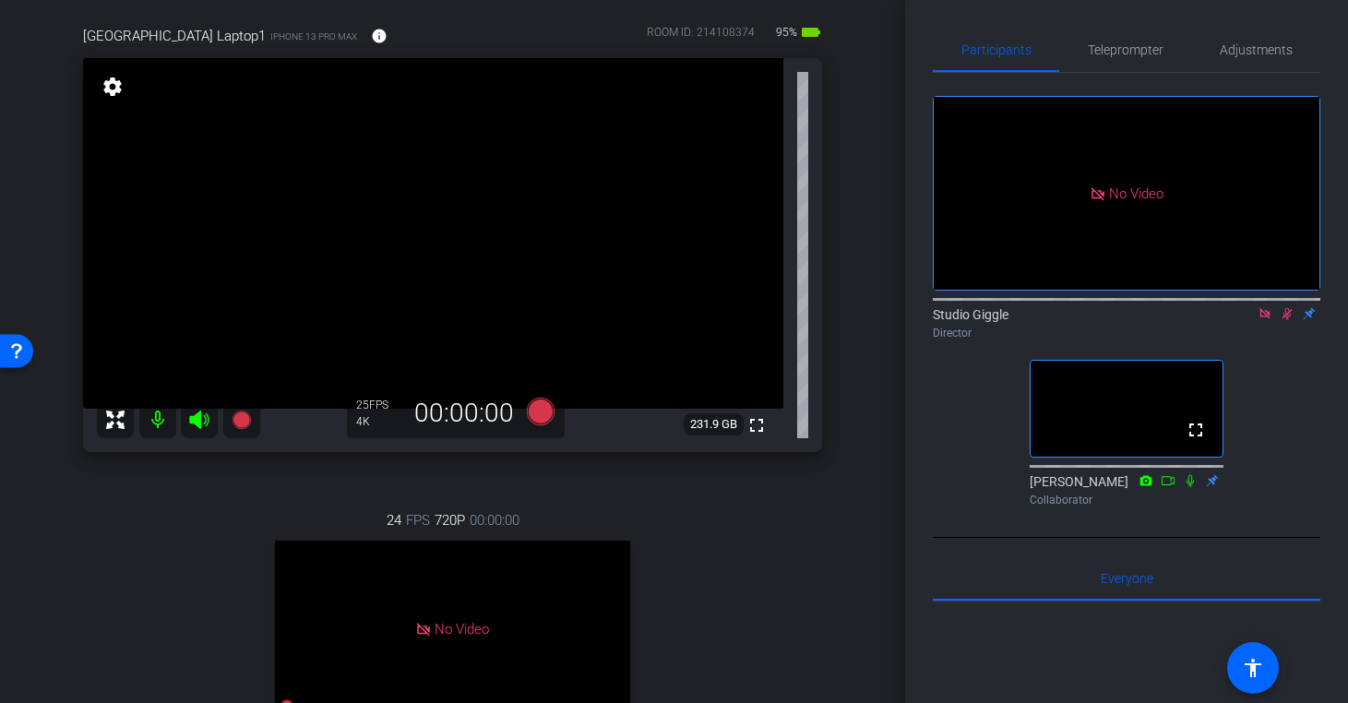
click at [1266, 307] on icon at bounding box center [1265, 313] width 15 height 13
click at [1263, 320] on icon at bounding box center [1265, 314] width 10 height 12
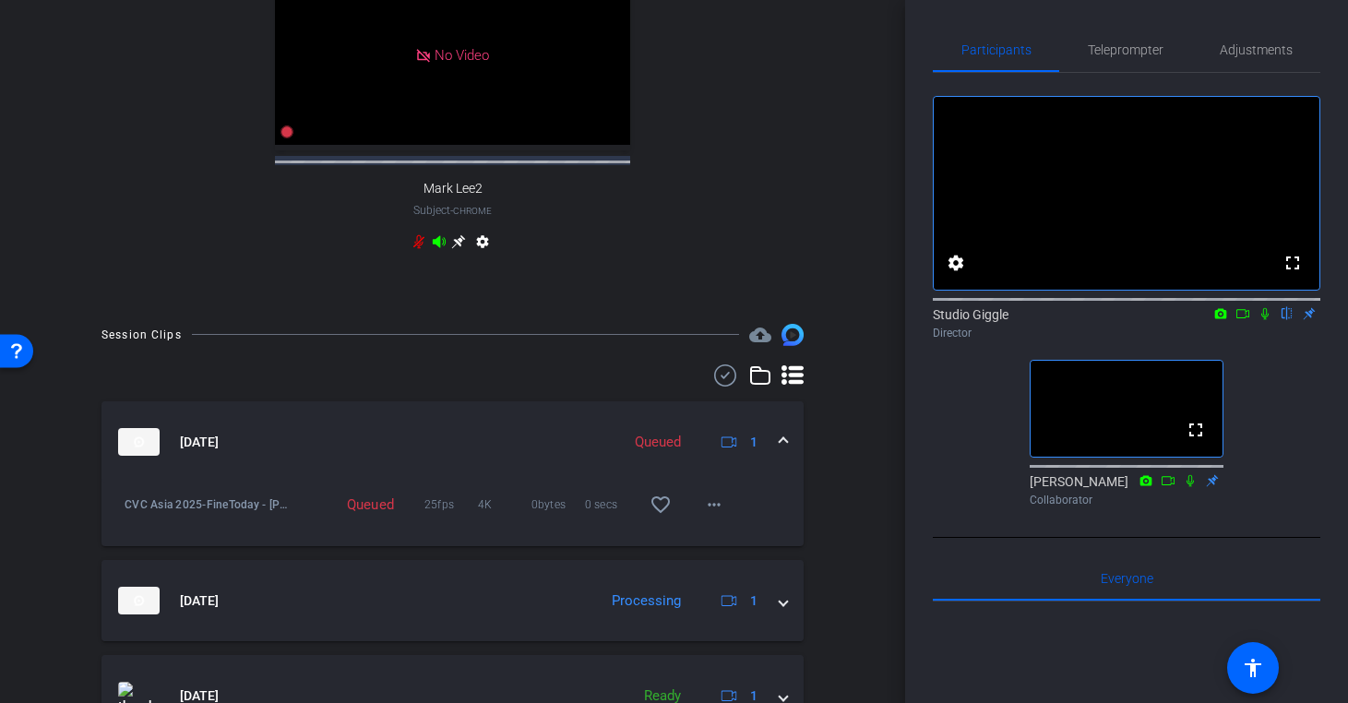
scroll to position [727, 0]
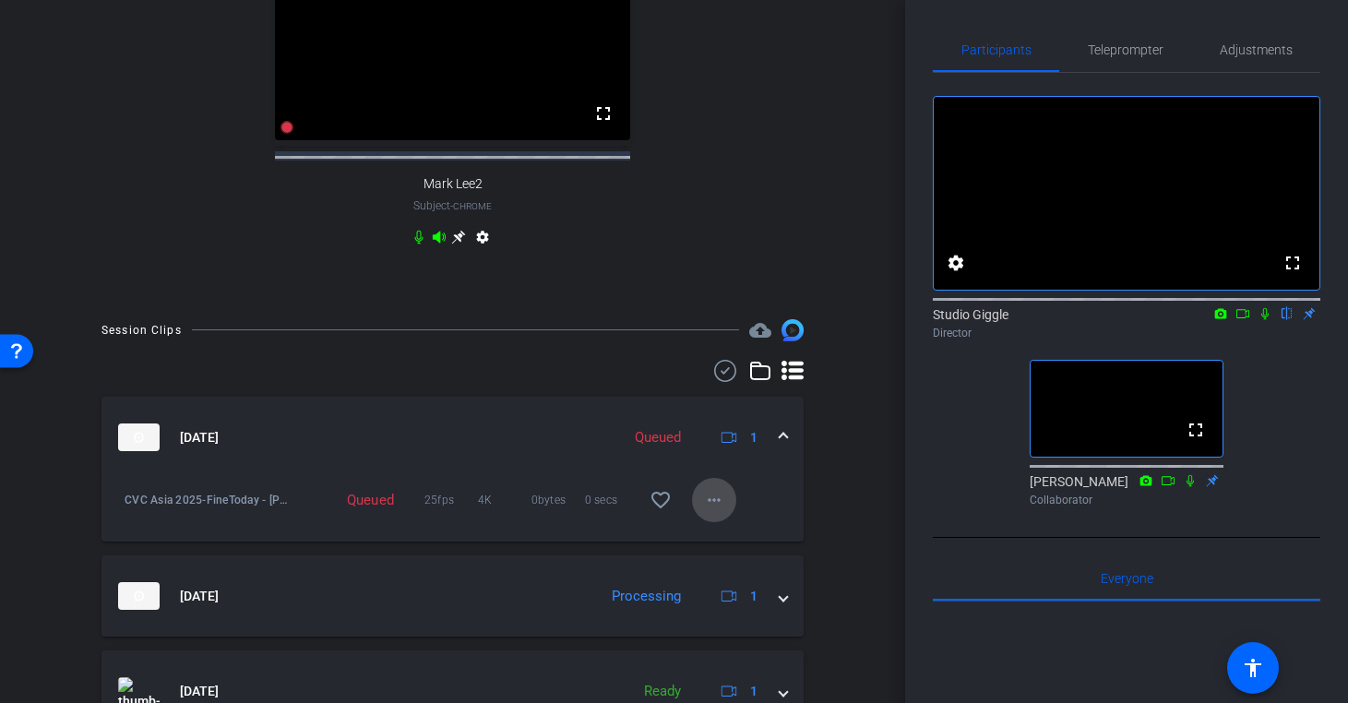
click at [710, 511] on mat-icon "more_horiz" at bounding box center [714, 500] width 22 height 22
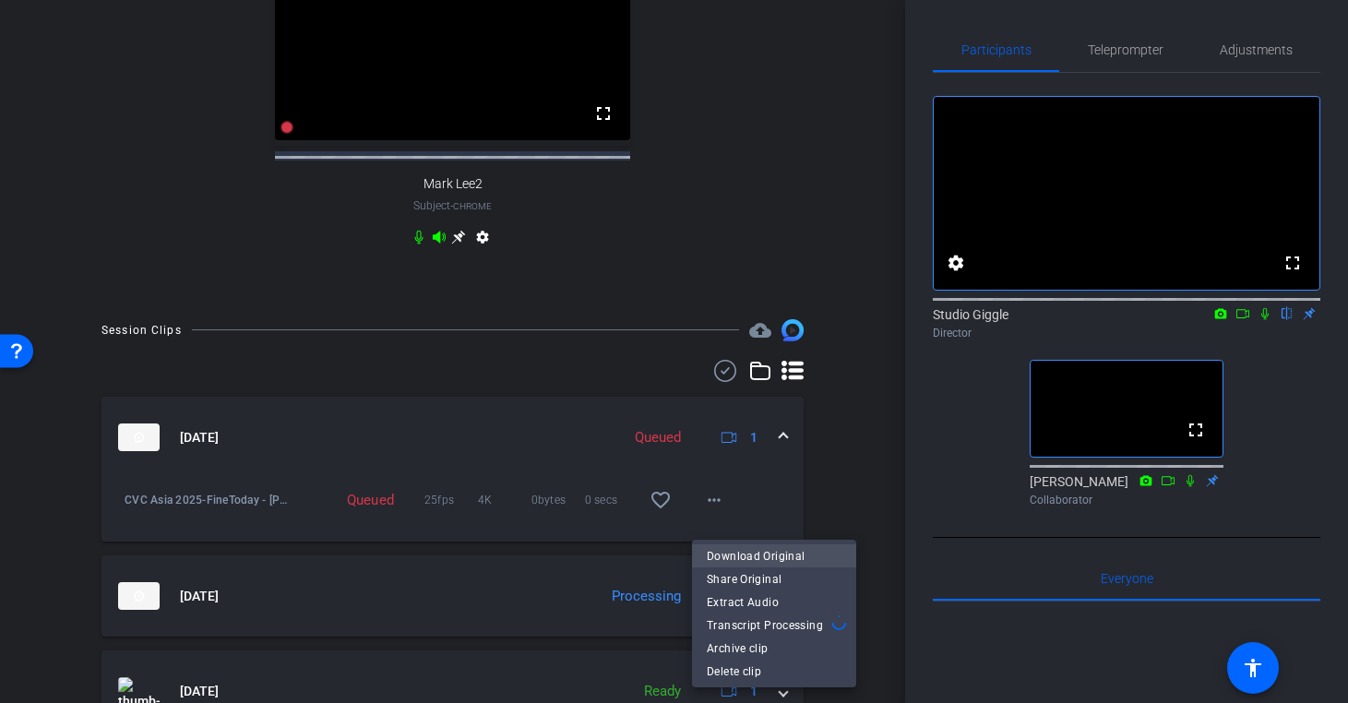
click at [737, 553] on span "Download Original" at bounding box center [774, 555] width 135 height 22
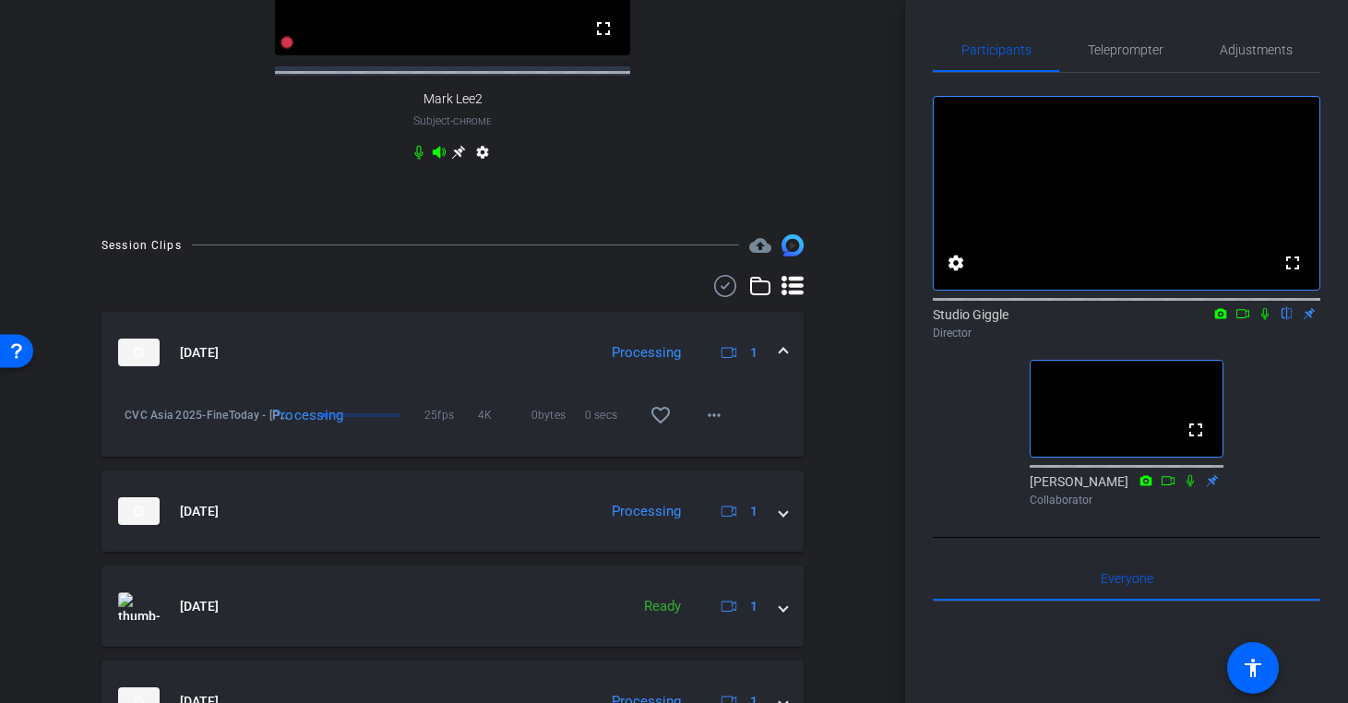
scroll to position [814, 0]
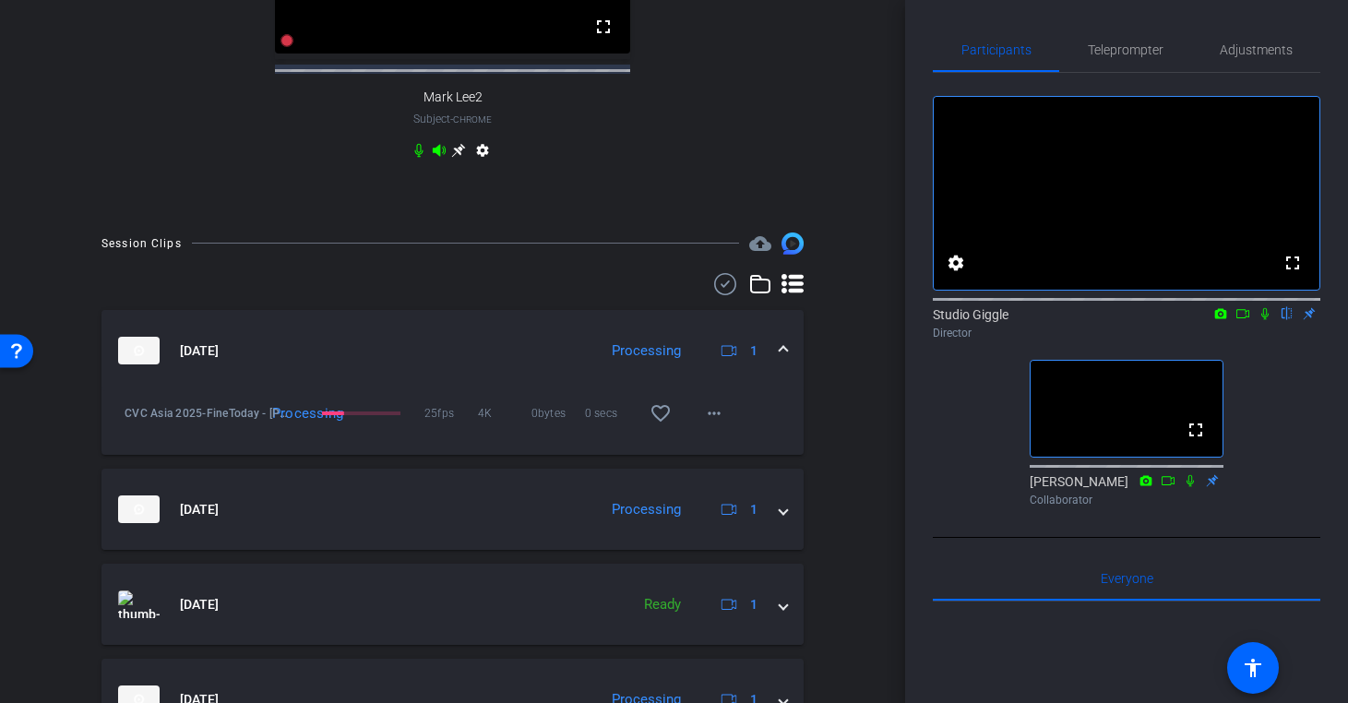
click at [845, 528] on div "Session Clips cloud_upload Sep 2, 2025 Processing 1 CVC Asia 2025-FineToday - Y…" at bounding box center [452, 567] width 813 height 668
click at [830, 569] on div "Session Clips cloud_upload Sep 2, 2025 Processing 1 CVC Asia 2025-FineToday - Y…" at bounding box center [452, 567] width 813 height 668
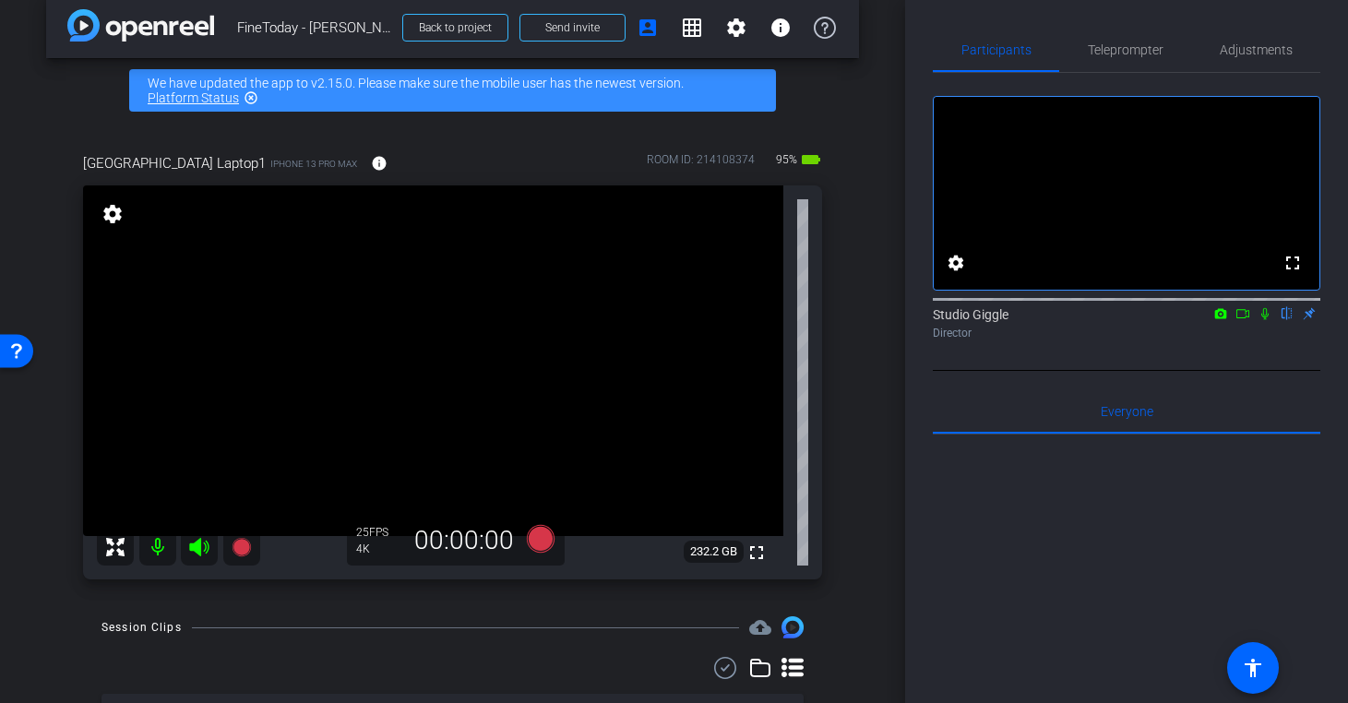
scroll to position [0, 0]
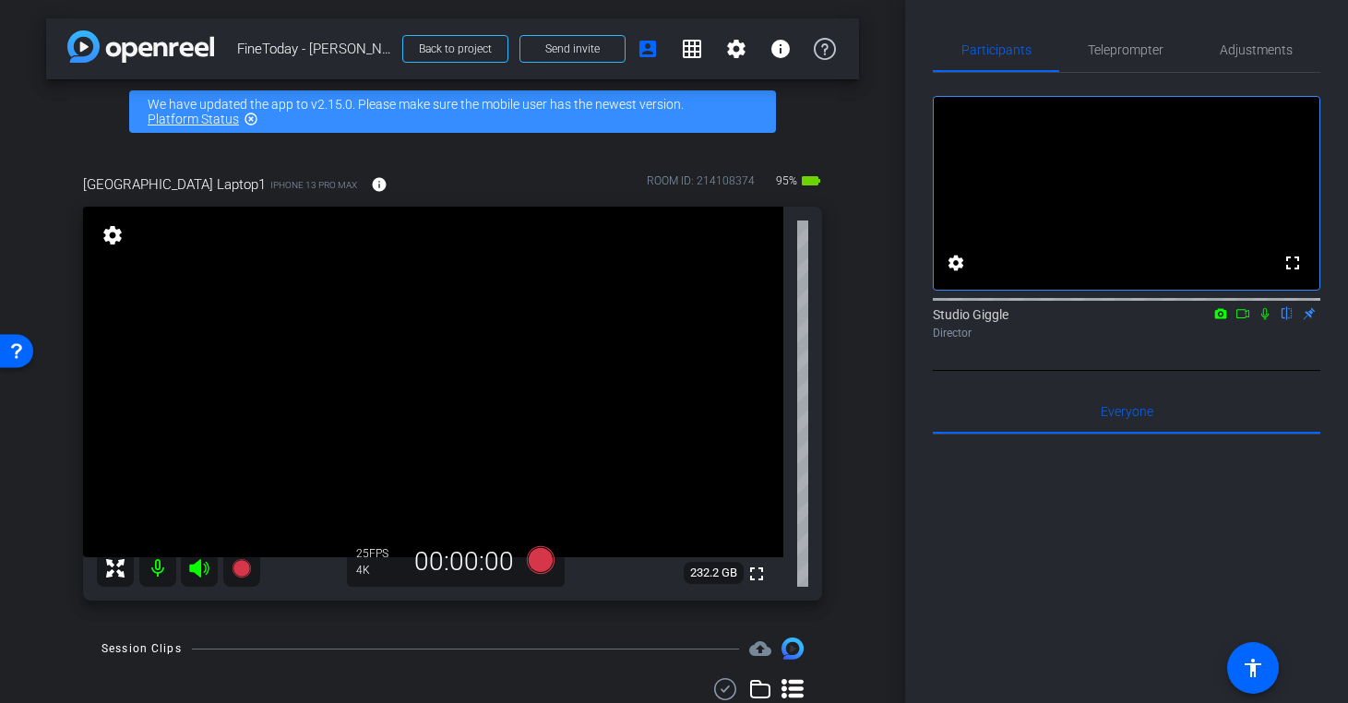
click at [1240, 320] on icon at bounding box center [1243, 313] width 15 height 13
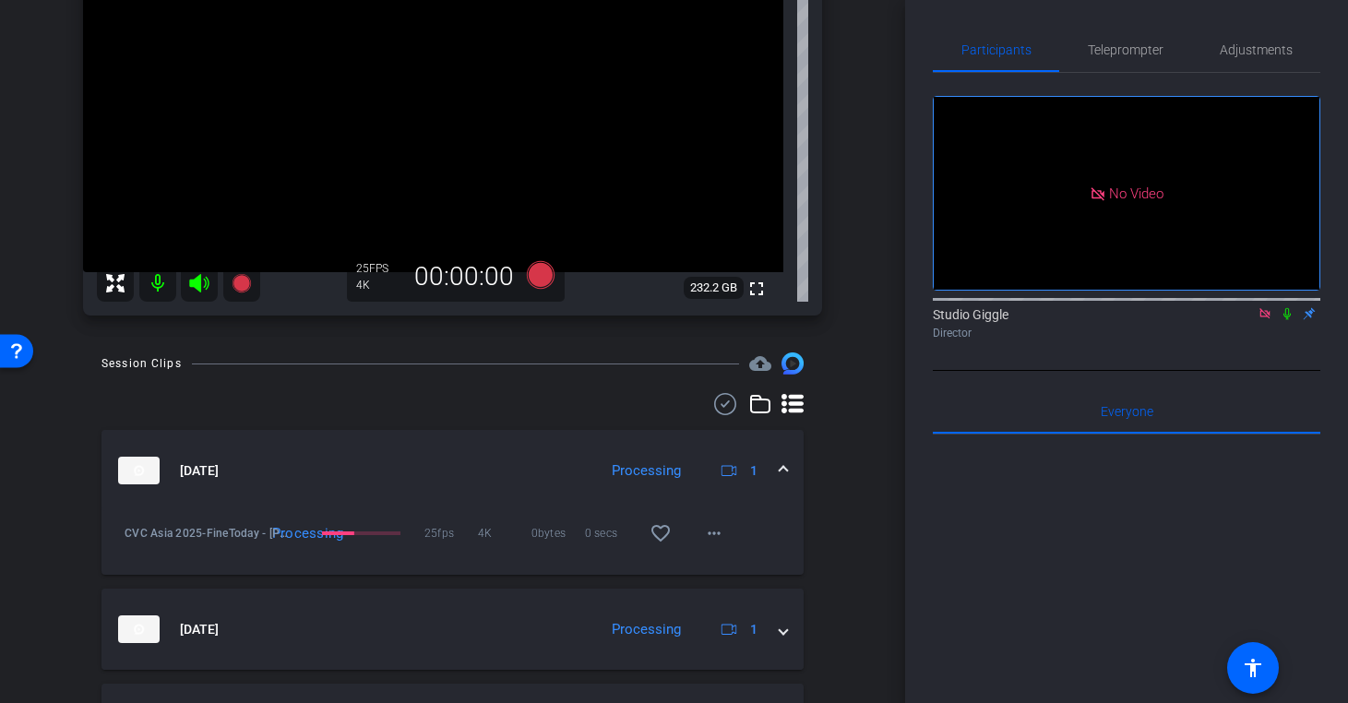
scroll to position [294, 0]
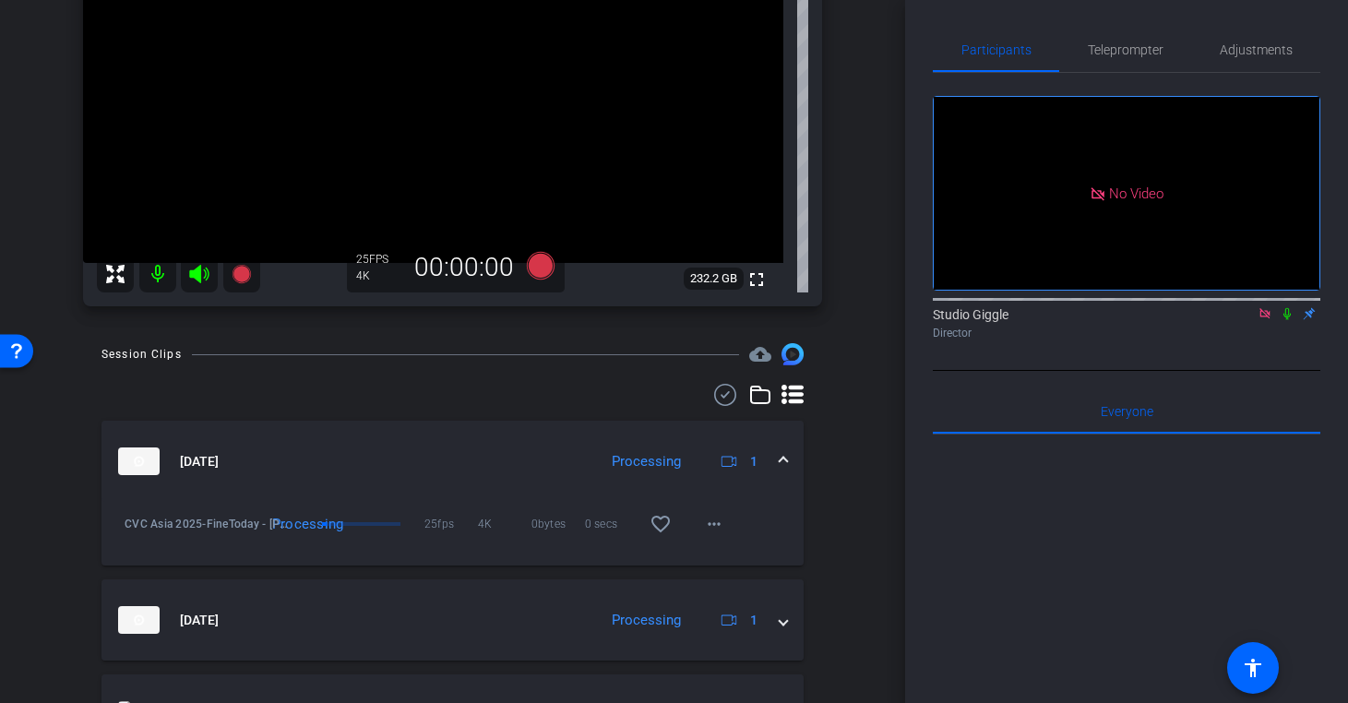
click at [1284, 320] on icon at bounding box center [1287, 313] width 15 height 13
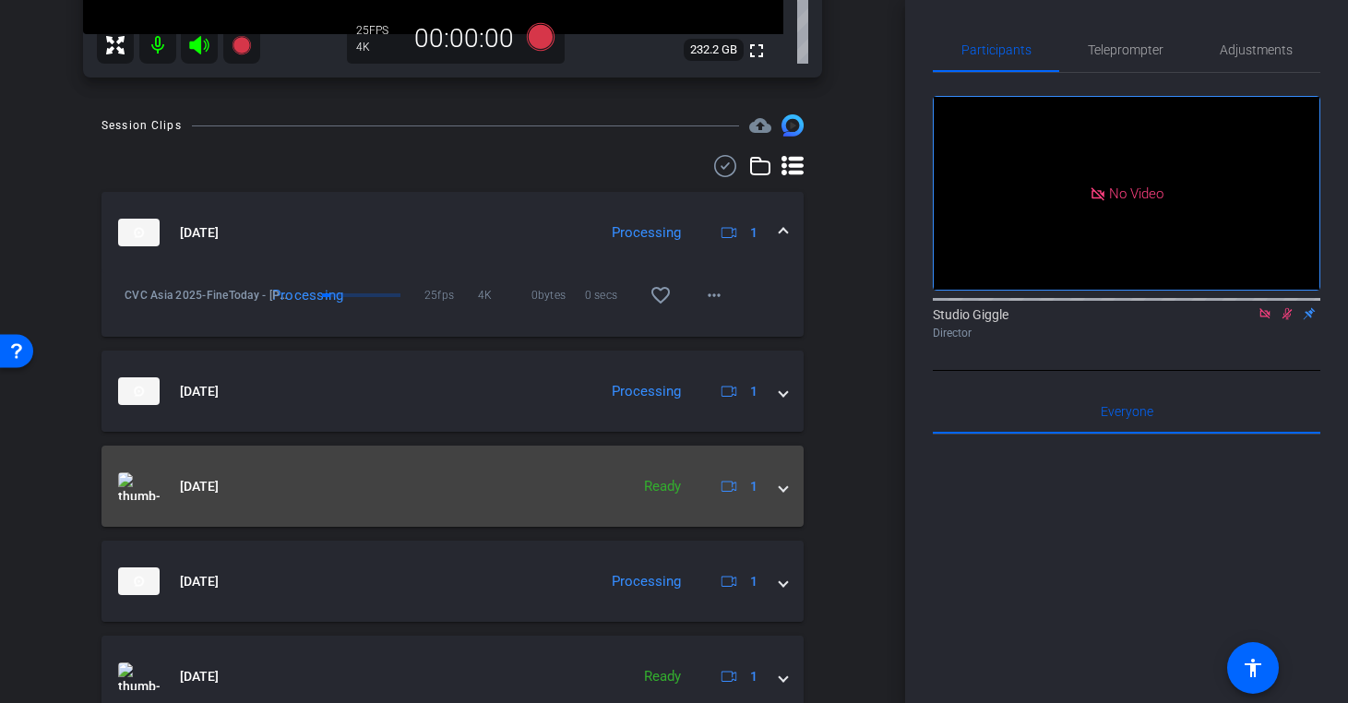
scroll to position [521, 0]
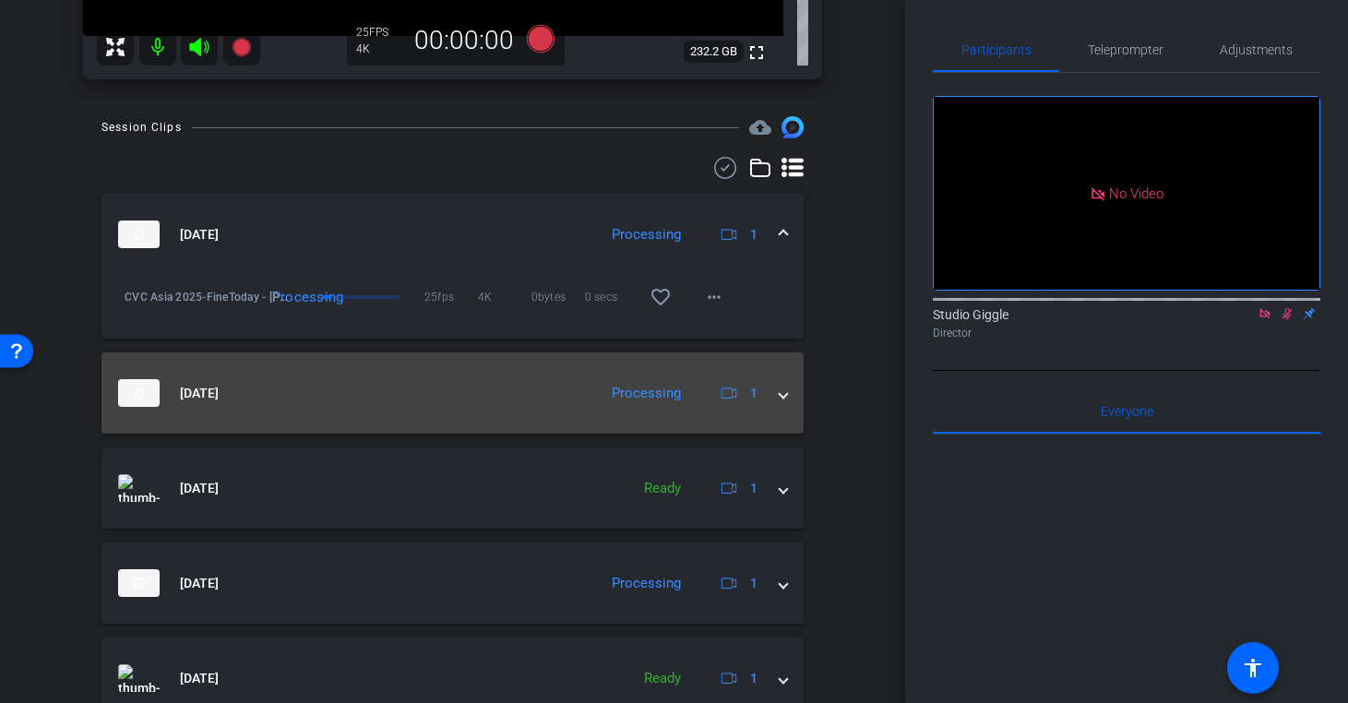
click at [784, 396] on span at bounding box center [783, 393] width 7 height 19
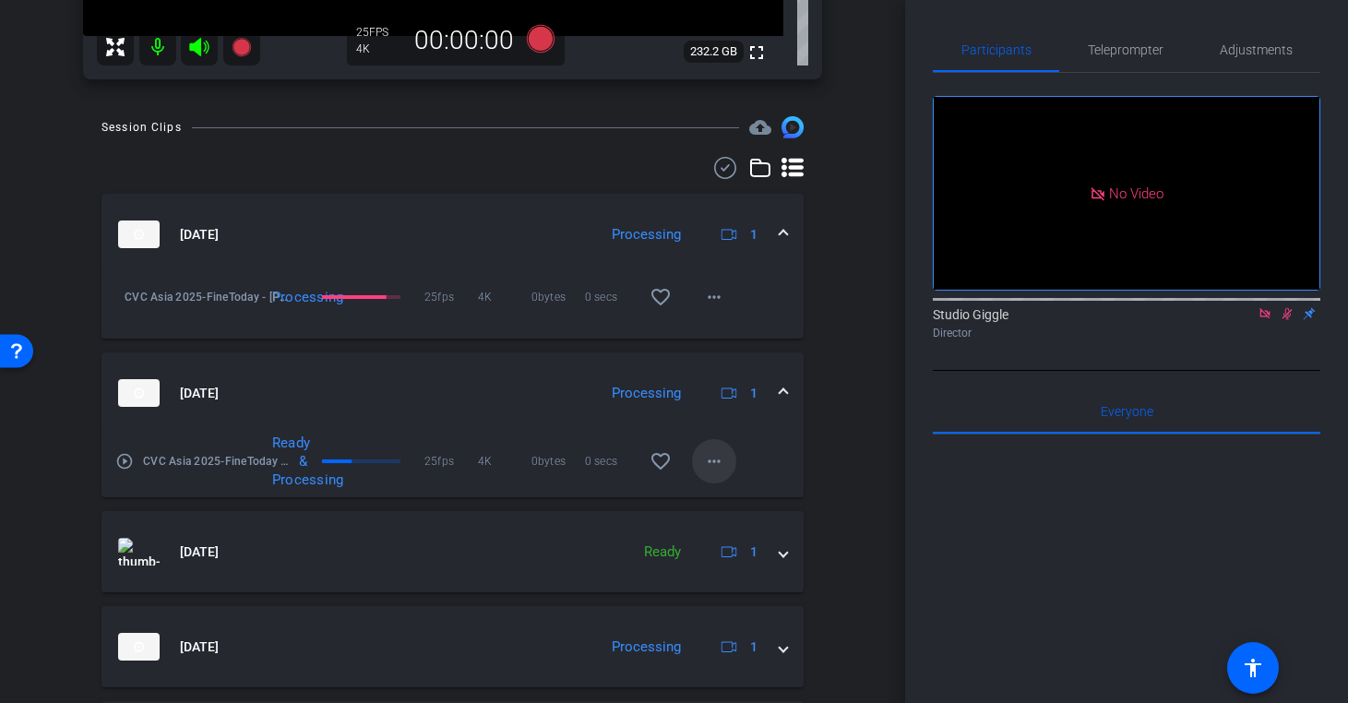
click at [721, 463] on mat-icon "more_horiz" at bounding box center [714, 461] width 22 height 22
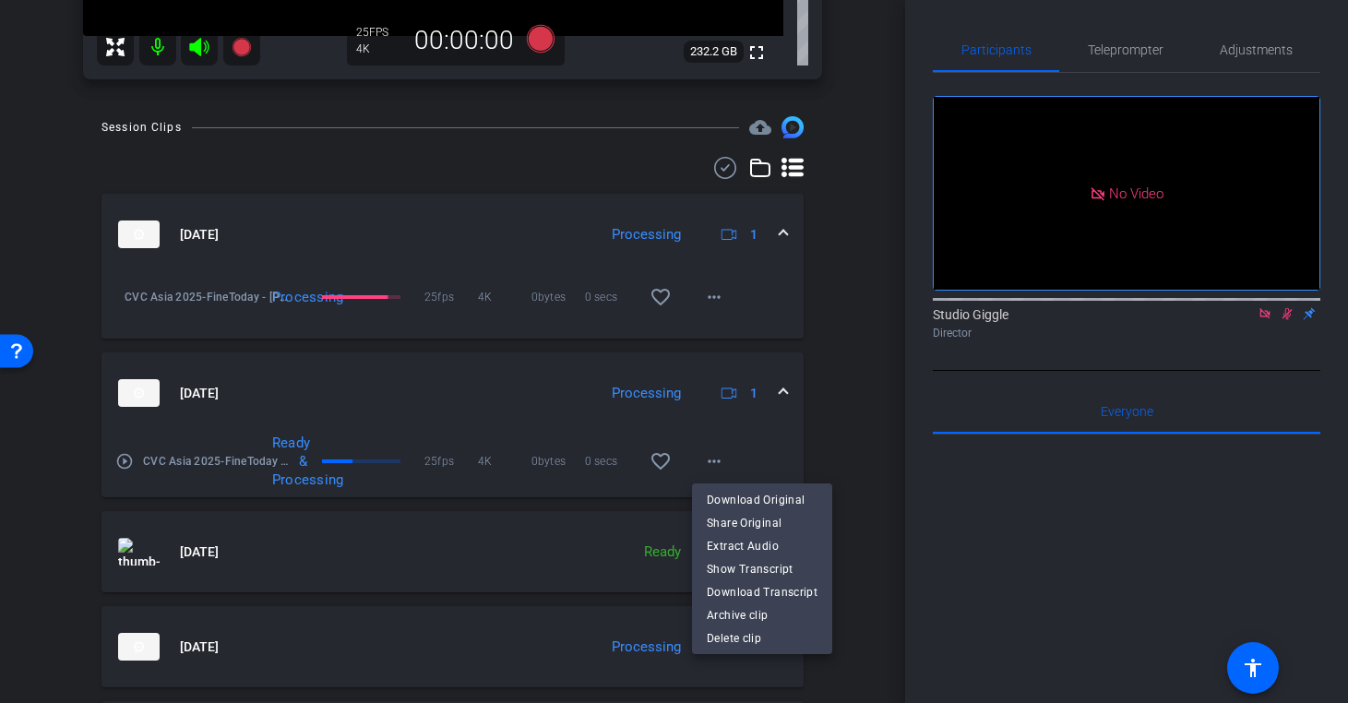
click at [831, 453] on div at bounding box center [674, 351] width 1348 height 703
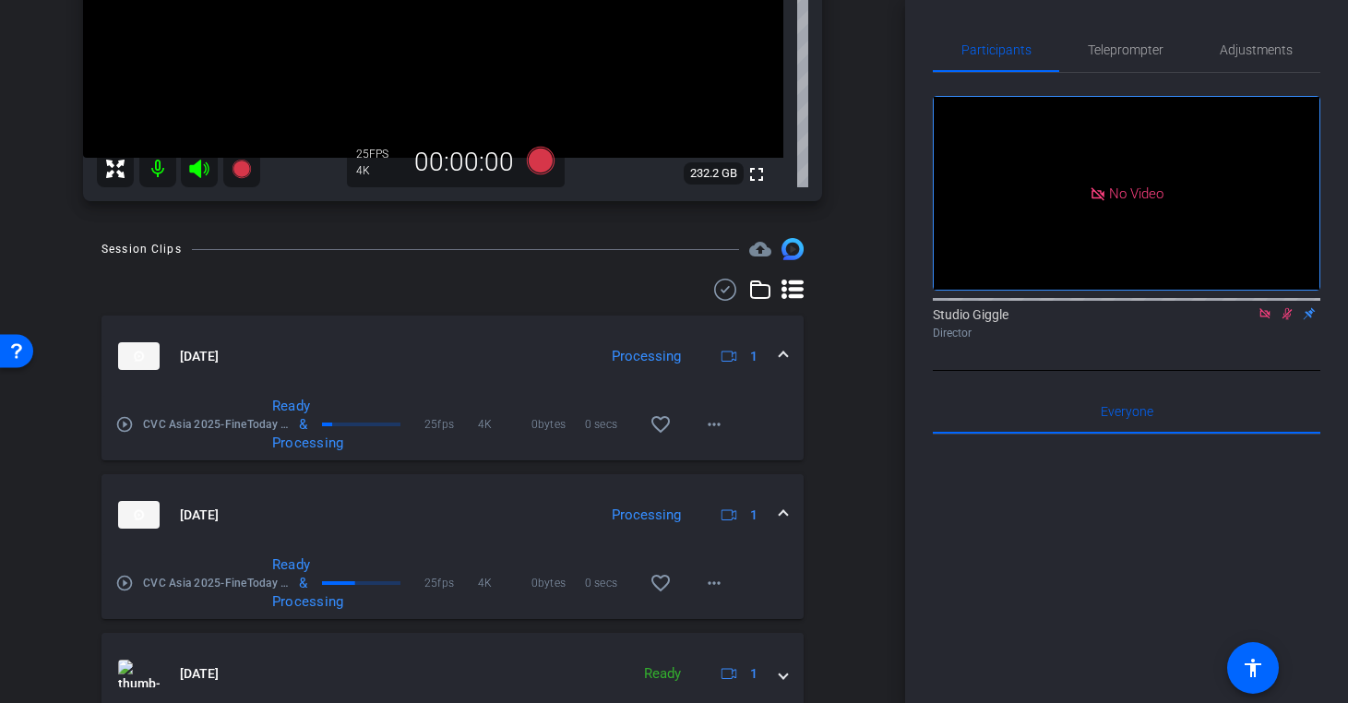
scroll to position [396, 0]
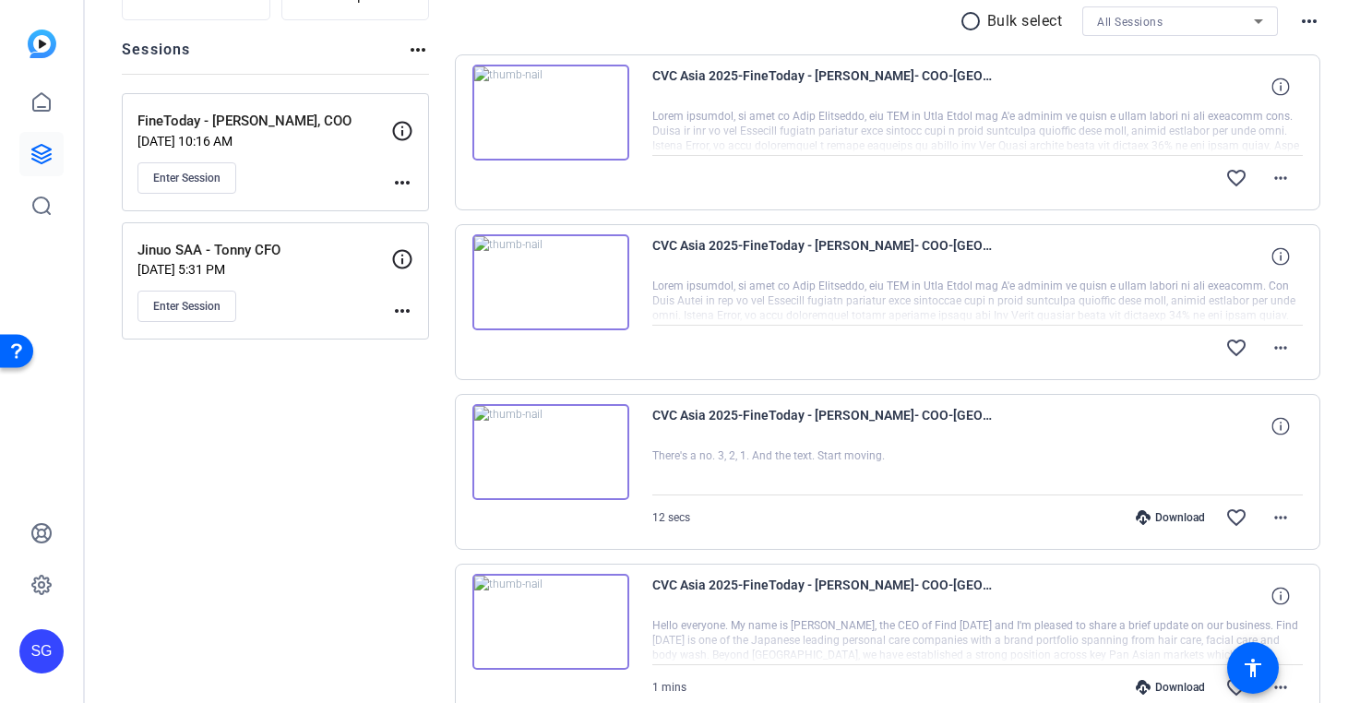
scroll to position [183, 0]
